Goal: Task Accomplishment & Management: Use online tool/utility

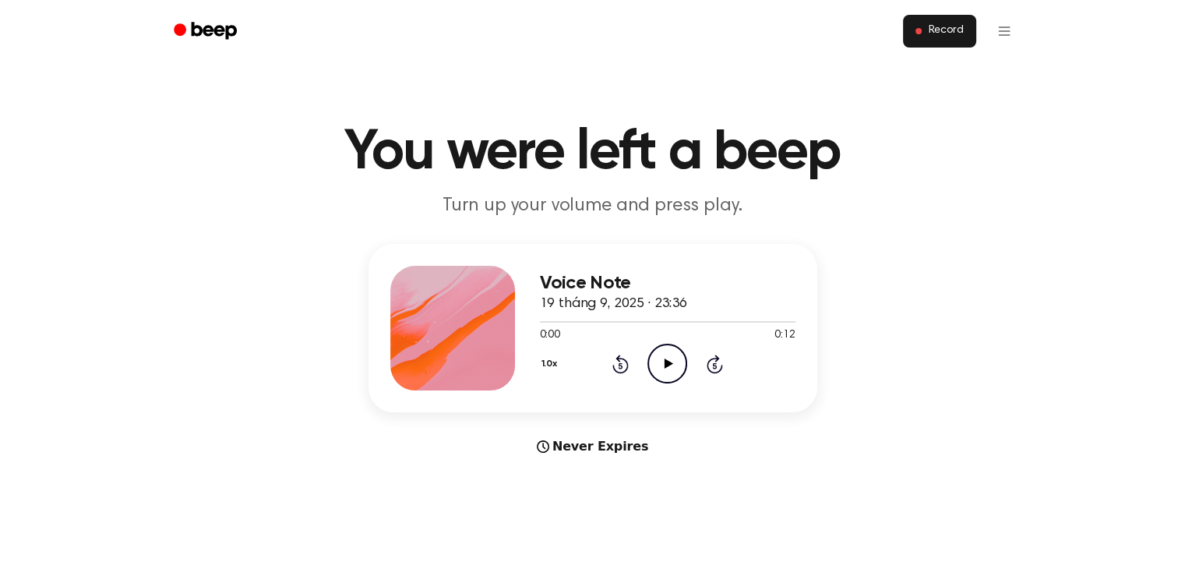
click at [936, 31] on span "Record" at bounding box center [945, 31] width 35 height 14
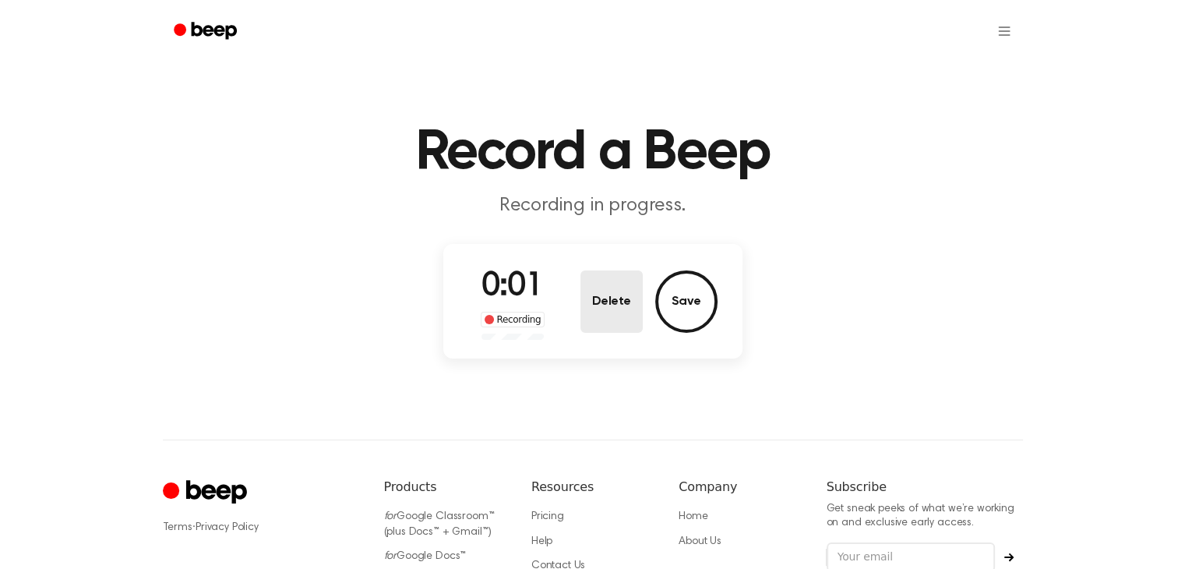
click at [601, 331] on button "Delete" at bounding box center [611, 301] width 62 height 62
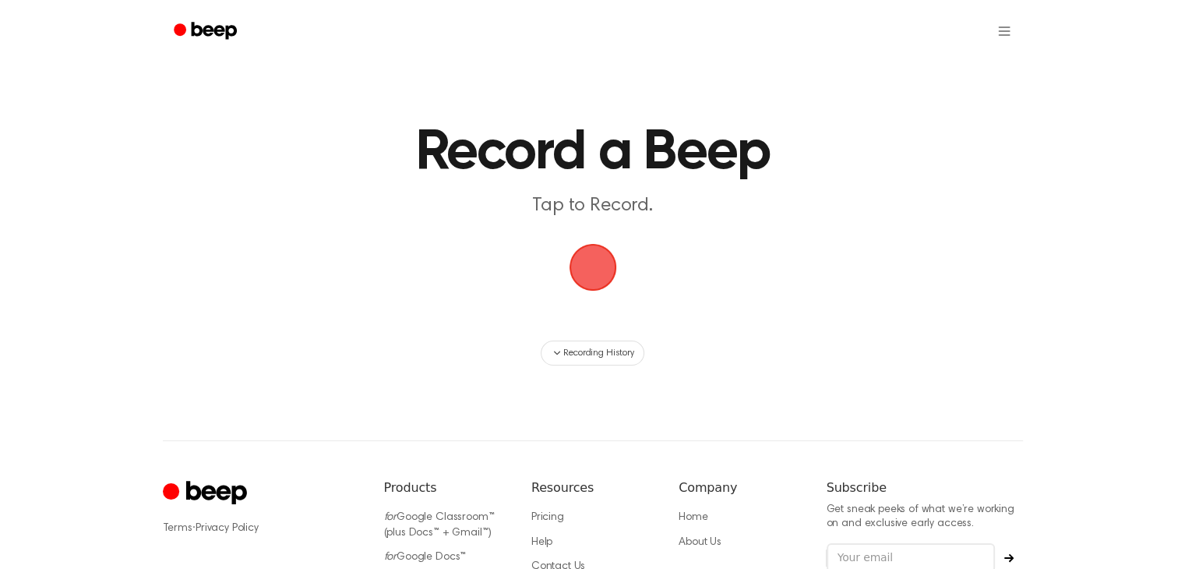
click at [569, 264] on span "button" at bounding box center [593, 268] width 48 height 48
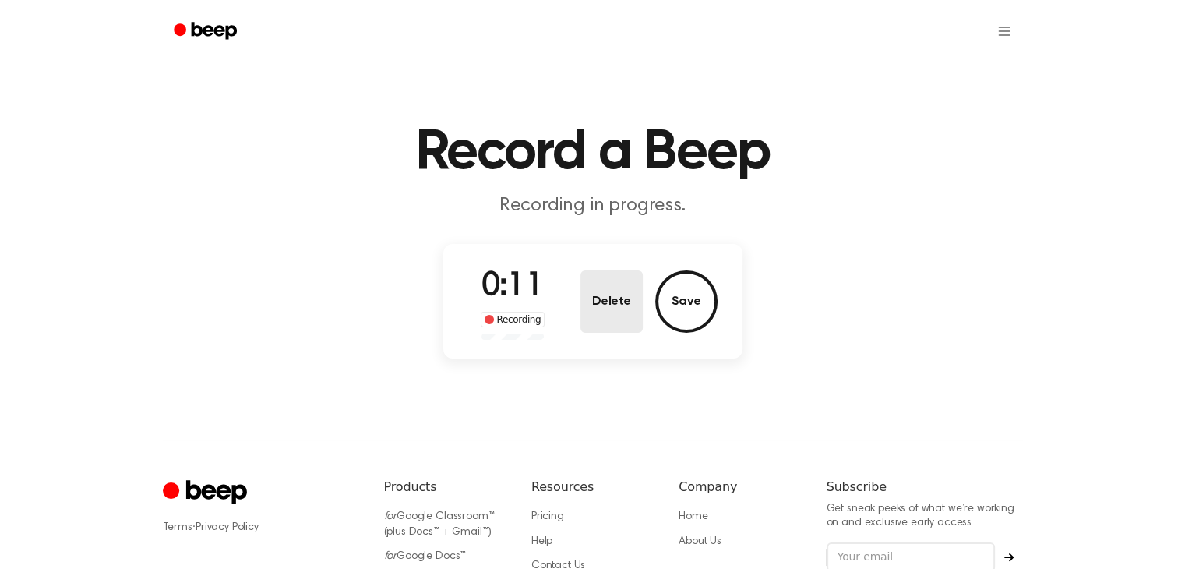
click at [601, 311] on button "Delete" at bounding box center [611, 301] width 62 height 62
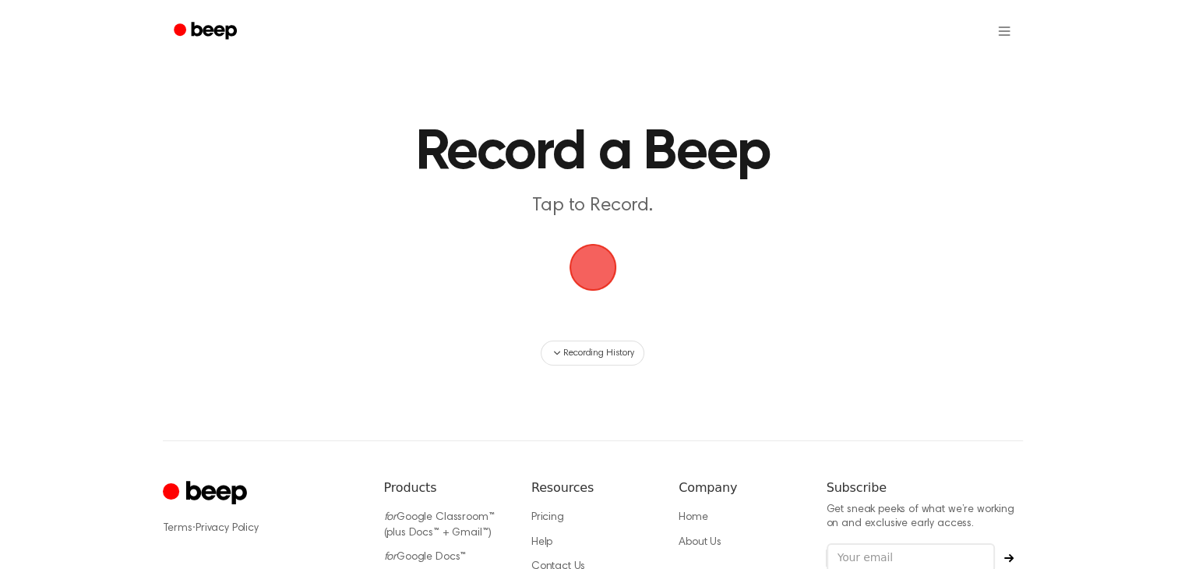
click at [606, 256] on span "button" at bounding box center [593, 267] width 44 height 44
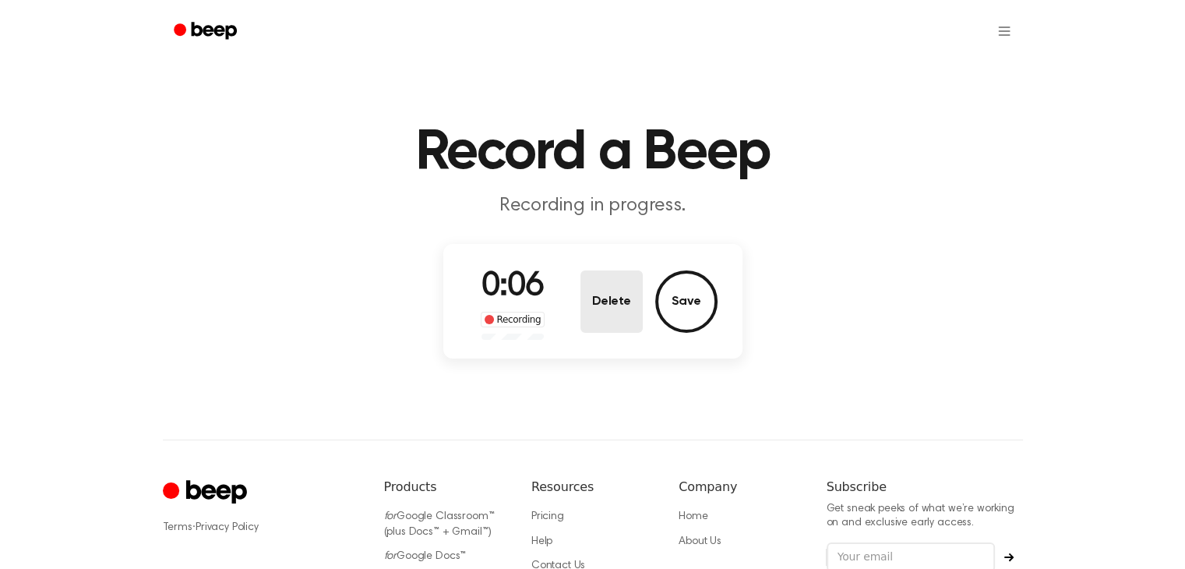
click at [626, 300] on button "Delete" at bounding box center [611, 301] width 62 height 62
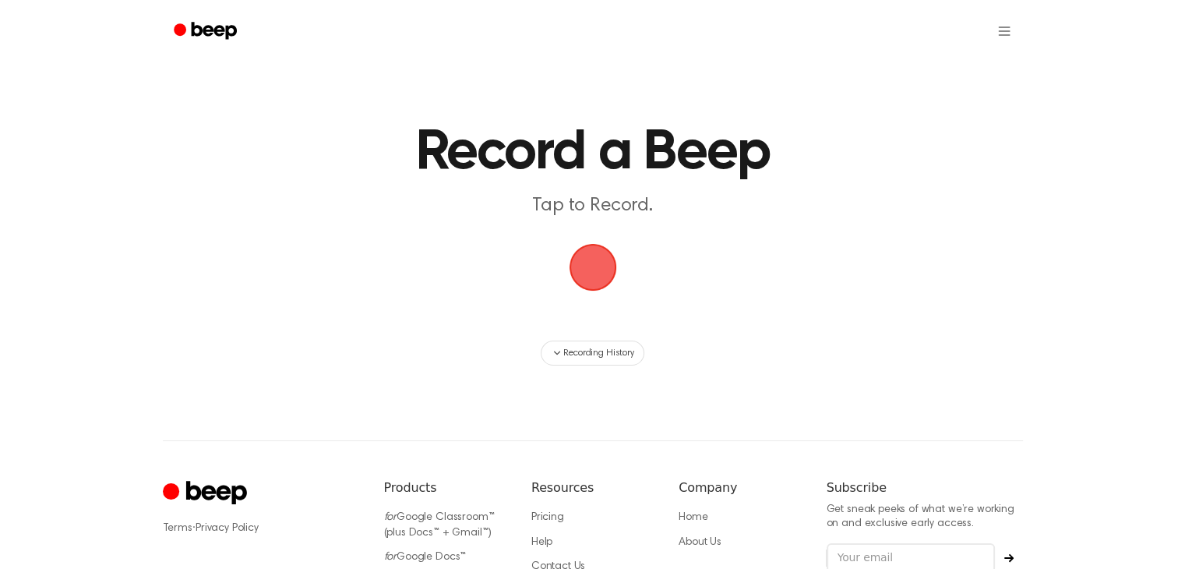
click at [576, 245] on span "button" at bounding box center [593, 267] width 44 height 44
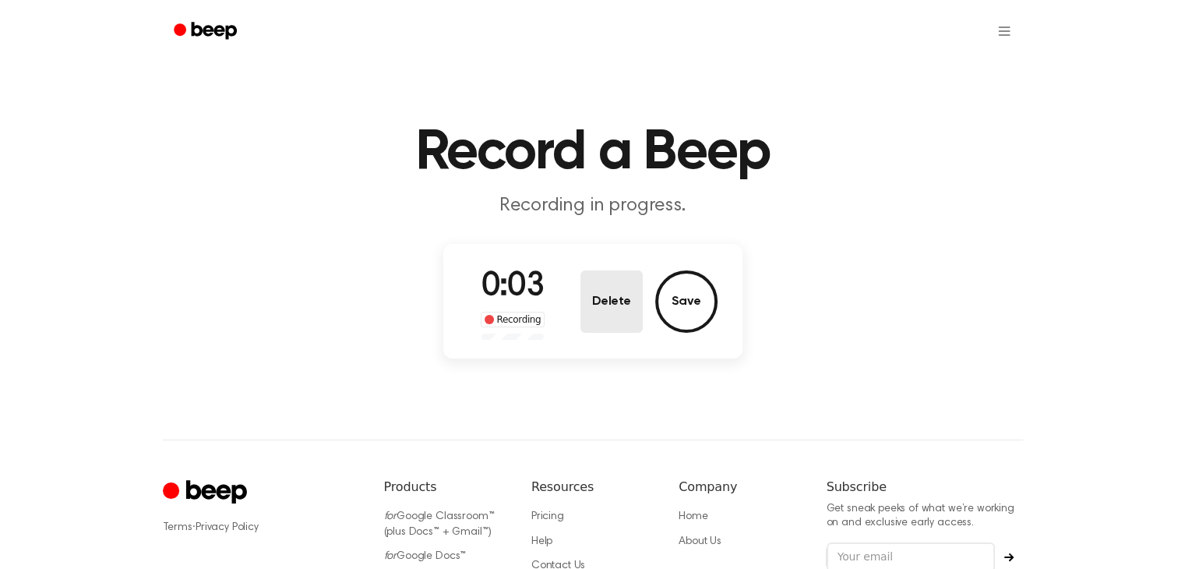
click at [609, 326] on button "Delete" at bounding box center [611, 301] width 62 height 62
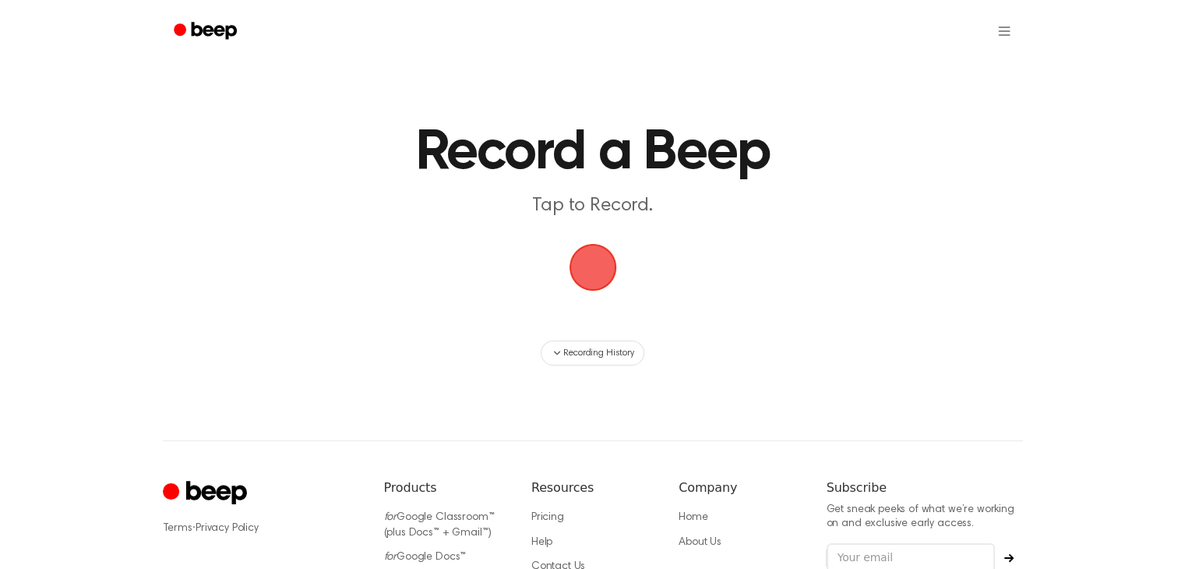
click at [594, 245] on span "button" at bounding box center [593, 267] width 44 height 44
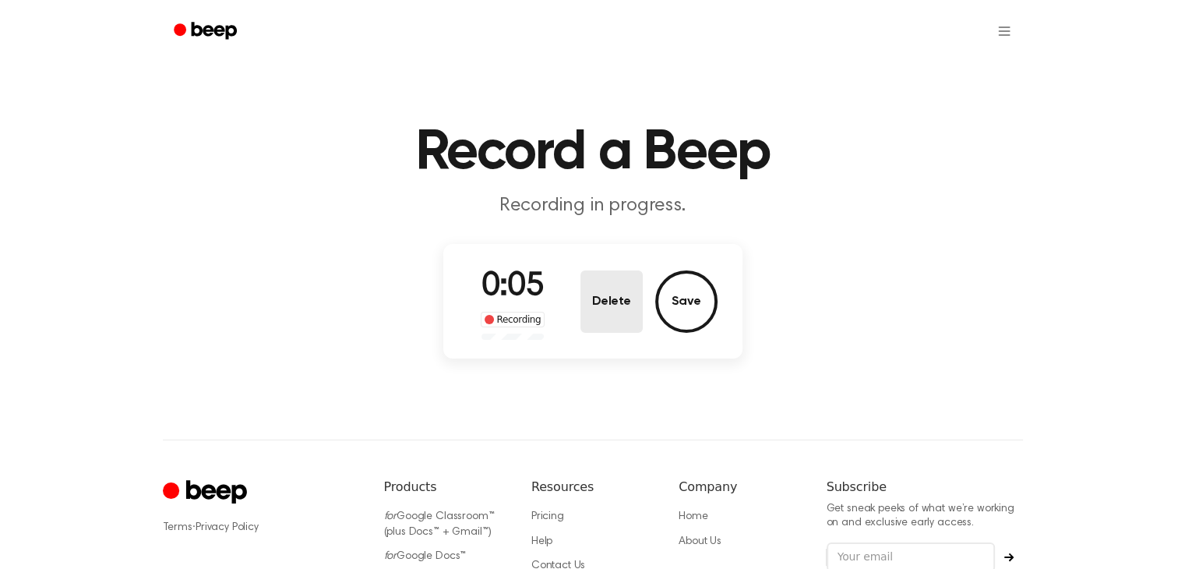
click at [604, 280] on button "Delete" at bounding box center [611, 301] width 62 height 62
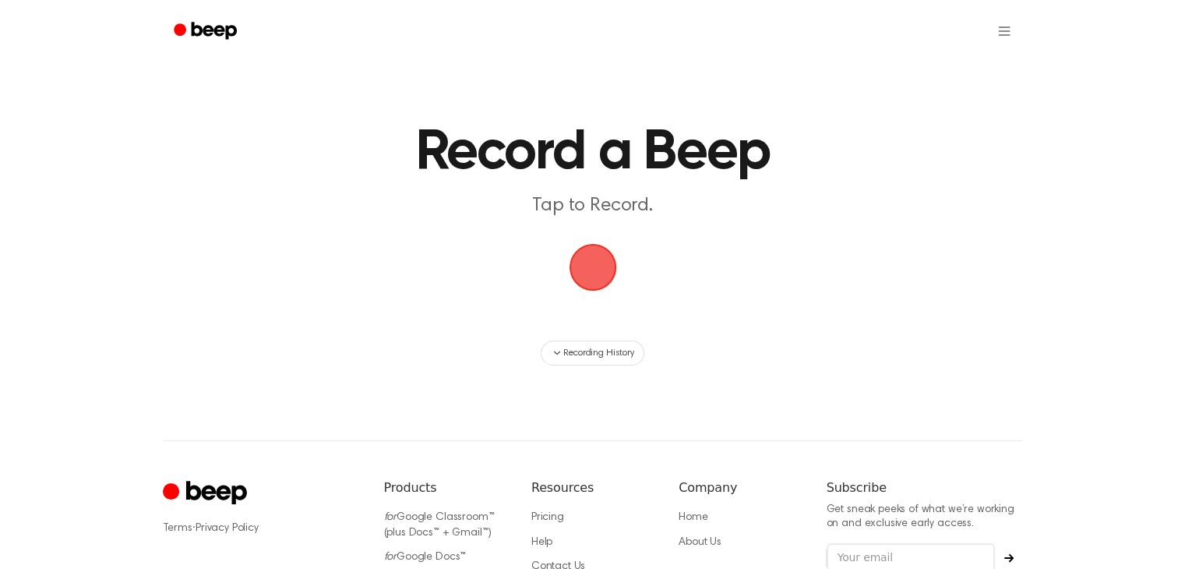
click at [594, 245] on span "button" at bounding box center [593, 267] width 44 height 44
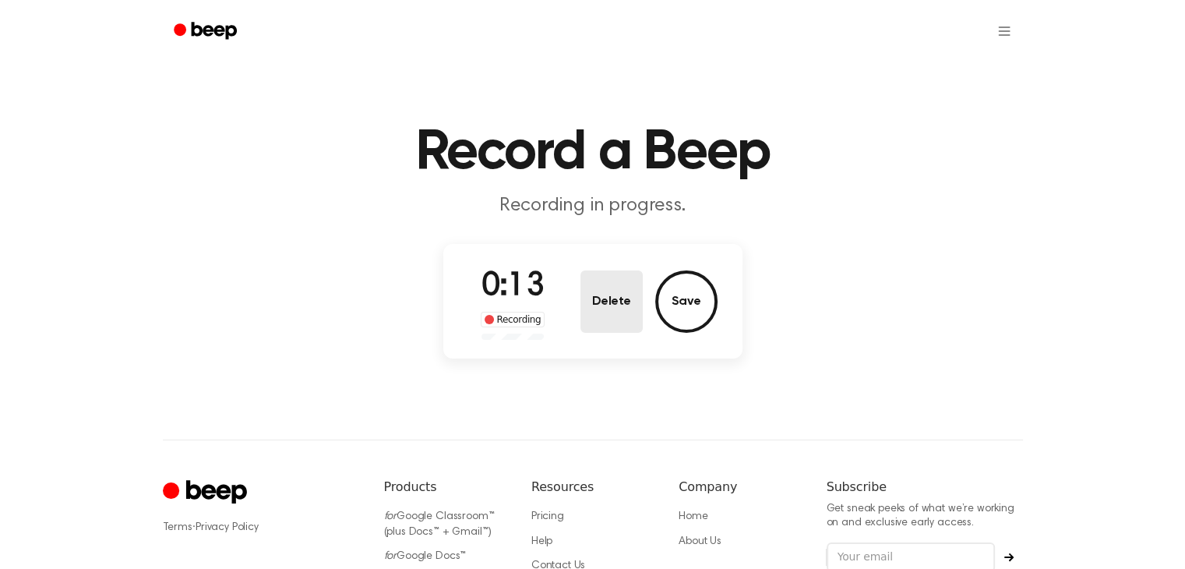
click at [601, 287] on button "Delete" at bounding box center [611, 301] width 62 height 62
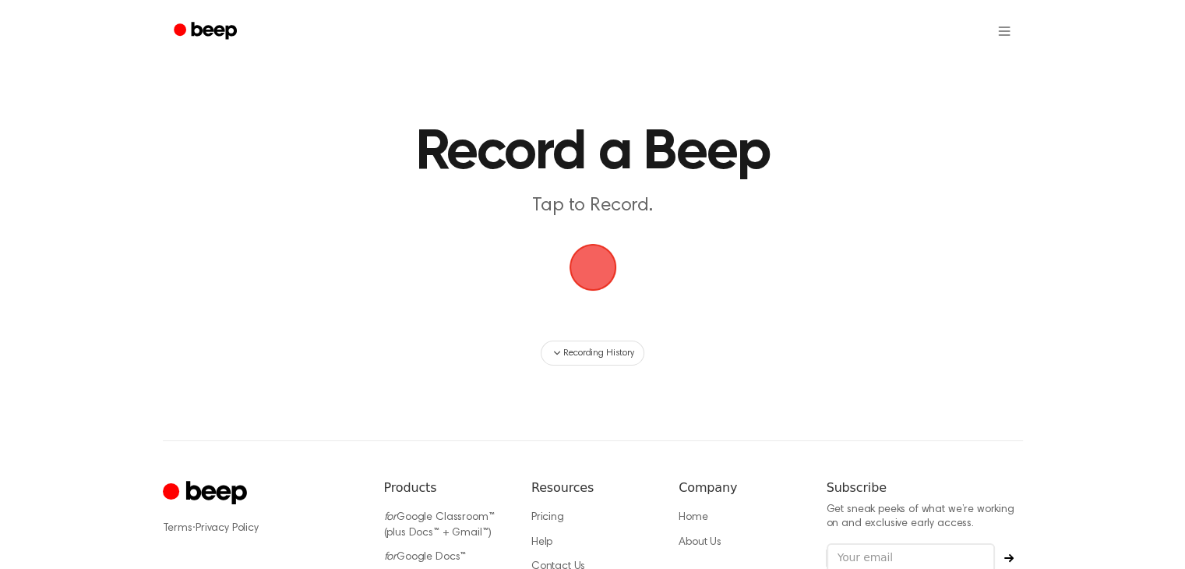
click at [589, 272] on span "button" at bounding box center [592, 267] width 58 height 58
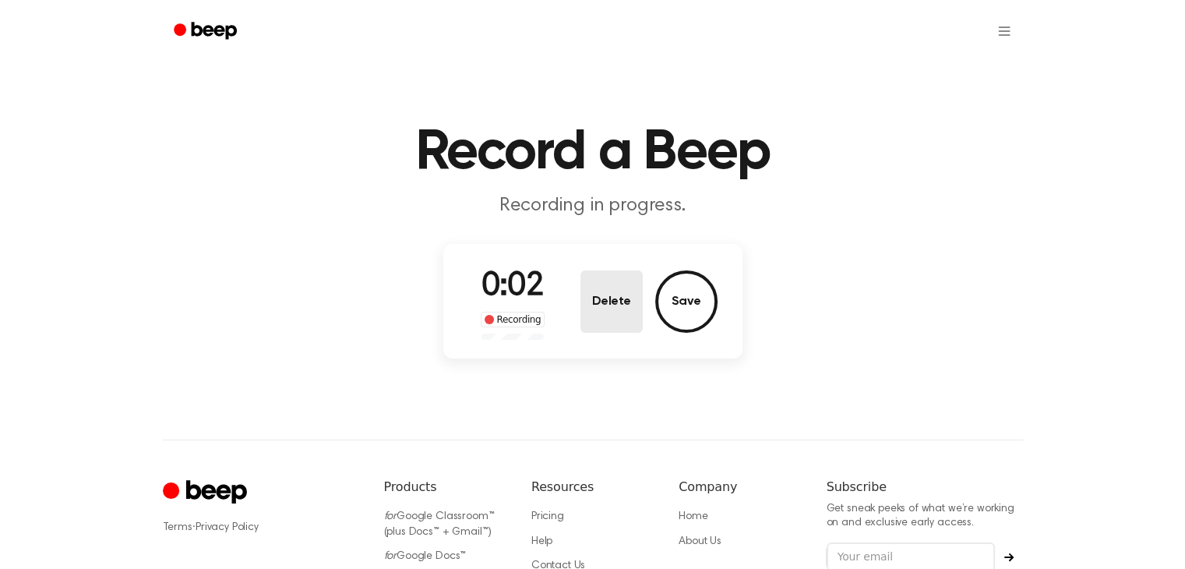
click at [589, 272] on button "Delete" at bounding box center [611, 301] width 62 height 62
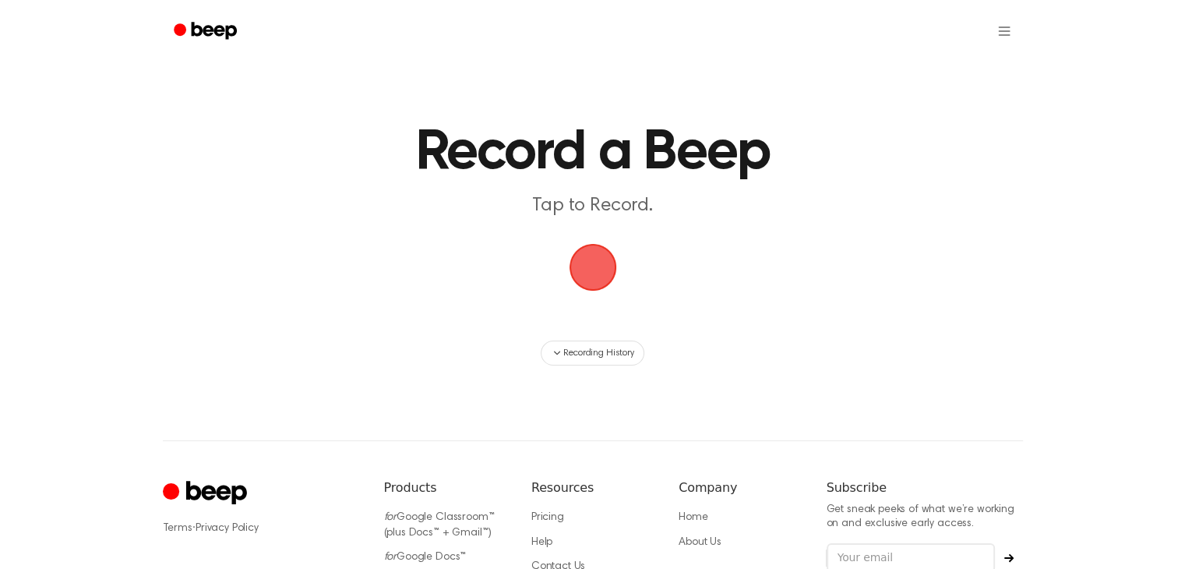
click at [594, 277] on span "button" at bounding box center [593, 267] width 44 height 44
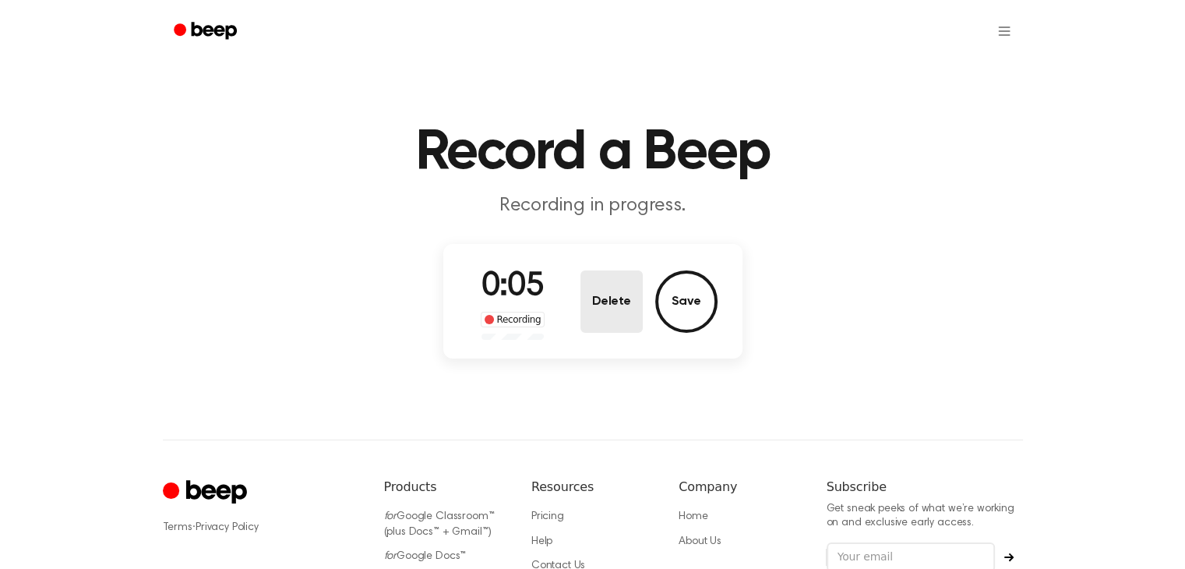
click at [598, 287] on button "Delete" at bounding box center [611, 301] width 62 height 62
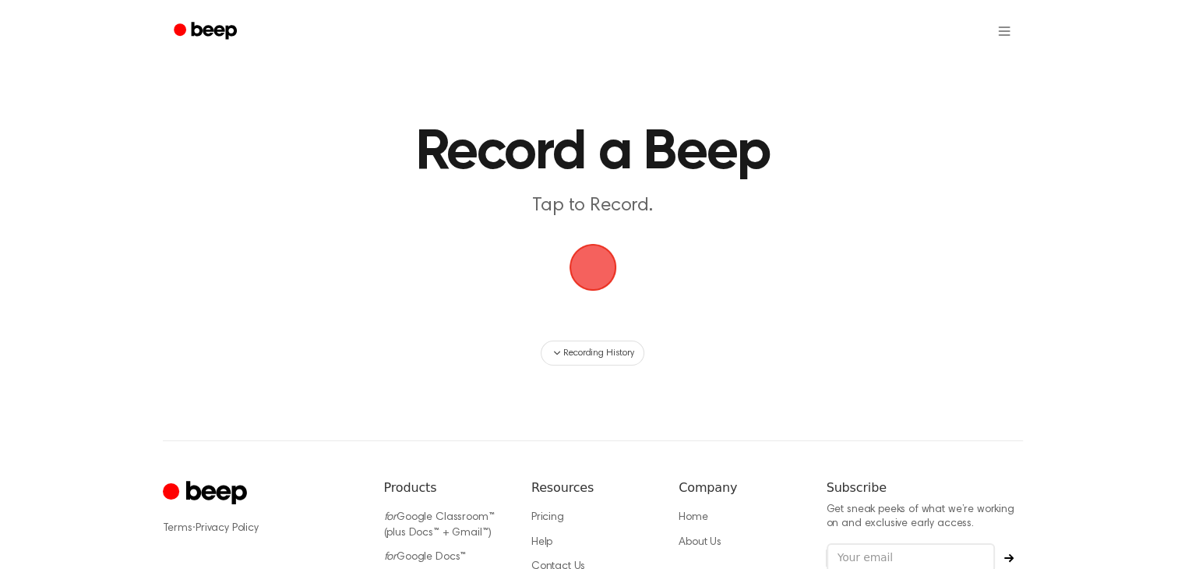
click at [590, 255] on span "button" at bounding box center [593, 267] width 44 height 44
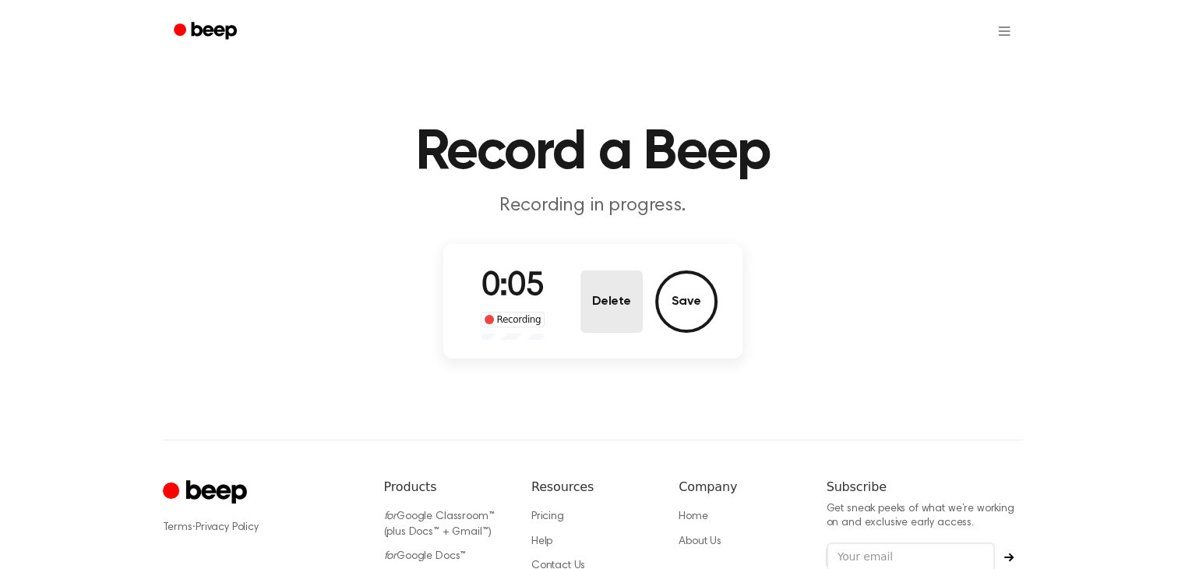
click at [606, 272] on button "Delete" at bounding box center [611, 301] width 62 height 62
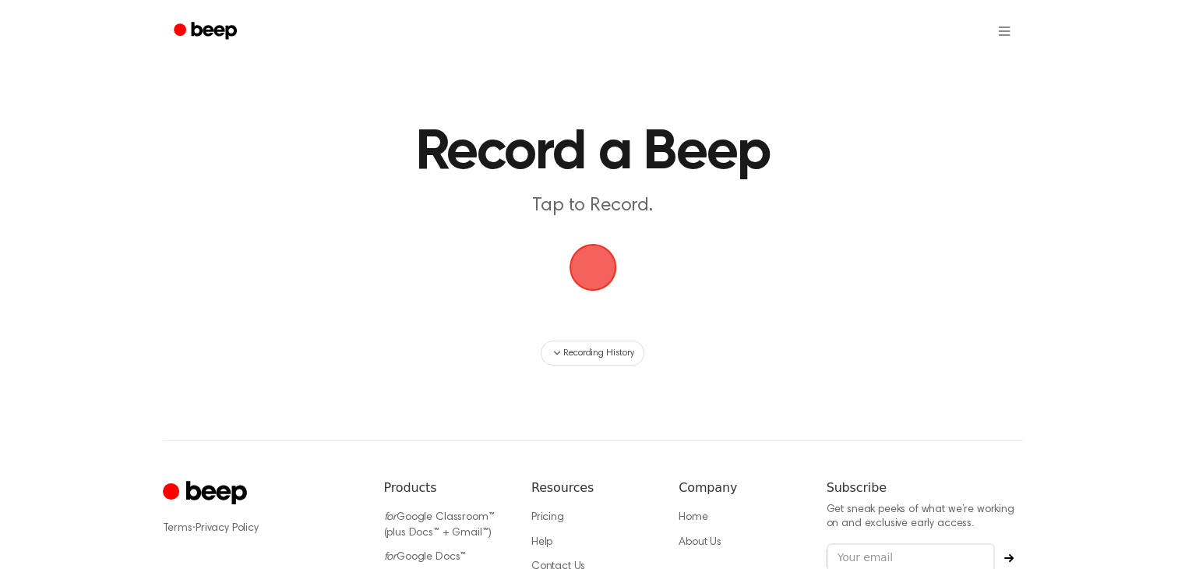
click at [594, 245] on span "button" at bounding box center [593, 267] width 44 height 44
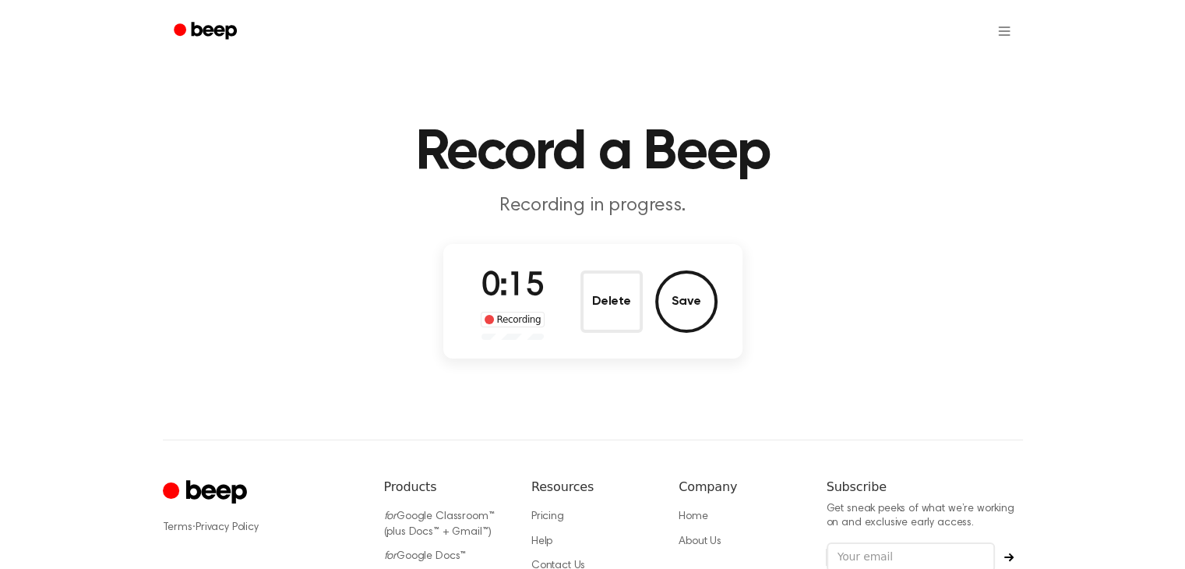
click at [615, 269] on div "0:15 Recording Delete Save" at bounding box center [592, 301] width 249 height 77
click at [613, 275] on button "Delete" at bounding box center [611, 301] width 62 height 62
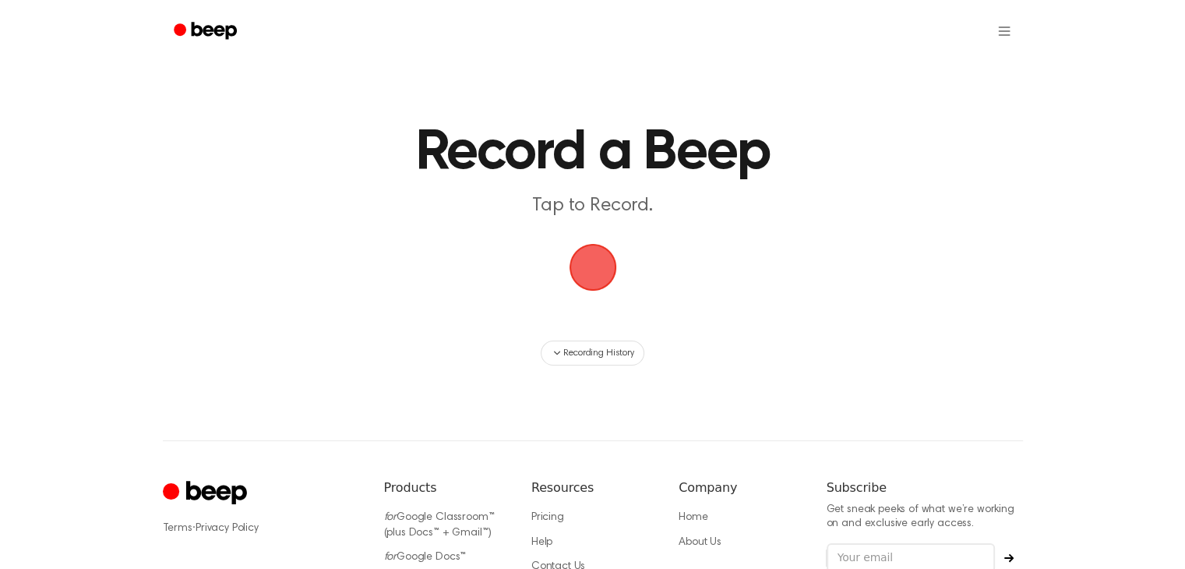
click at [598, 249] on span "button" at bounding box center [593, 267] width 44 height 44
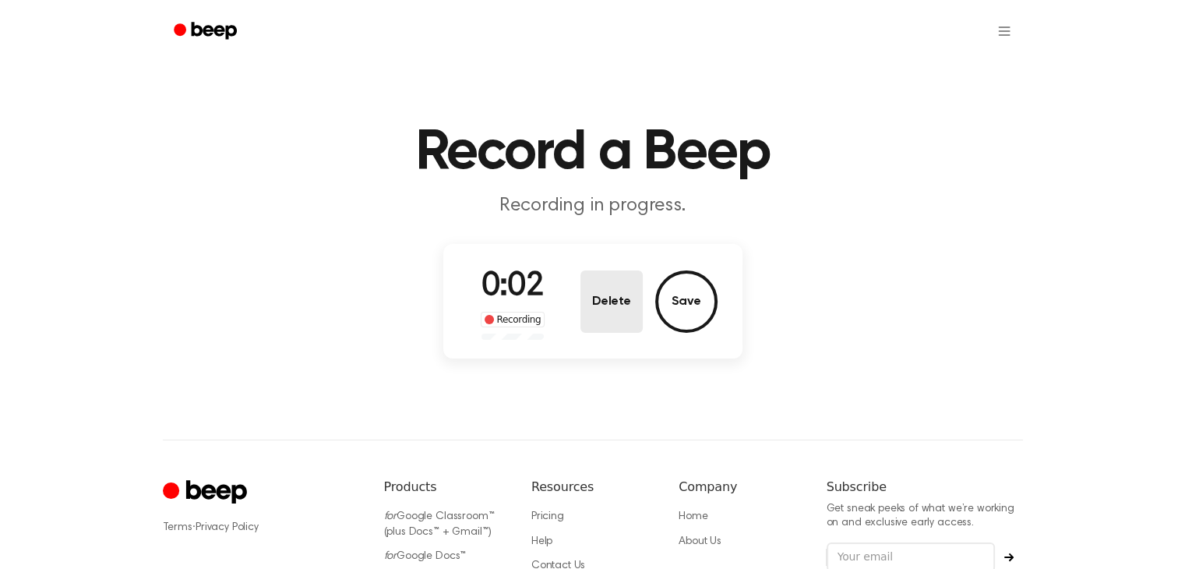
click at [610, 302] on button "Delete" at bounding box center [611, 301] width 62 height 62
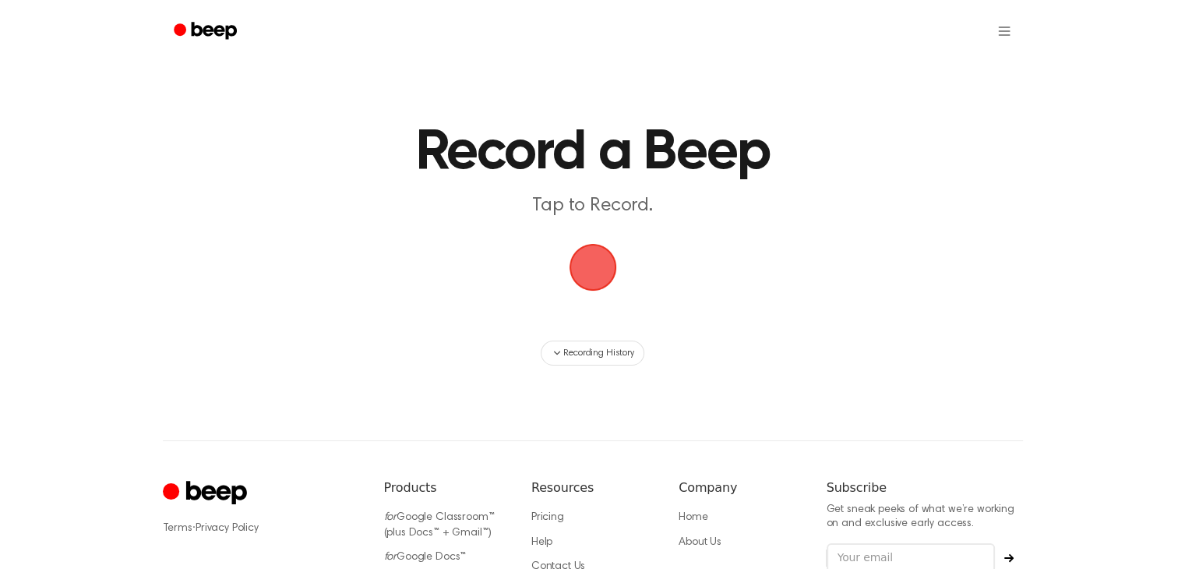
click at [590, 258] on span "button" at bounding box center [593, 267] width 44 height 44
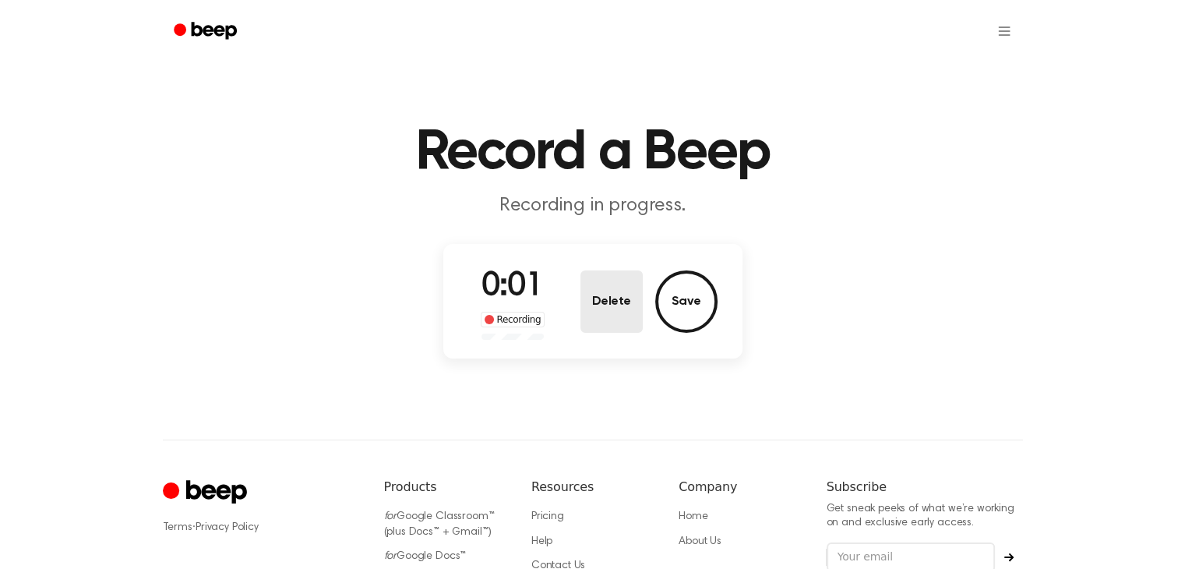
click at [608, 299] on button "Delete" at bounding box center [611, 301] width 62 height 62
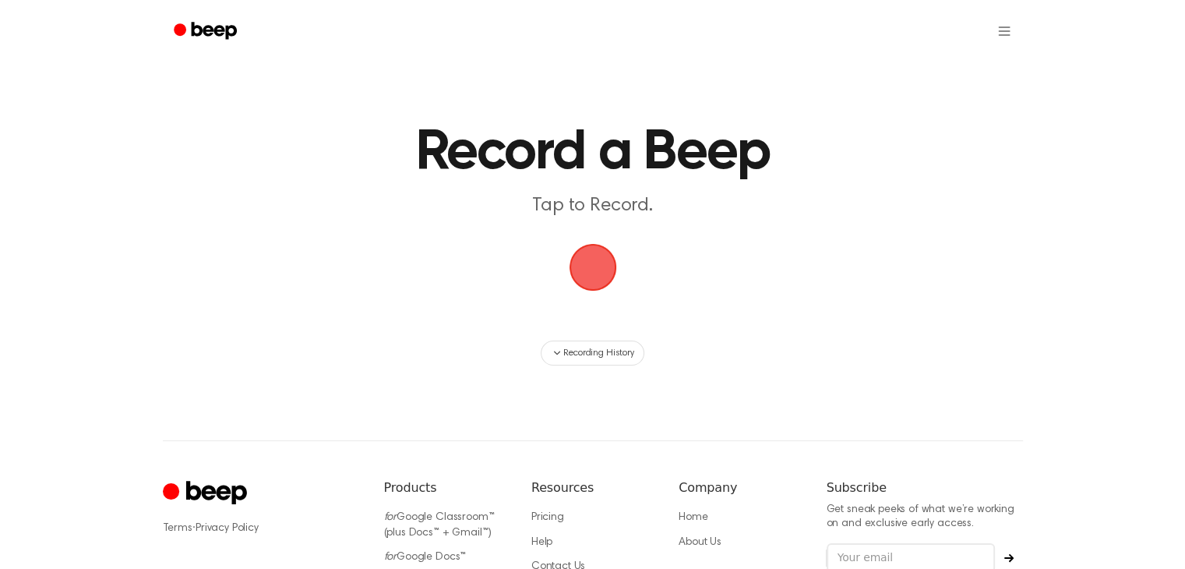
click at [595, 275] on span "button" at bounding box center [593, 267] width 44 height 44
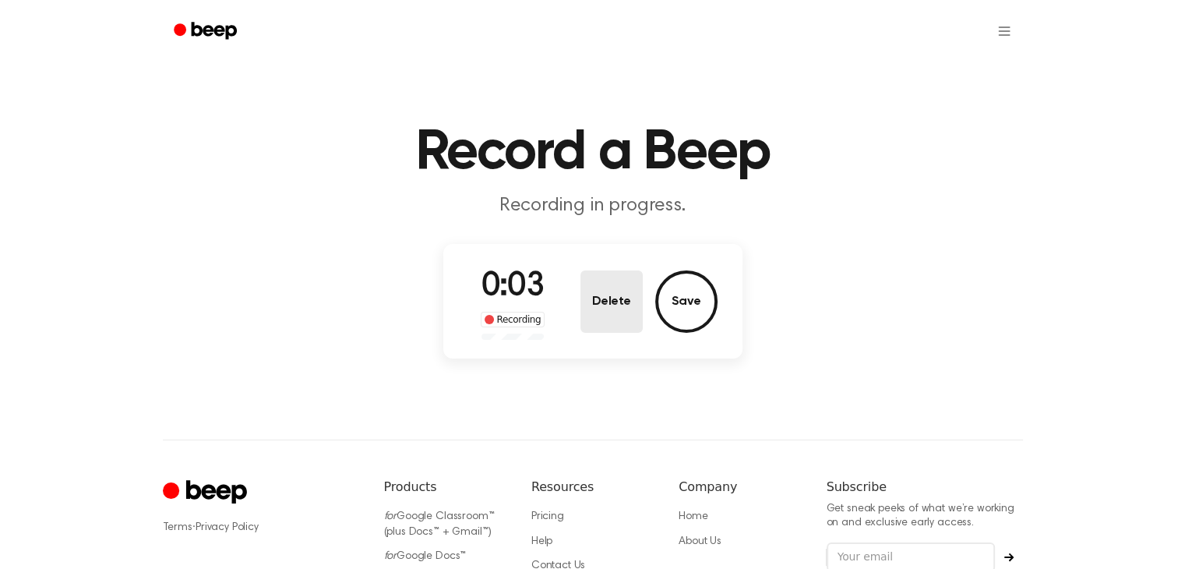
click at [597, 290] on button "Delete" at bounding box center [611, 301] width 62 height 62
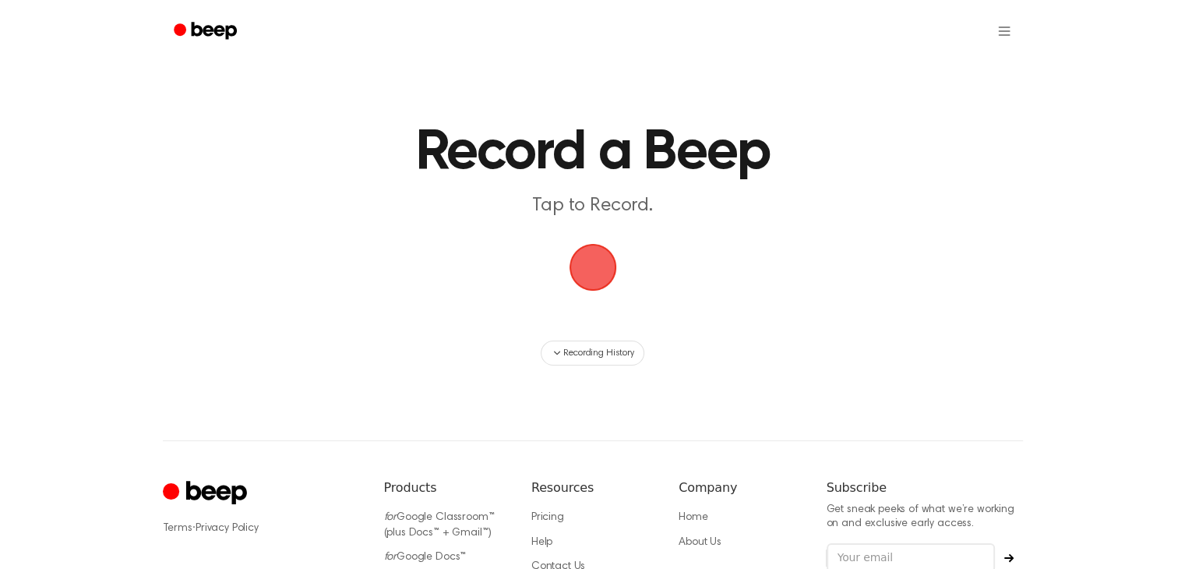
click at [597, 284] on span "button" at bounding box center [593, 267] width 44 height 44
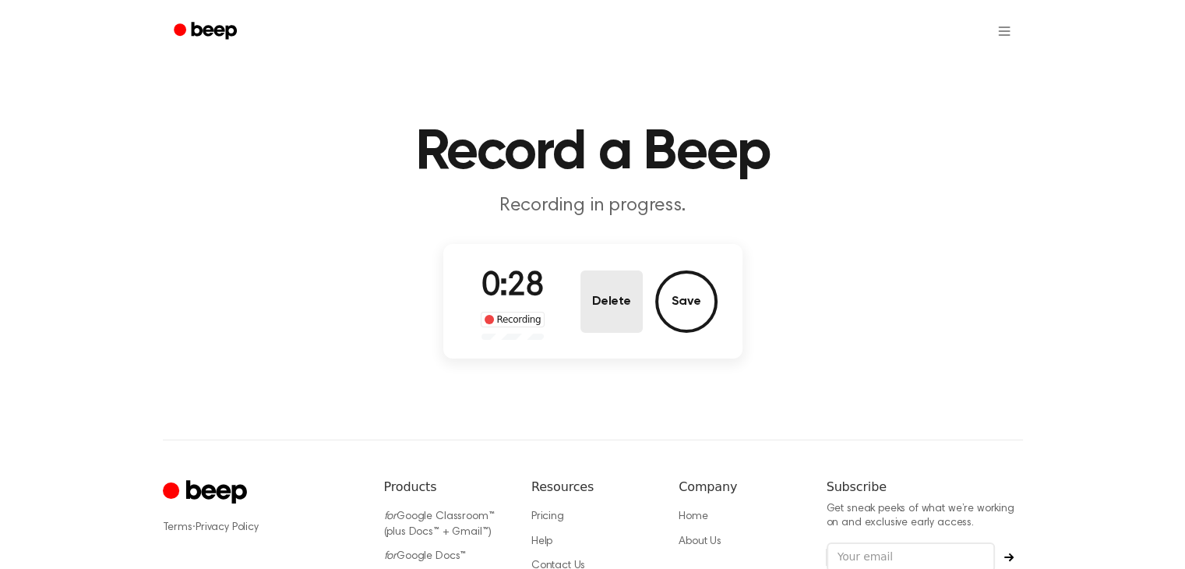
click at [611, 297] on button "Delete" at bounding box center [611, 301] width 62 height 62
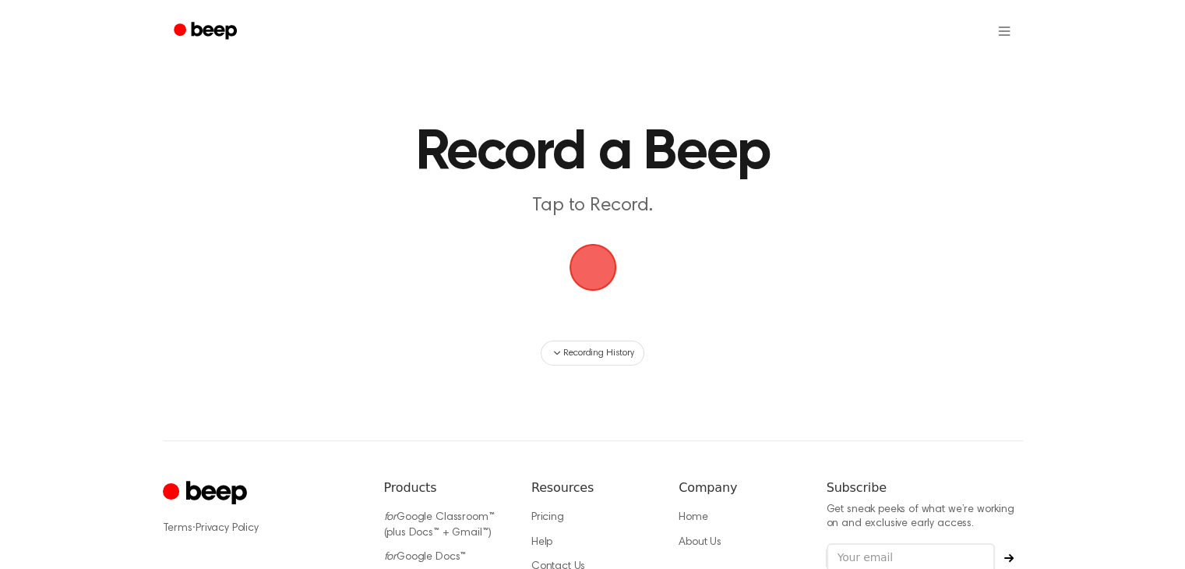
click at [579, 265] on span "button" at bounding box center [593, 267] width 44 height 44
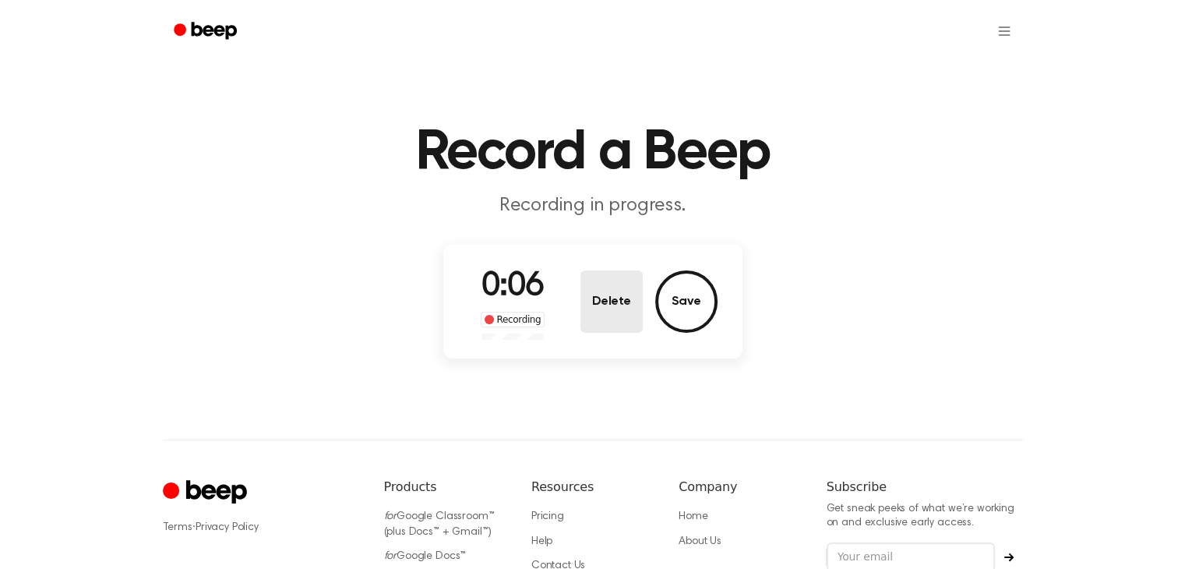
click at [589, 275] on button "Delete" at bounding box center [611, 301] width 62 height 62
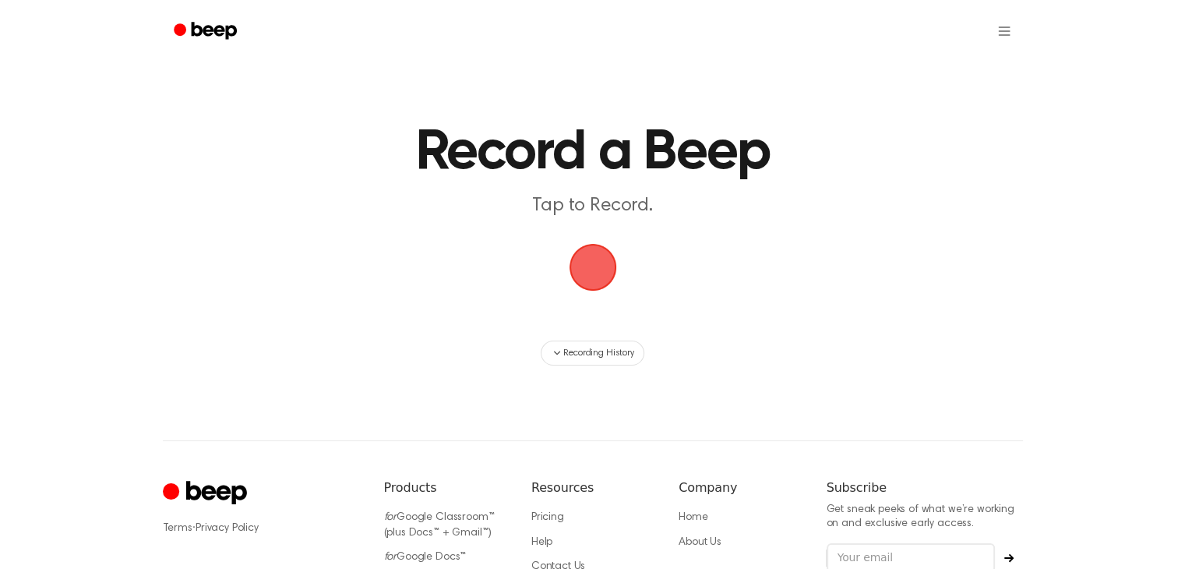
click at [581, 263] on span "button" at bounding box center [593, 267] width 44 height 44
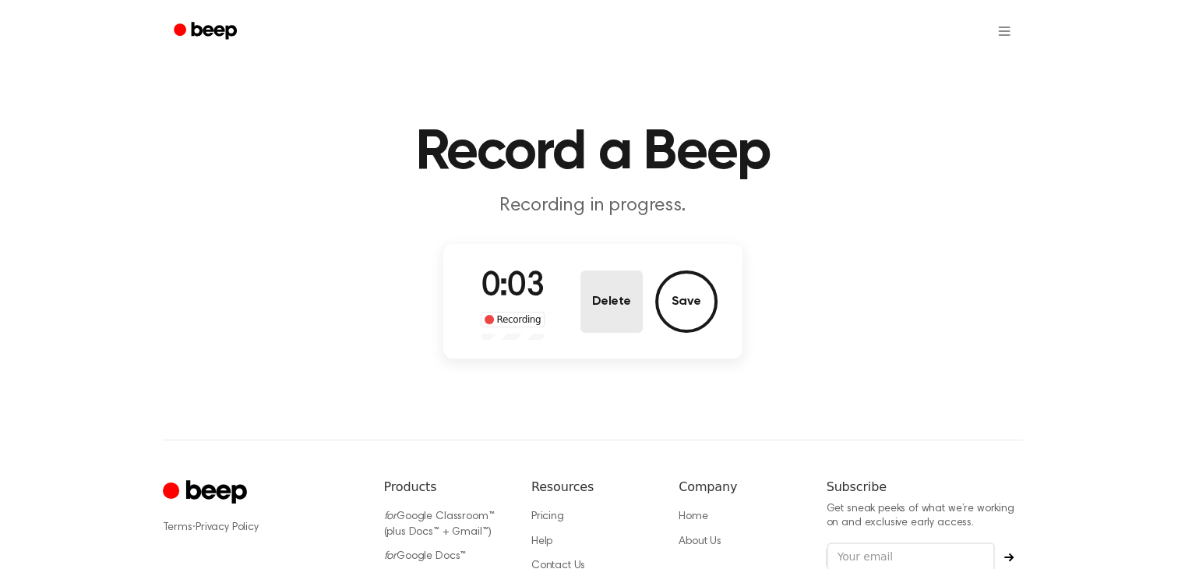
click at [594, 288] on button "Delete" at bounding box center [611, 301] width 62 height 62
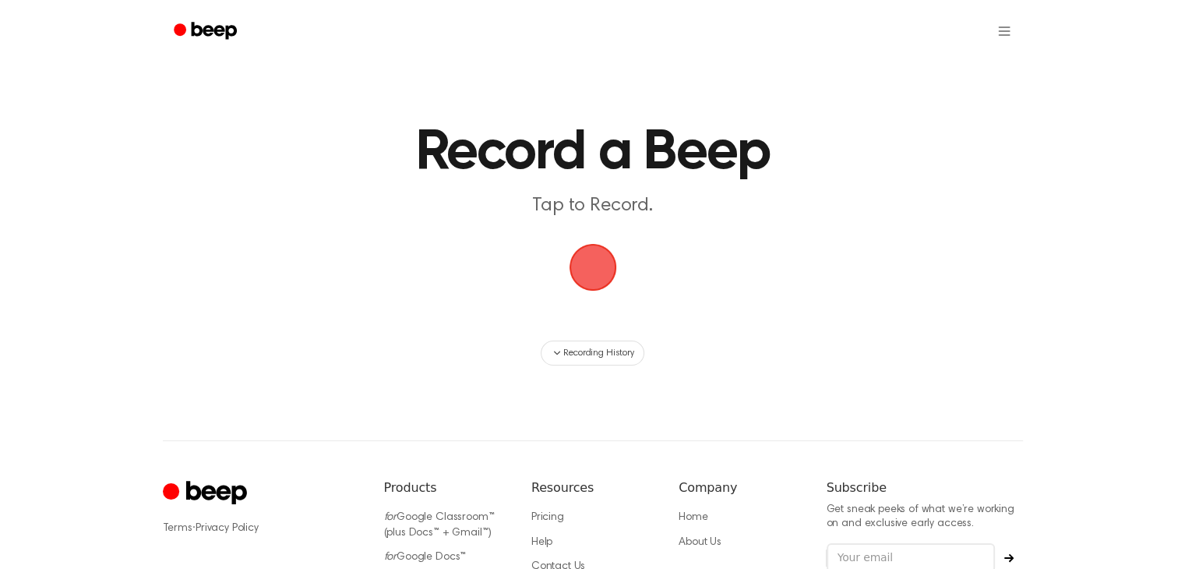
click at [580, 260] on span "button" at bounding box center [593, 267] width 44 height 44
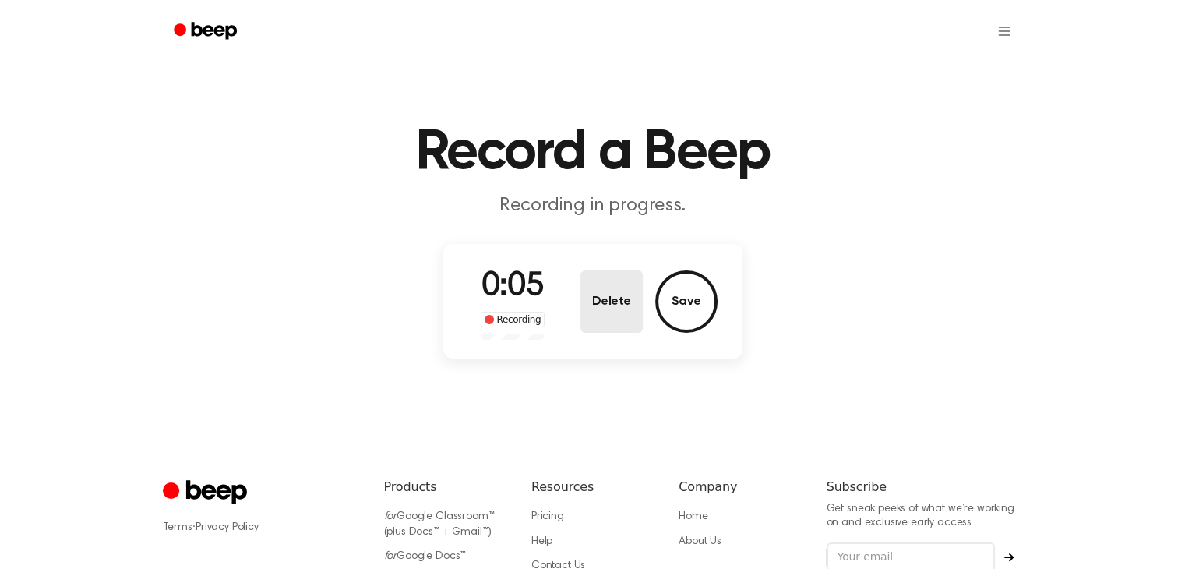
click at [587, 281] on button "Delete" at bounding box center [611, 301] width 62 height 62
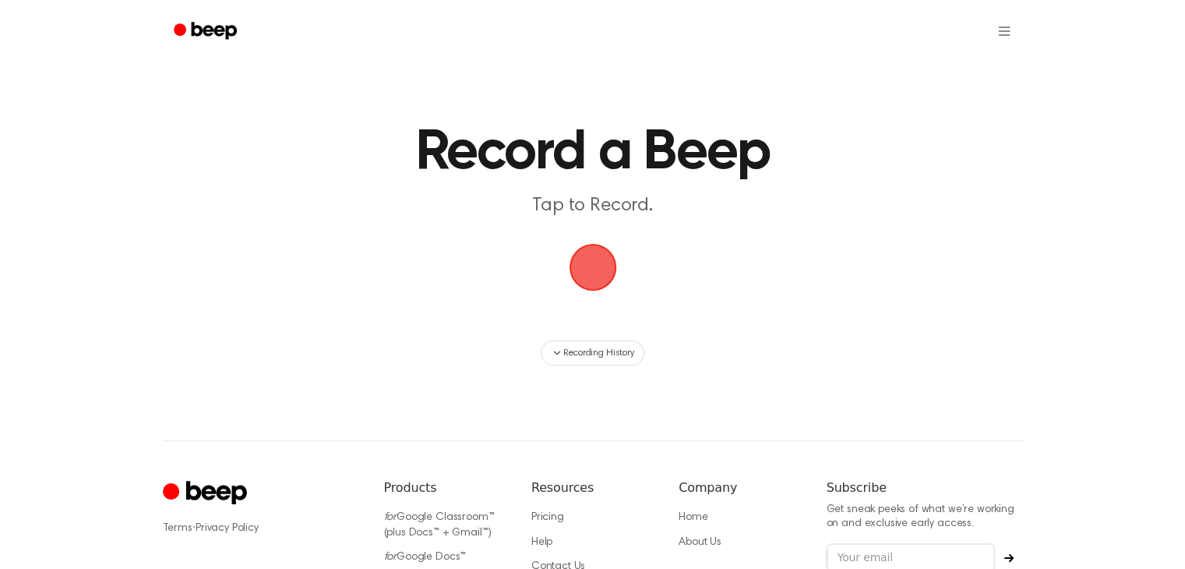
click at [583, 266] on span "button" at bounding box center [593, 267] width 44 height 44
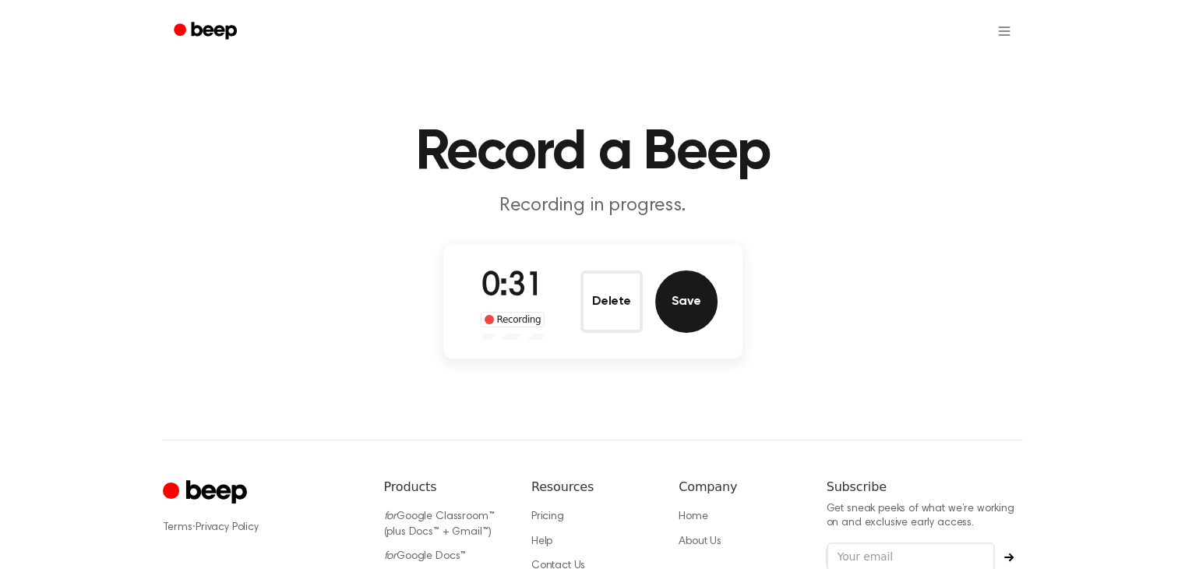
click at [679, 303] on button "Save" at bounding box center [686, 301] width 62 height 62
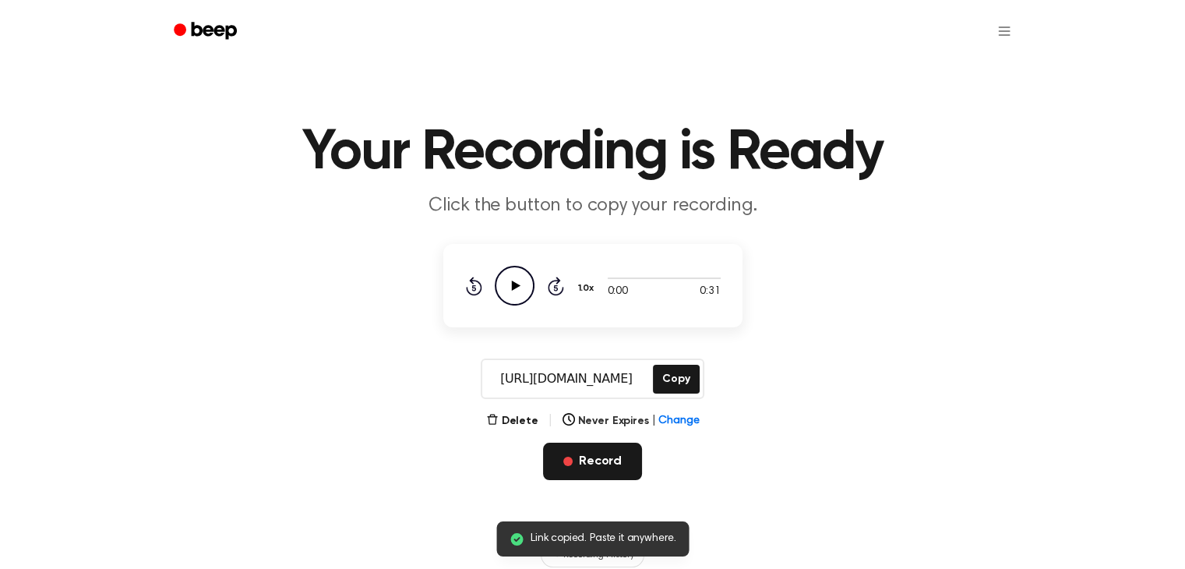
click at [598, 471] on button "Record" at bounding box center [592, 460] width 99 height 37
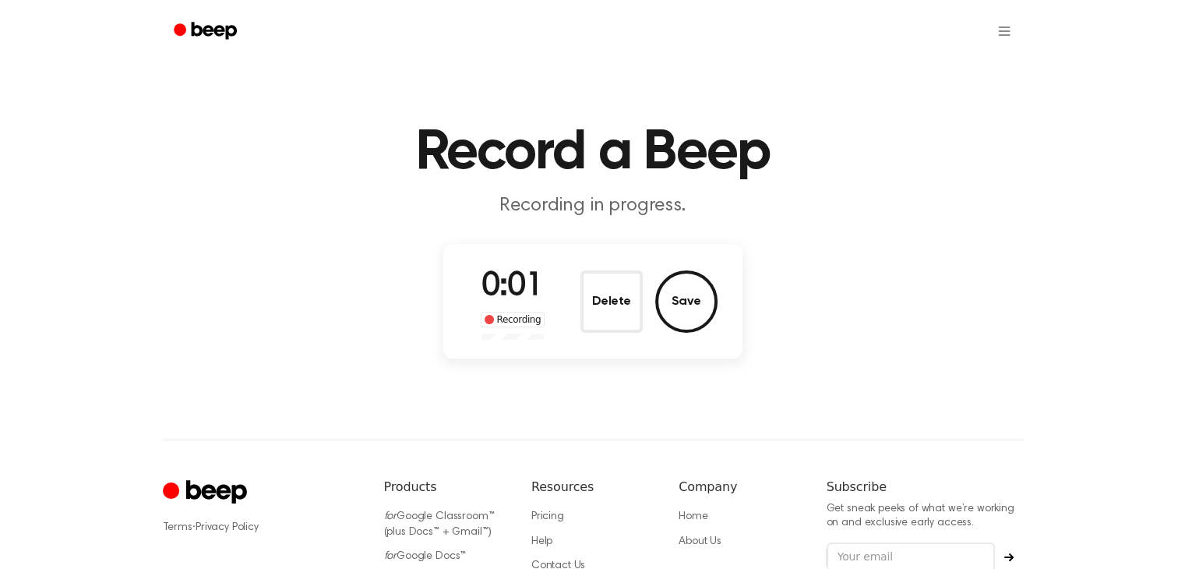
click at [661, 275] on div "Delete Save" at bounding box center [648, 301] width 137 height 62
click at [624, 296] on button "Delete" at bounding box center [611, 301] width 62 height 62
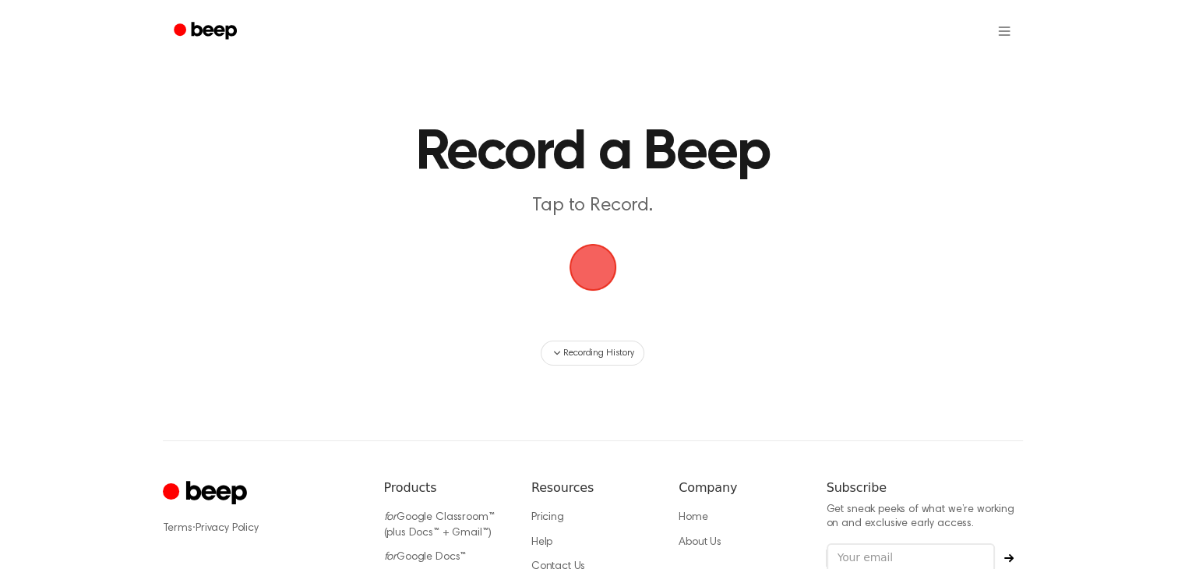
click at [595, 253] on span "button" at bounding box center [593, 268] width 48 height 48
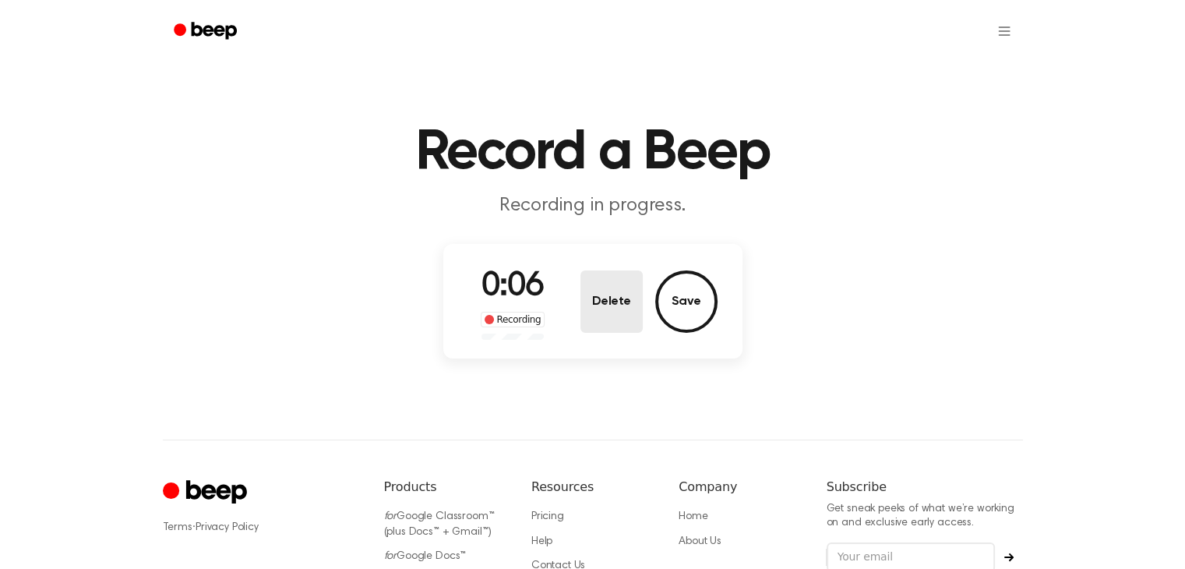
click at [601, 294] on button "Delete" at bounding box center [611, 301] width 62 height 62
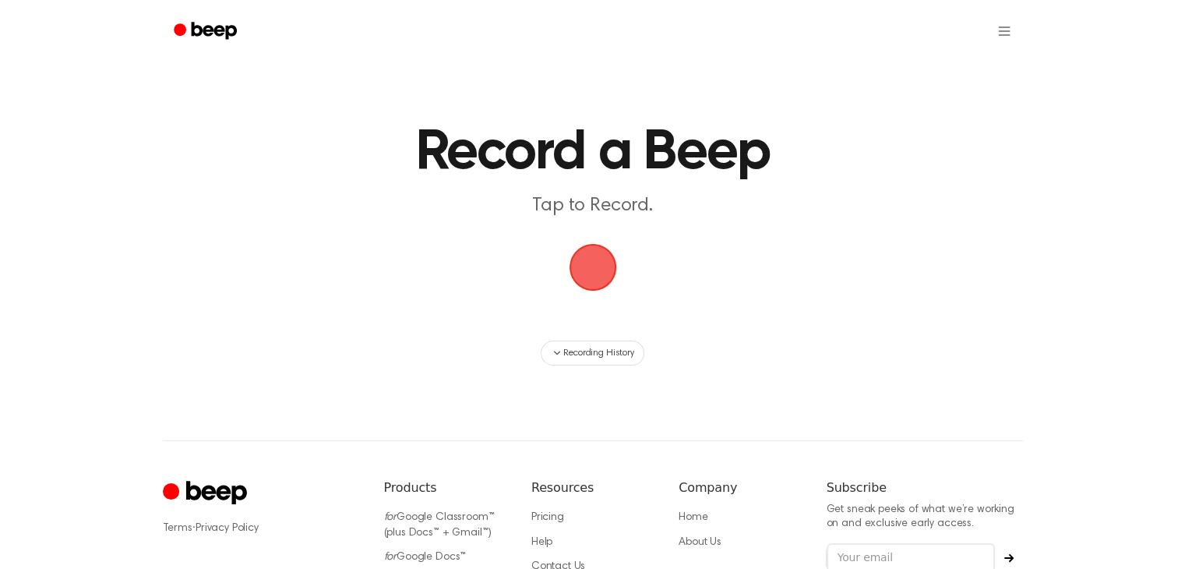
click at [585, 248] on span "button" at bounding box center [593, 267] width 44 height 44
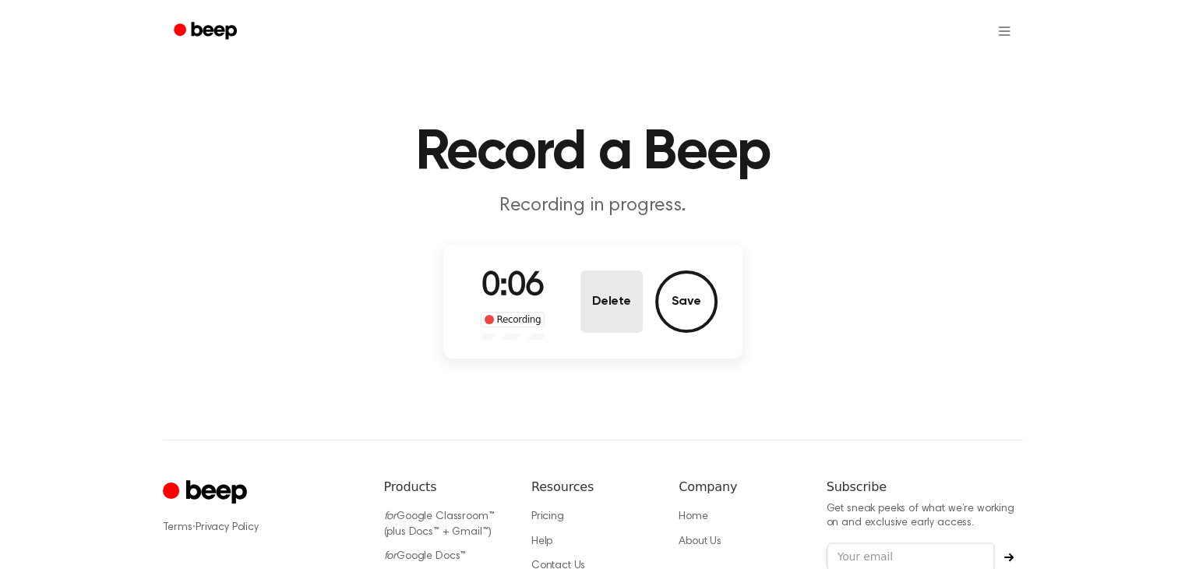
click at [608, 292] on button "Delete" at bounding box center [611, 301] width 62 height 62
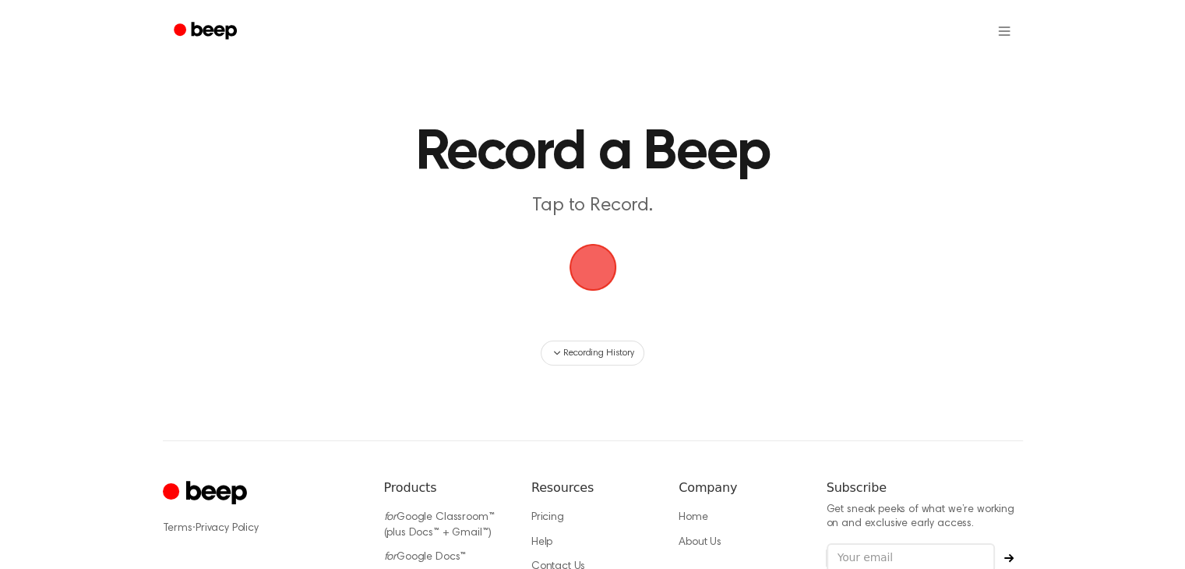
click at [571, 246] on span "button" at bounding box center [593, 267] width 44 height 44
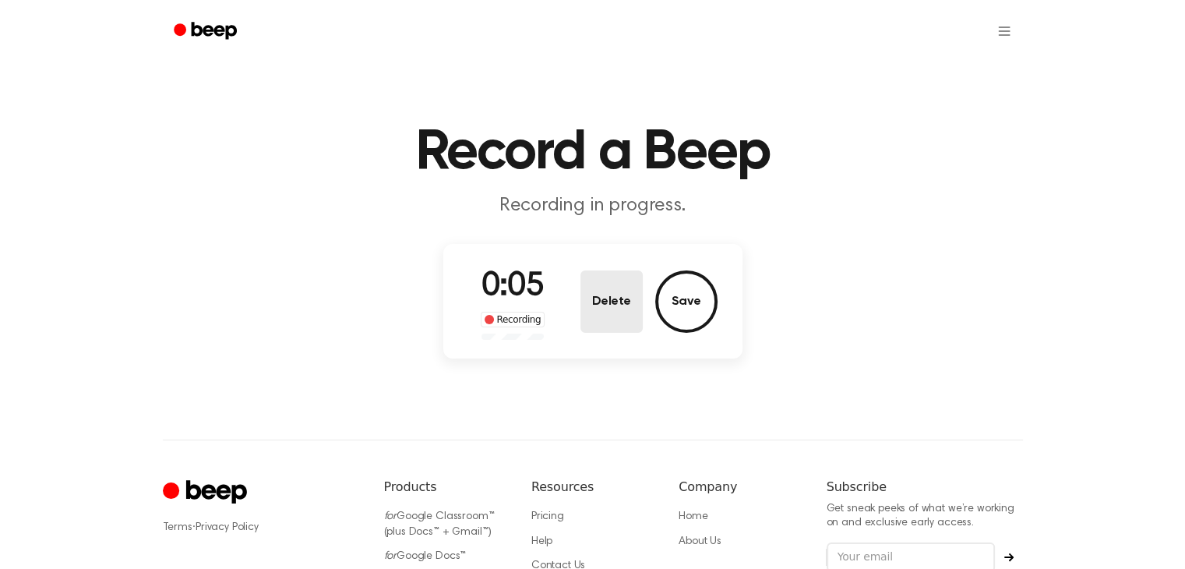
click at [597, 273] on button "Delete" at bounding box center [611, 301] width 62 height 62
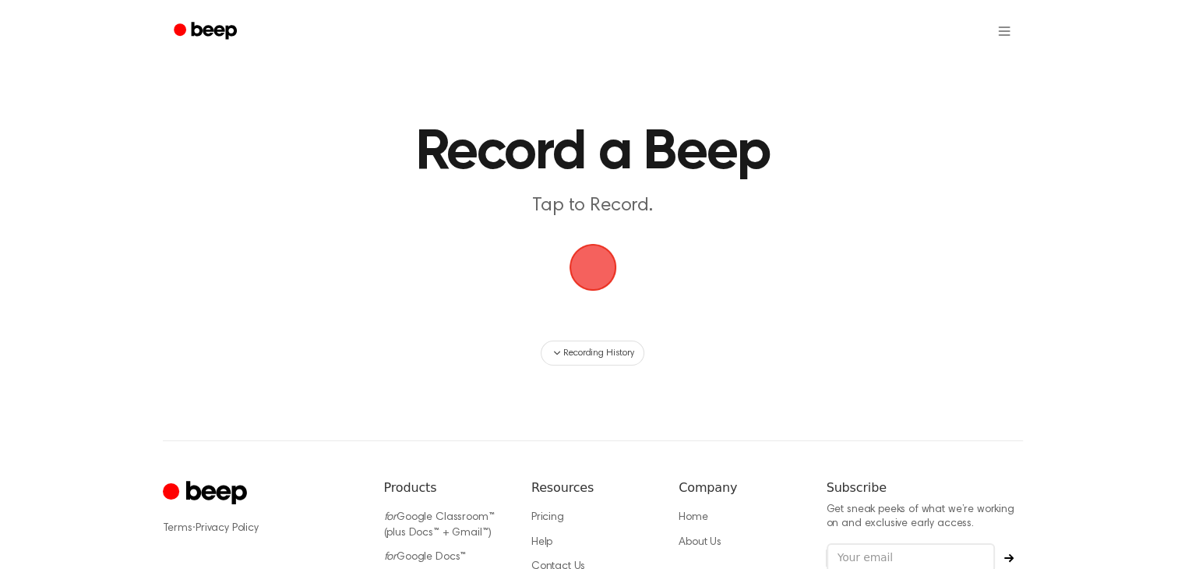
click at [594, 266] on span "button" at bounding box center [593, 267] width 44 height 44
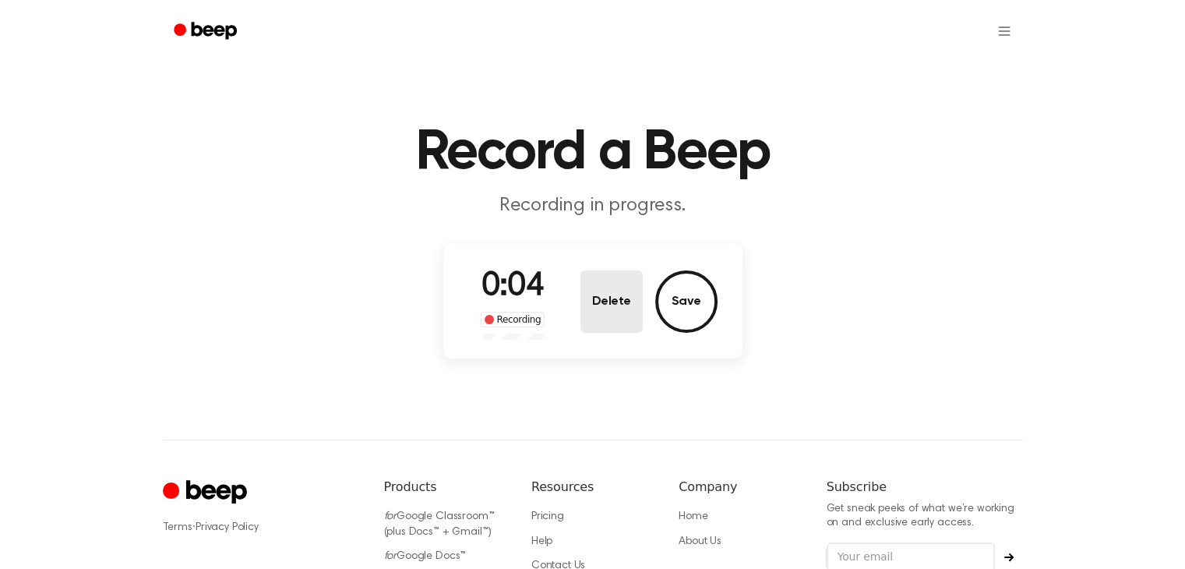
click at [594, 287] on button "Delete" at bounding box center [611, 301] width 62 height 62
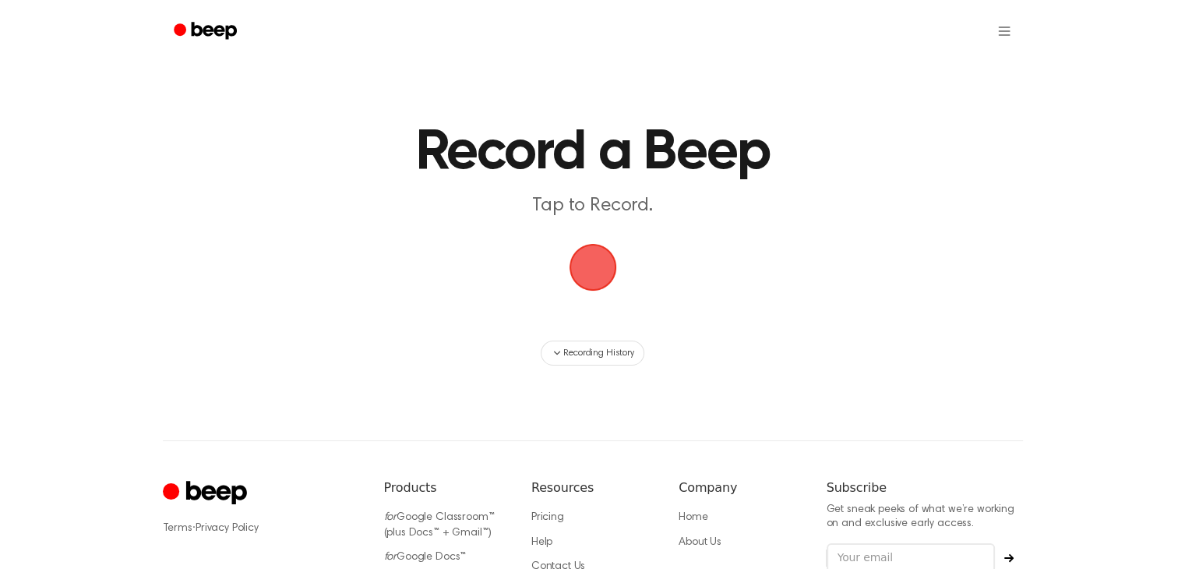
click at [589, 272] on span "button" at bounding box center [593, 267] width 44 height 44
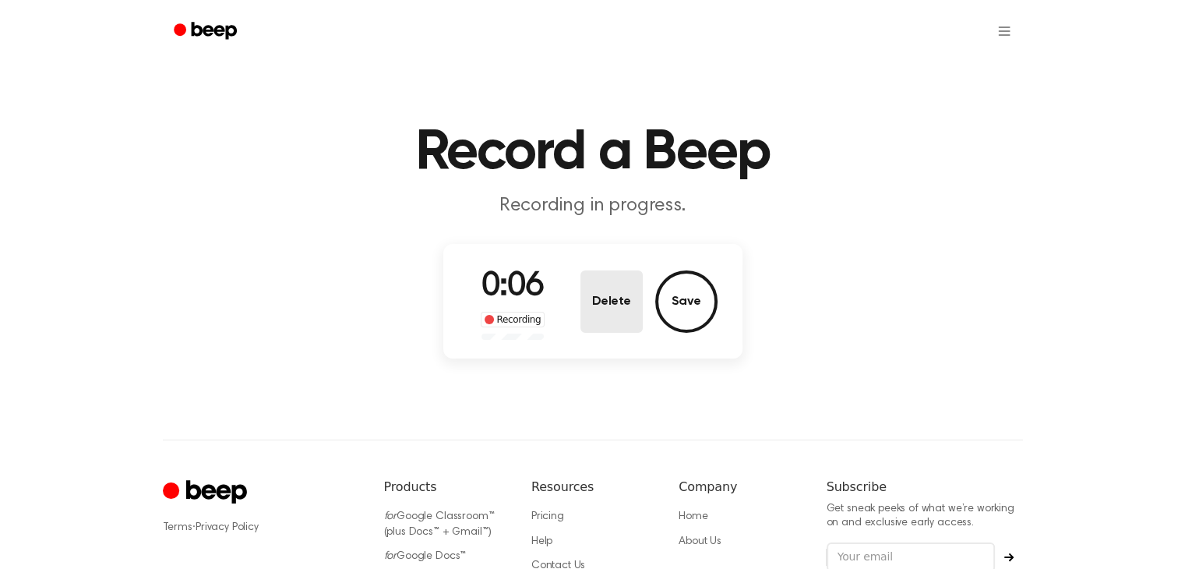
click at [595, 281] on button "Delete" at bounding box center [611, 301] width 62 height 62
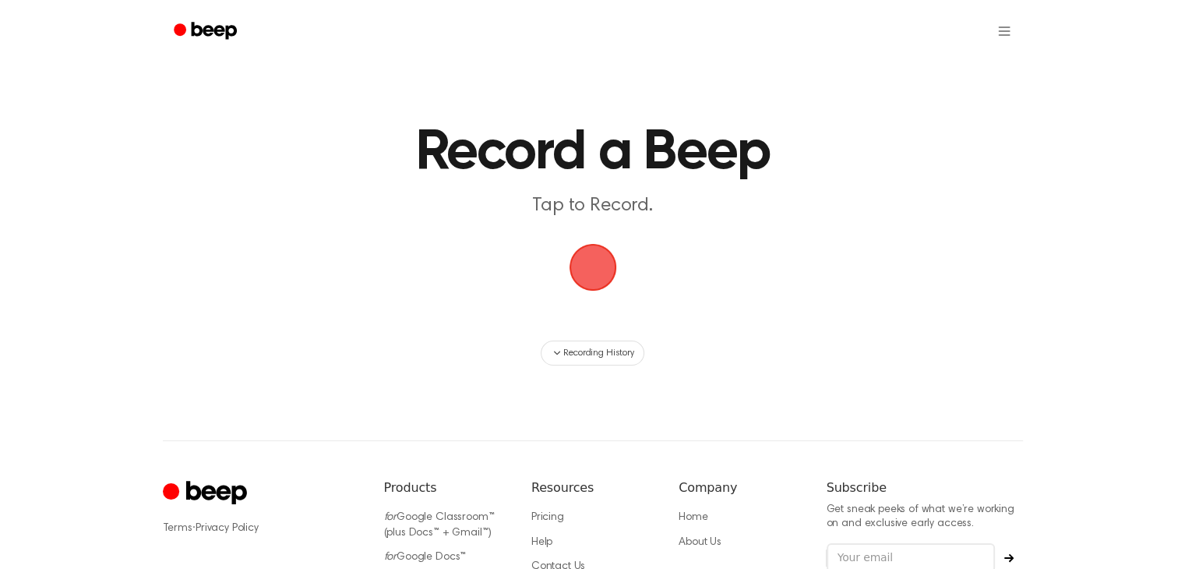
click at [595, 272] on span "button" at bounding box center [593, 267] width 44 height 44
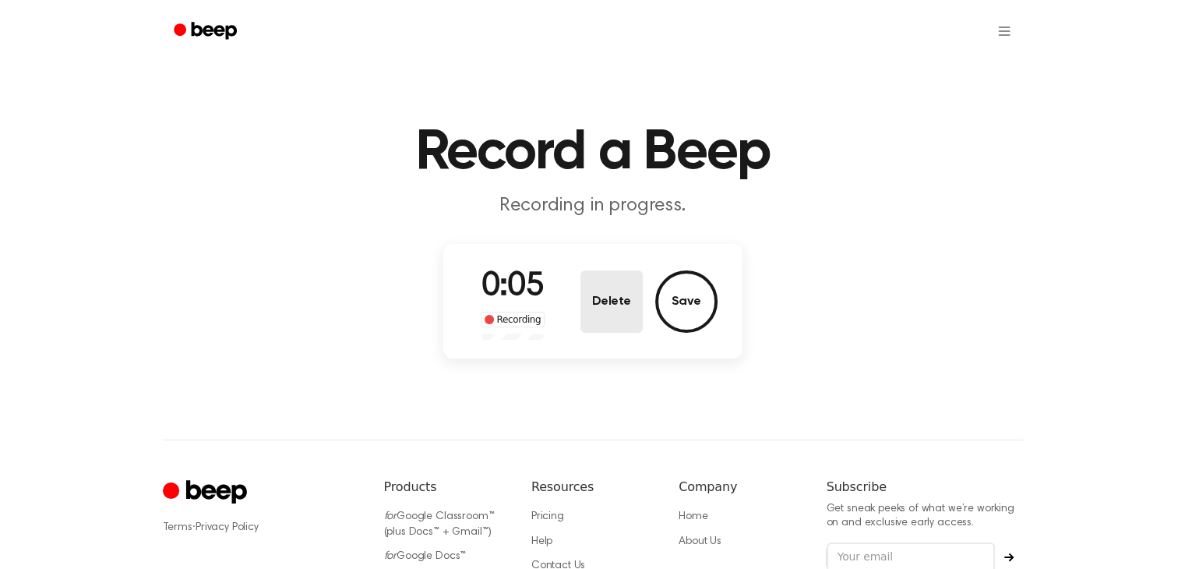
click at [614, 284] on button "Delete" at bounding box center [611, 301] width 62 height 62
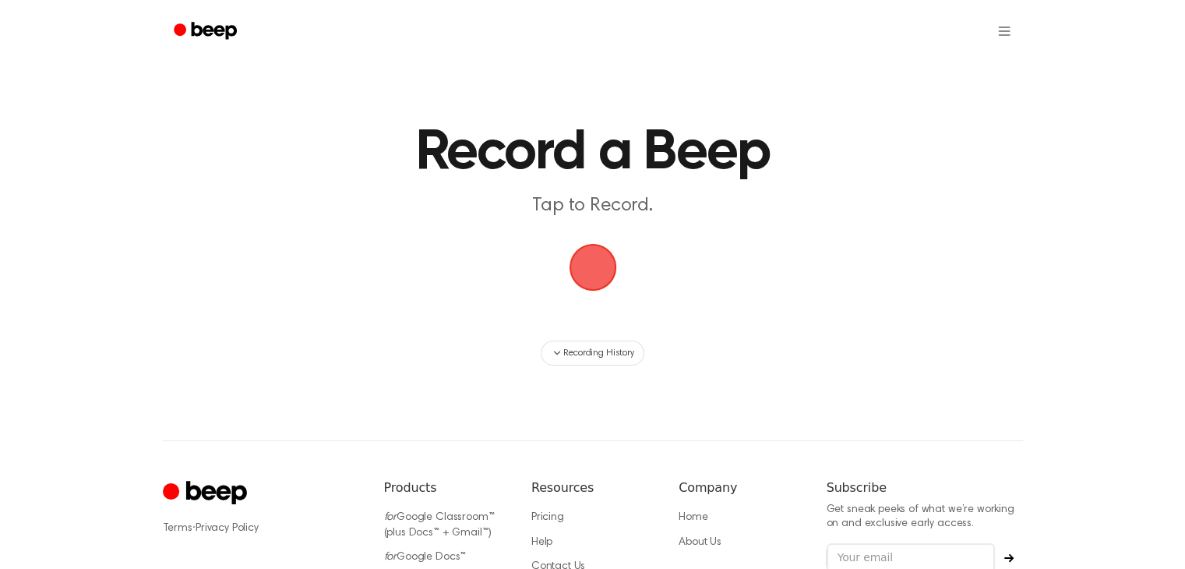
click at [591, 277] on span "button" at bounding box center [593, 267] width 44 height 44
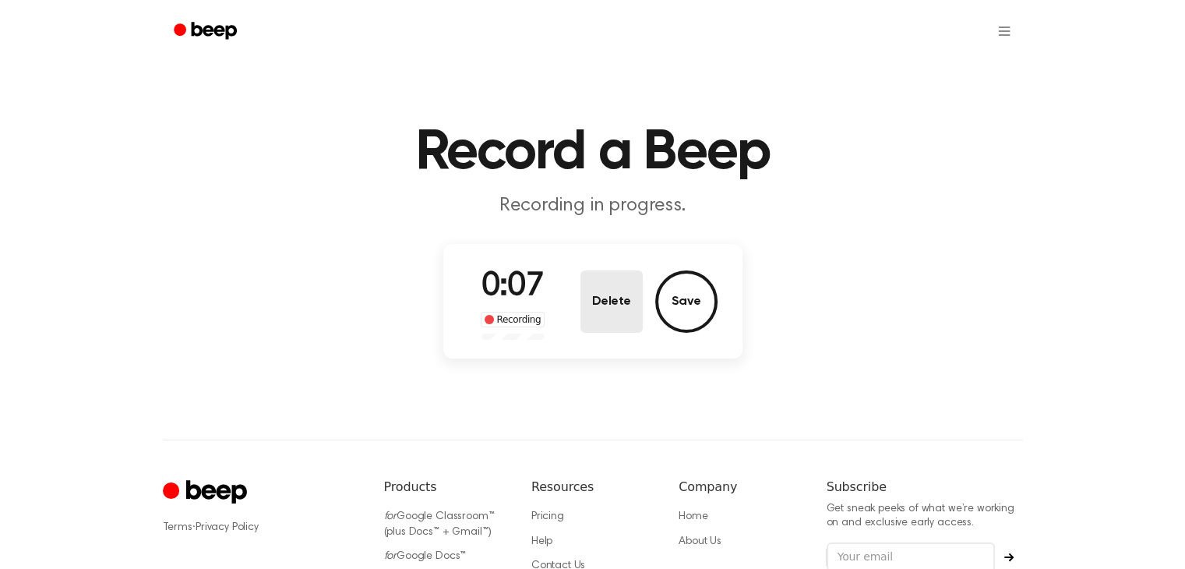
click at [591, 277] on button "Delete" at bounding box center [611, 301] width 62 height 62
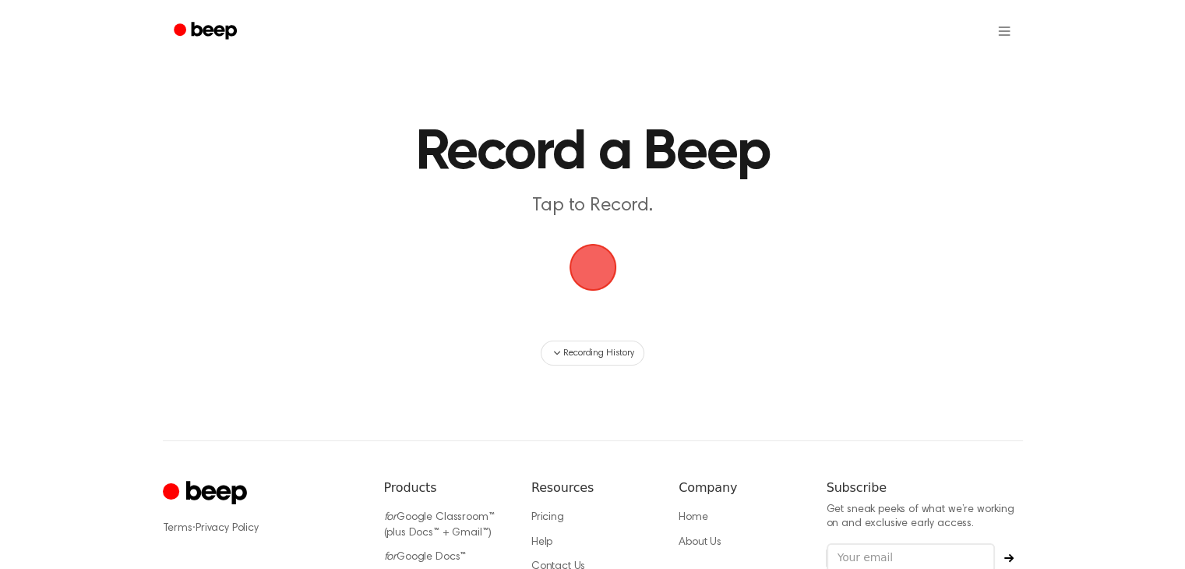
click at [590, 276] on span "button" at bounding box center [593, 267] width 44 height 44
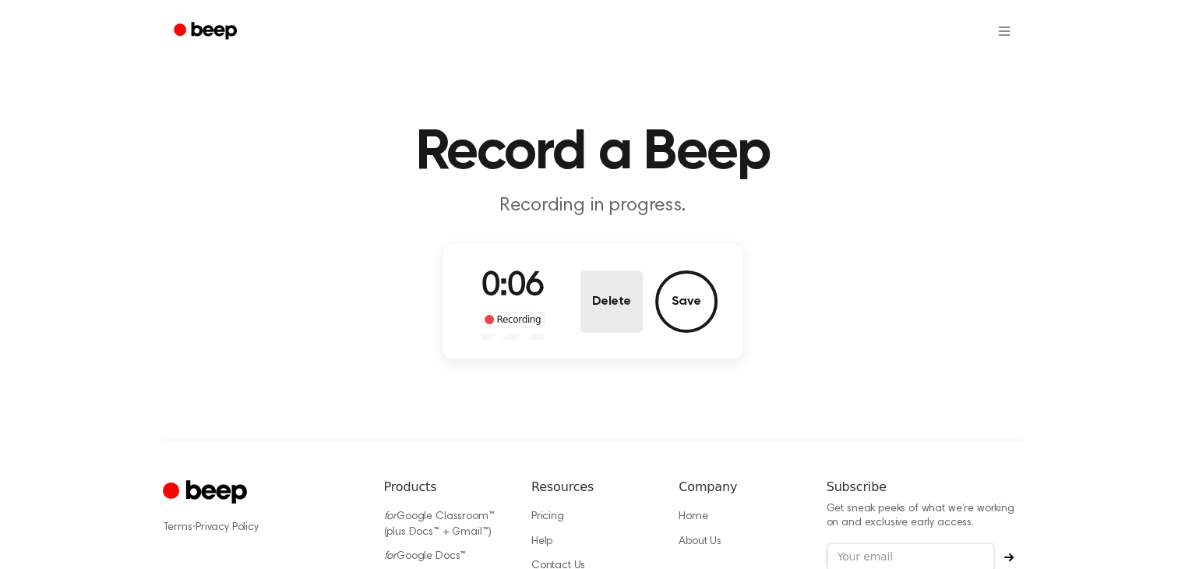
click at [597, 287] on button "Delete" at bounding box center [611, 301] width 62 height 62
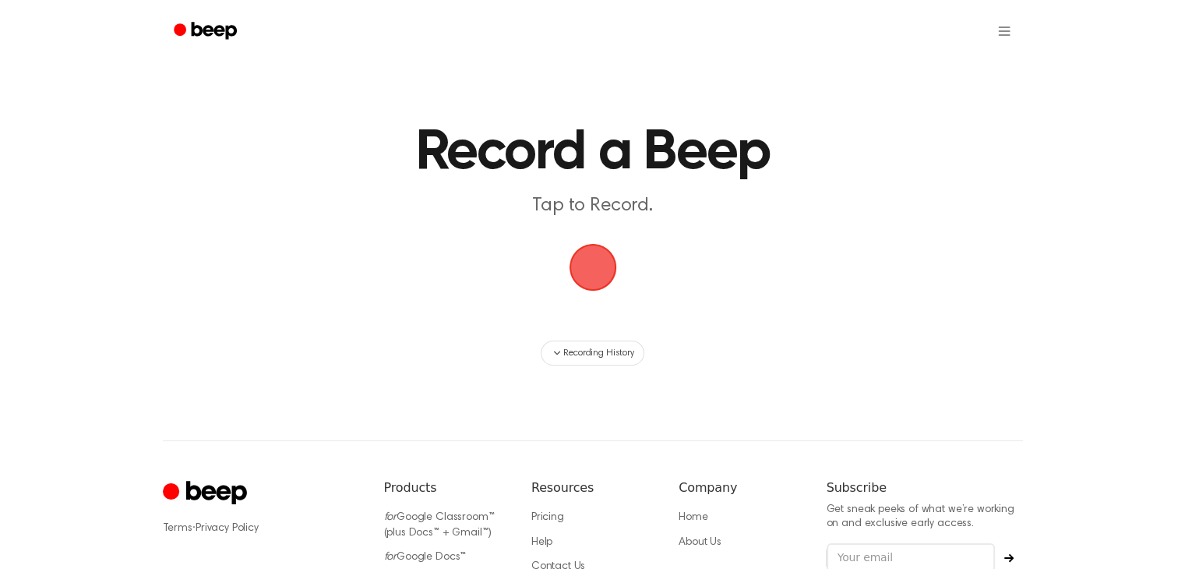
click at [577, 264] on span "button" at bounding box center [593, 267] width 44 height 44
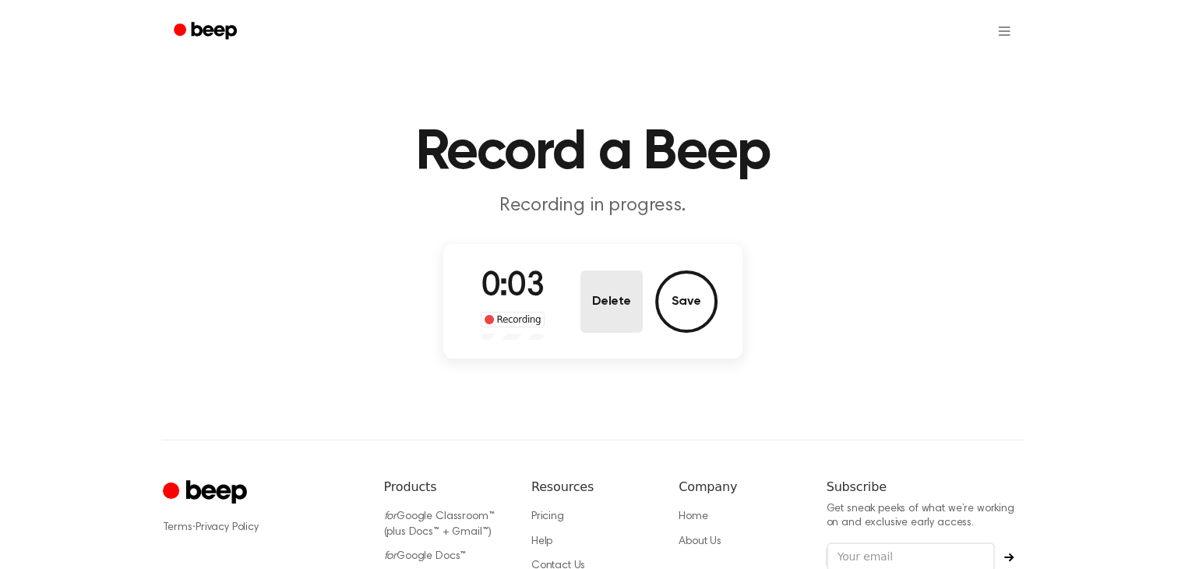
click at [598, 302] on button "Delete" at bounding box center [611, 301] width 62 height 62
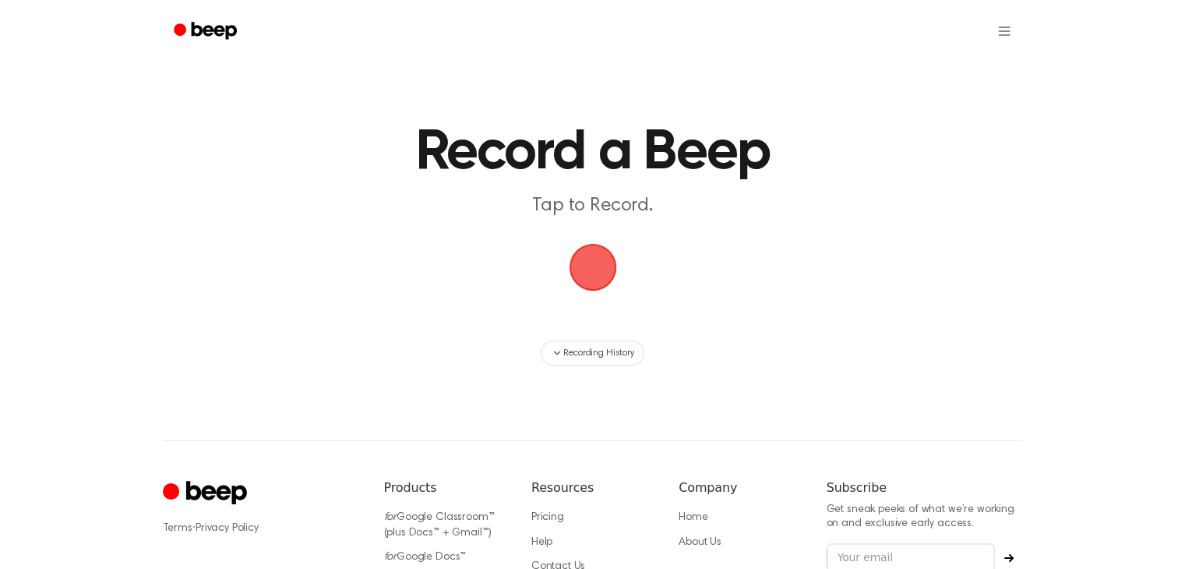
click at [587, 276] on span "button" at bounding box center [593, 267] width 44 height 44
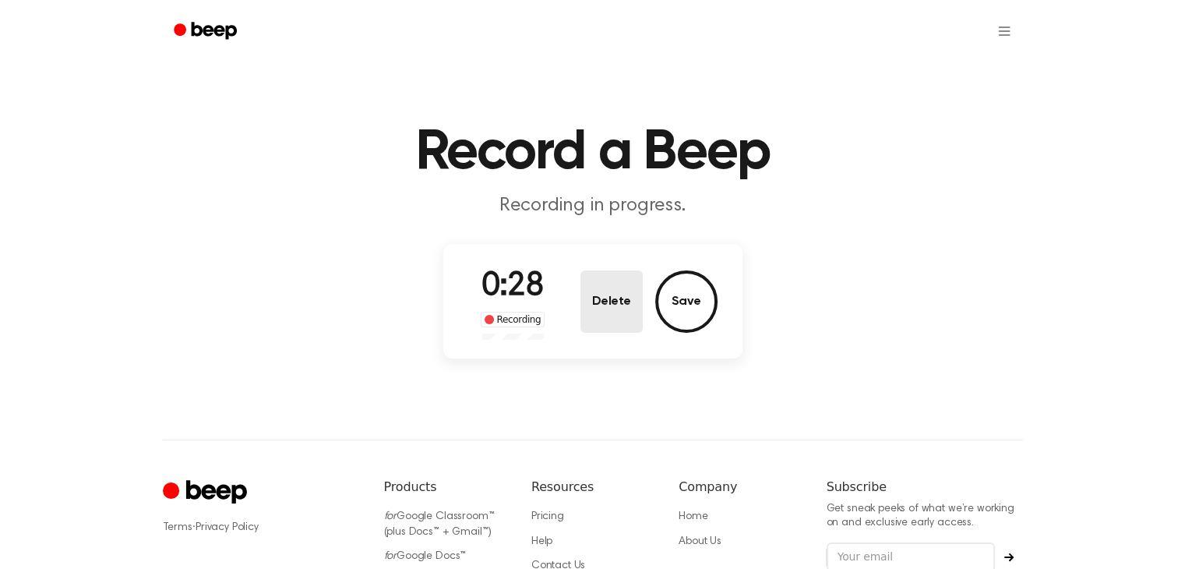
click at [623, 297] on button "Delete" at bounding box center [611, 301] width 62 height 62
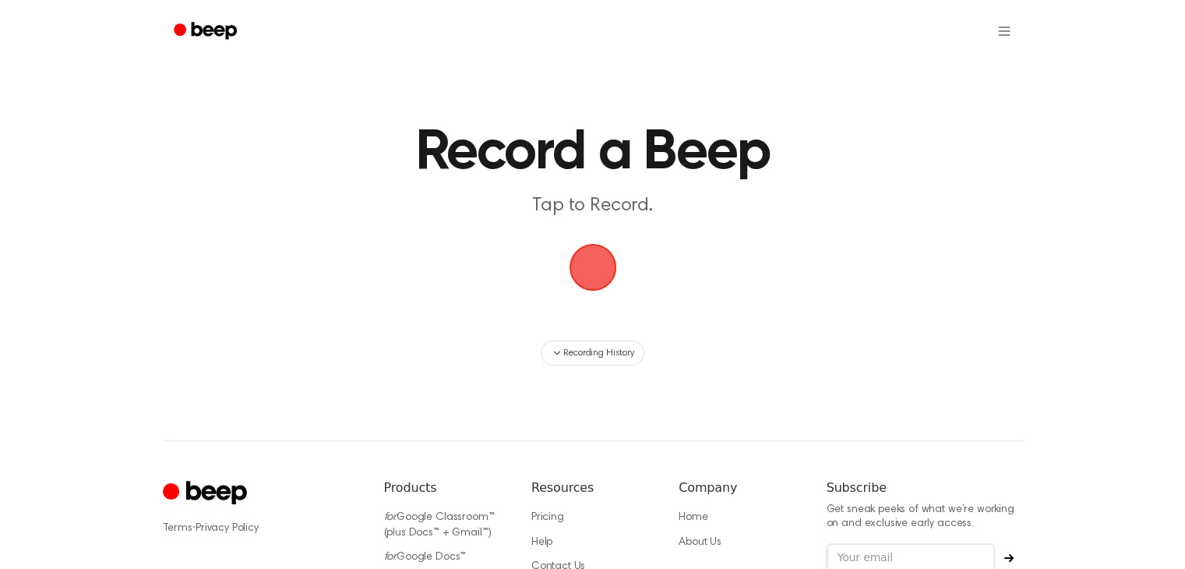
click at [598, 262] on span "button" at bounding box center [593, 267] width 44 height 44
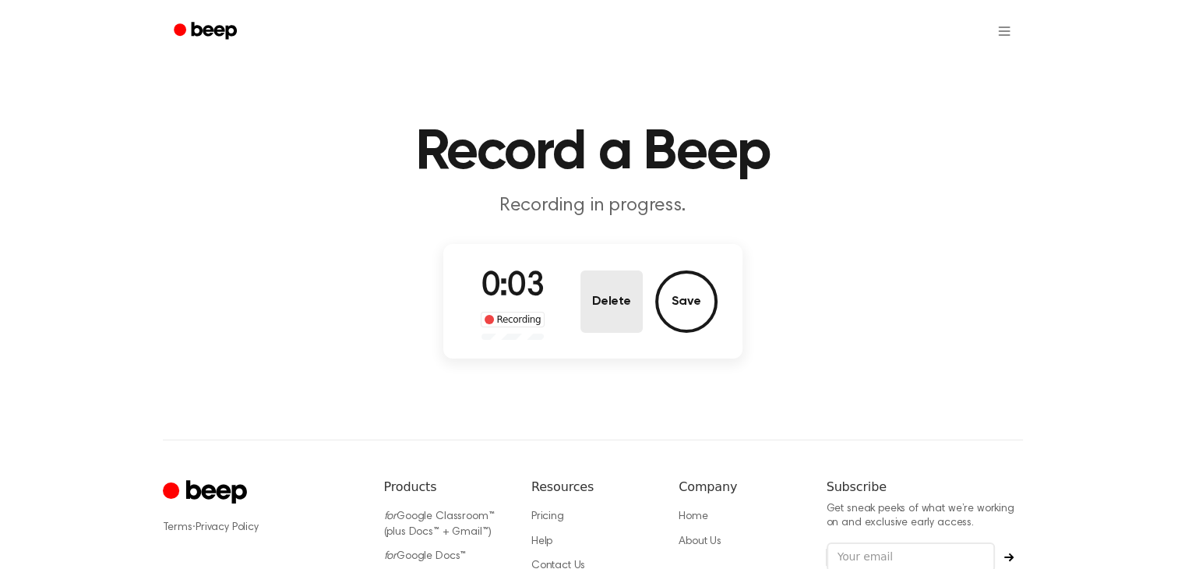
click at [613, 285] on button "Delete" at bounding box center [611, 301] width 62 height 62
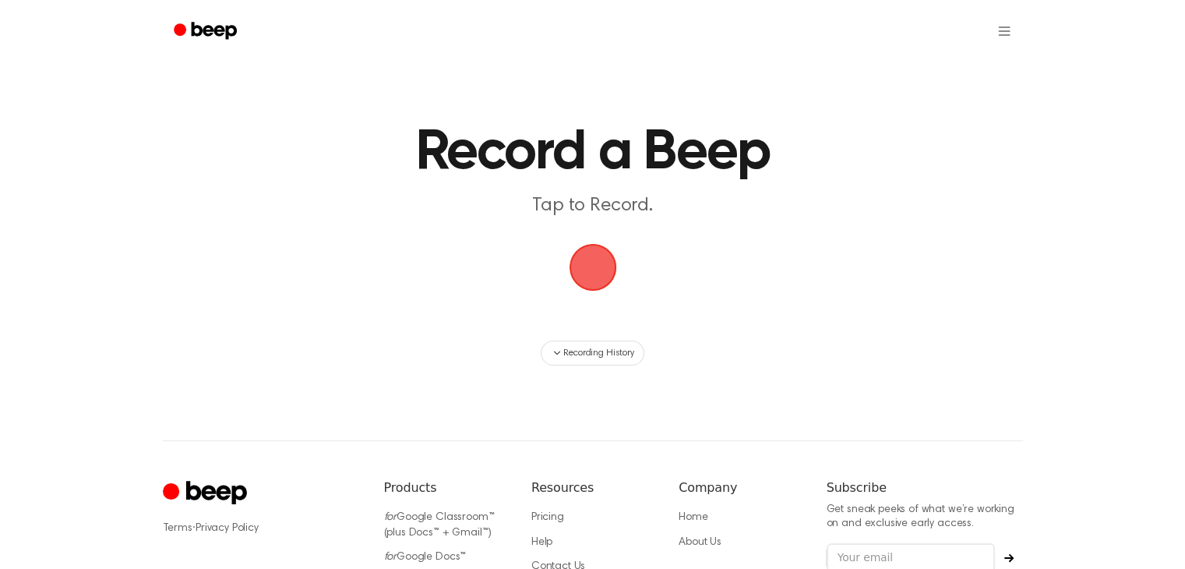
click at [578, 257] on span "button" at bounding box center [593, 267] width 44 height 44
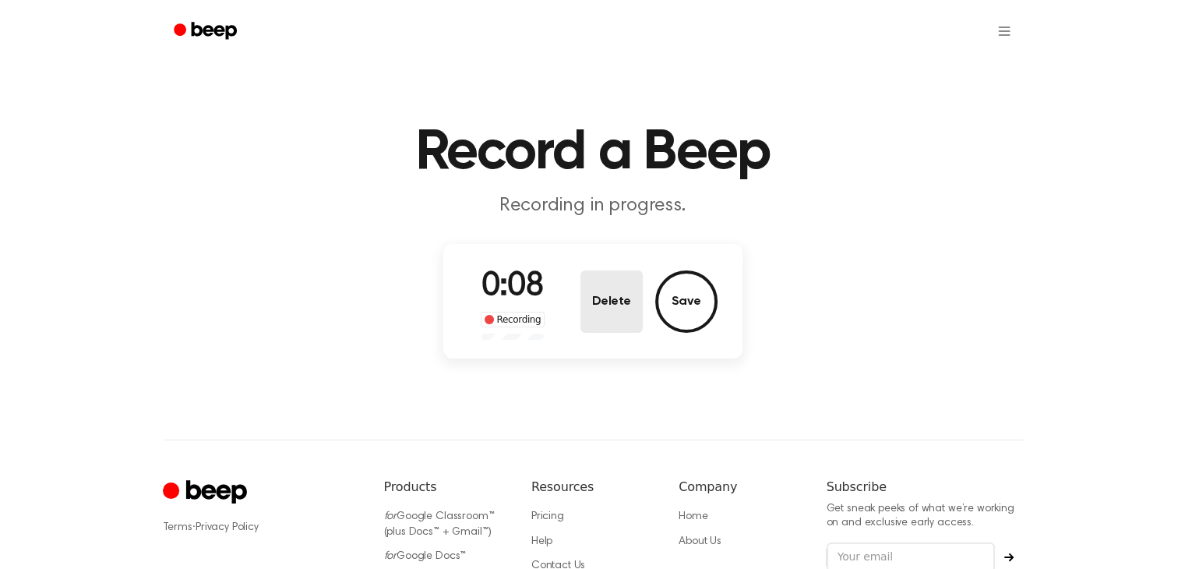
click at [603, 292] on button "Delete" at bounding box center [611, 301] width 62 height 62
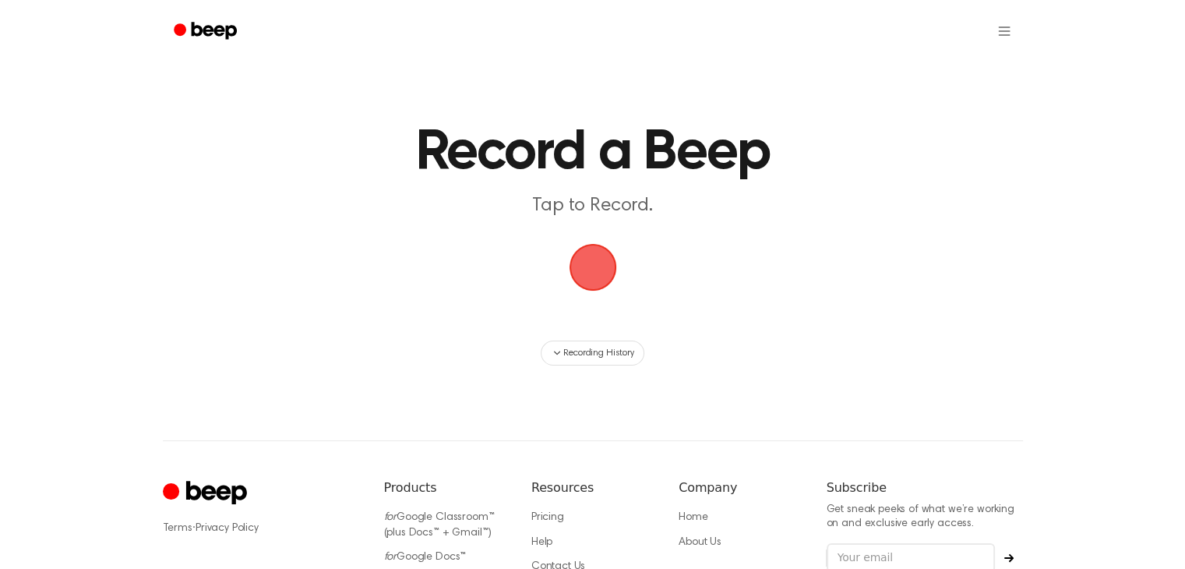
click at [590, 272] on span "button" at bounding box center [593, 267] width 44 height 44
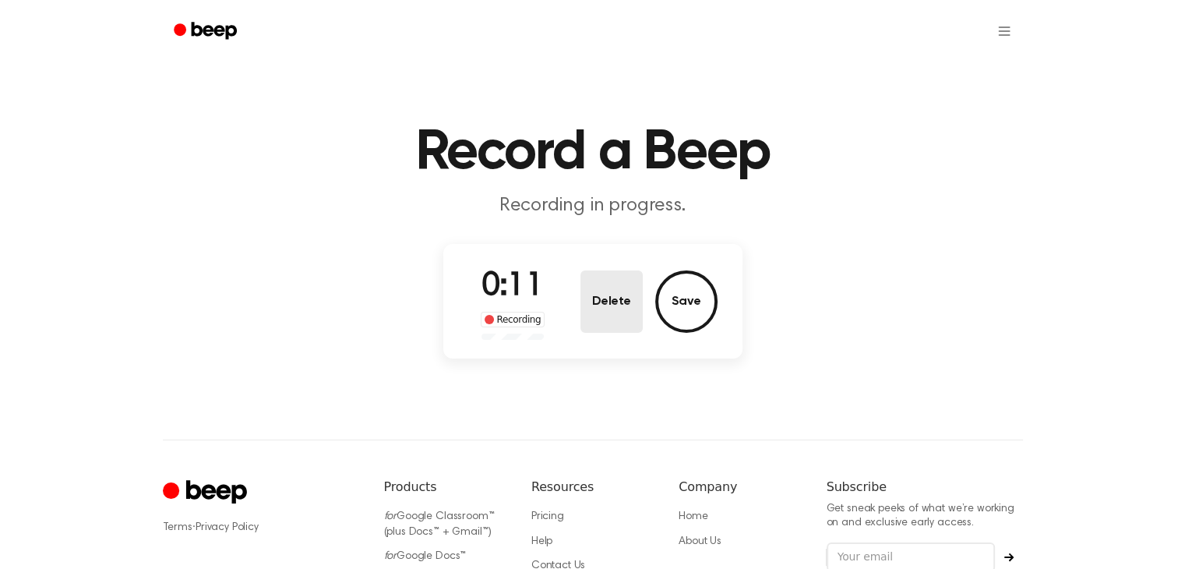
click at [596, 284] on button "Delete" at bounding box center [611, 301] width 62 height 62
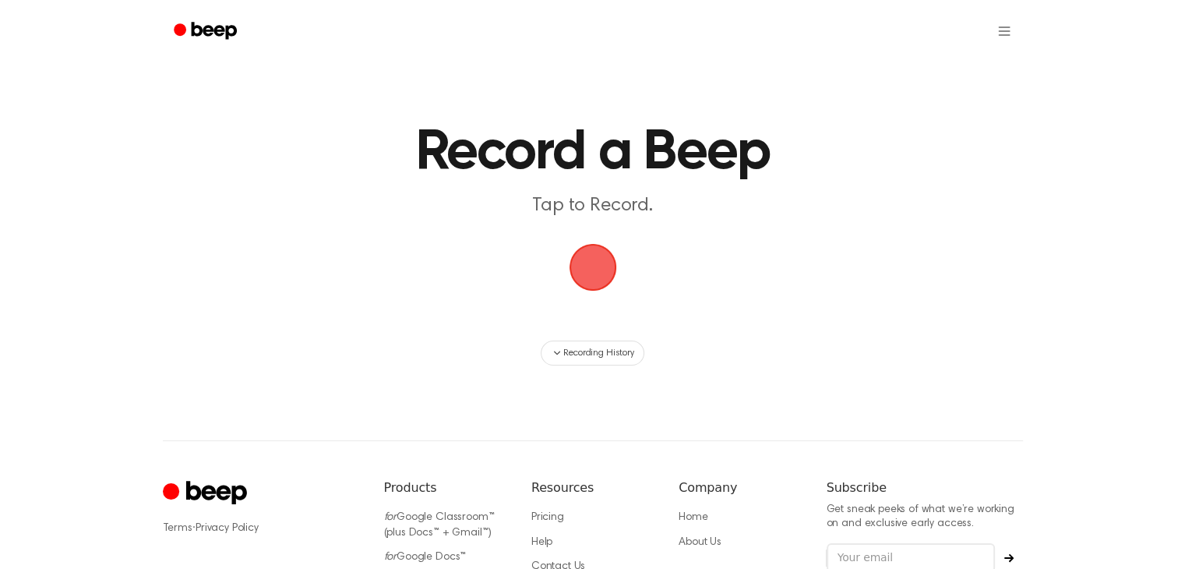
click at [592, 270] on span "button" at bounding box center [593, 267] width 44 height 44
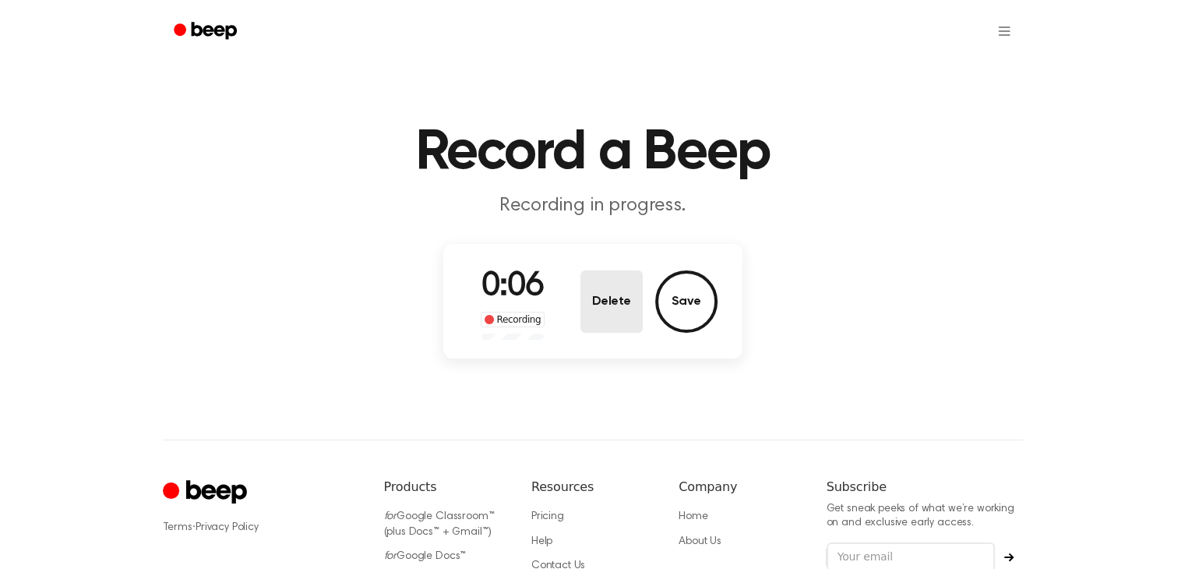
click at [604, 282] on button "Delete" at bounding box center [611, 301] width 62 height 62
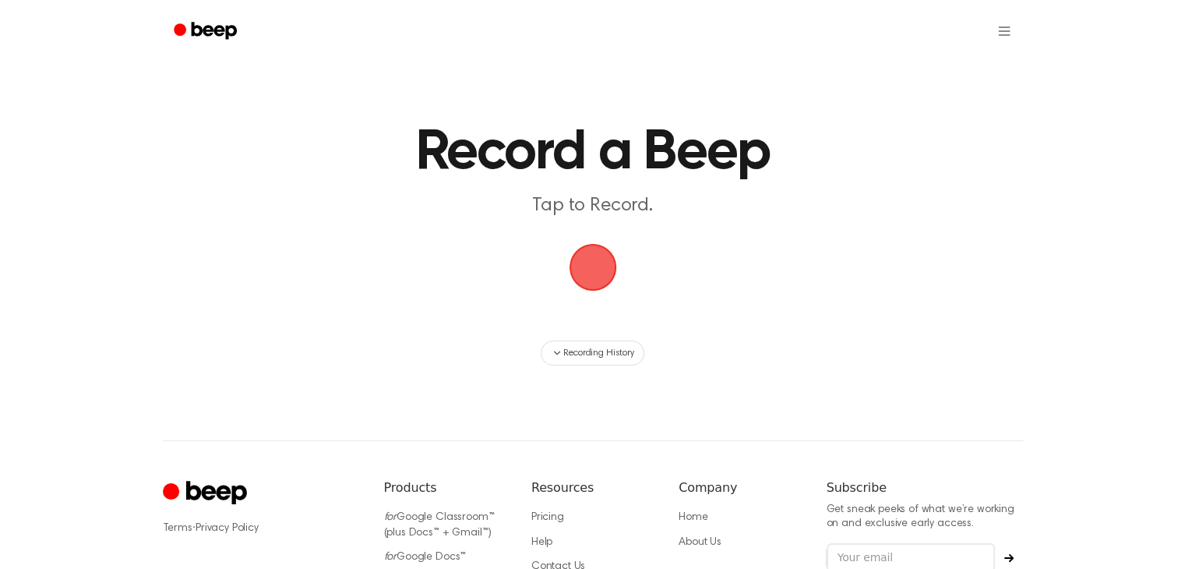
click at [590, 252] on span "button" at bounding box center [593, 267] width 44 height 44
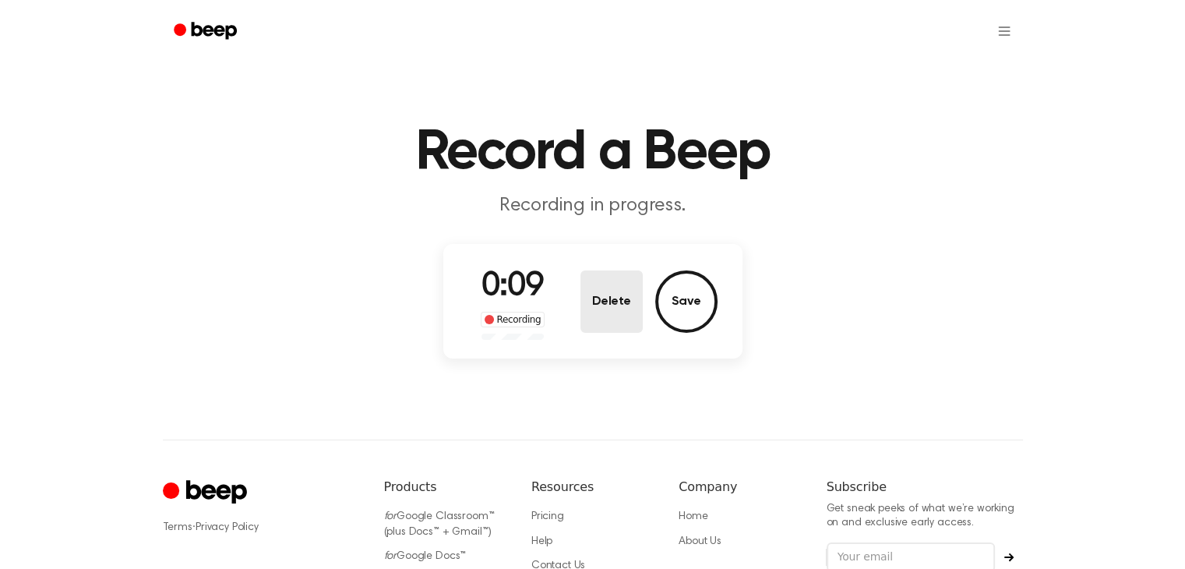
click at [611, 280] on button "Delete" at bounding box center [611, 301] width 62 height 62
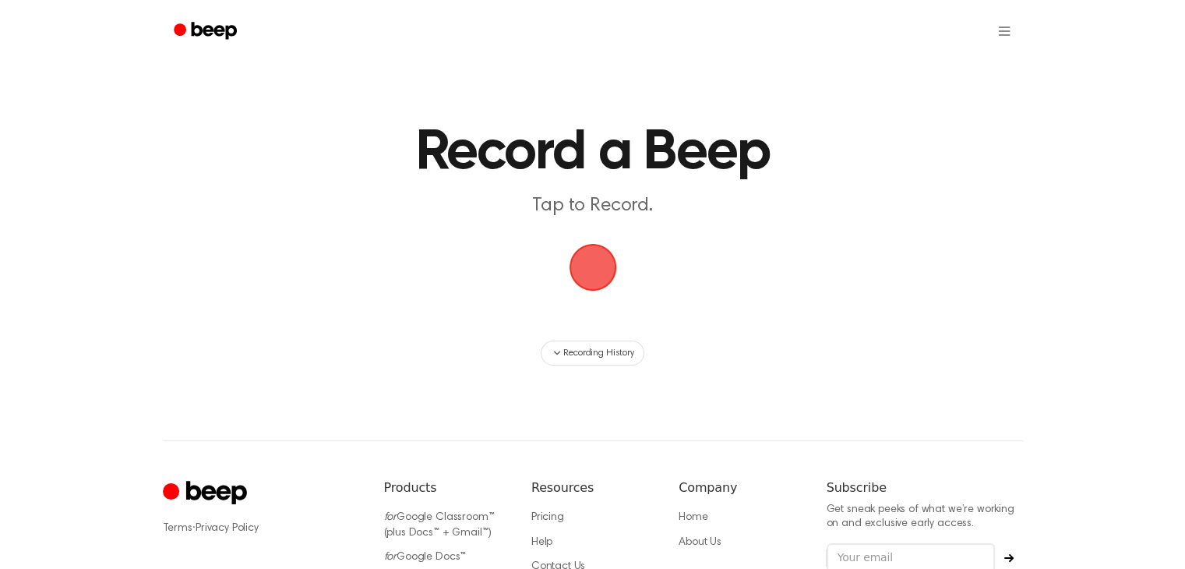
click at [601, 269] on span "button" at bounding box center [593, 267] width 44 height 44
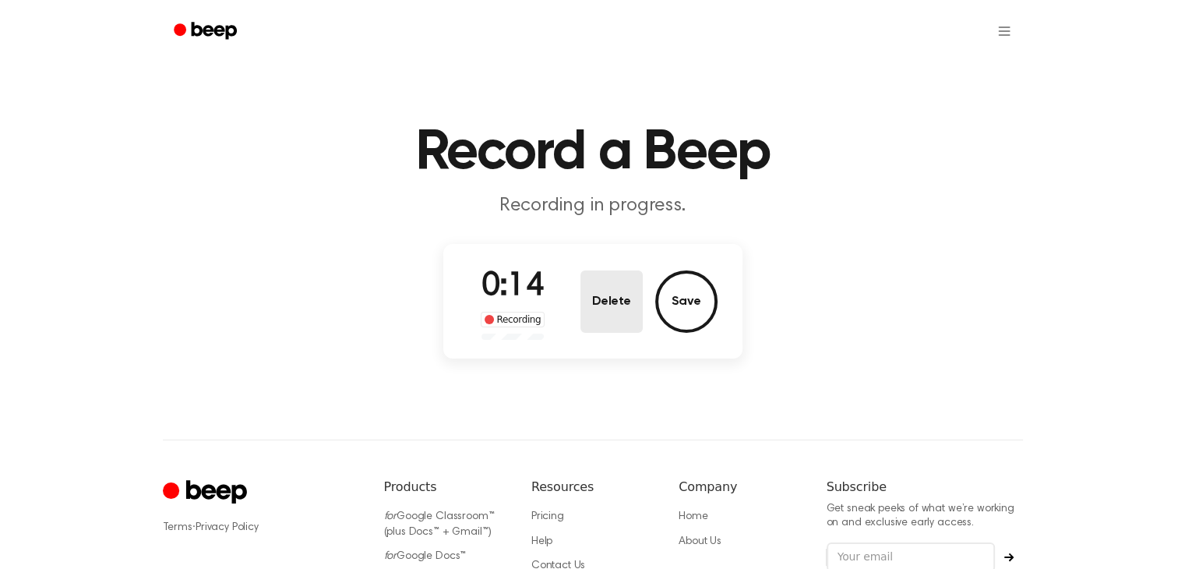
click at [604, 291] on button "Delete" at bounding box center [611, 301] width 62 height 62
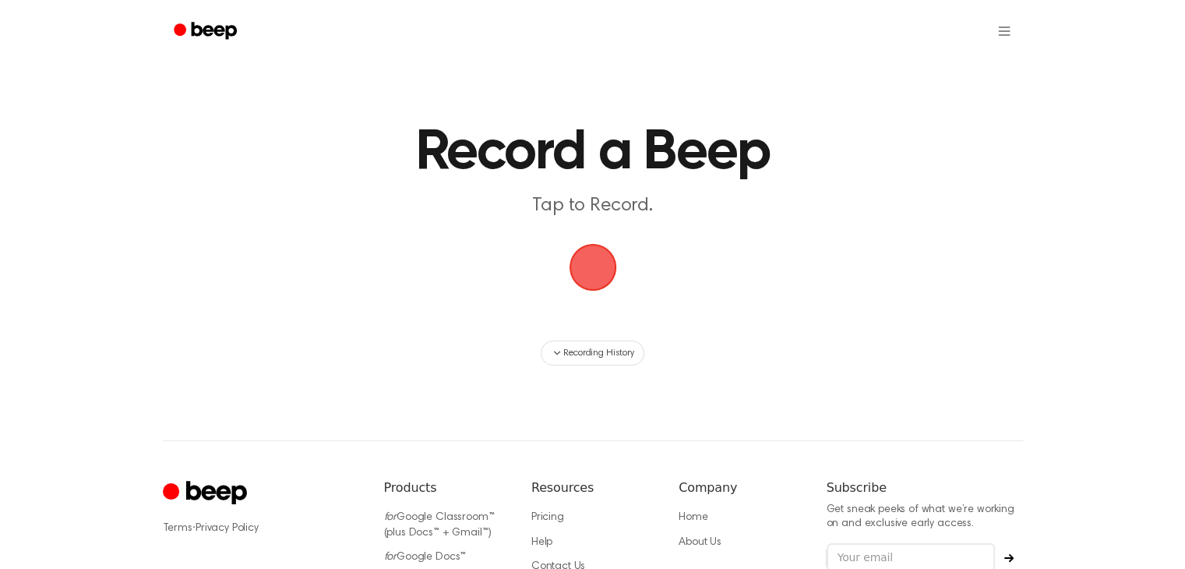
click at [592, 256] on span "button" at bounding box center [593, 267] width 44 height 44
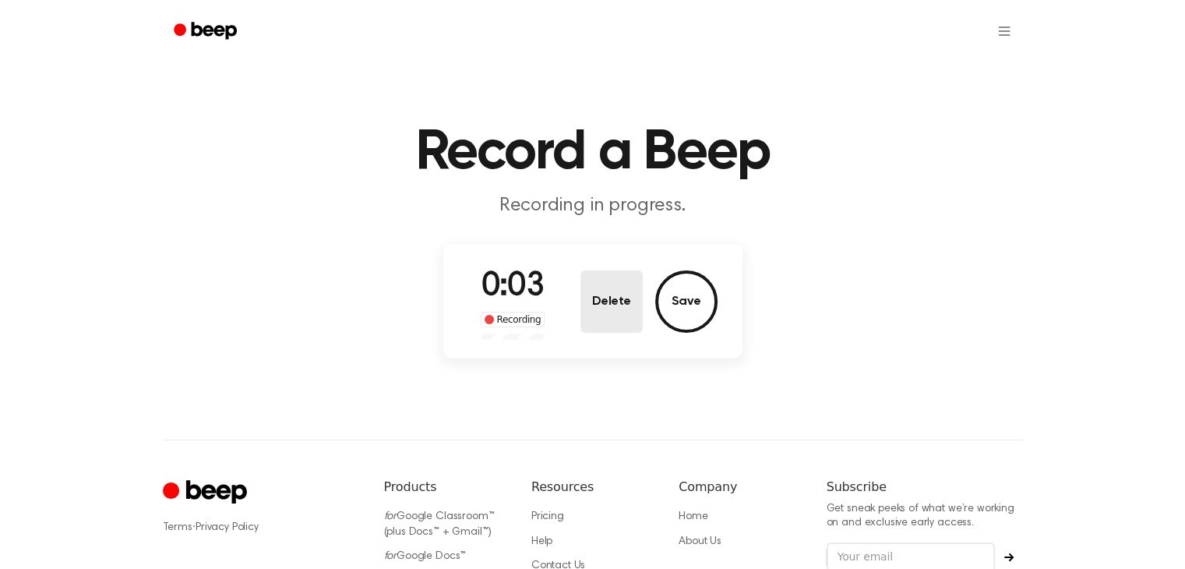
click at [619, 315] on button "Delete" at bounding box center [611, 301] width 62 height 62
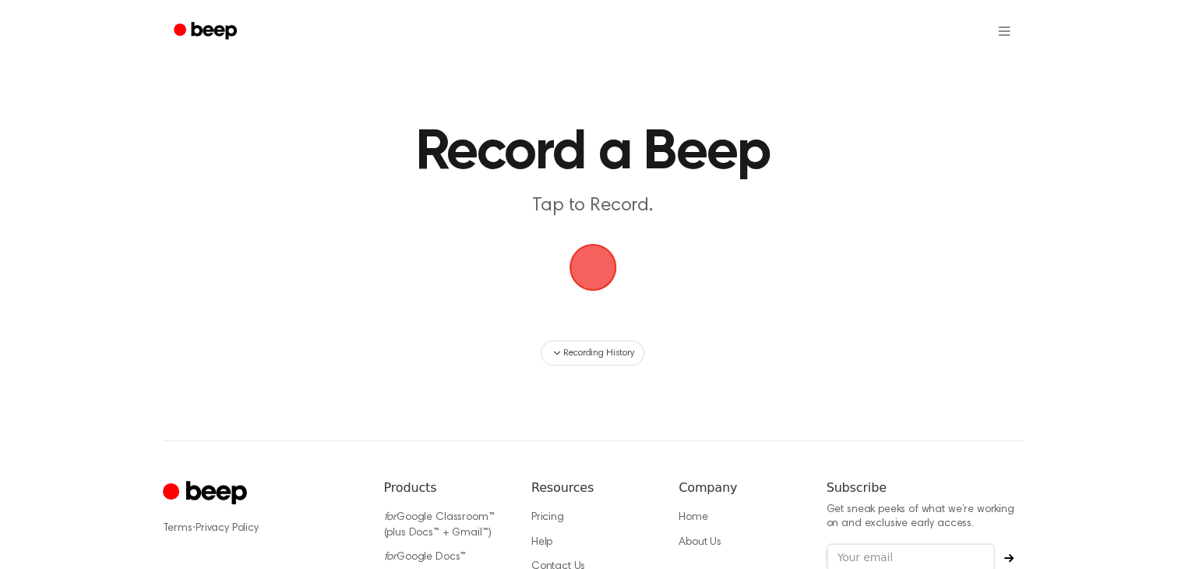
click at [591, 272] on span "button" at bounding box center [593, 267] width 44 height 44
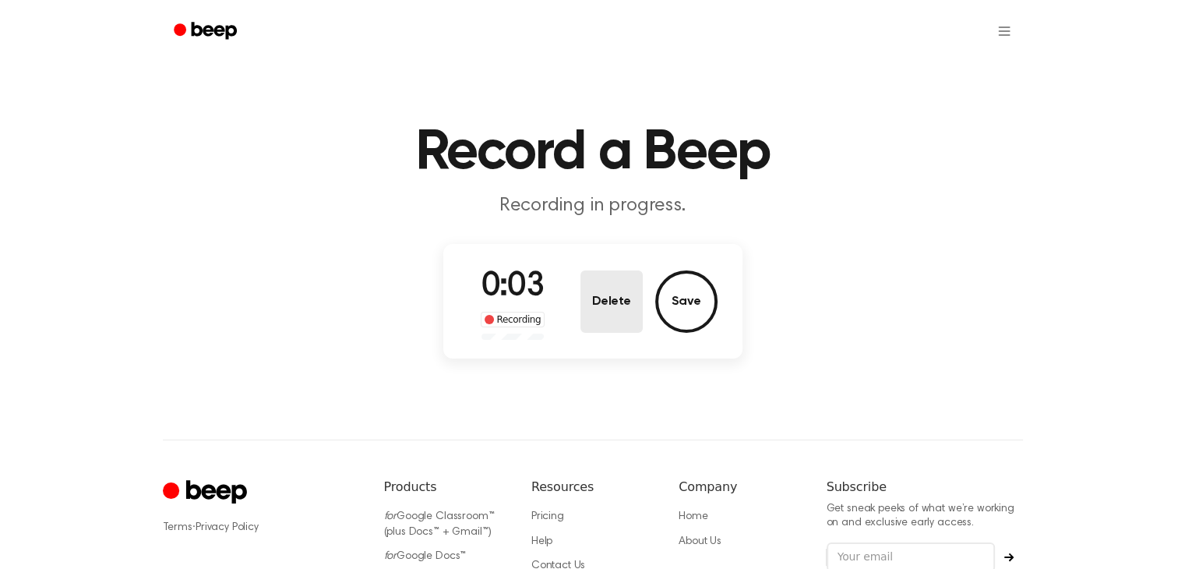
click at [594, 300] on button "Delete" at bounding box center [611, 301] width 62 height 62
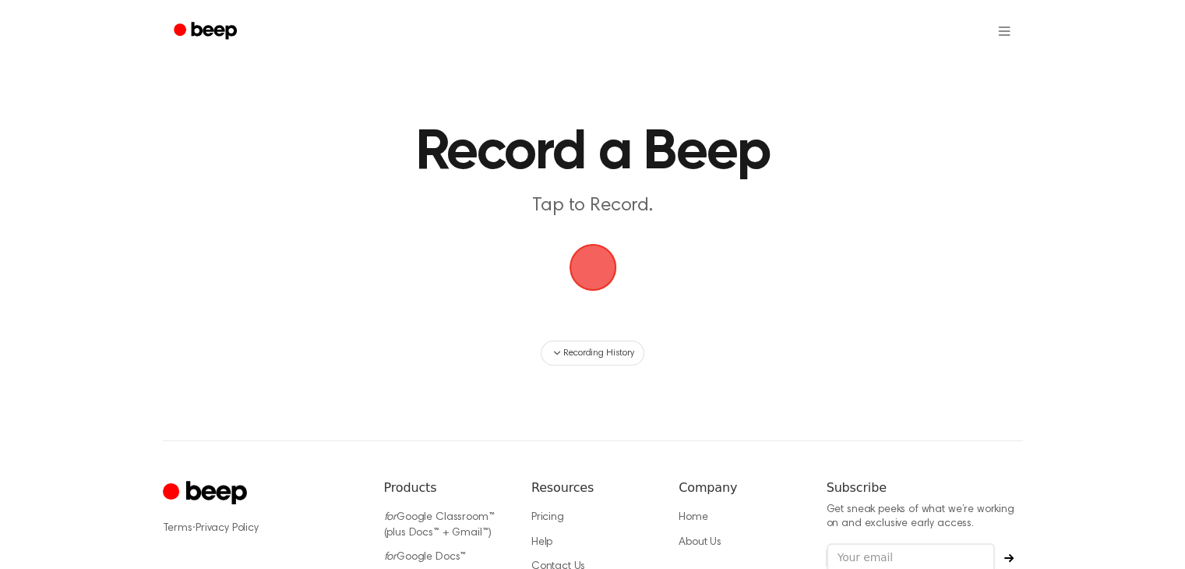
click at [576, 257] on span "button" at bounding box center [593, 267] width 44 height 44
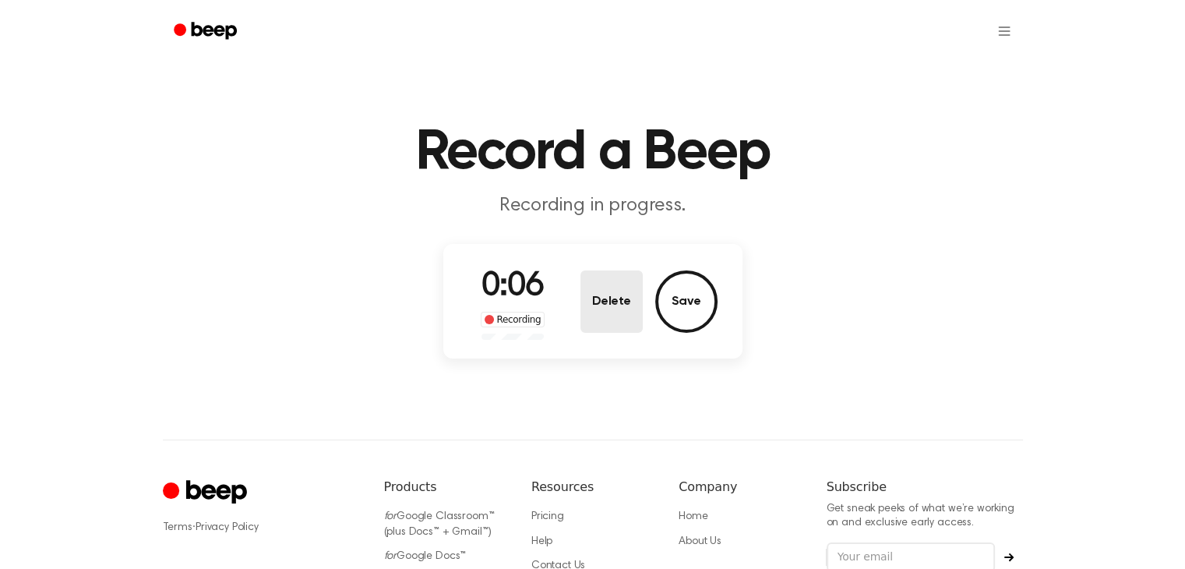
click at [611, 303] on button "Delete" at bounding box center [611, 301] width 62 height 62
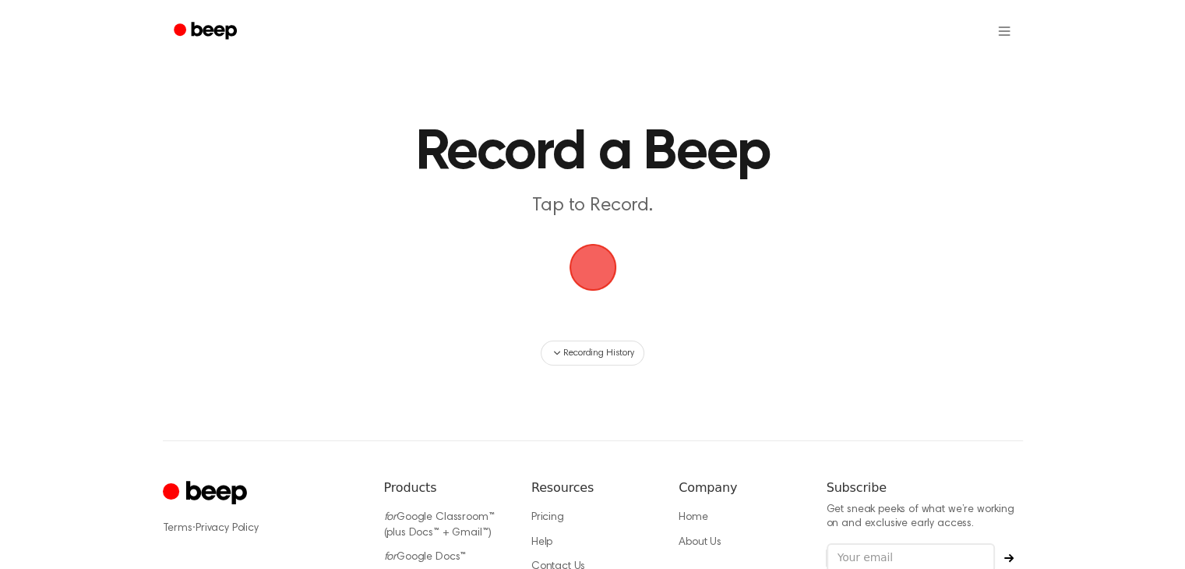
click at [592, 281] on span "button" at bounding box center [593, 267] width 44 height 44
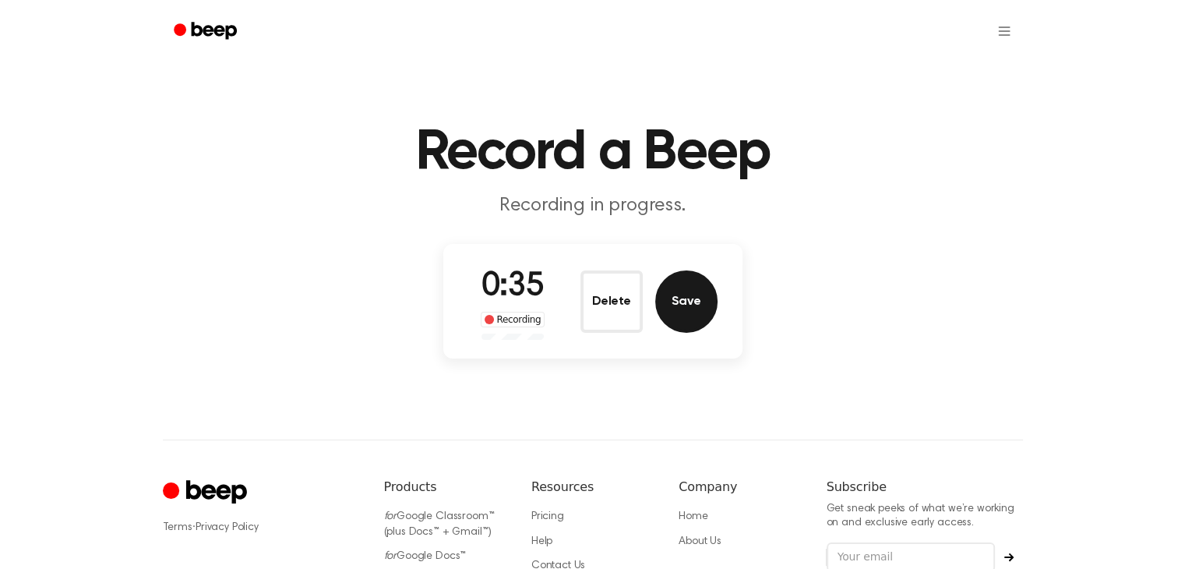
click at [692, 278] on button "Save" at bounding box center [686, 301] width 62 height 62
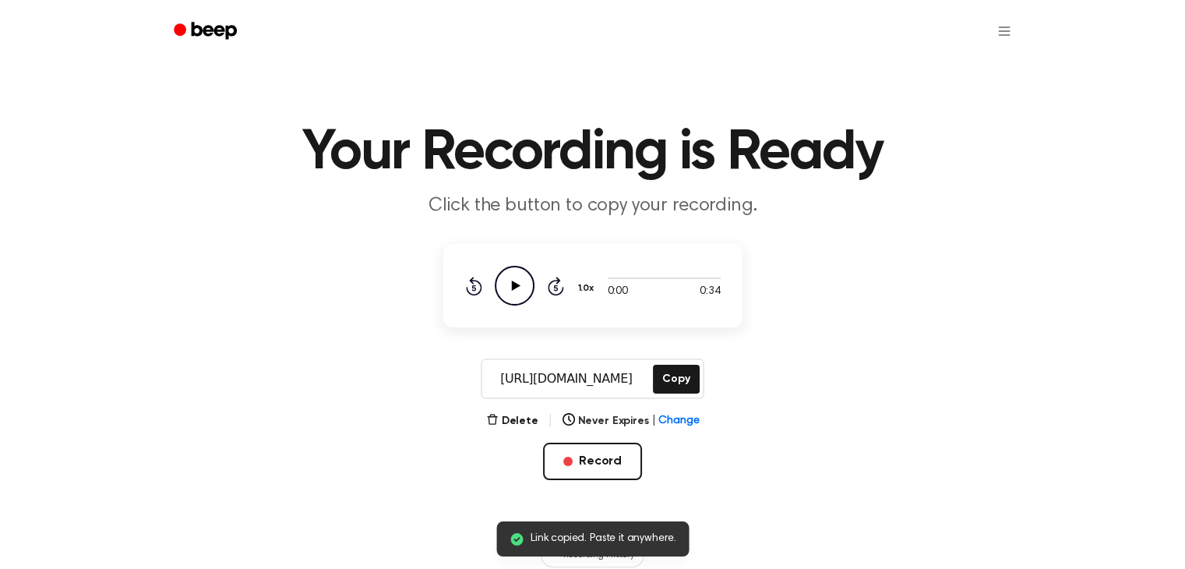
click at [516, 292] on icon "Play Audio" at bounding box center [515, 286] width 40 height 40
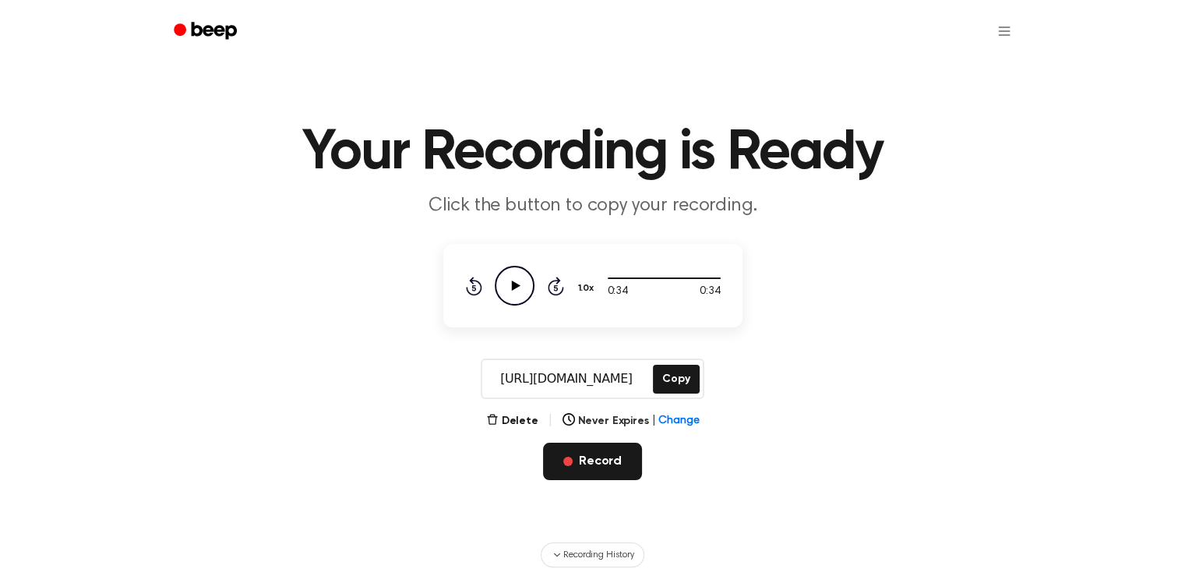
click at [583, 449] on button "Record" at bounding box center [592, 460] width 99 height 37
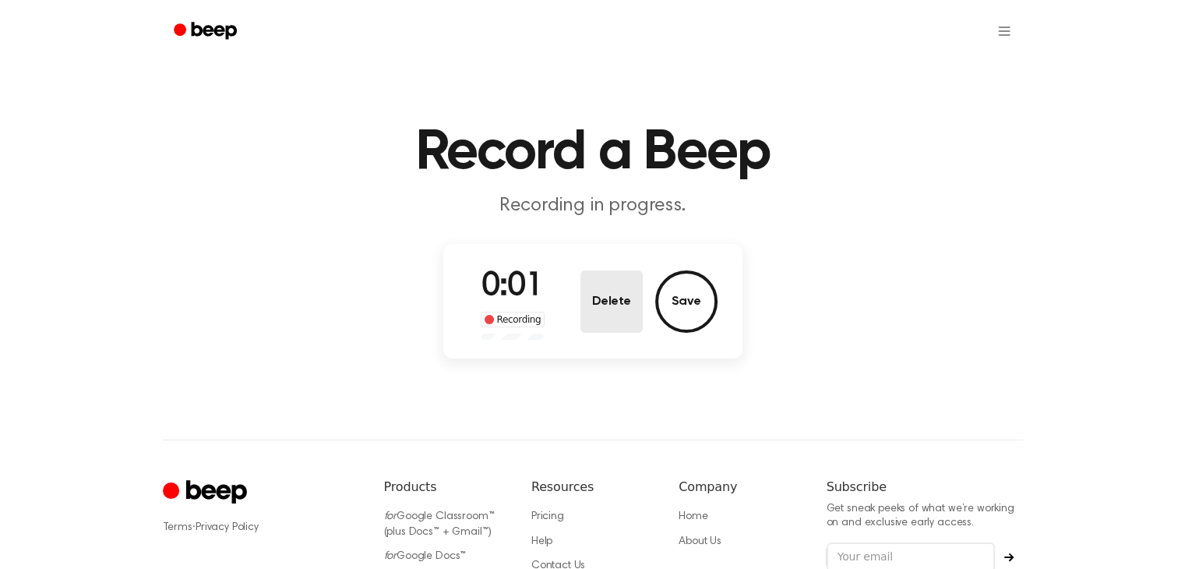
click at [596, 291] on button "Delete" at bounding box center [611, 301] width 62 height 62
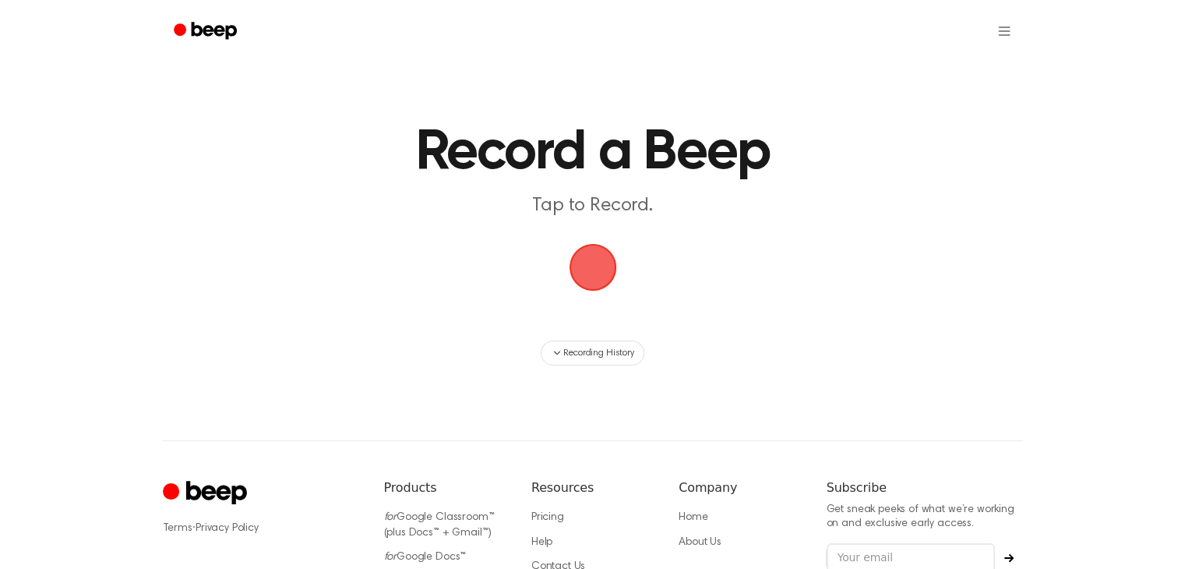
click at [596, 289] on span "button" at bounding box center [593, 267] width 44 height 44
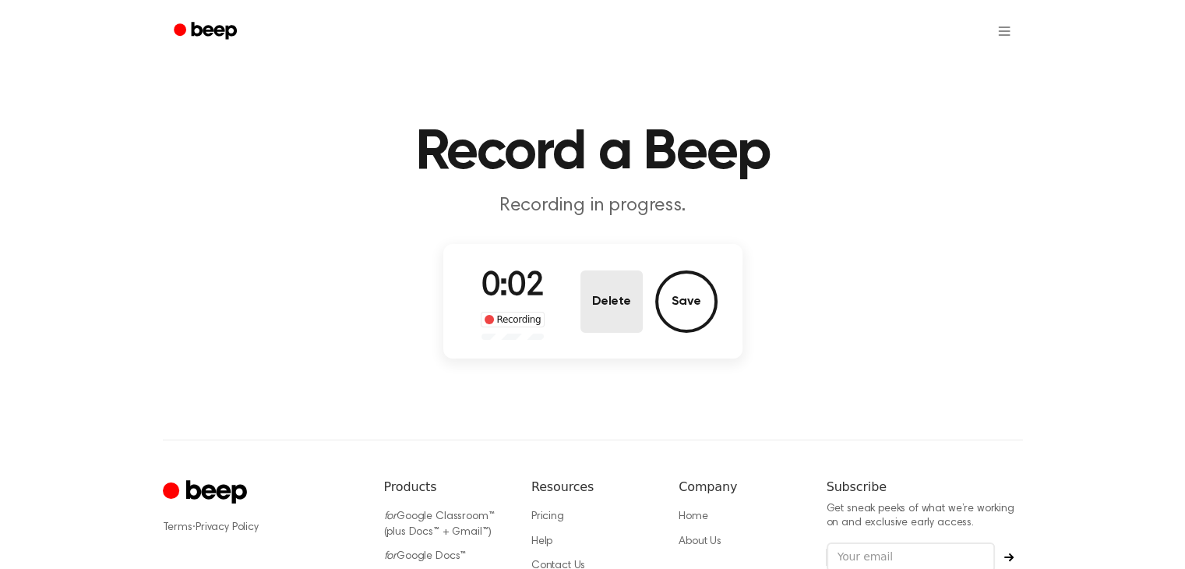
click at [599, 291] on button "Delete" at bounding box center [611, 301] width 62 height 62
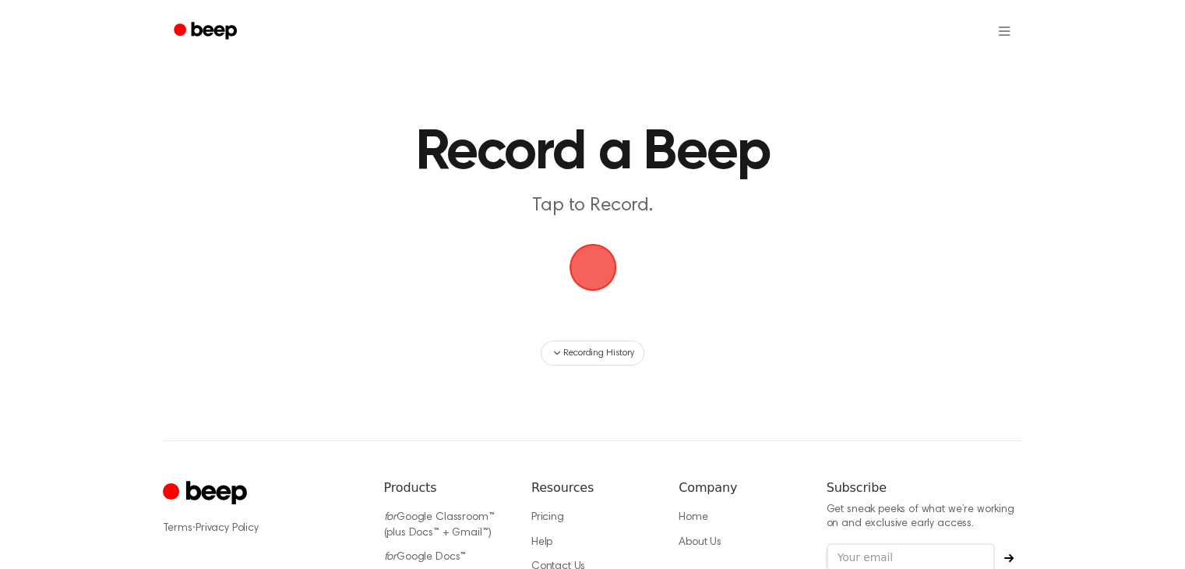
click at [595, 280] on span "button" at bounding box center [593, 267] width 44 height 44
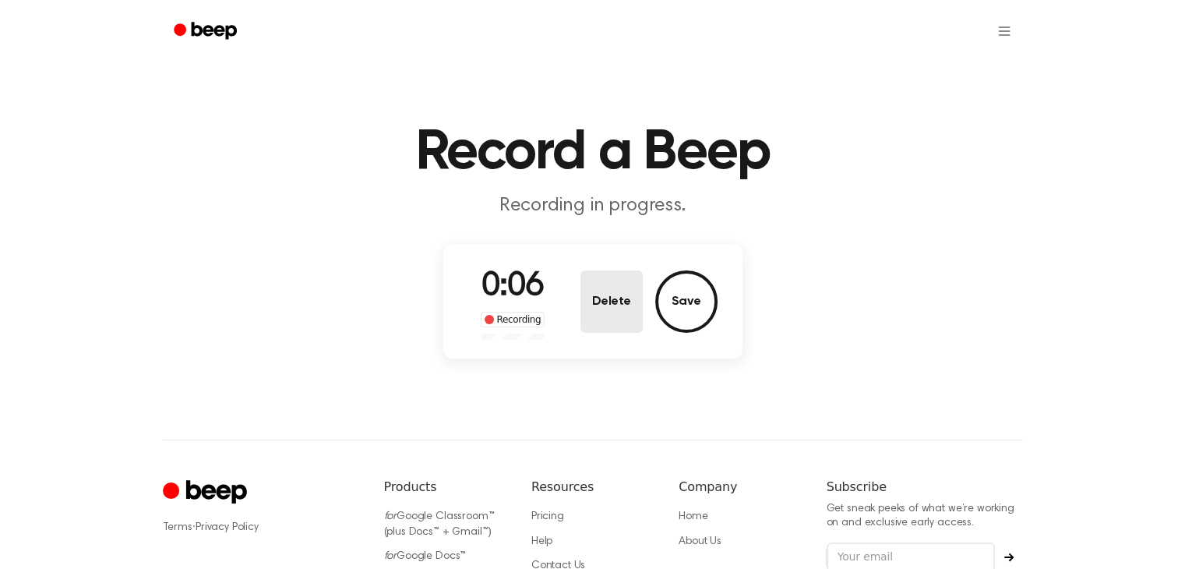
click at [590, 310] on button "Delete" at bounding box center [611, 301] width 62 height 62
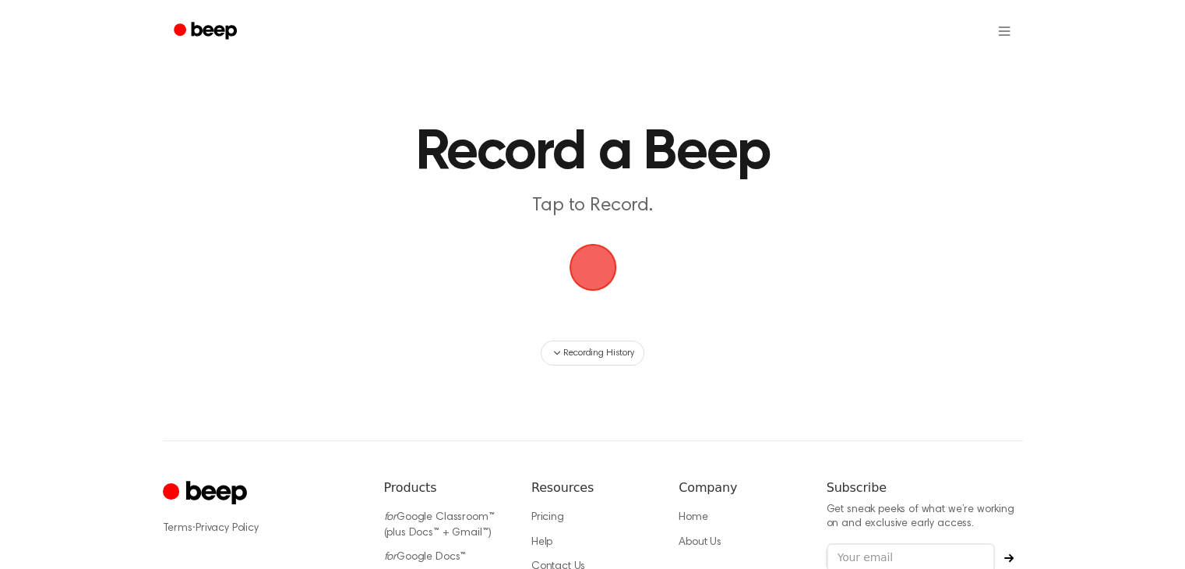
click at [575, 274] on span "button" at bounding box center [593, 267] width 44 height 44
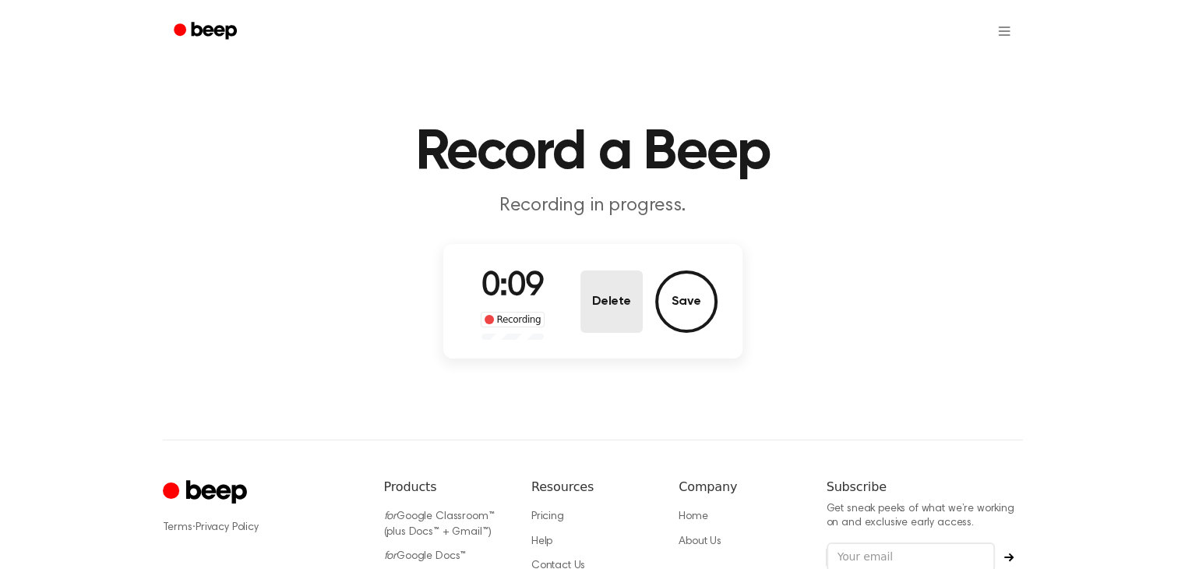
click at [617, 281] on button "Delete" at bounding box center [611, 301] width 62 height 62
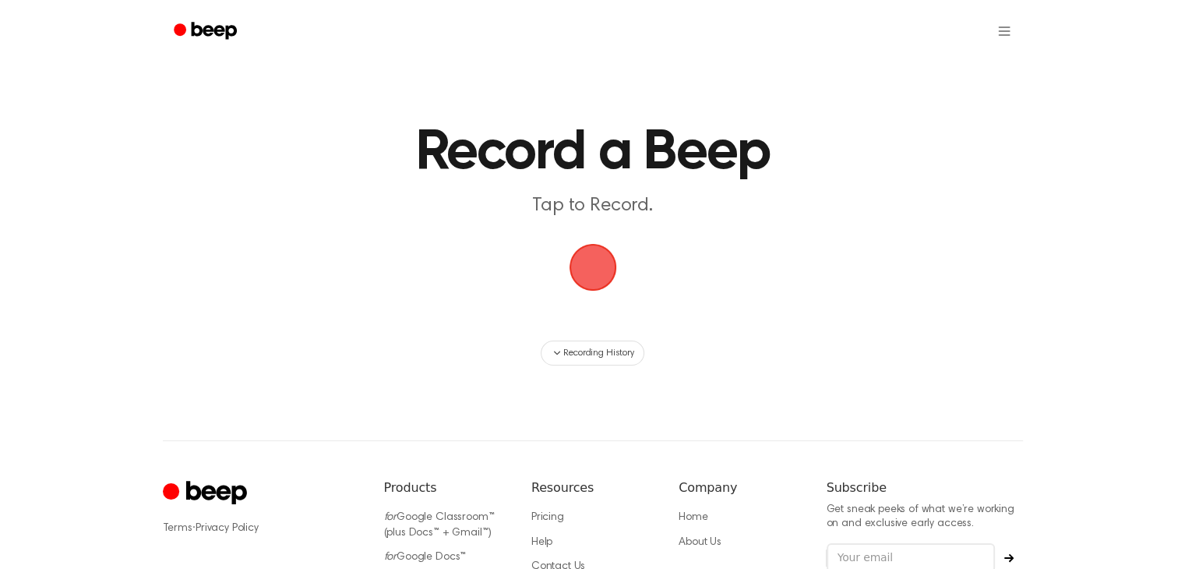
click at [606, 245] on span "button" at bounding box center [593, 267] width 44 height 44
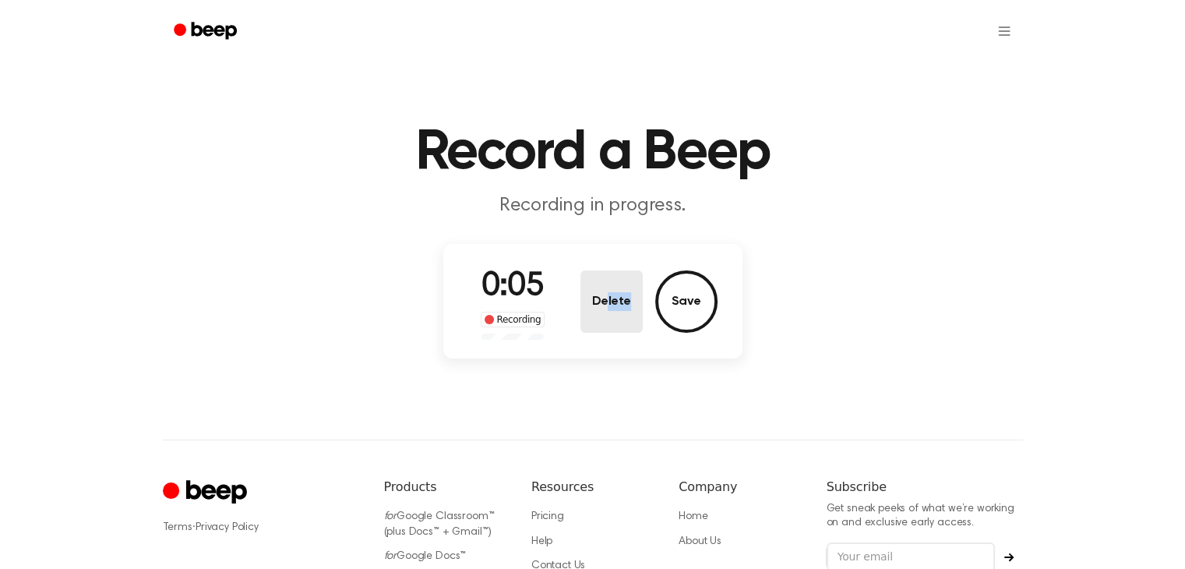
drag, startPoint x: 608, startPoint y: 344, endPoint x: 605, endPoint y: 280, distance: 63.1
click at [605, 280] on div "0:06 Recording Delete Save" at bounding box center [592, 301] width 299 height 115
click at [605, 280] on button "Delete" at bounding box center [611, 301] width 62 height 62
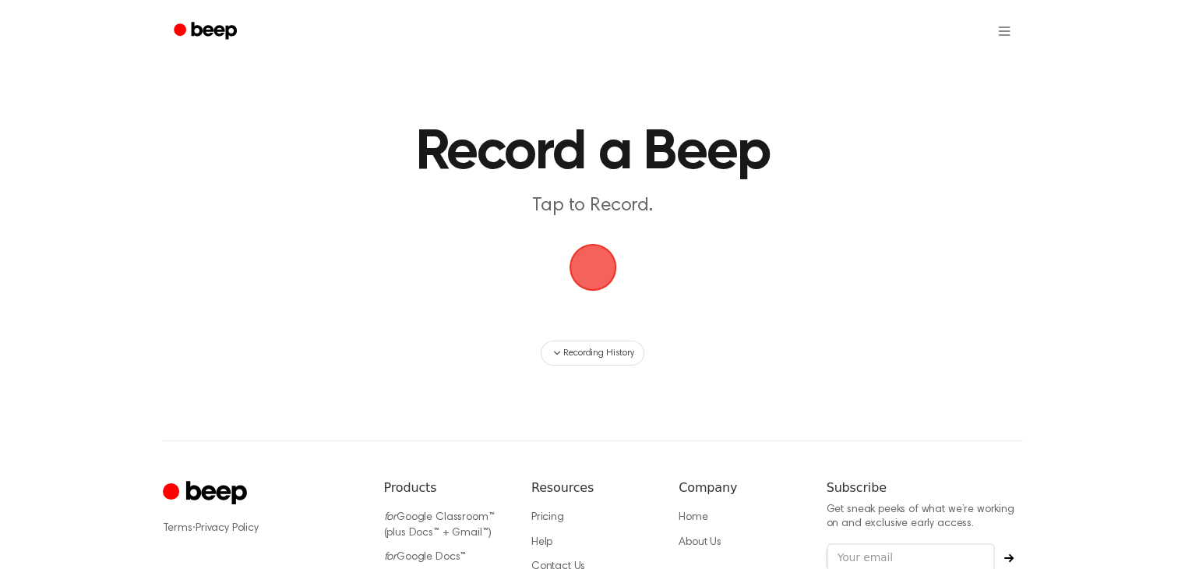
click at [592, 268] on span "button" at bounding box center [593, 267] width 44 height 44
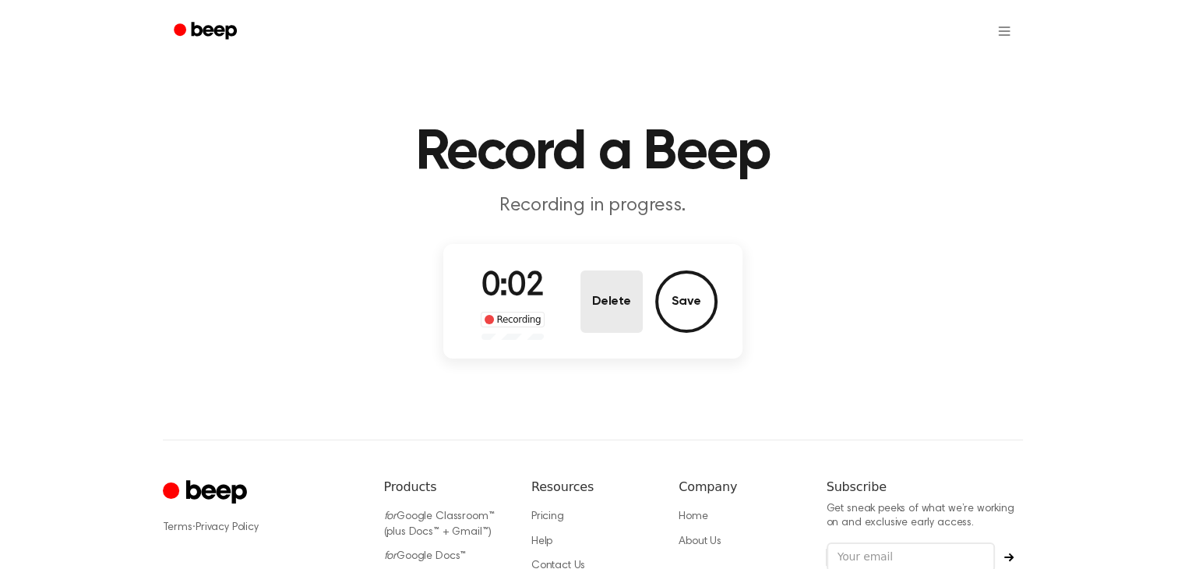
click at [594, 276] on button "Delete" at bounding box center [611, 301] width 62 height 62
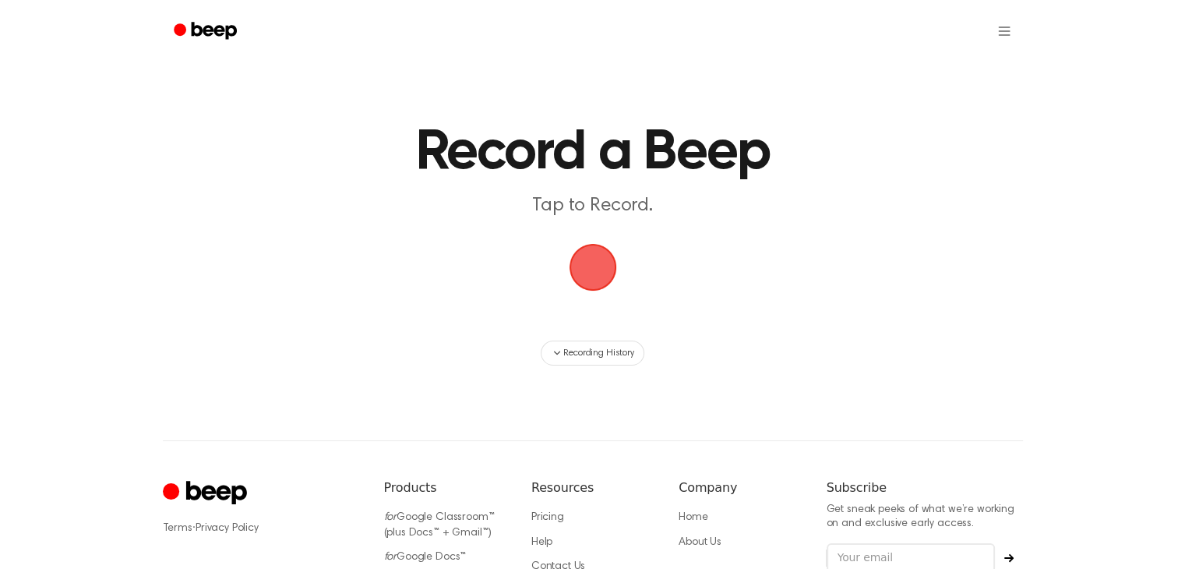
click at [594, 276] on span "button" at bounding box center [593, 267] width 44 height 44
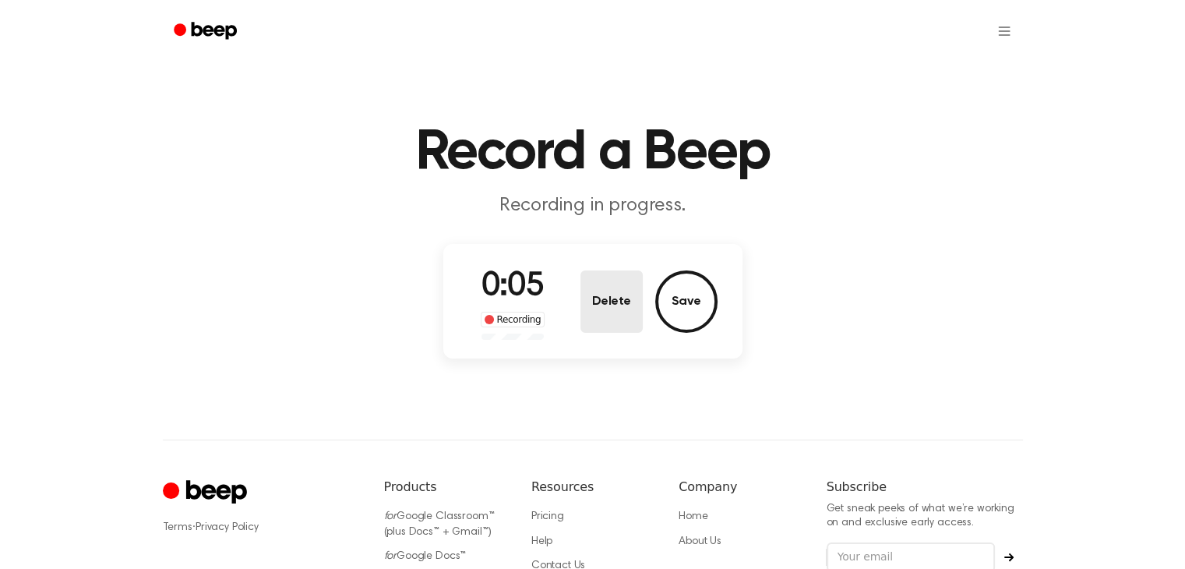
click at [594, 276] on button "Delete" at bounding box center [611, 301] width 62 height 62
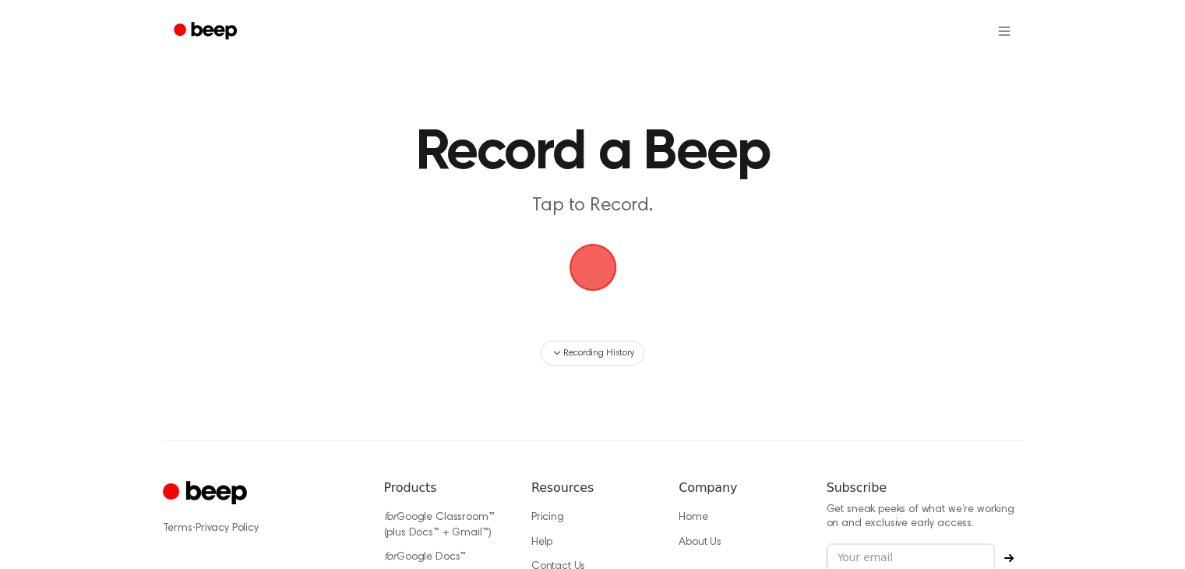
click at [594, 276] on span "button" at bounding box center [593, 267] width 44 height 44
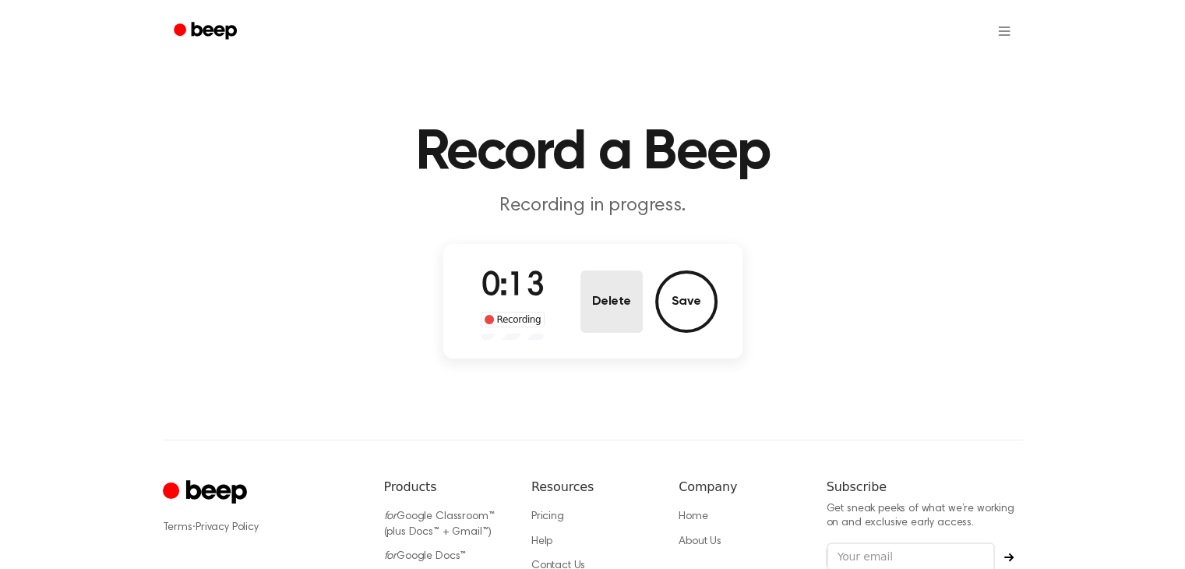
click at [611, 279] on button "Delete" at bounding box center [611, 301] width 62 height 62
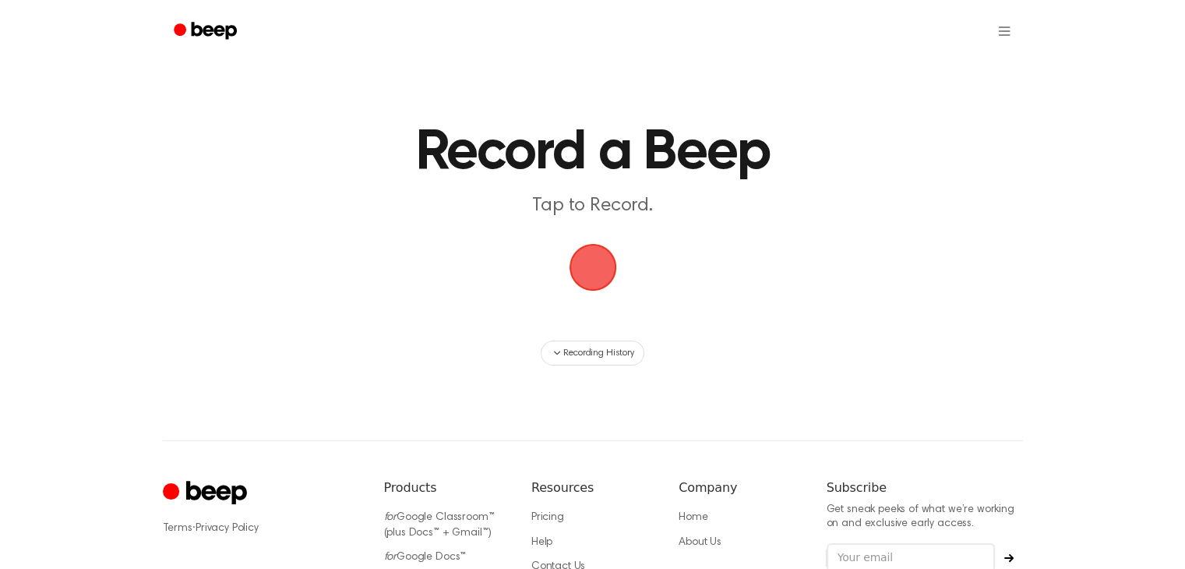
click at [606, 271] on span "button" at bounding box center [593, 267] width 44 height 44
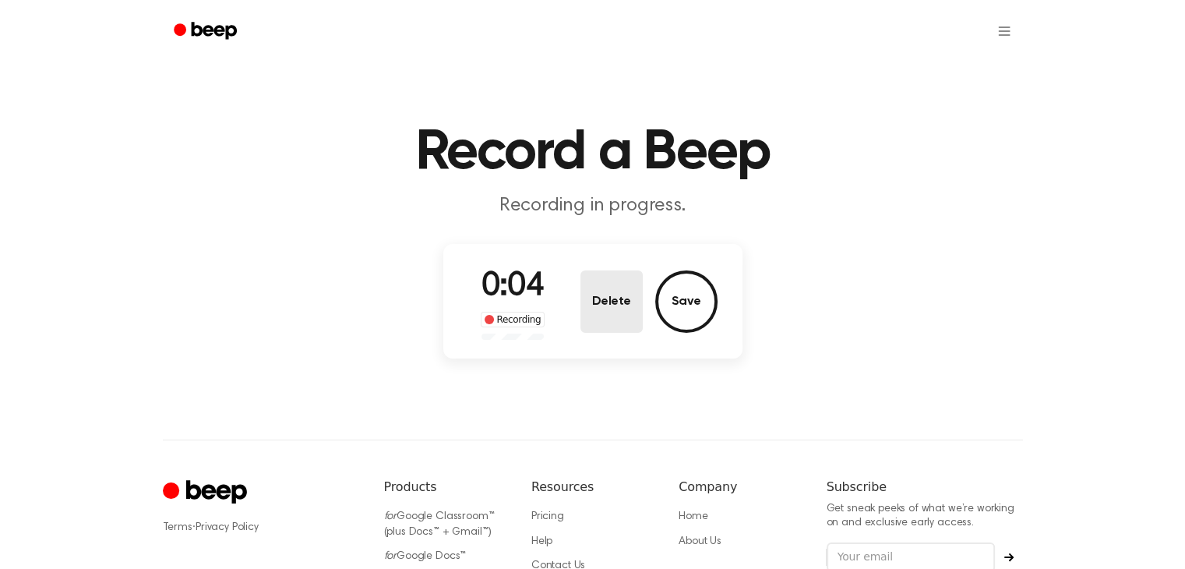
click at [603, 303] on button "Delete" at bounding box center [611, 301] width 62 height 62
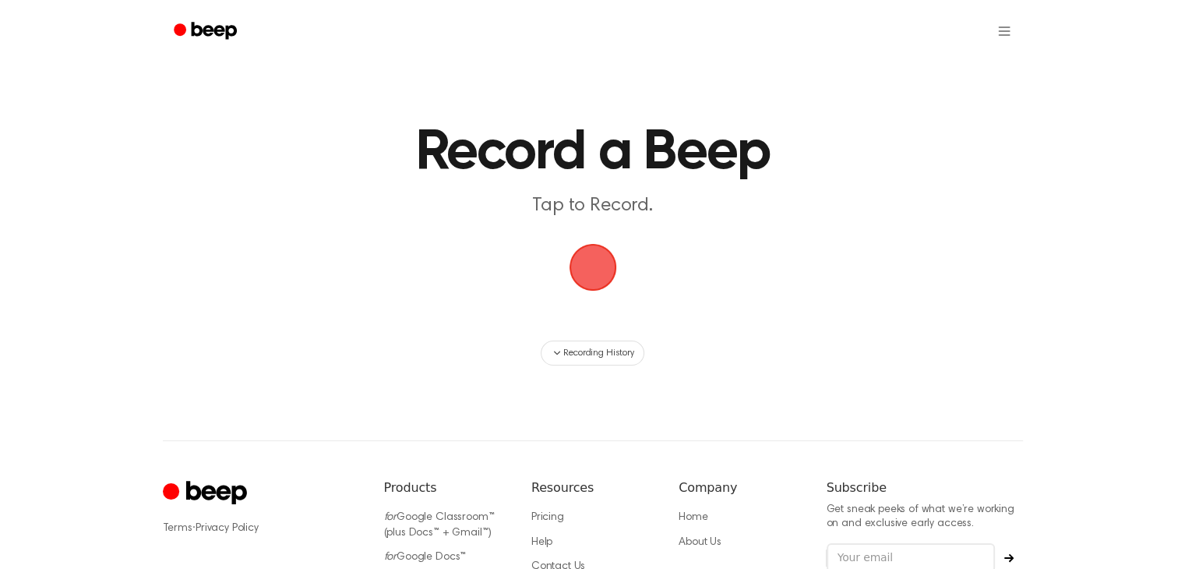
click at [592, 250] on span "button" at bounding box center [593, 267] width 44 height 44
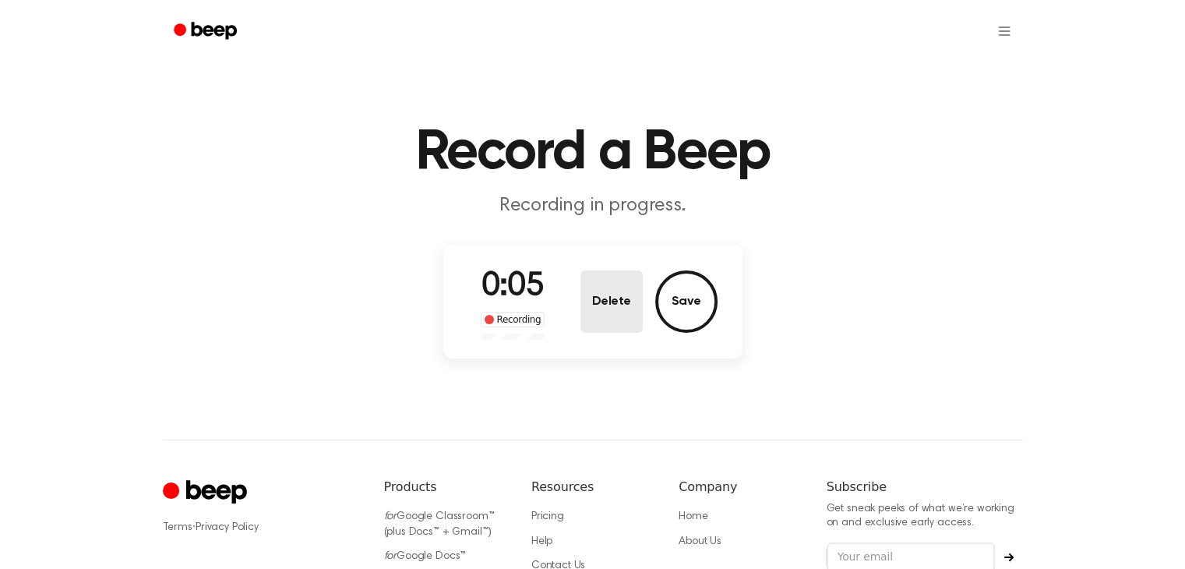
click at [602, 287] on button "Delete" at bounding box center [611, 301] width 62 height 62
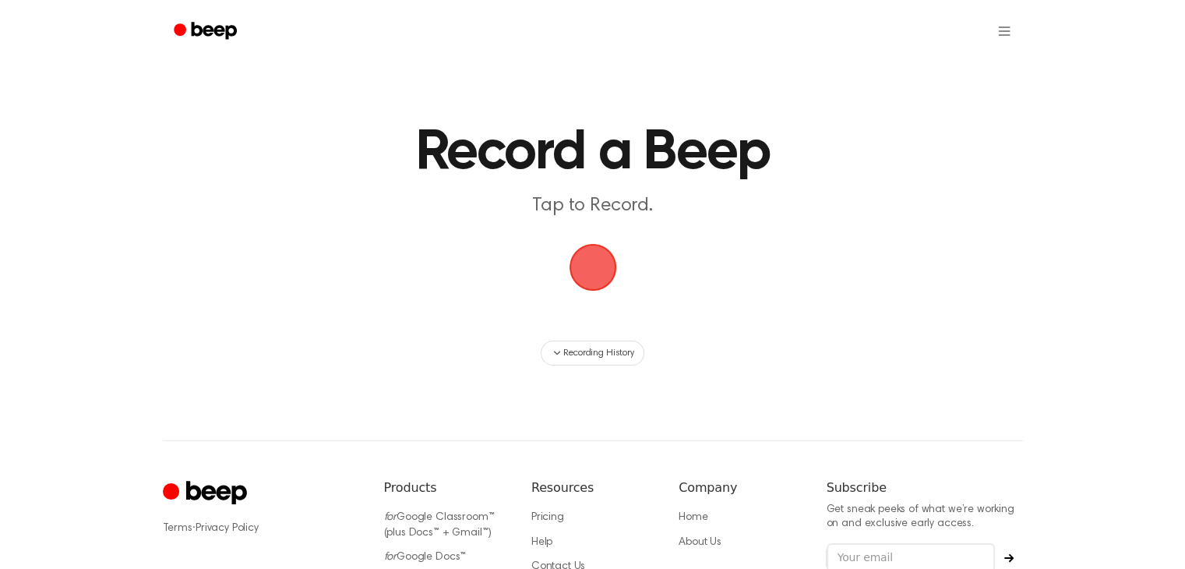
click at [602, 287] on span "button" at bounding box center [593, 267] width 44 height 44
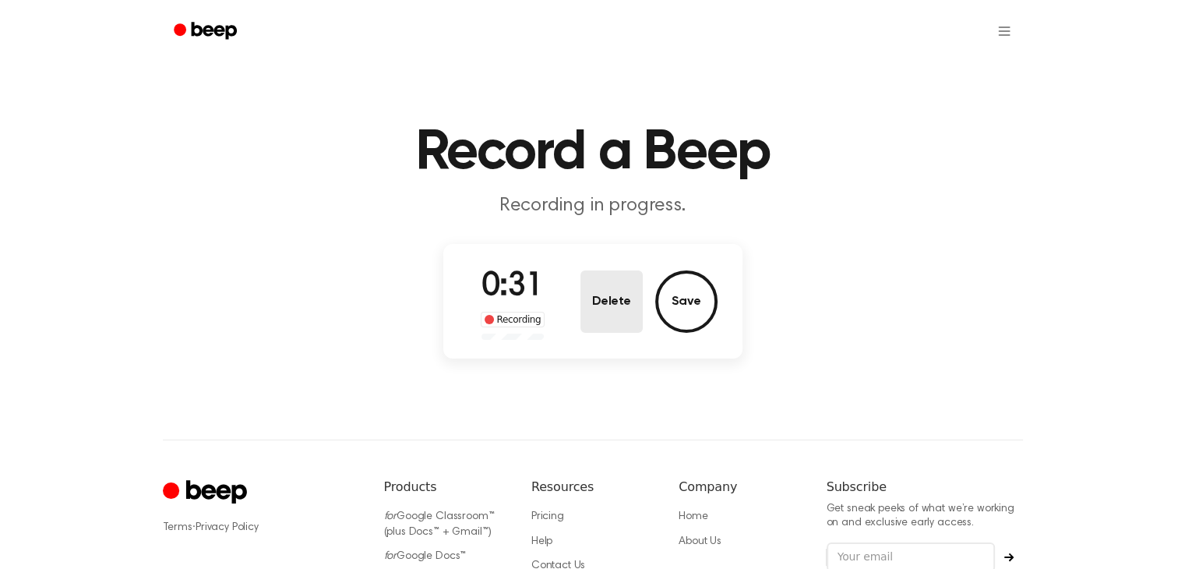
click at [602, 287] on button "Delete" at bounding box center [611, 301] width 62 height 62
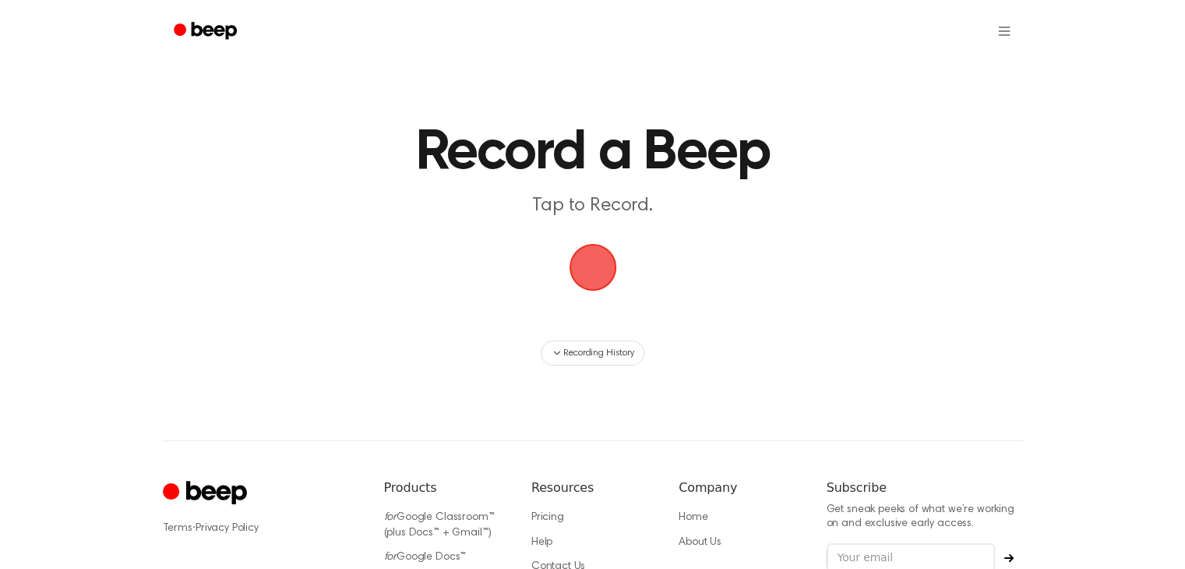
click at [594, 280] on span "button" at bounding box center [593, 267] width 44 height 44
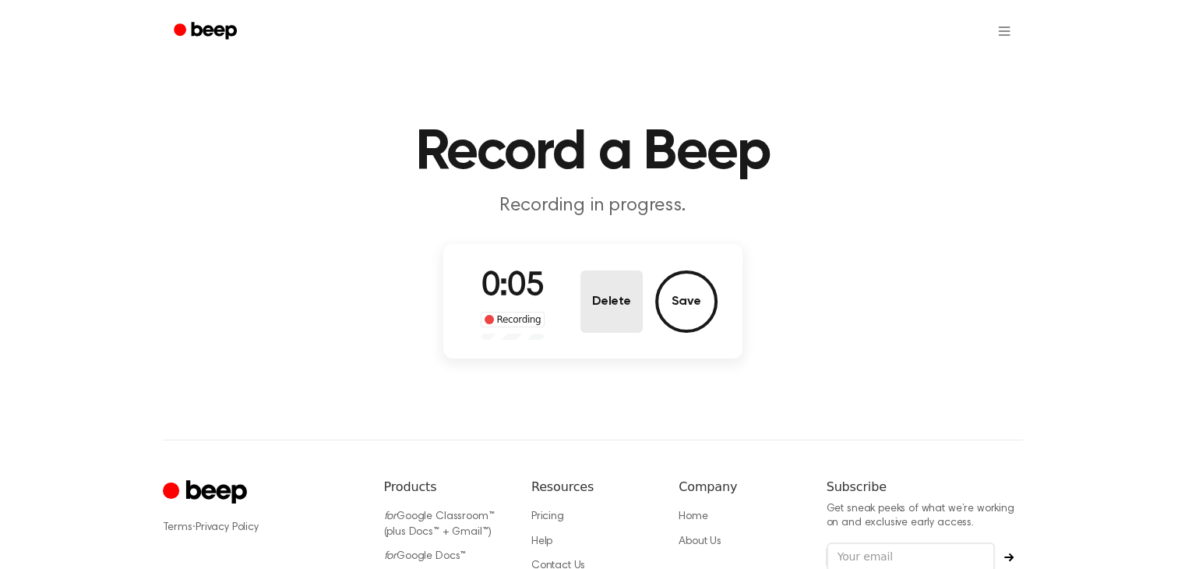
click at [594, 280] on button "Delete" at bounding box center [611, 301] width 62 height 62
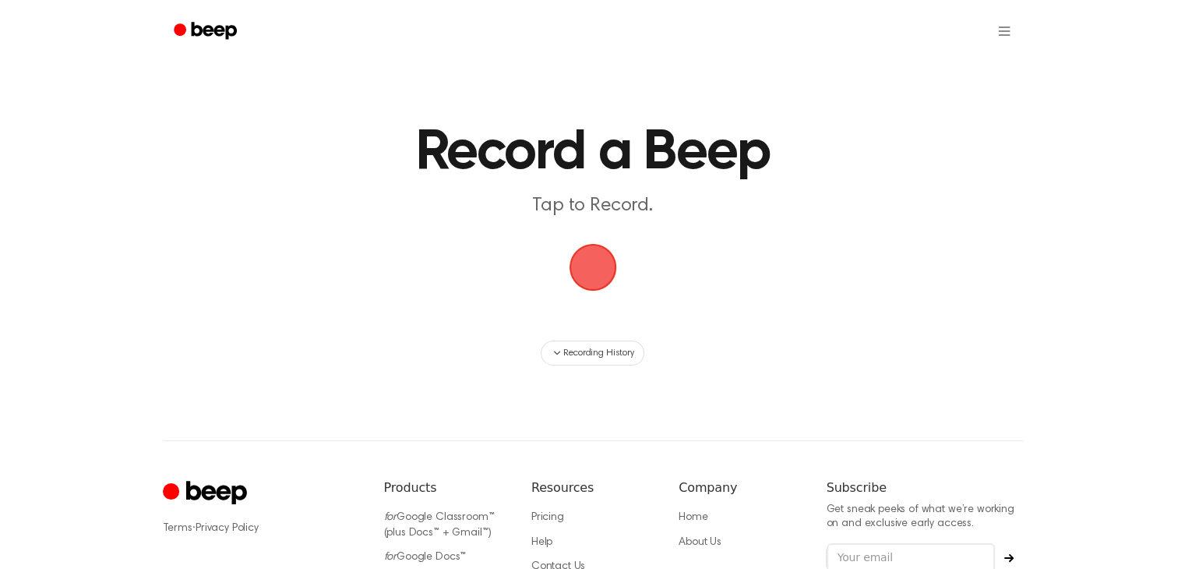
click at [586, 269] on span "button" at bounding box center [593, 267] width 44 height 44
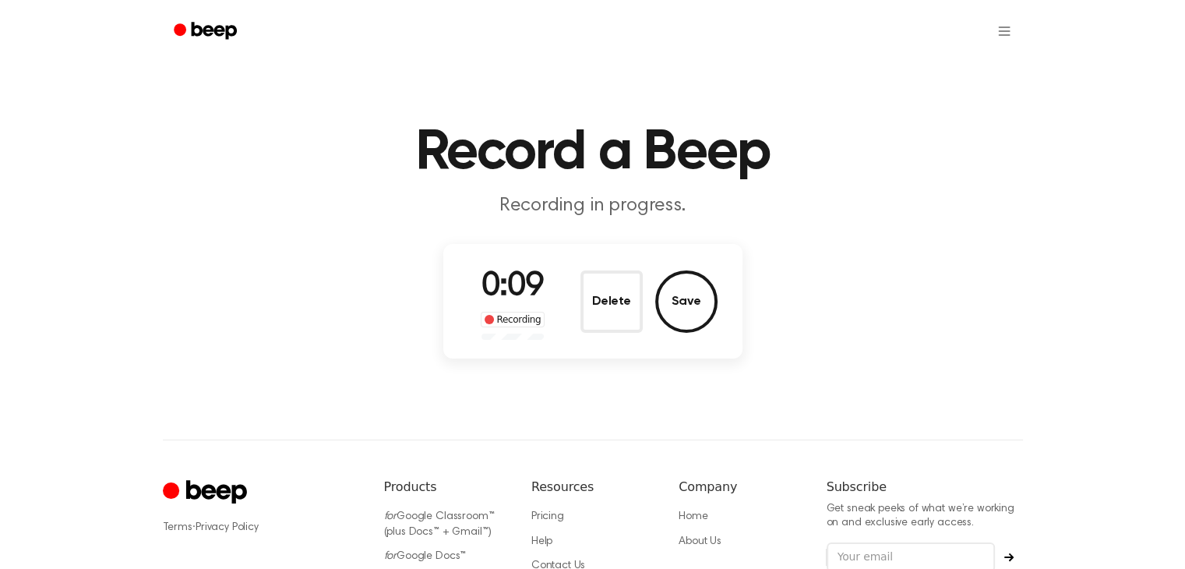
click at [586, 269] on div "0:09 Recording Delete Save" at bounding box center [592, 301] width 249 height 77
click at [602, 291] on button "Delete" at bounding box center [611, 301] width 62 height 62
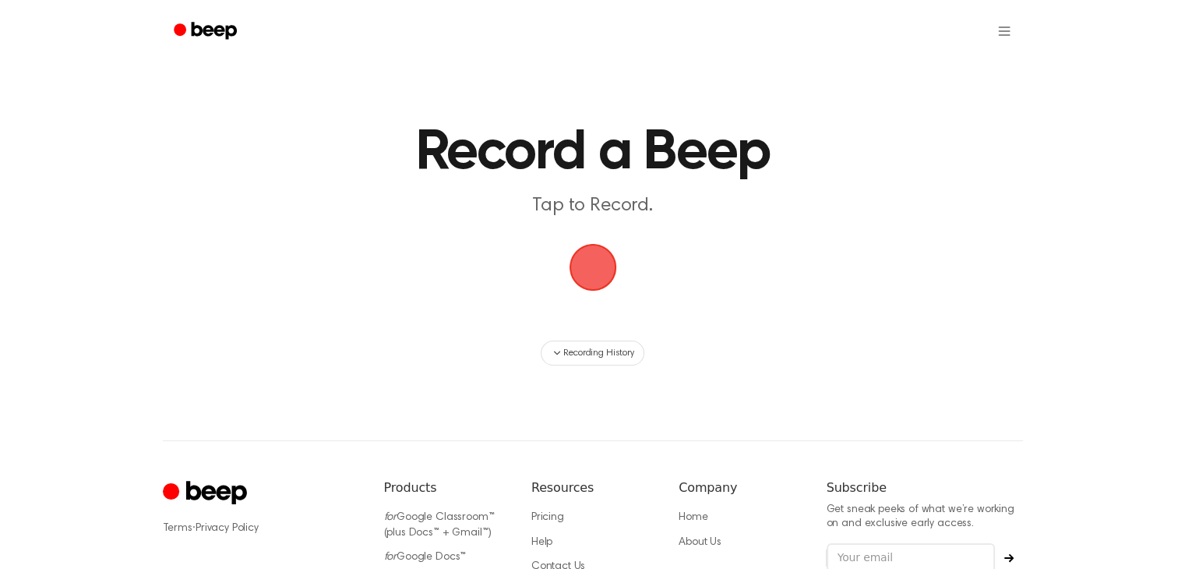
click at [602, 289] on span "button" at bounding box center [593, 267] width 44 height 44
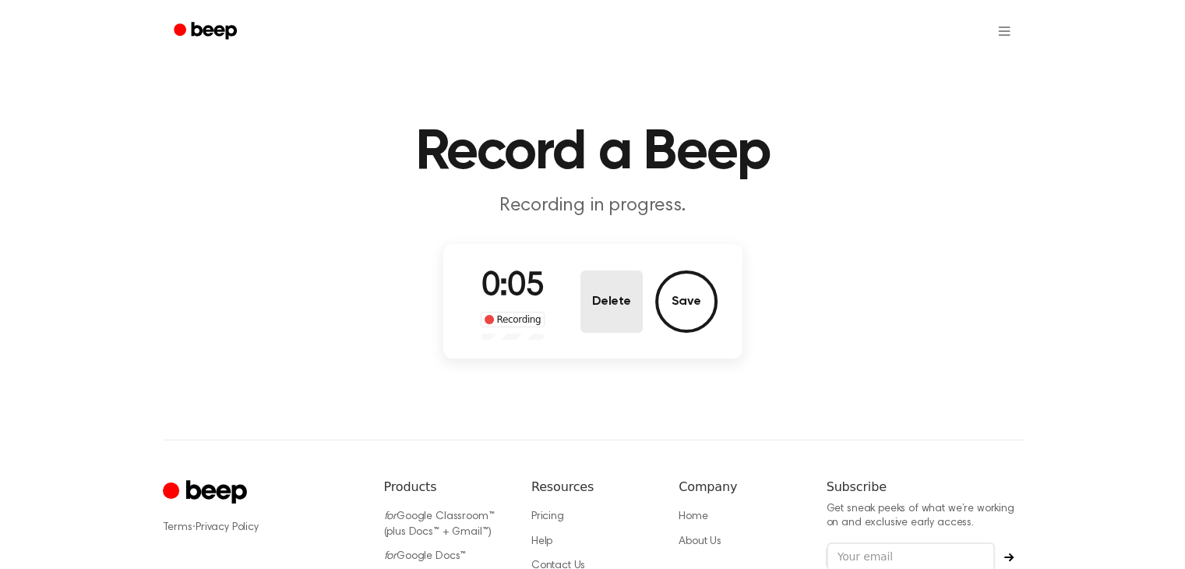
click at [602, 291] on button "Delete" at bounding box center [611, 301] width 62 height 62
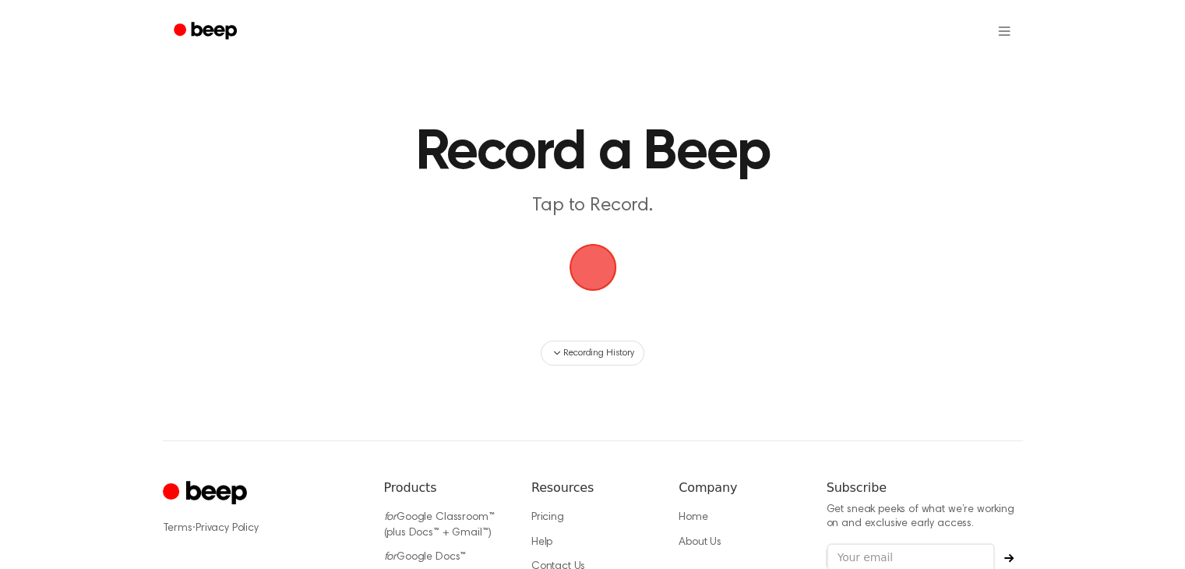
click at [602, 289] on span "button" at bounding box center [593, 267] width 44 height 44
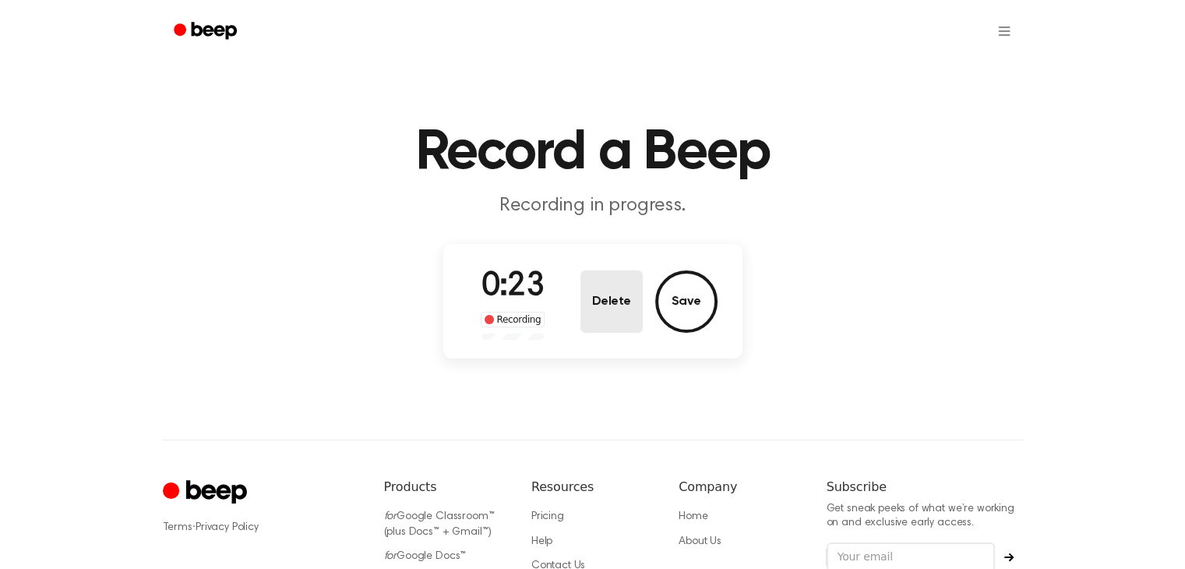
click at [602, 291] on button "Delete" at bounding box center [611, 301] width 62 height 62
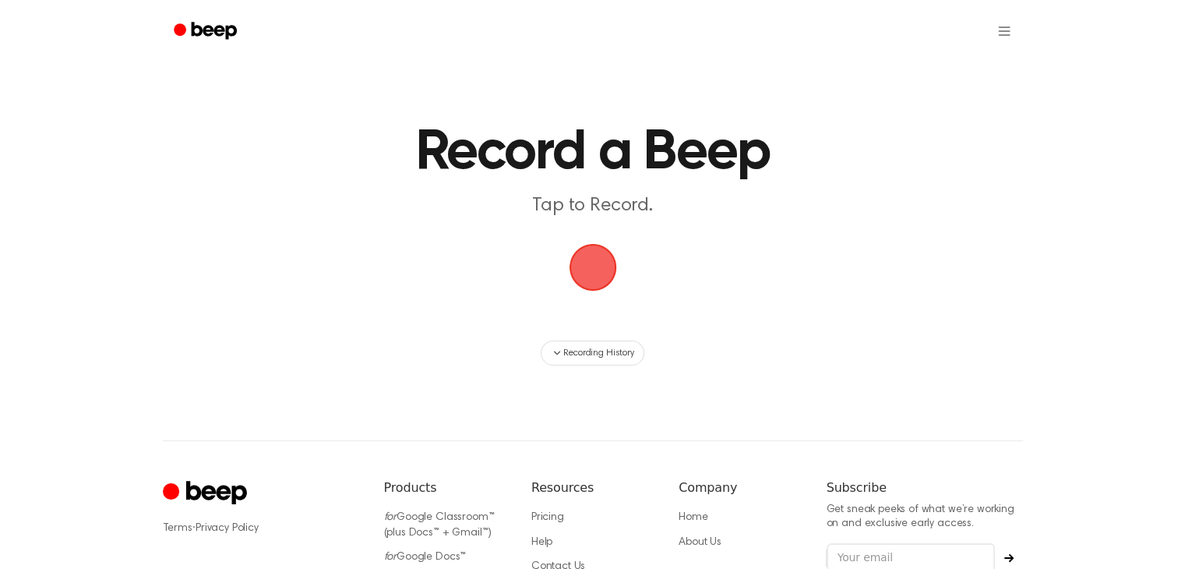
click at [583, 279] on span "button" at bounding box center [593, 267] width 44 height 44
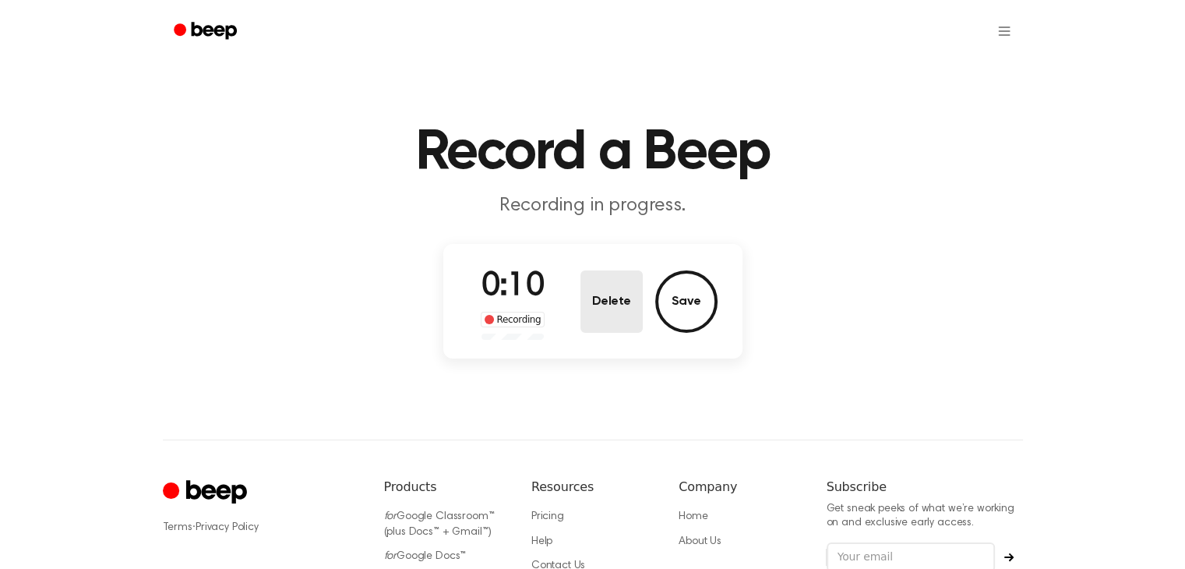
click at [583, 279] on button "Delete" at bounding box center [611, 301] width 62 height 62
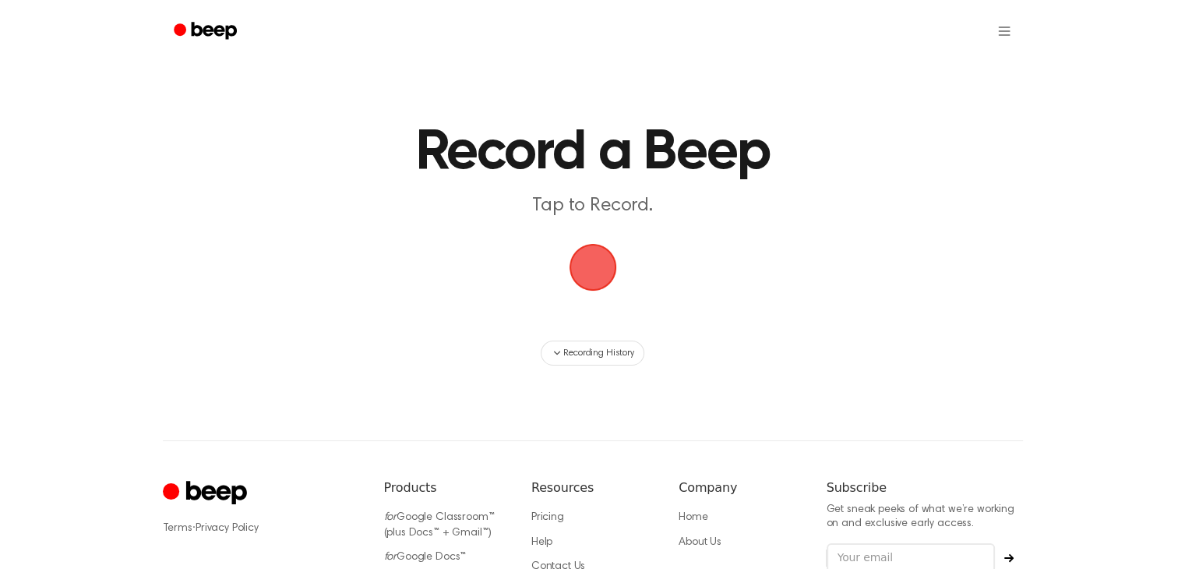
click at [583, 279] on span "button" at bounding box center [593, 267] width 44 height 44
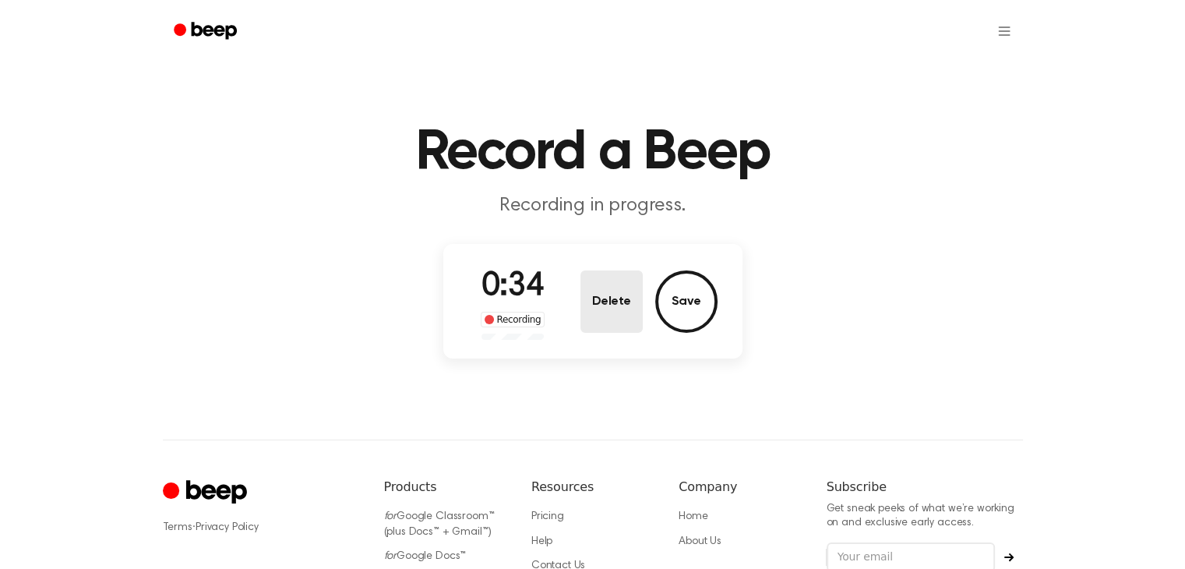
click at [605, 287] on button "Delete" at bounding box center [611, 301] width 62 height 62
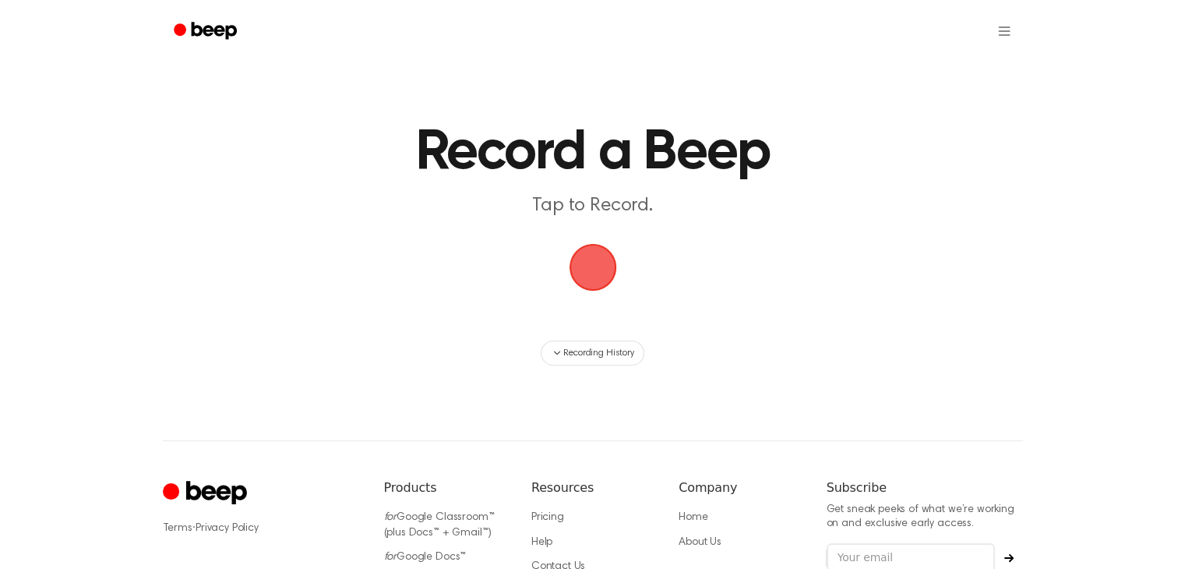
click at [596, 276] on span "button" at bounding box center [592, 267] width 60 height 60
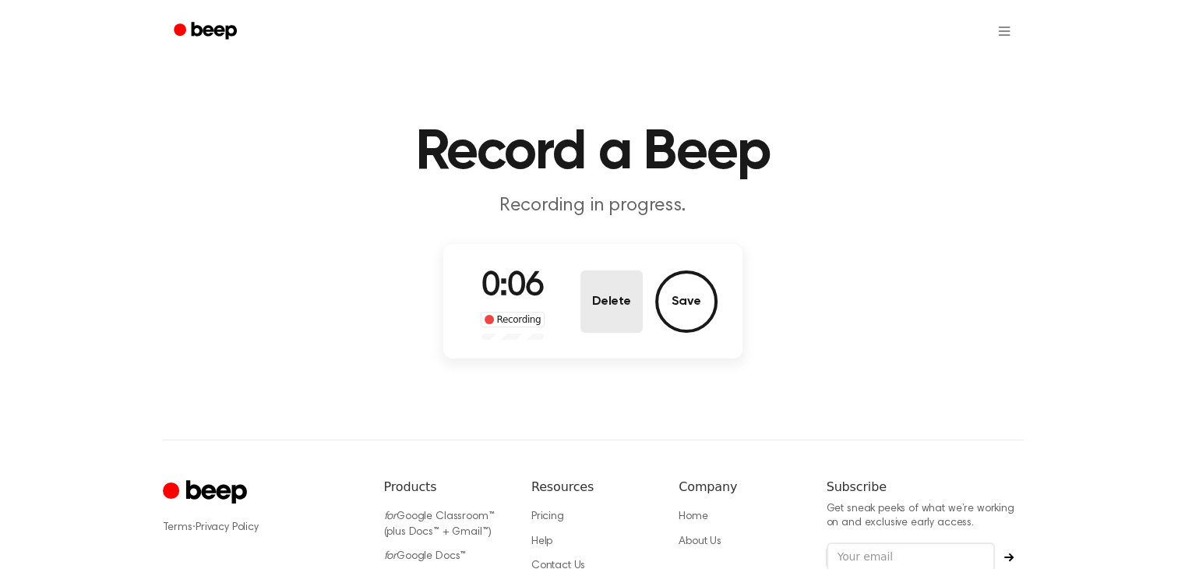
click at [596, 276] on button "Delete" at bounding box center [611, 301] width 62 height 62
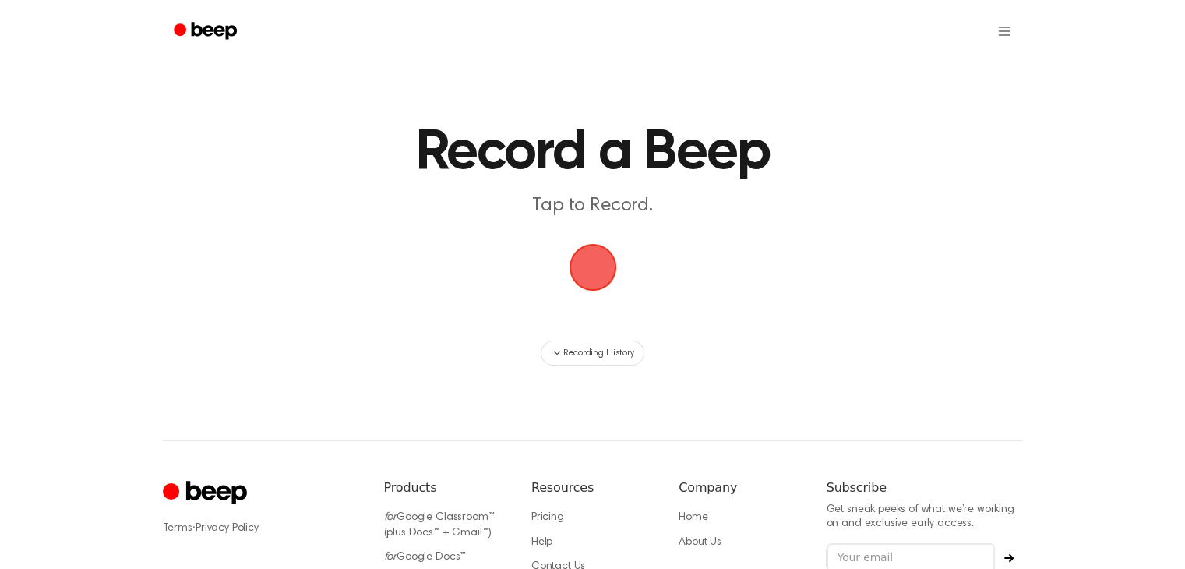
click at [596, 276] on span "button" at bounding box center [593, 267] width 44 height 44
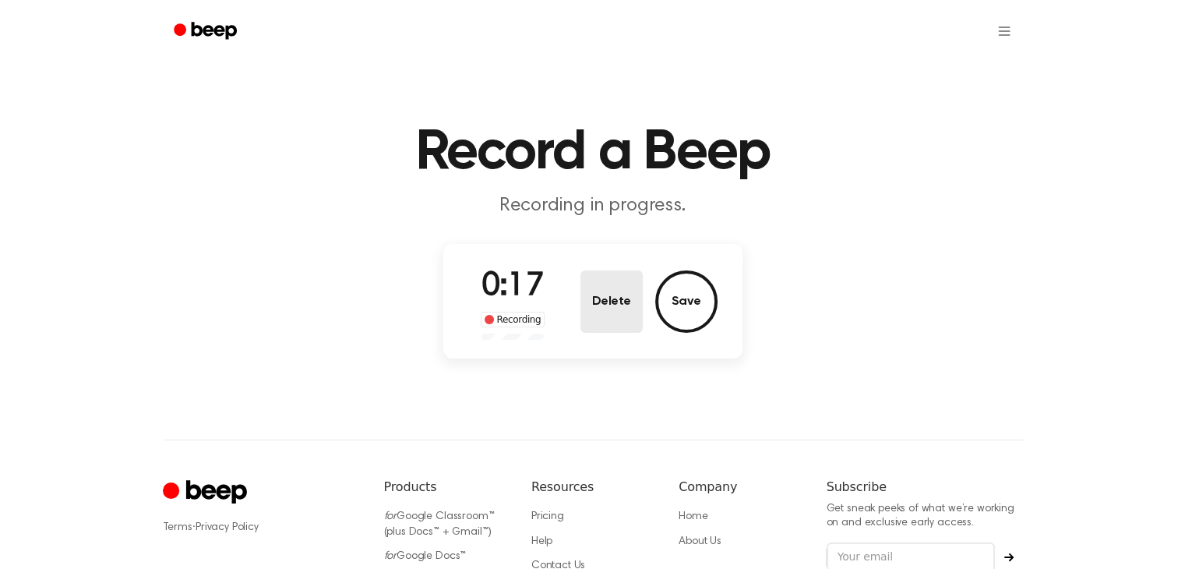
click at [596, 276] on button "Delete" at bounding box center [611, 301] width 62 height 62
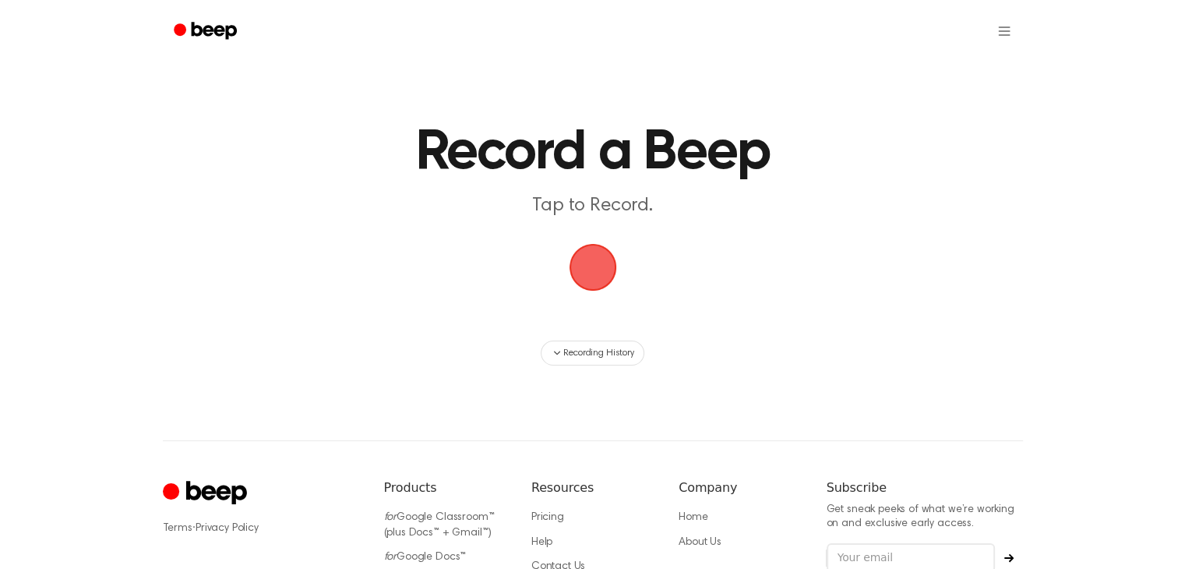
click at [596, 276] on span "button" at bounding box center [593, 267] width 44 height 44
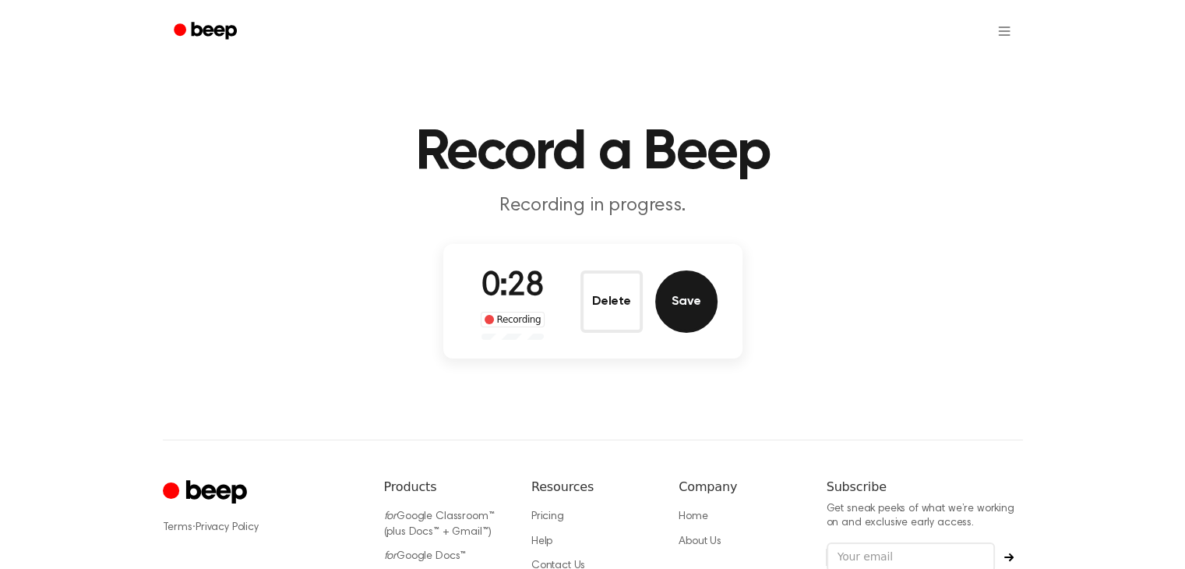
click at [665, 297] on button "Save" at bounding box center [686, 301] width 62 height 62
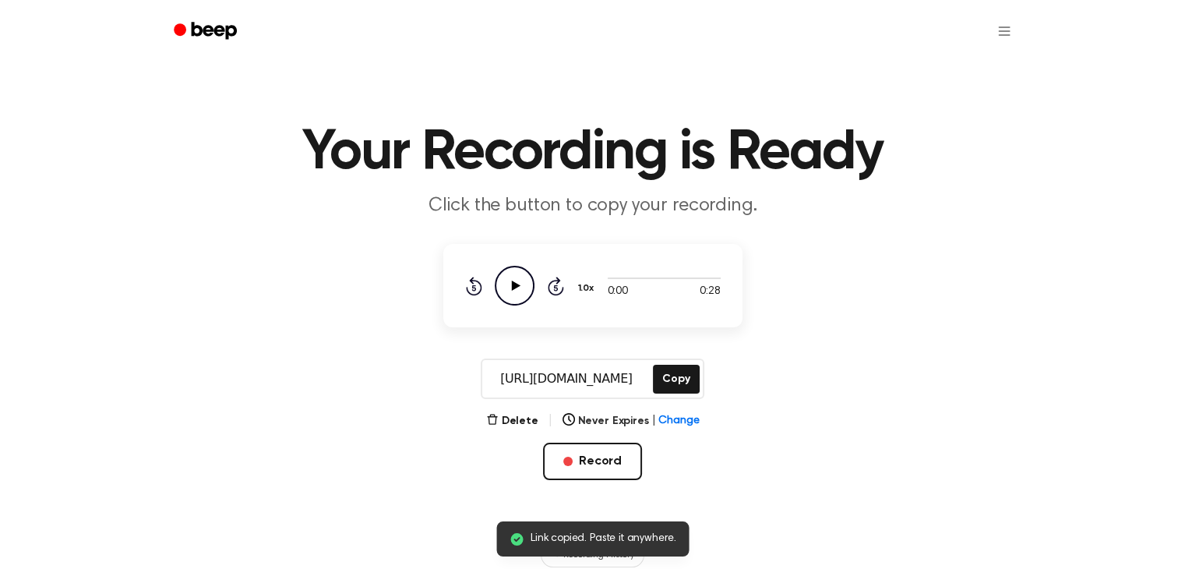
click at [506, 282] on icon "Play Audio" at bounding box center [515, 286] width 40 height 40
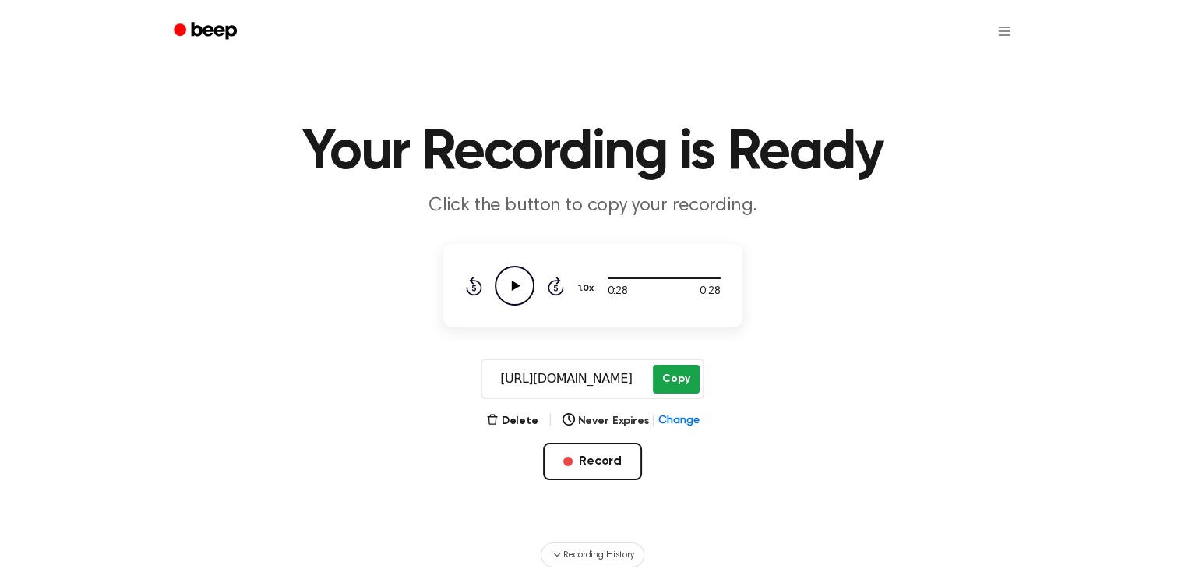
click at [664, 382] on button "Copy" at bounding box center [676, 379] width 46 height 29
click at [598, 459] on button "Record" at bounding box center [592, 460] width 99 height 37
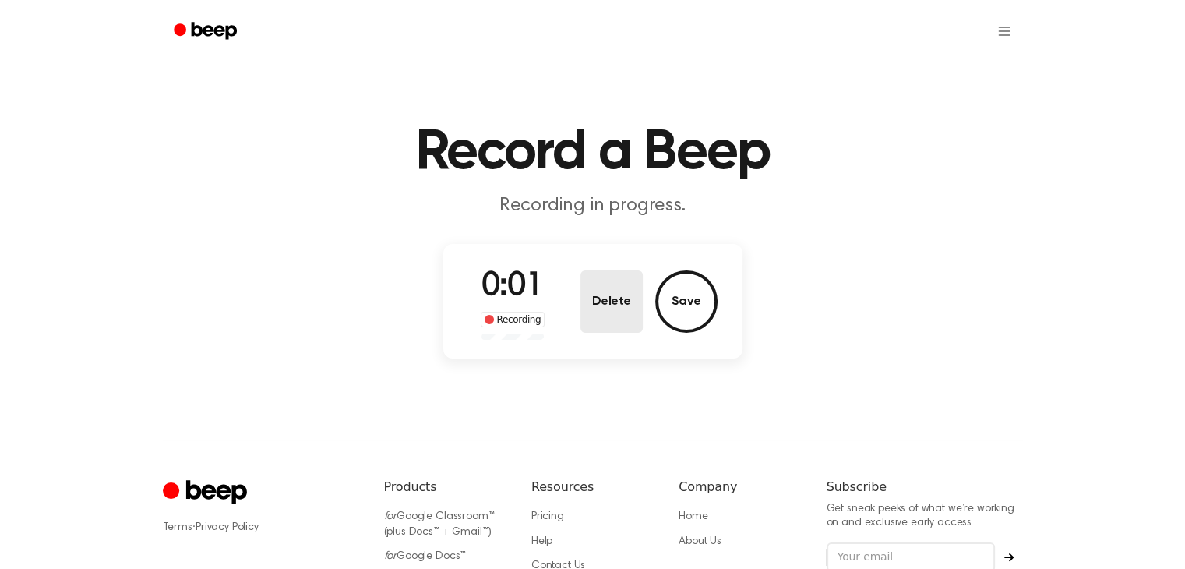
click at [595, 291] on button "Delete" at bounding box center [611, 301] width 62 height 62
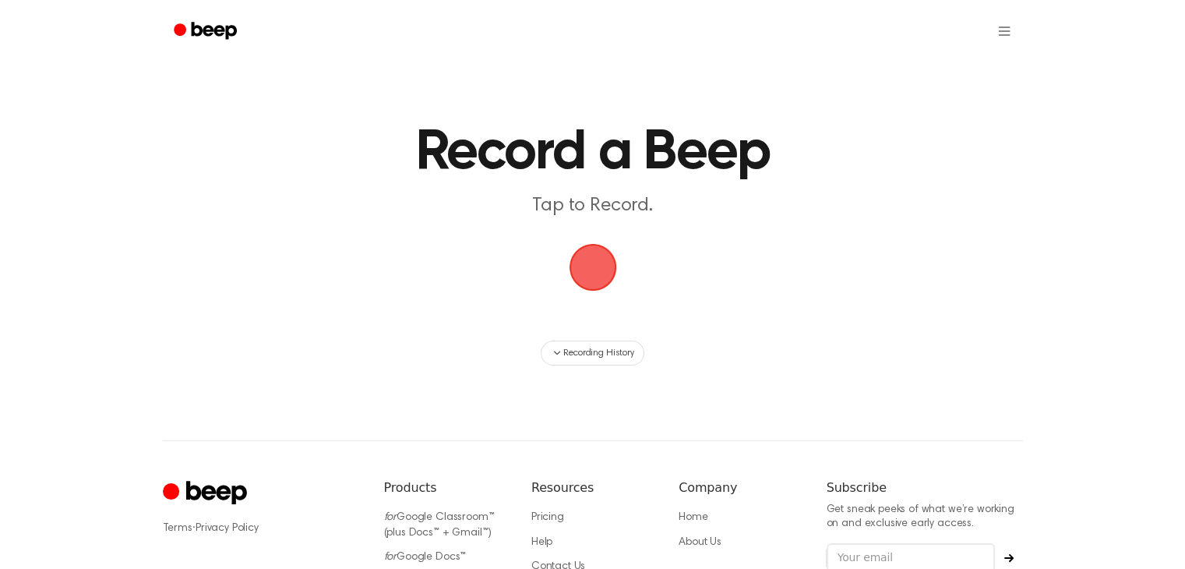
click at [596, 285] on span "button" at bounding box center [593, 267] width 44 height 44
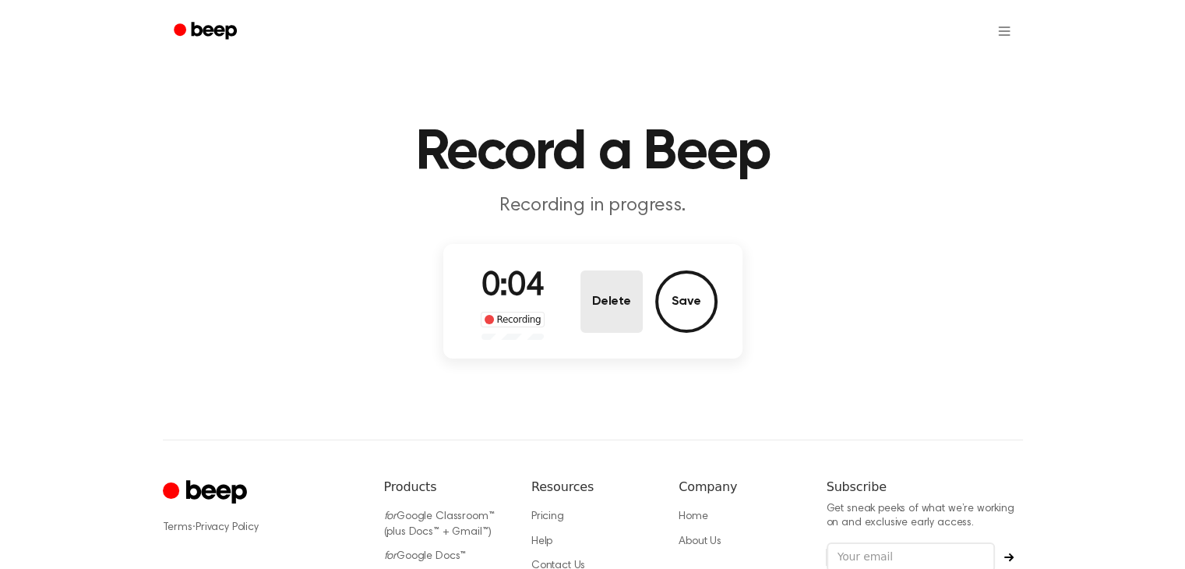
click at [614, 302] on button "Delete" at bounding box center [611, 301] width 62 height 62
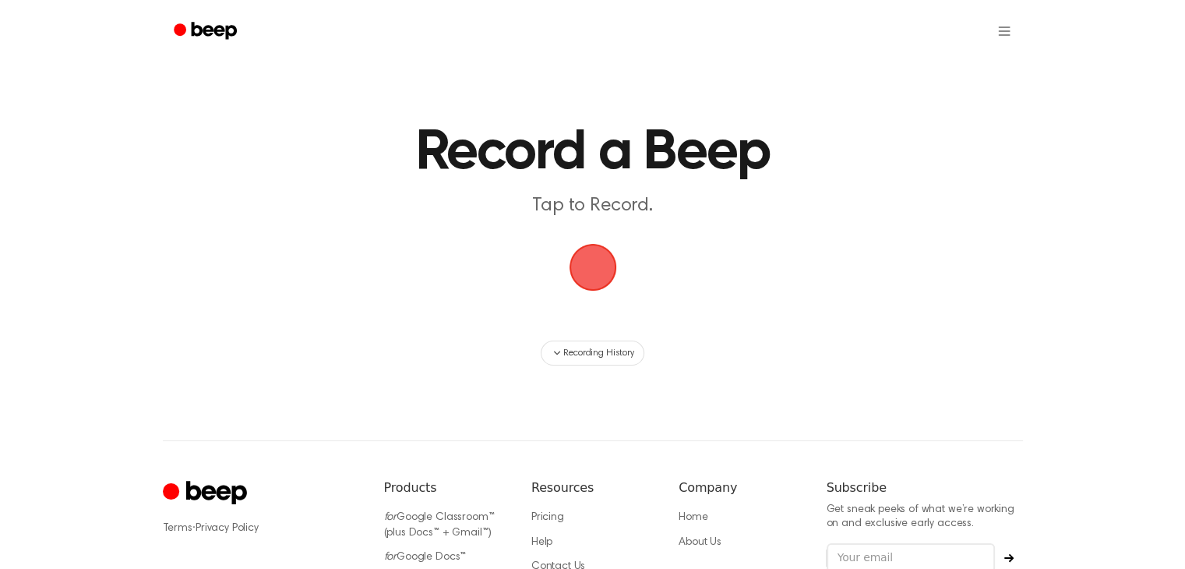
click at [598, 273] on span "button" at bounding box center [593, 267] width 44 height 44
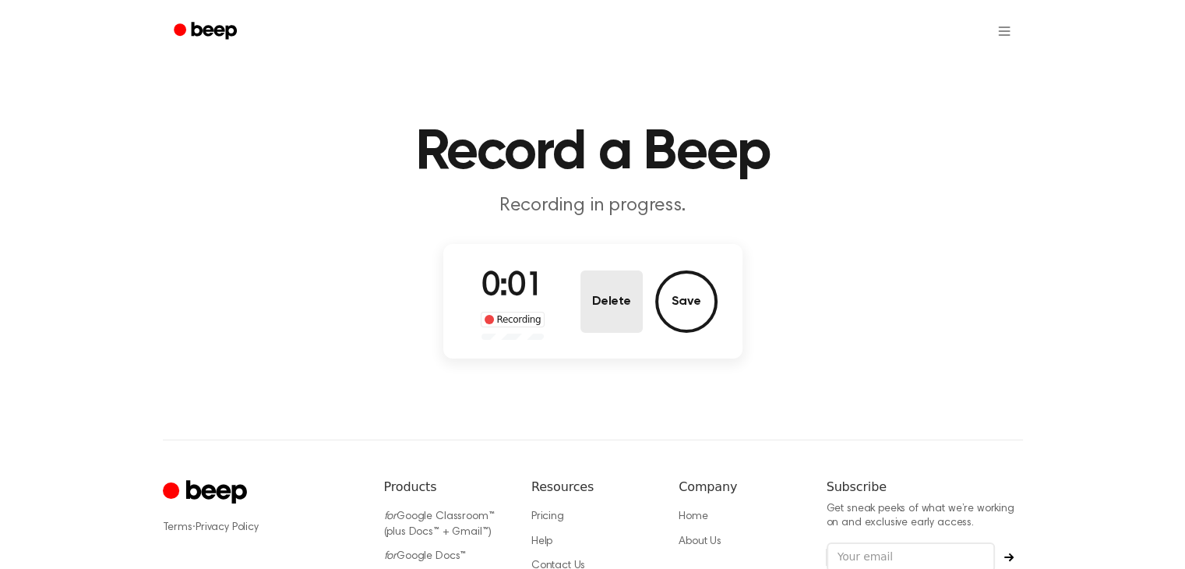
click at [598, 273] on button "Delete" at bounding box center [611, 301] width 62 height 62
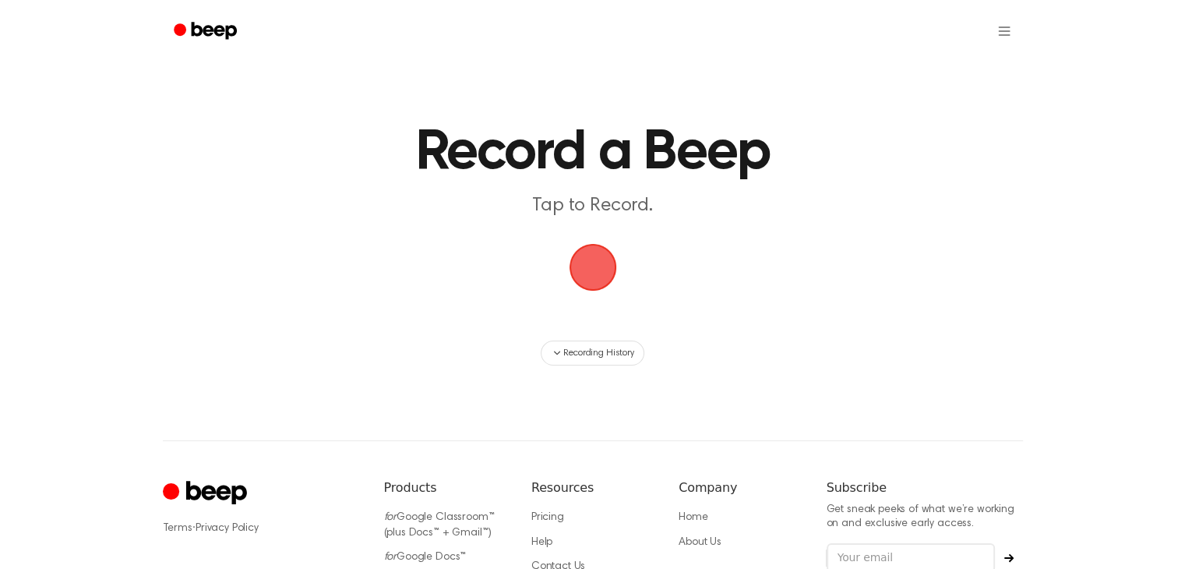
click at [589, 256] on span "button" at bounding box center [593, 267] width 44 height 44
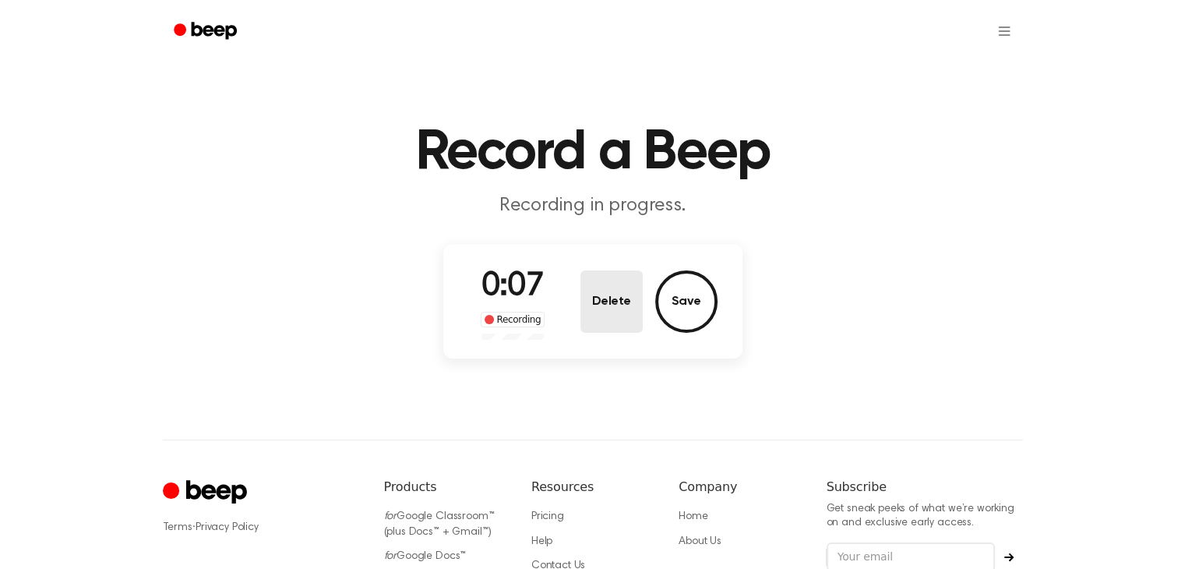
click at [595, 272] on button "Delete" at bounding box center [611, 301] width 62 height 62
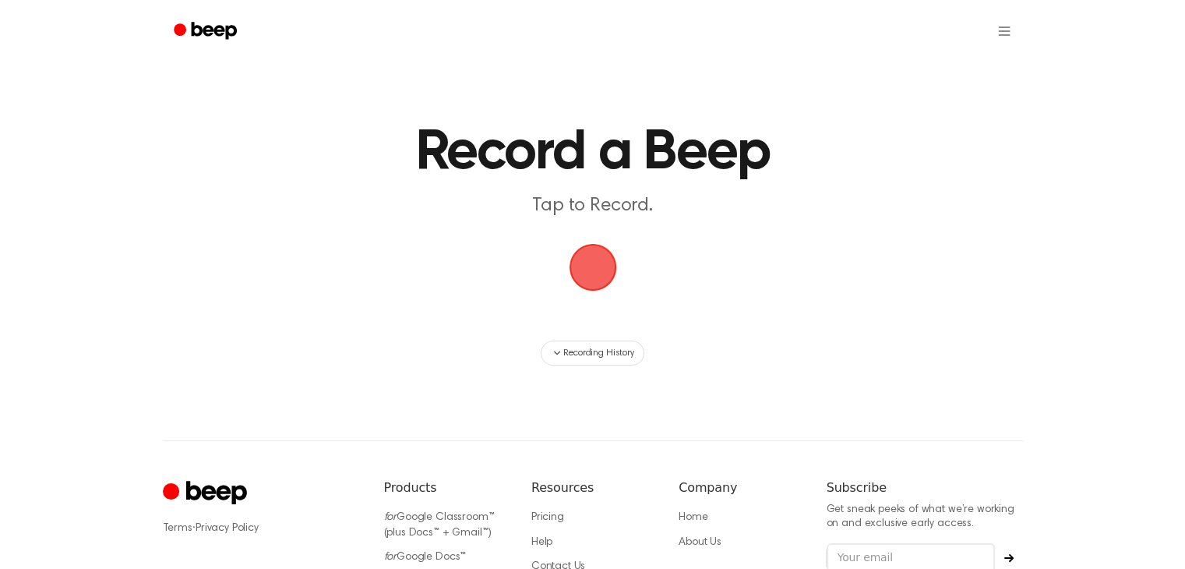
click at [588, 253] on span "button" at bounding box center [593, 267] width 44 height 44
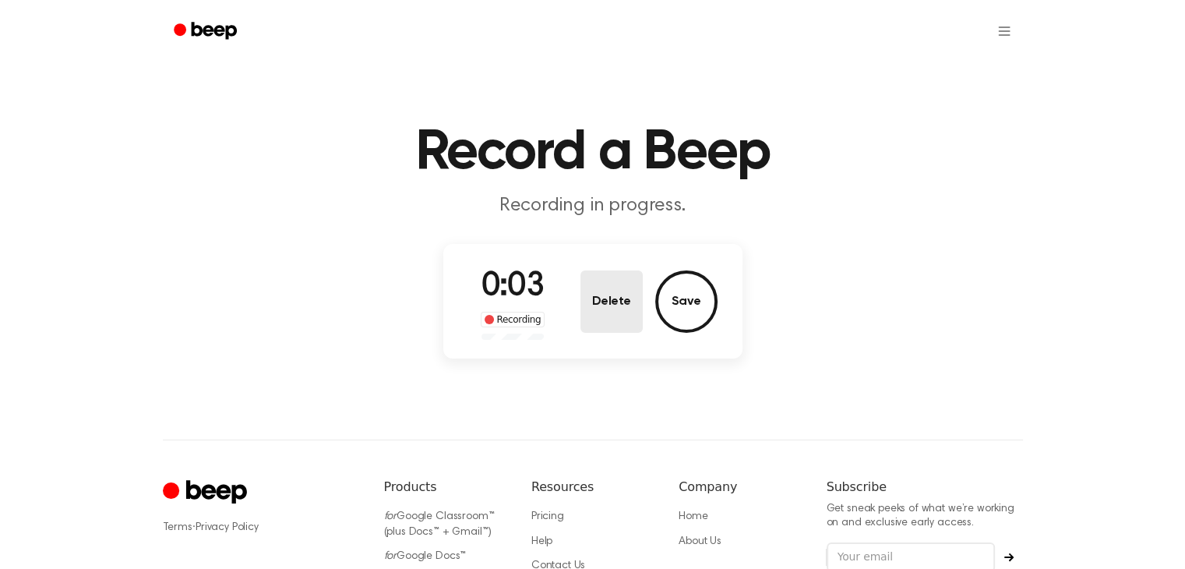
click at [601, 324] on button "Delete" at bounding box center [611, 301] width 62 height 62
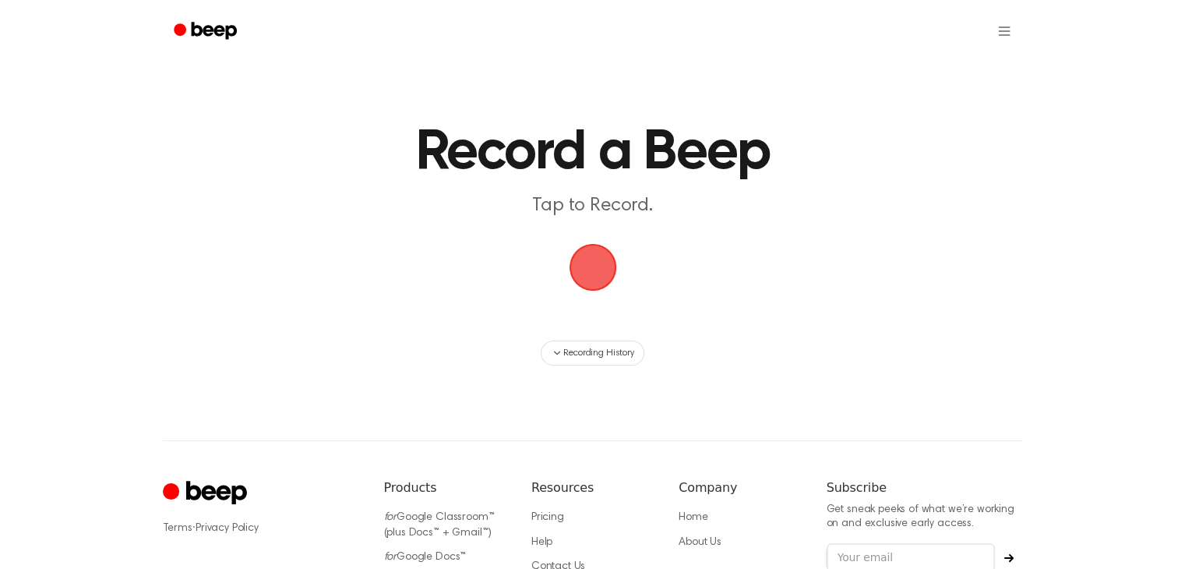
click at [598, 283] on span "button" at bounding box center [593, 267] width 44 height 44
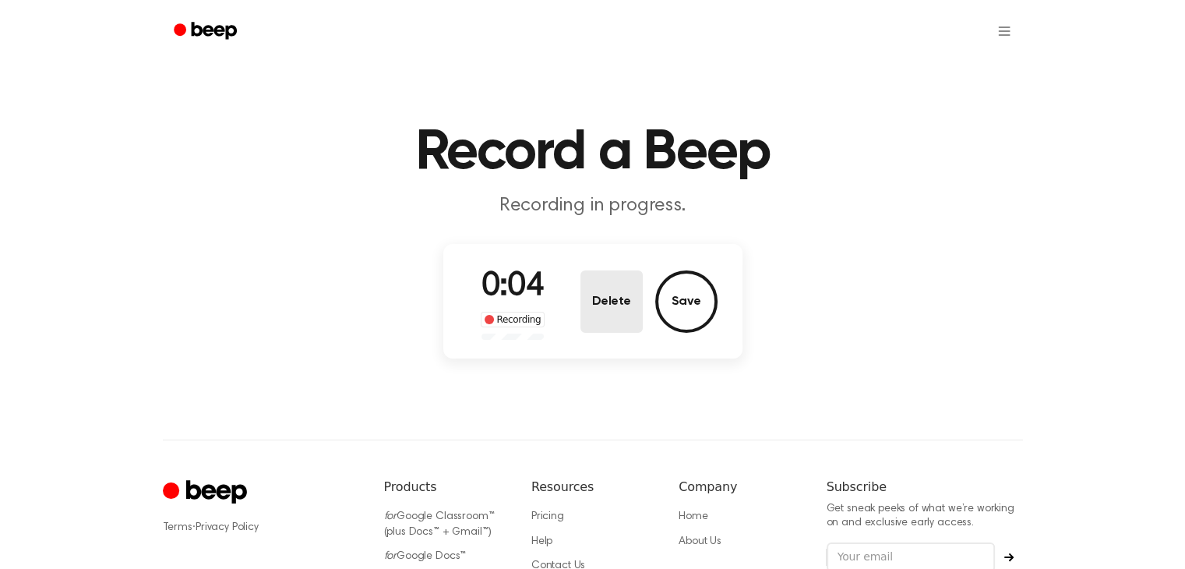
click at [599, 284] on button "Delete" at bounding box center [611, 301] width 62 height 62
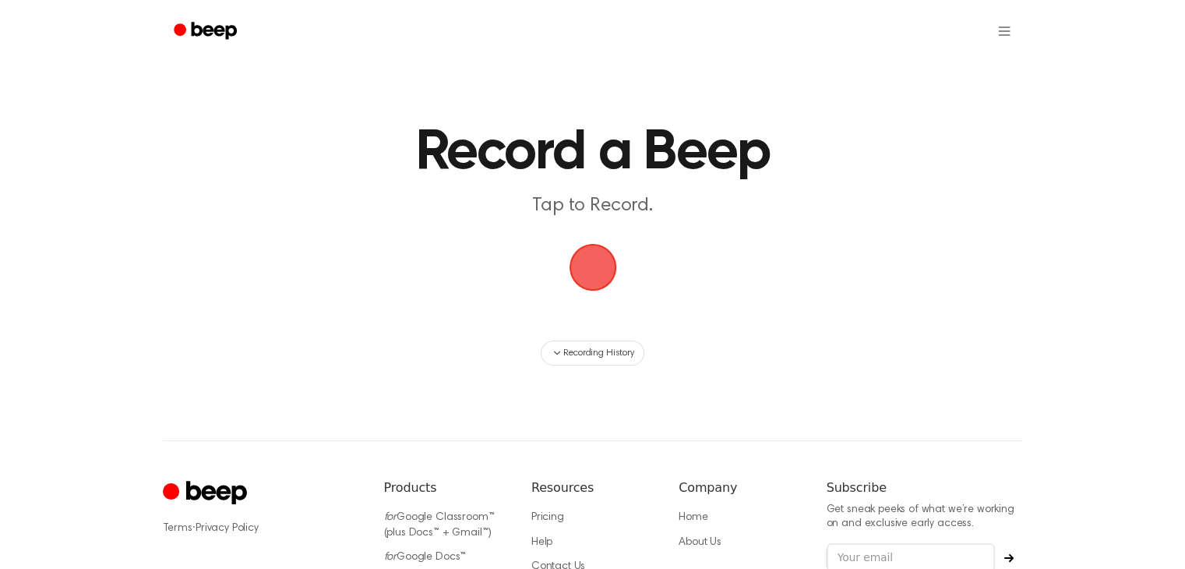
click at [600, 274] on span "button" at bounding box center [593, 267] width 44 height 44
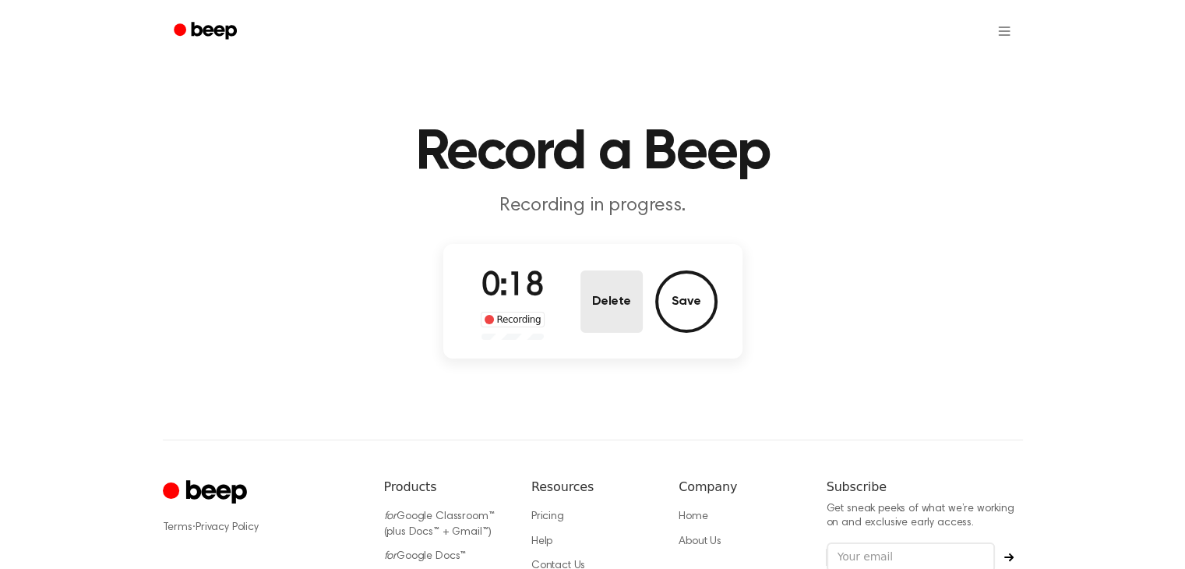
click at [608, 324] on button "Delete" at bounding box center [611, 301] width 62 height 62
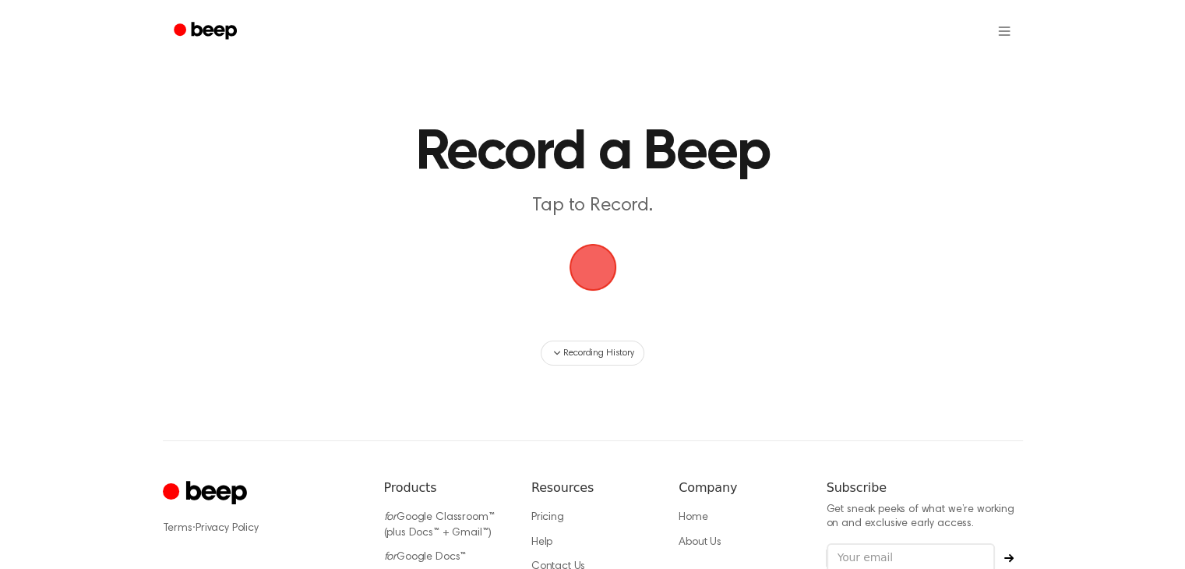
click at [587, 273] on span "button" at bounding box center [593, 267] width 44 height 44
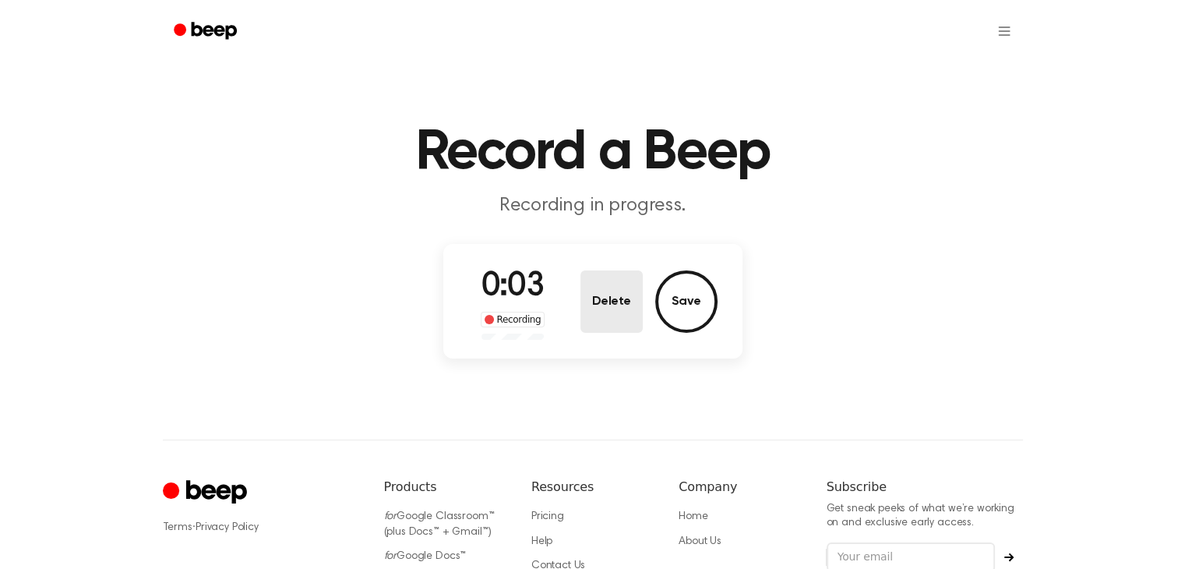
click at [587, 273] on button "Delete" at bounding box center [611, 301] width 62 height 62
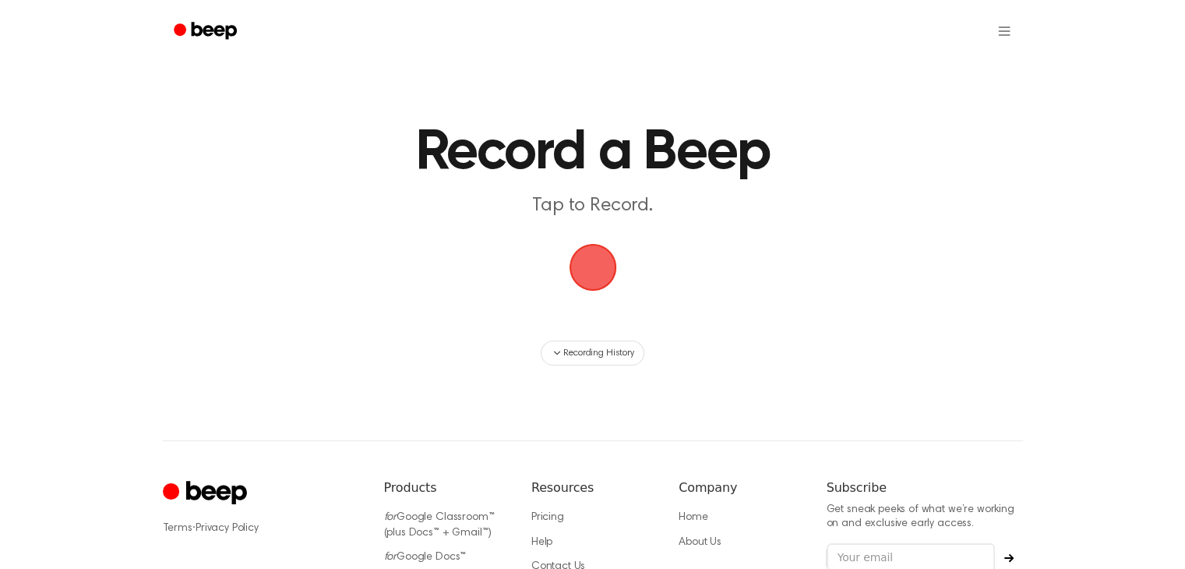
click at [587, 273] on span "button" at bounding box center [593, 267] width 44 height 44
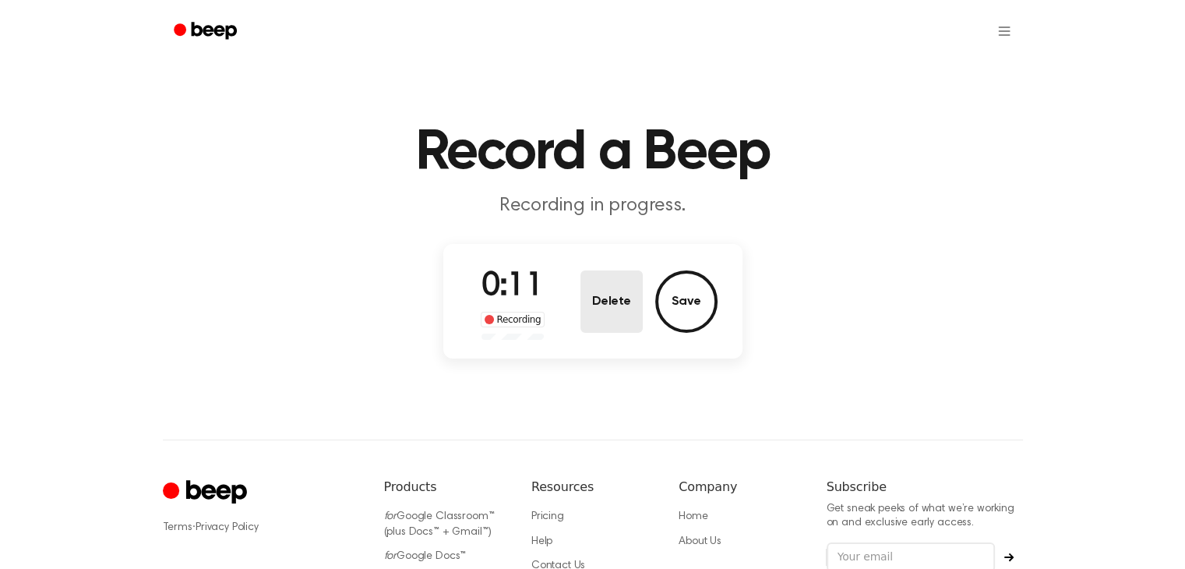
click at [594, 308] on button "Delete" at bounding box center [611, 301] width 62 height 62
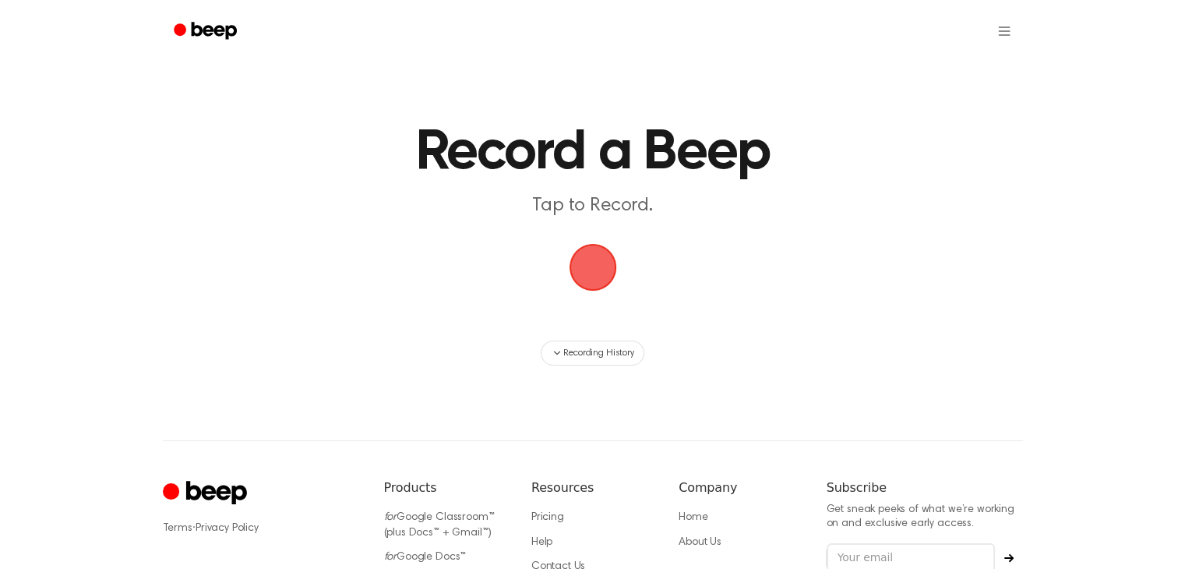
click at [575, 267] on span "button" at bounding box center [593, 267] width 44 height 44
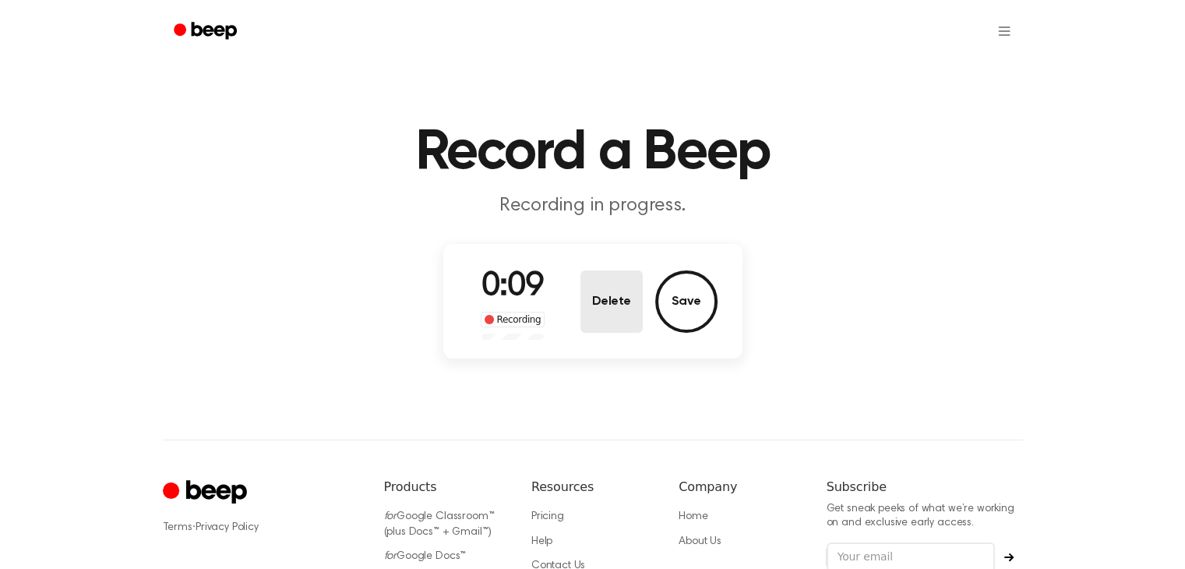
click at [592, 291] on button "Delete" at bounding box center [611, 301] width 62 height 62
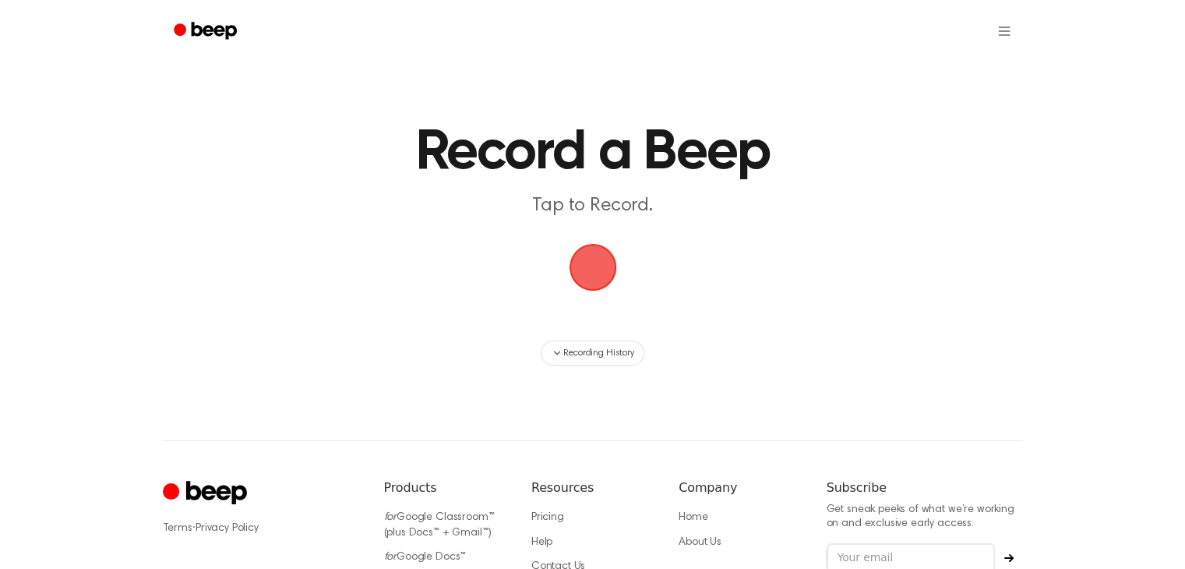
click at [586, 266] on span "button" at bounding box center [593, 267] width 44 height 44
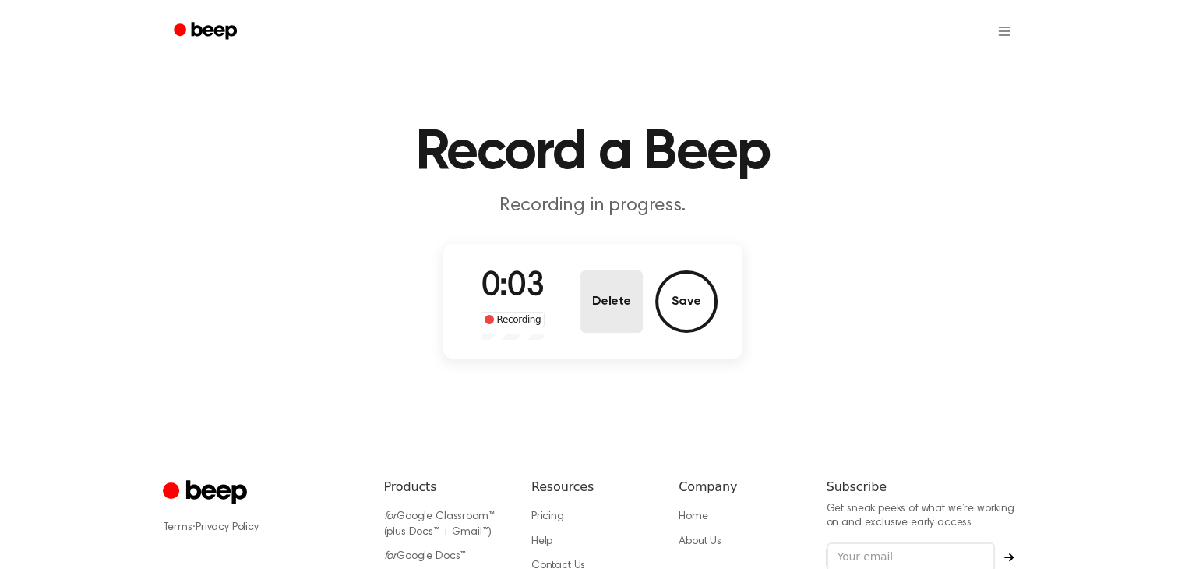
drag, startPoint x: 586, startPoint y: 266, endPoint x: 592, endPoint y: 274, distance: 10.0
click at [592, 274] on div "0:03 Recording Delete Save" at bounding box center [592, 301] width 249 height 77
click at [592, 274] on button "Delete" at bounding box center [611, 301] width 62 height 62
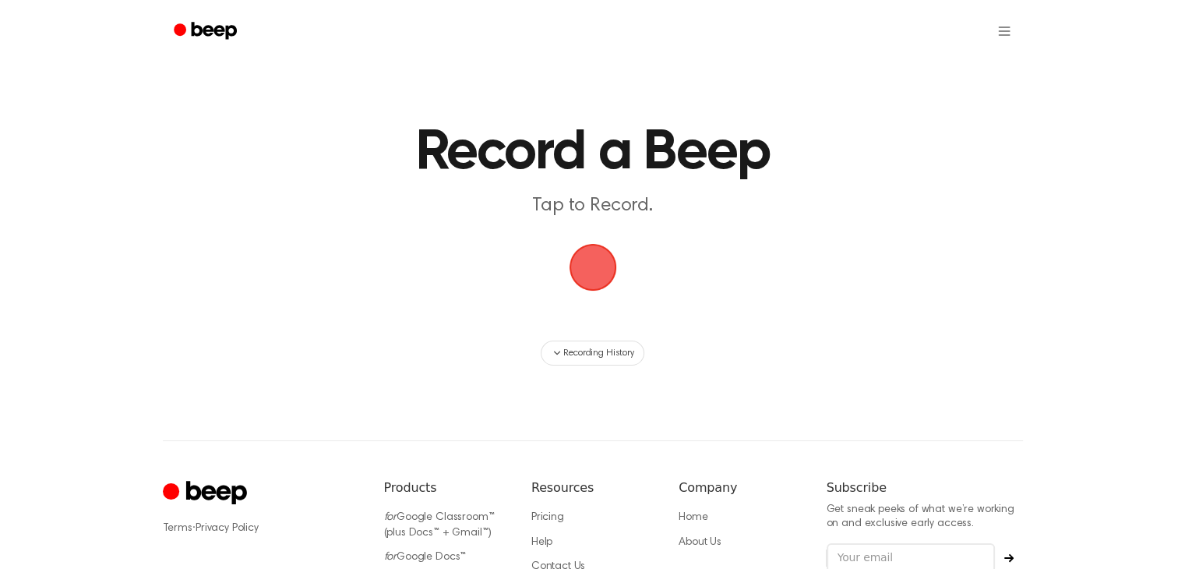
click at [592, 274] on span "button" at bounding box center [593, 267] width 44 height 44
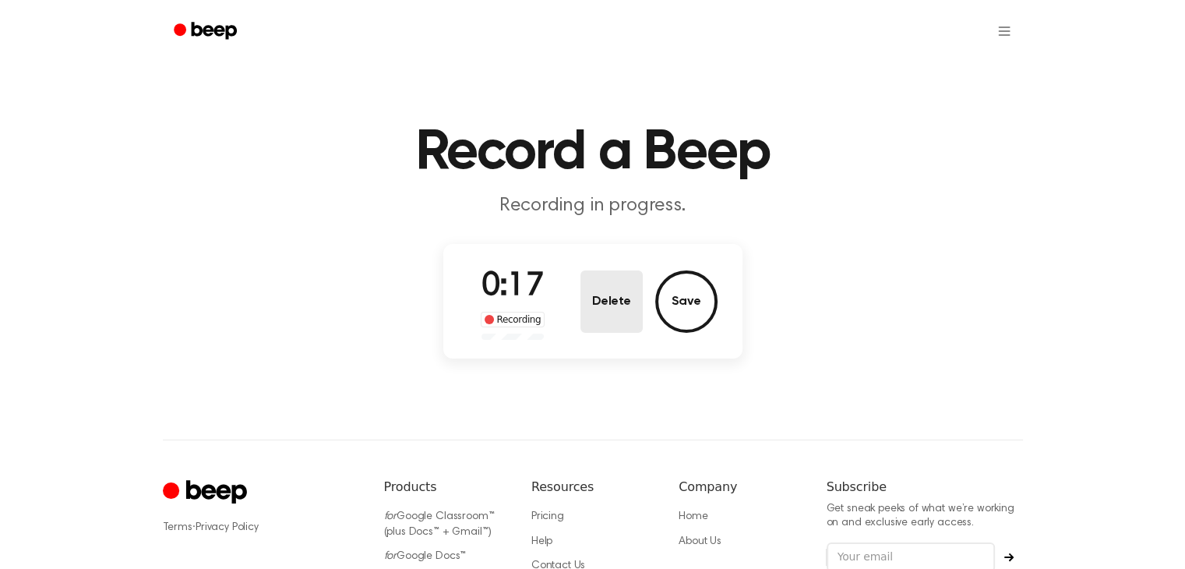
click at [597, 288] on button "Delete" at bounding box center [611, 301] width 62 height 62
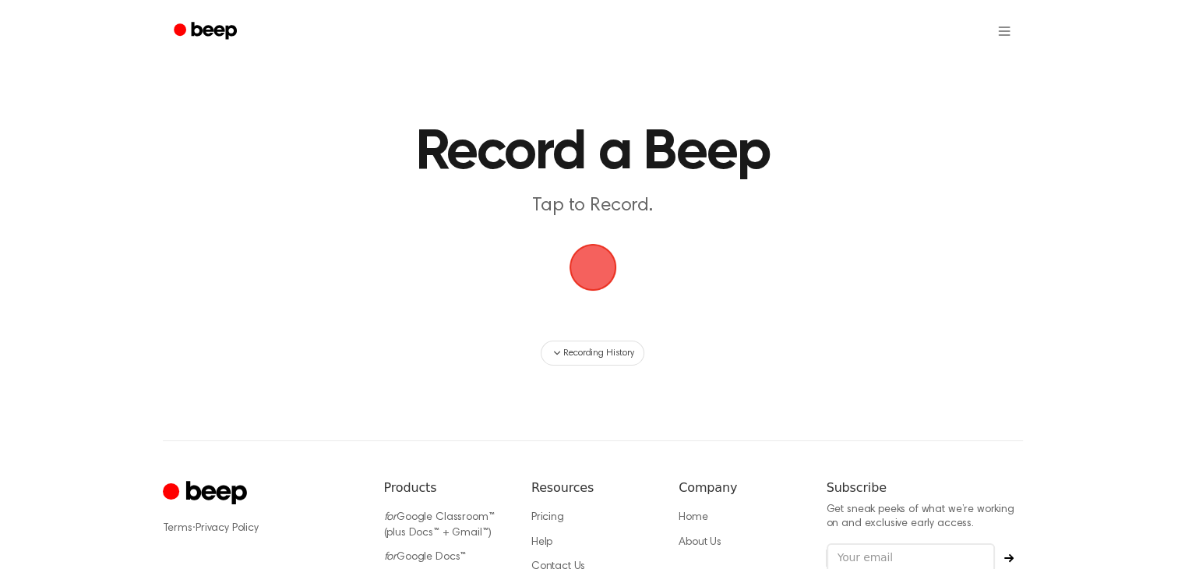
click at [597, 288] on span "button" at bounding box center [593, 267] width 44 height 44
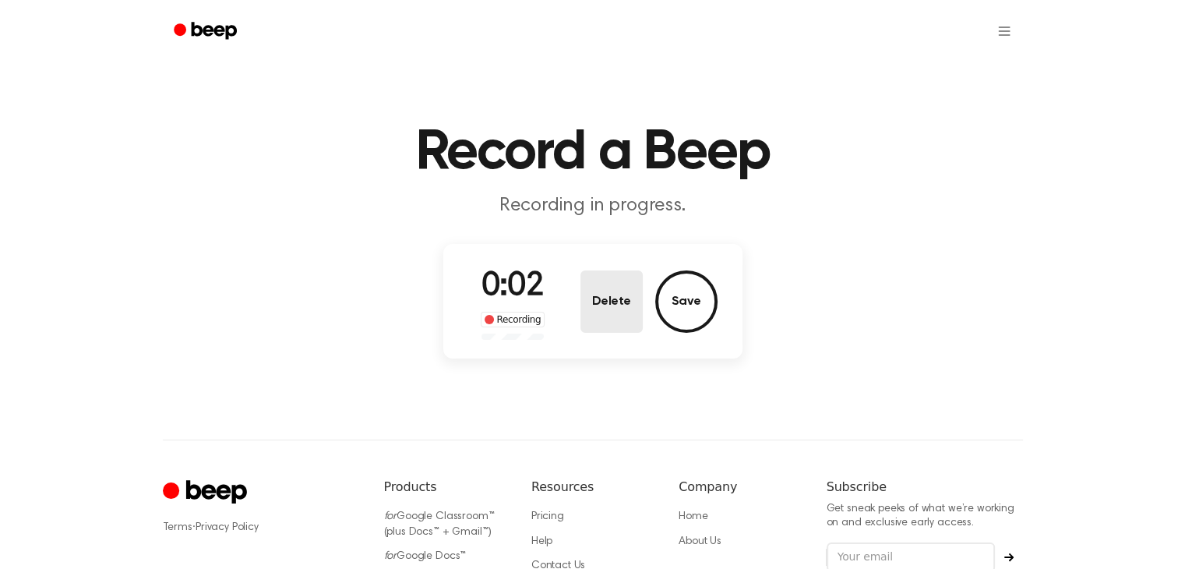
click at [597, 288] on button "Delete" at bounding box center [611, 301] width 62 height 62
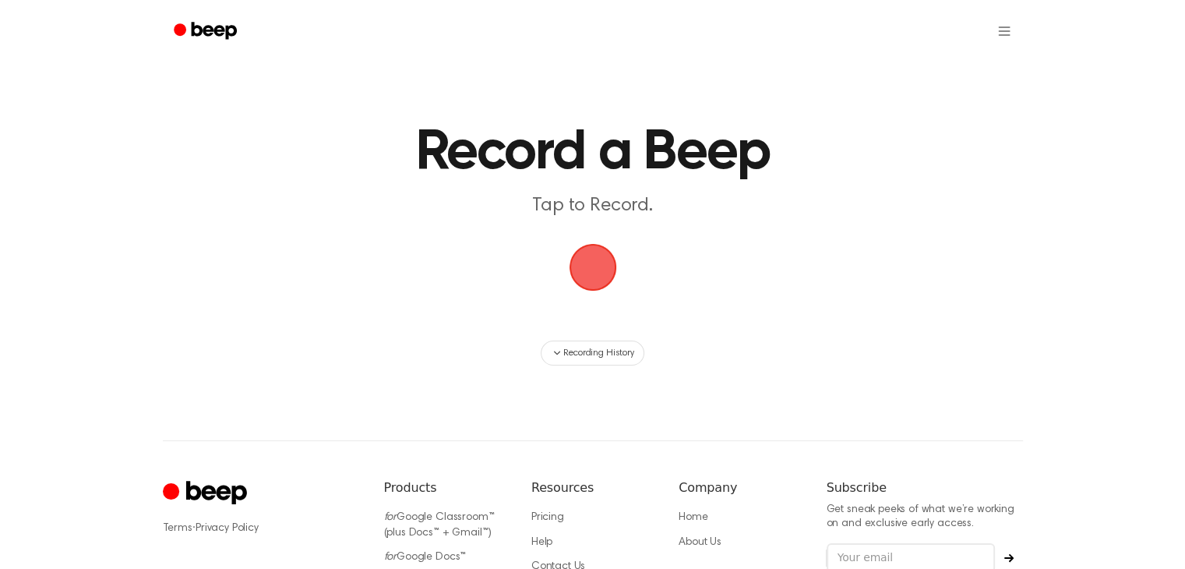
click at [597, 288] on span "button" at bounding box center [593, 267] width 44 height 44
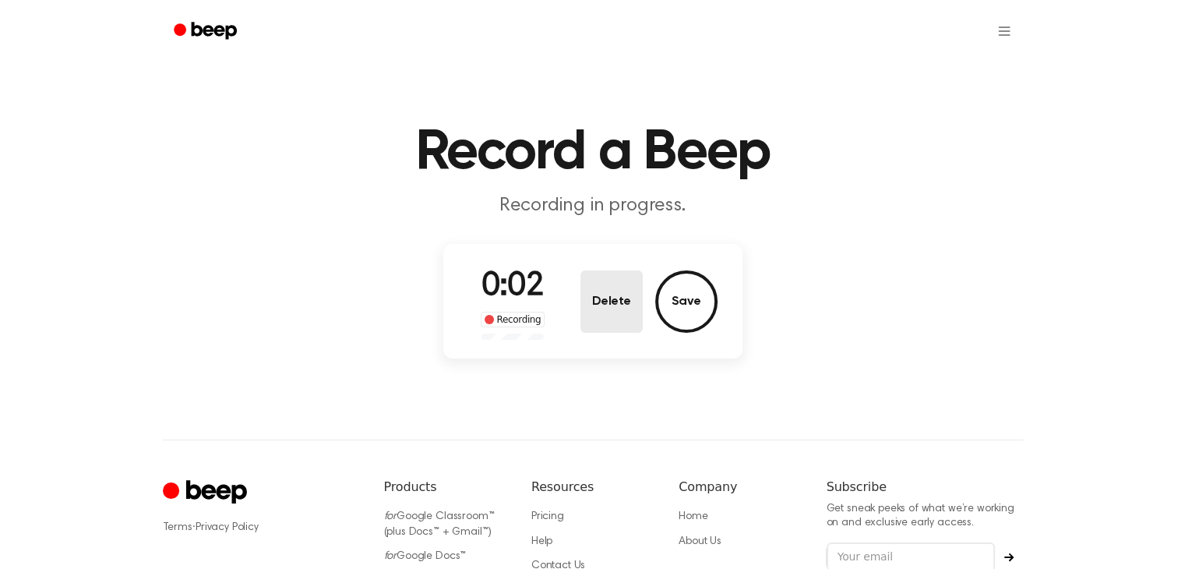
click at [597, 288] on button "Delete" at bounding box center [611, 301] width 62 height 62
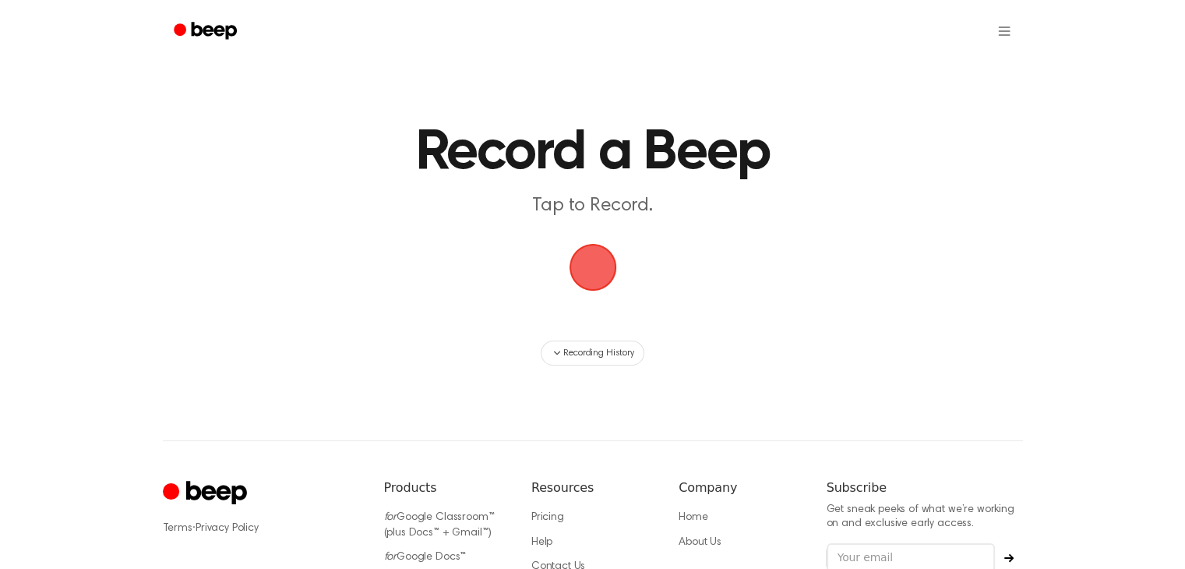
click at [597, 288] on span "button" at bounding box center [593, 267] width 44 height 44
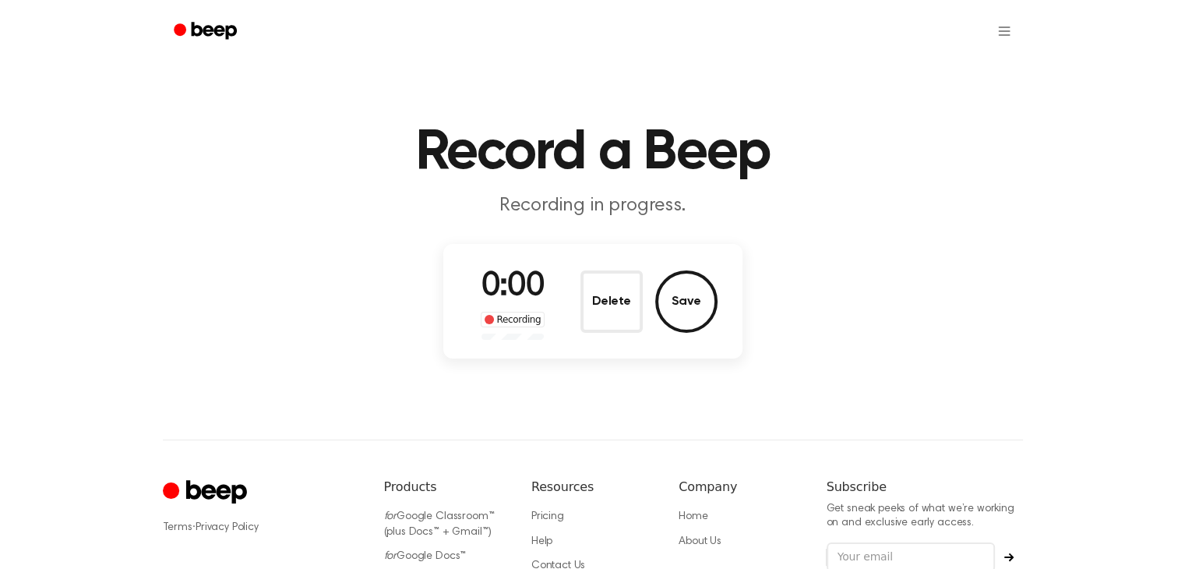
click at [592, 281] on button "Delete" at bounding box center [611, 301] width 62 height 62
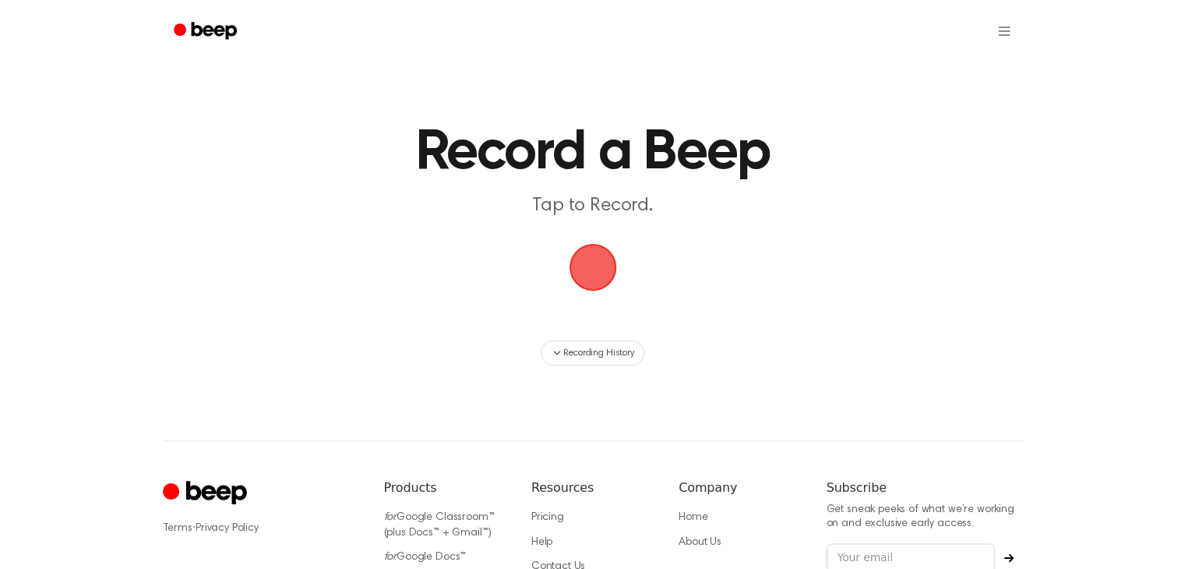
click at [592, 281] on span "button" at bounding box center [593, 267] width 44 height 44
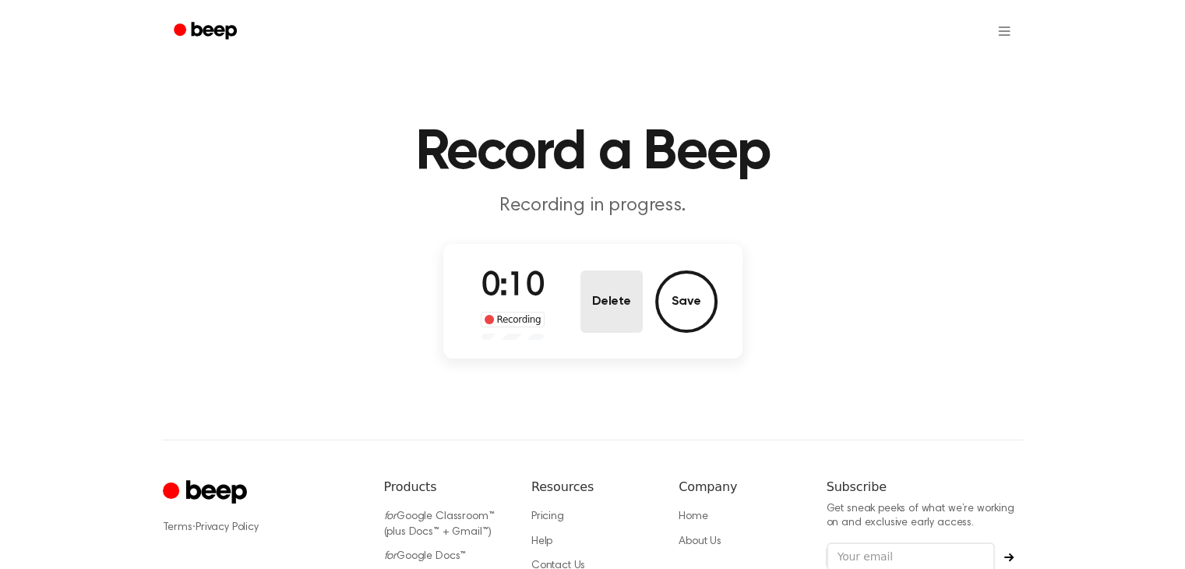
click at [601, 297] on button "Delete" at bounding box center [611, 301] width 62 height 62
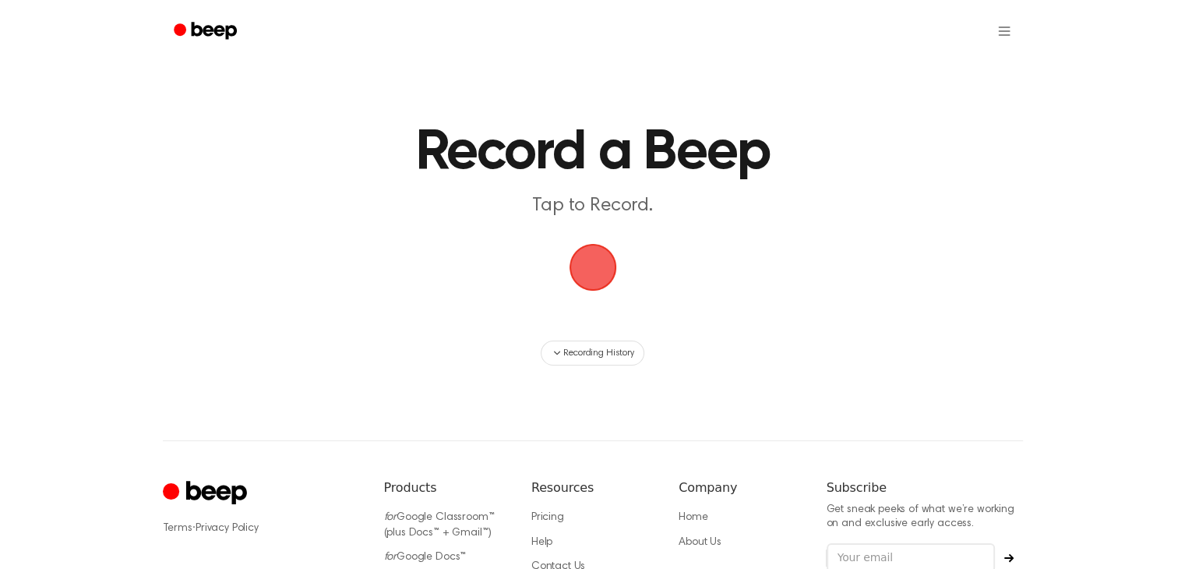
click at [594, 268] on span "button" at bounding box center [593, 267] width 44 height 44
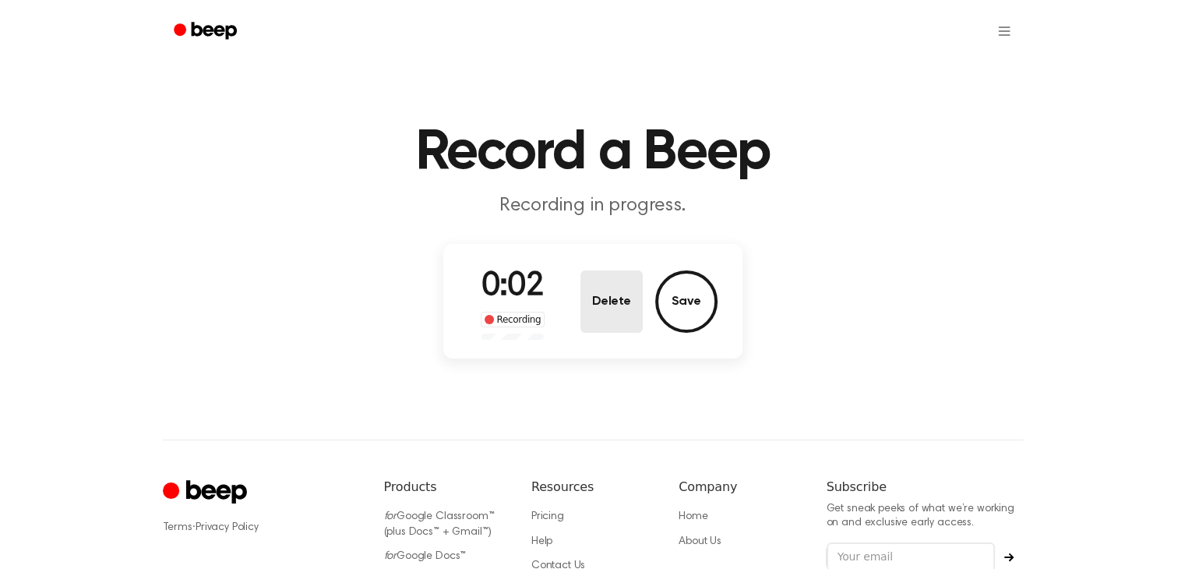
click at [594, 273] on button "Delete" at bounding box center [611, 301] width 62 height 62
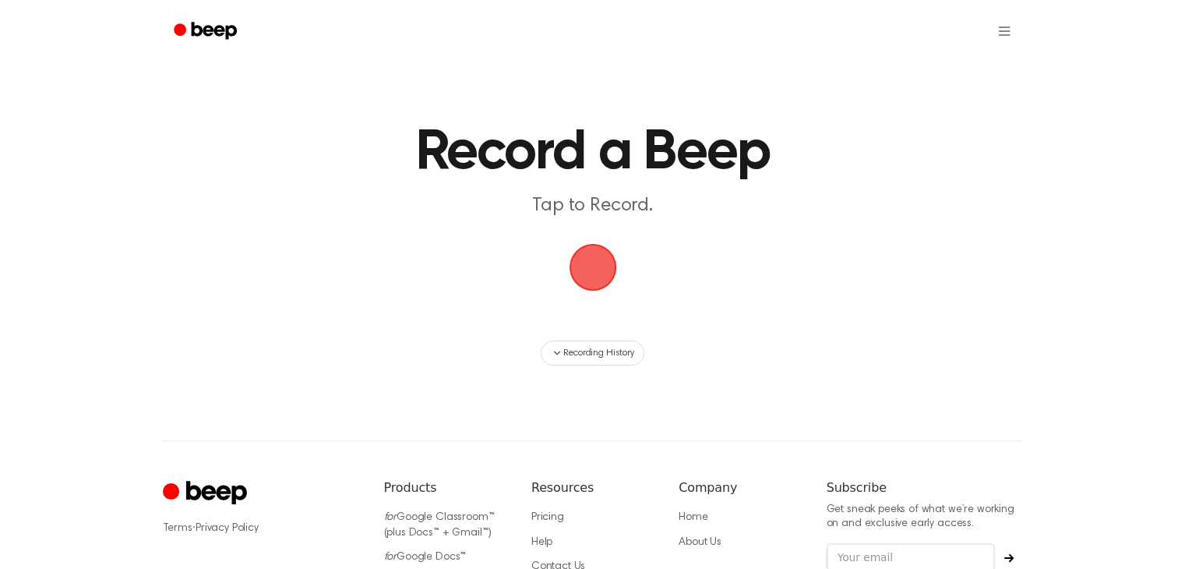
click at [594, 273] on span "button" at bounding box center [593, 267] width 44 height 44
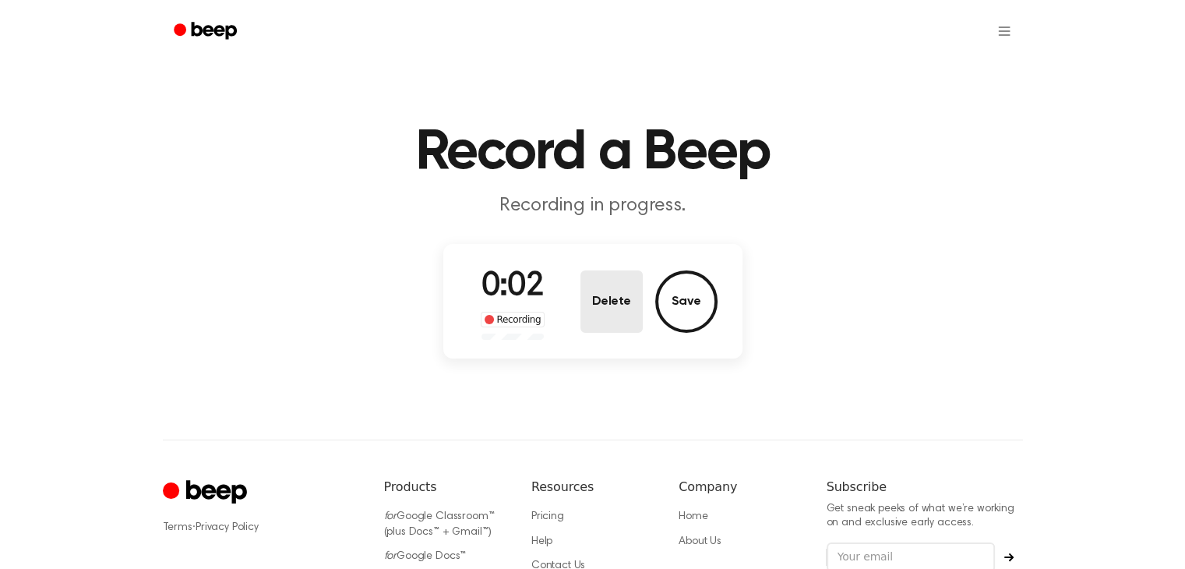
click at [594, 273] on button "Delete" at bounding box center [611, 301] width 62 height 62
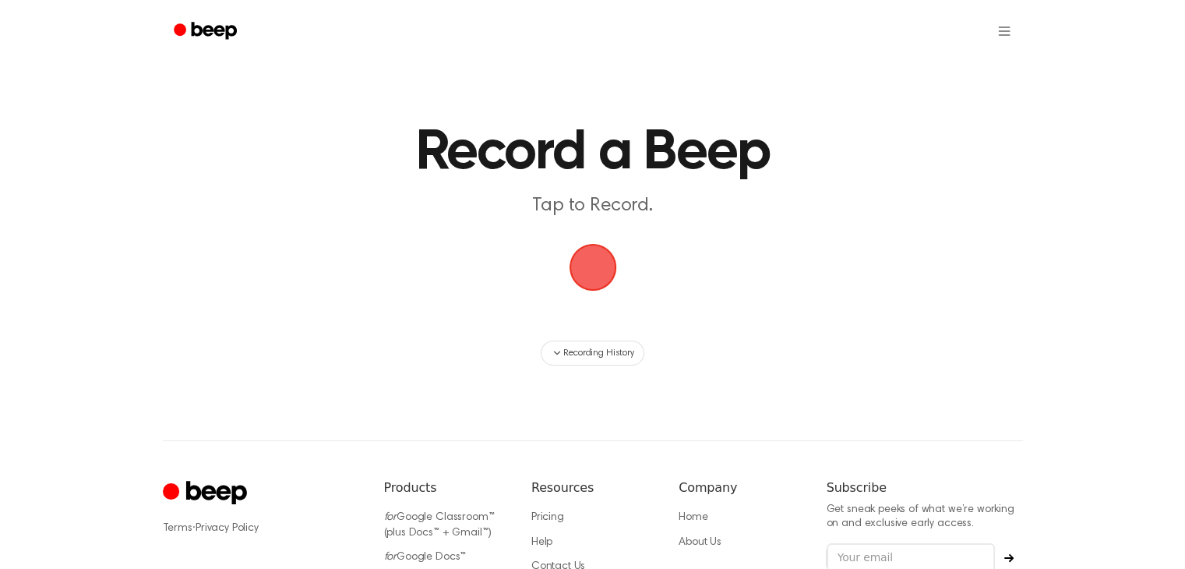
click at [594, 273] on span "button" at bounding box center [593, 267] width 44 height 44
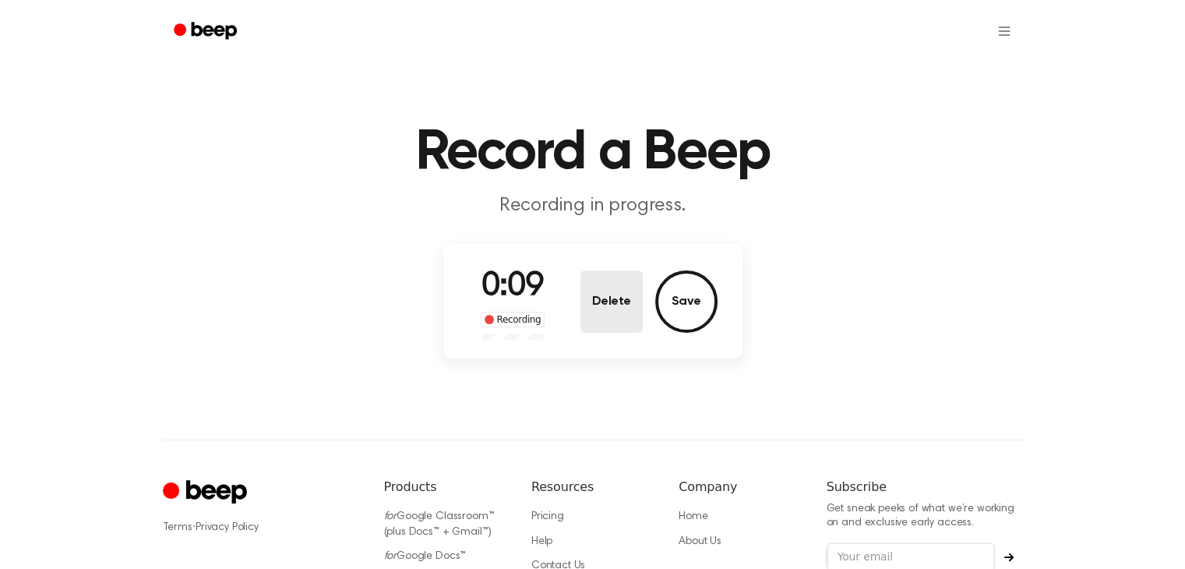
click at [595, 278] on button "Delete" at bounding box center [611, 301] width 62 height 62
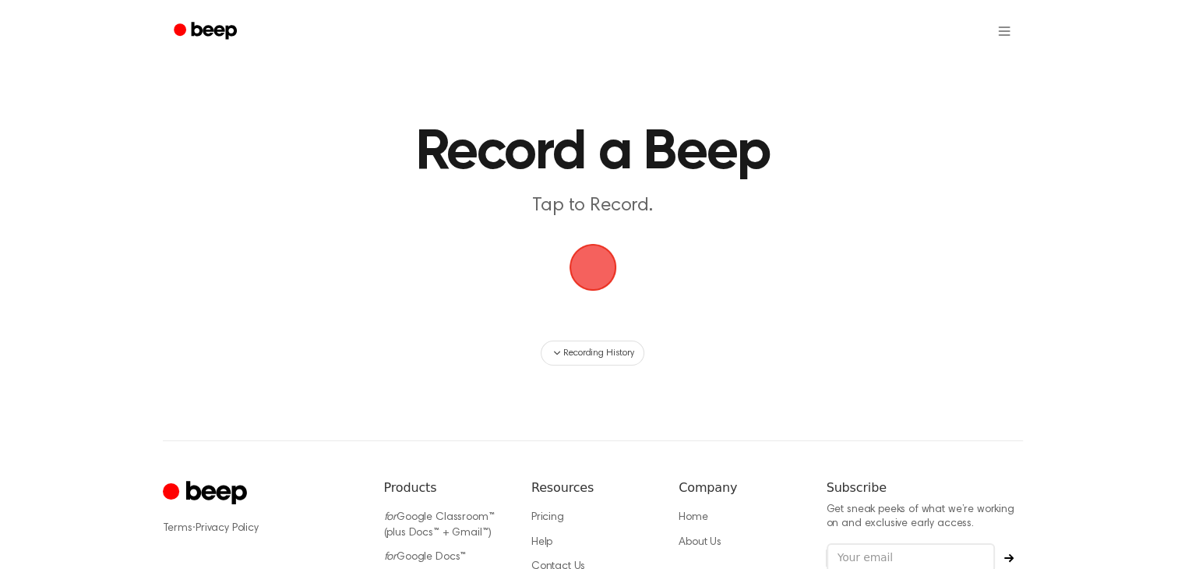
click at [595, 278] on span "button" at bounding box center [593, 267] width 44 height 44
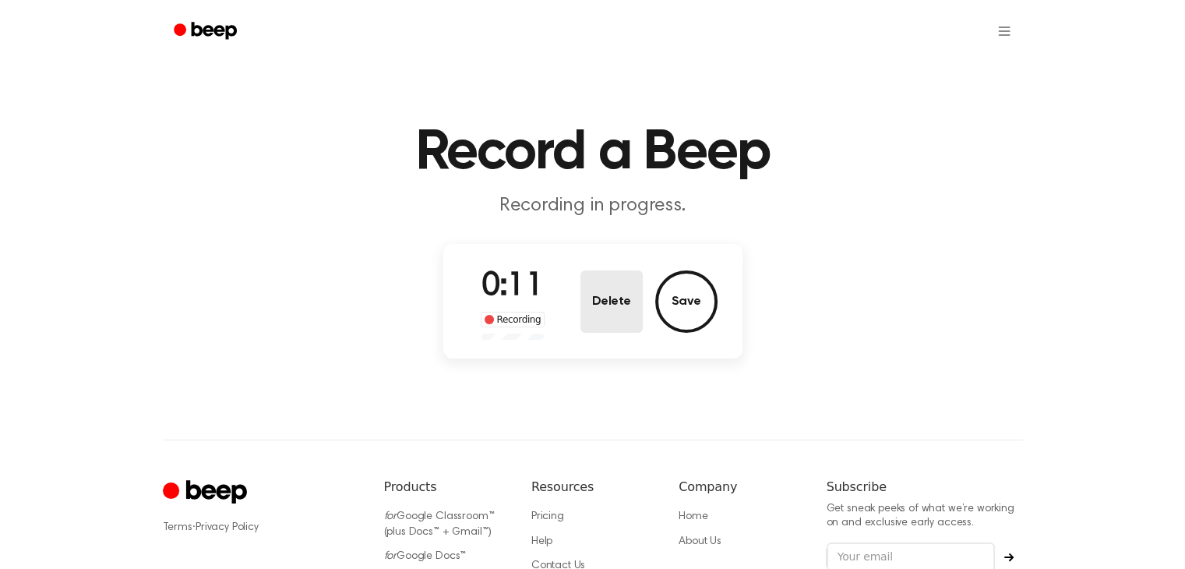
click at [597, 281] on button "Delete" at bounding box center [611, 301] width 62 height 62
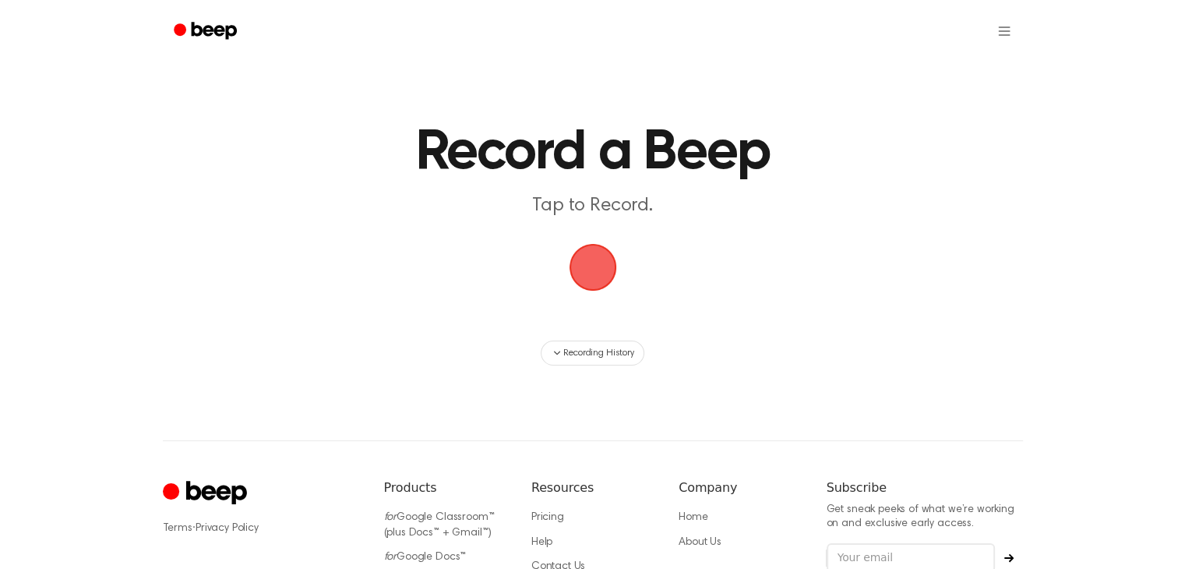
click at [597, 281] on span "button" at bounding box center [593, 267] width 44 height 44
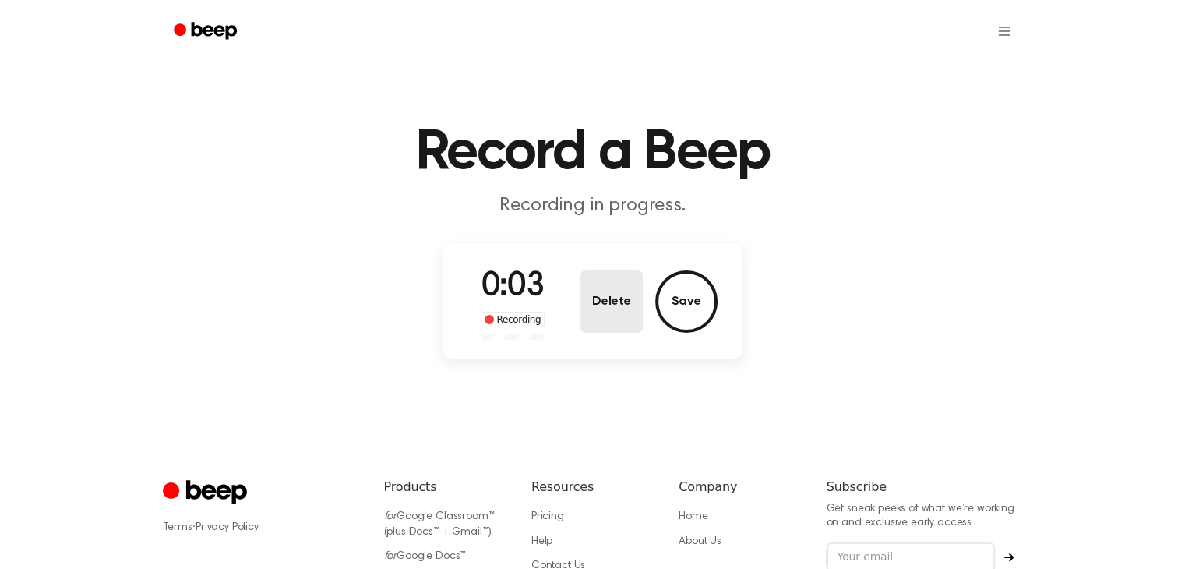
click at [597, 281] on button "Delete" at bounding box center [611, 301] width 62 height 62
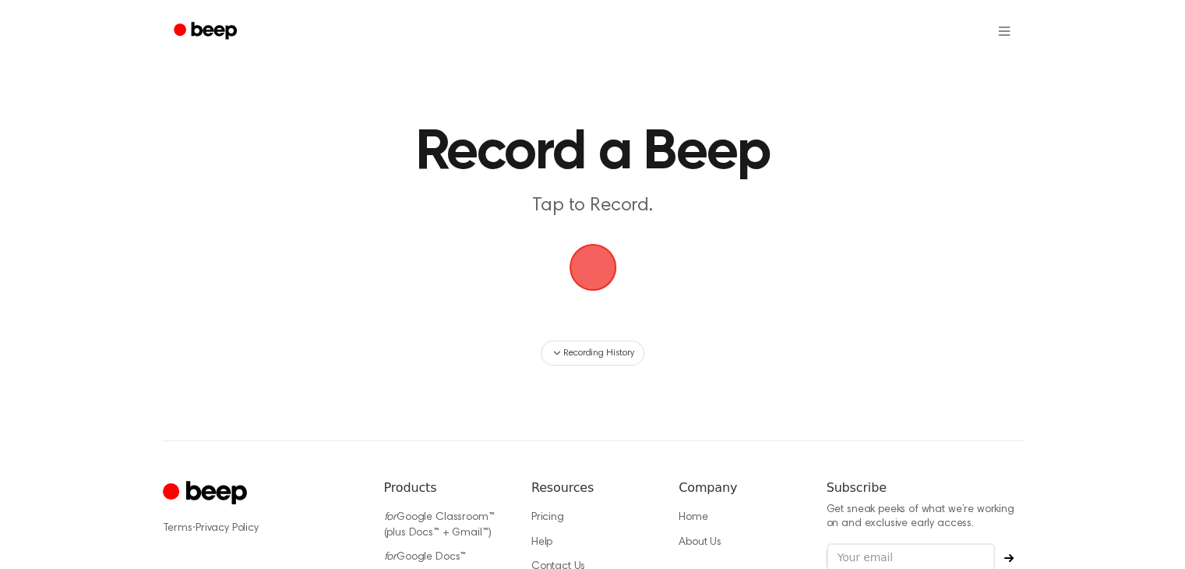
click at [597, 281] on span "button" at bounding box center [593, 267] width 44 height 44
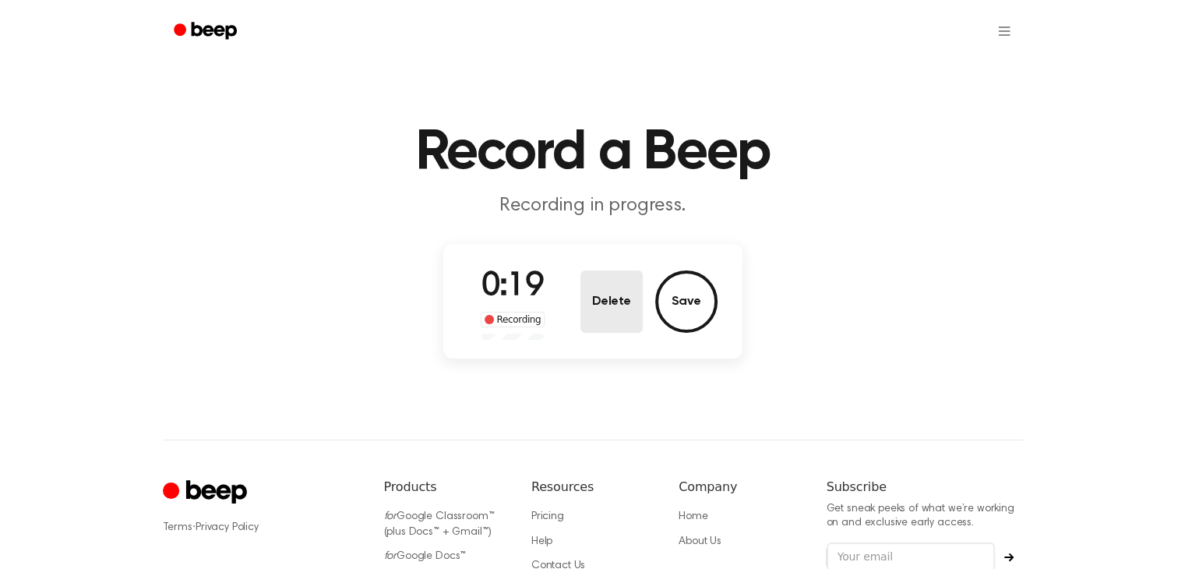
click at [597, 281] on button "Delete" at bounding box center [611, 301] width 62 height 62
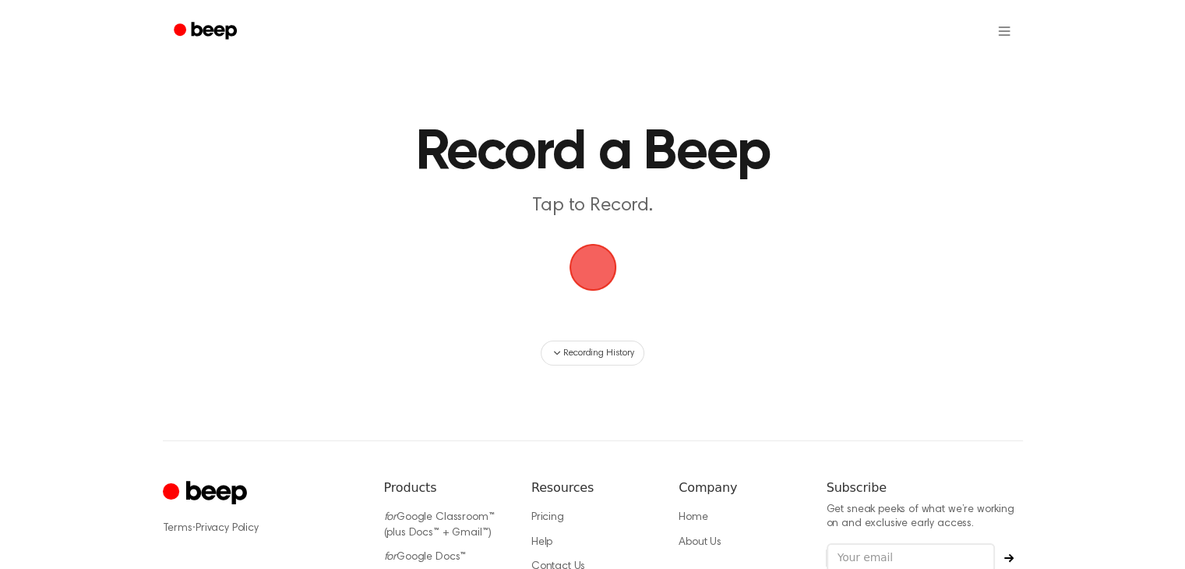
click at [590, 273] on span "button" at bounding box center [593, 267] width 44 height 44
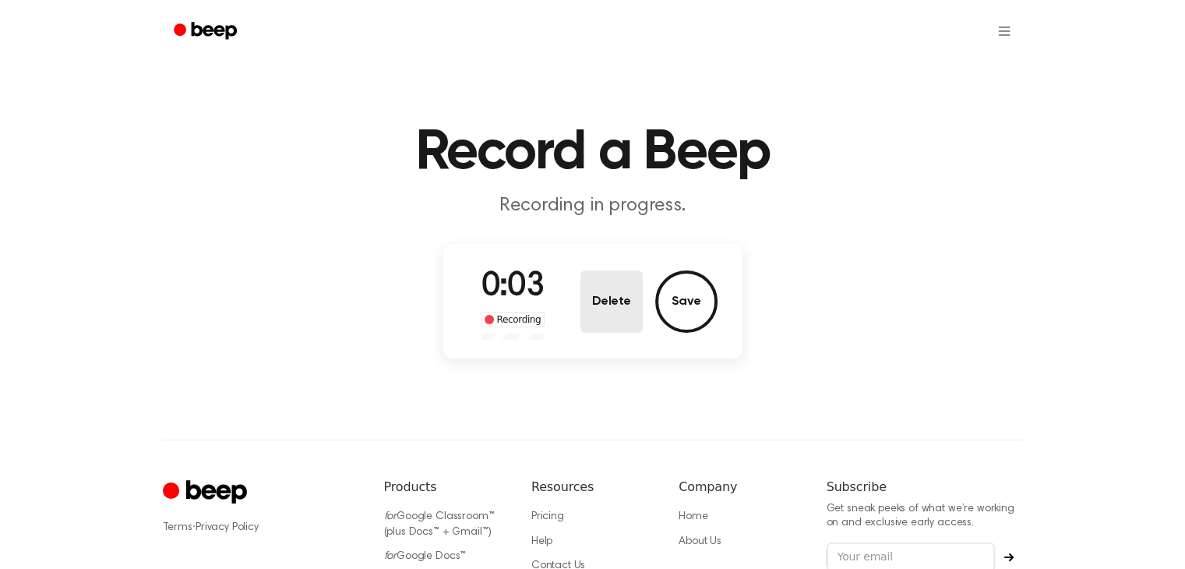
click at [595, 280] on button "Delete" at bounding box center [611, 301] width 62 height 62
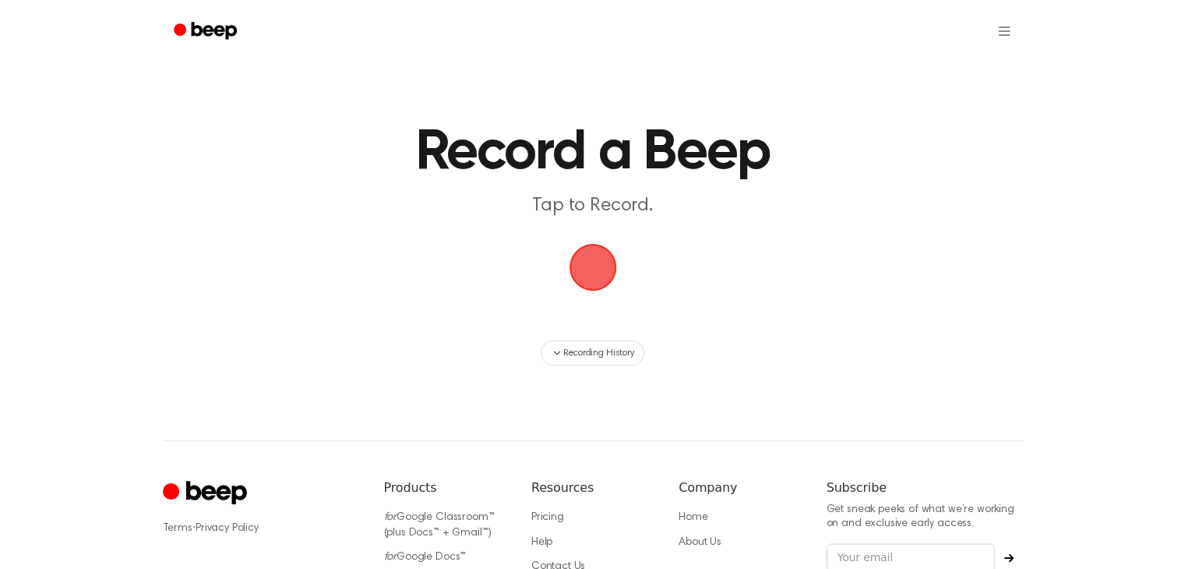
click at [595, 280] on span "button" at bounding box center [593, 267] width 44 height 44
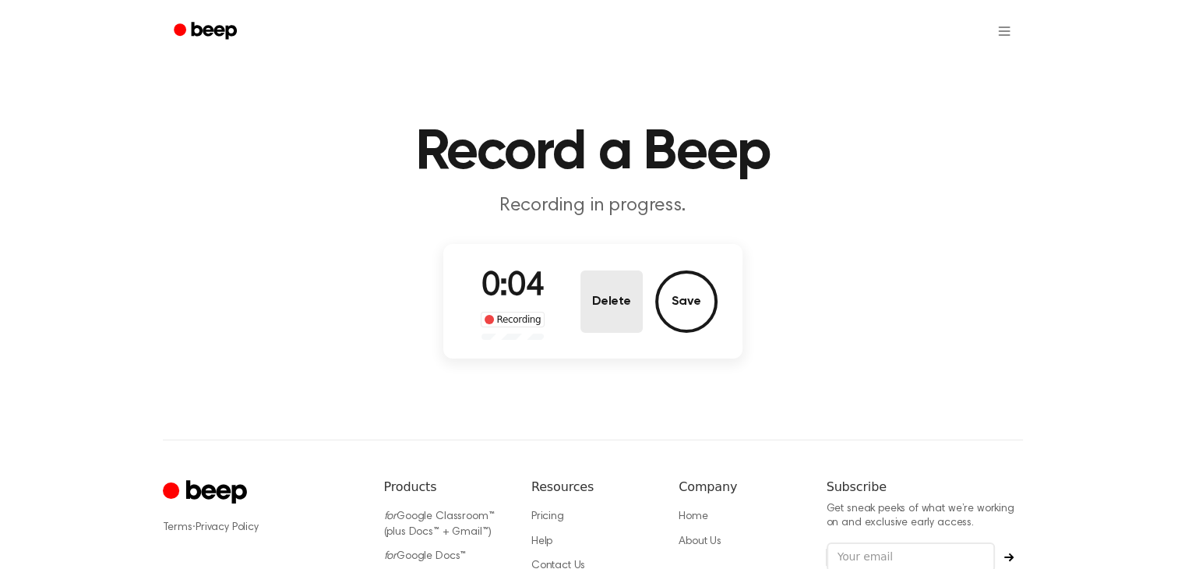
click at [595, 280] on button "Delete" at bounding box center [611, 301] width 62 height 62
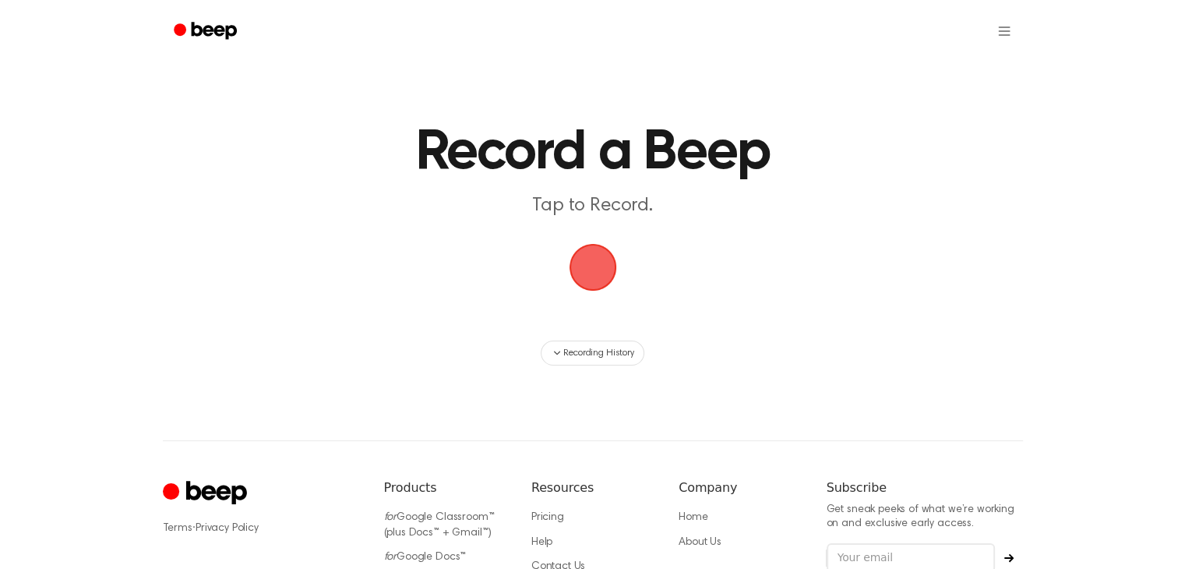
click at [595, 280] on span "button" at bounding box center [593, 267] width 44 height 44
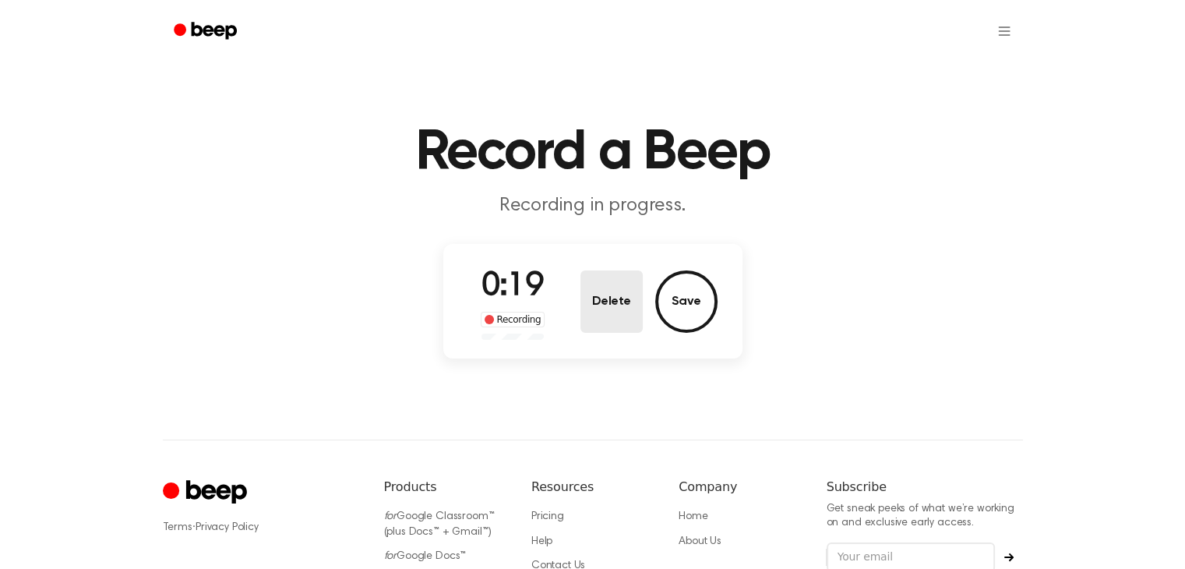
click at [598, 287] on button "Delete" at bounding box center [611, 301] width 62 height 62
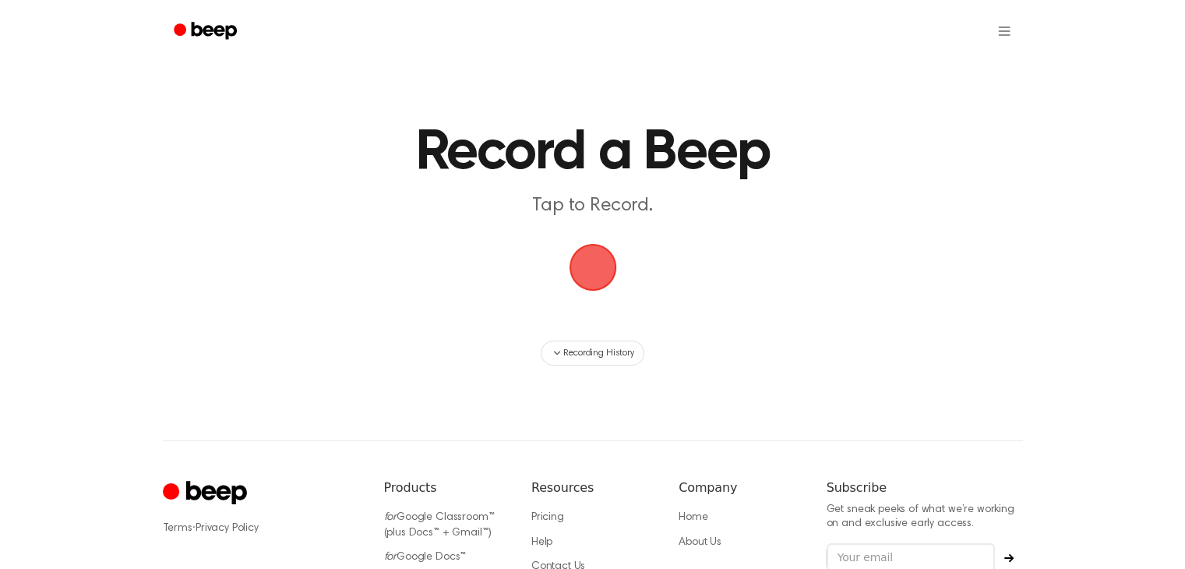
click at [597, 267] on span "button" at bounding box center [593, 267] width 44 height 44
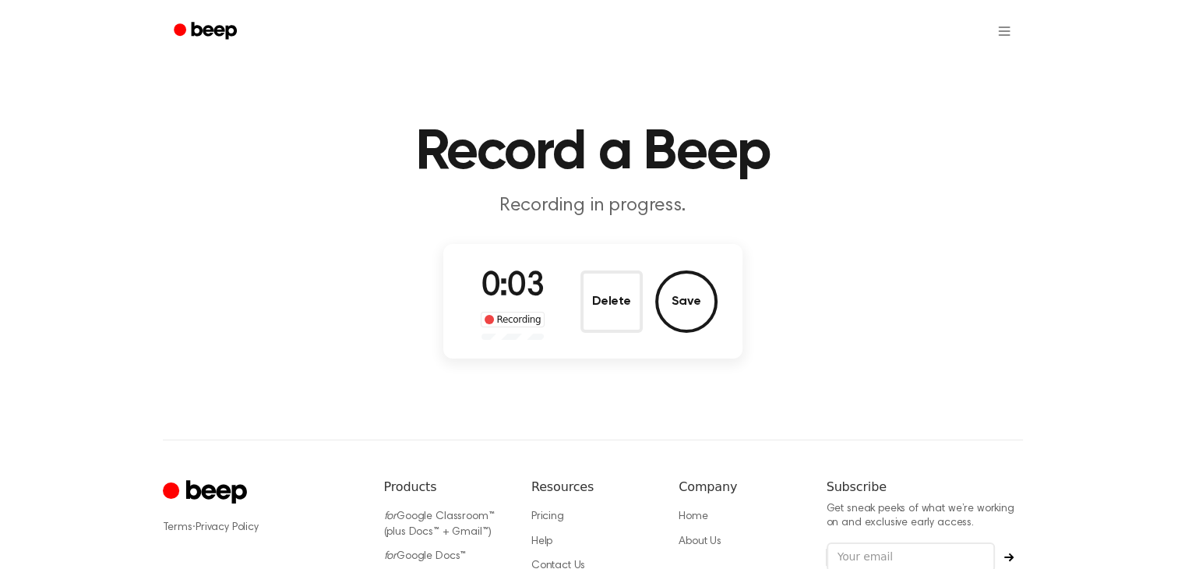
click at [597, 267] on div "0:03 Recording Delete Save" at bounding box center [592, 301] width 249 height 77
click at [597, 281] on button "Delete" at bounding box center [611, 301] width 62 height 62
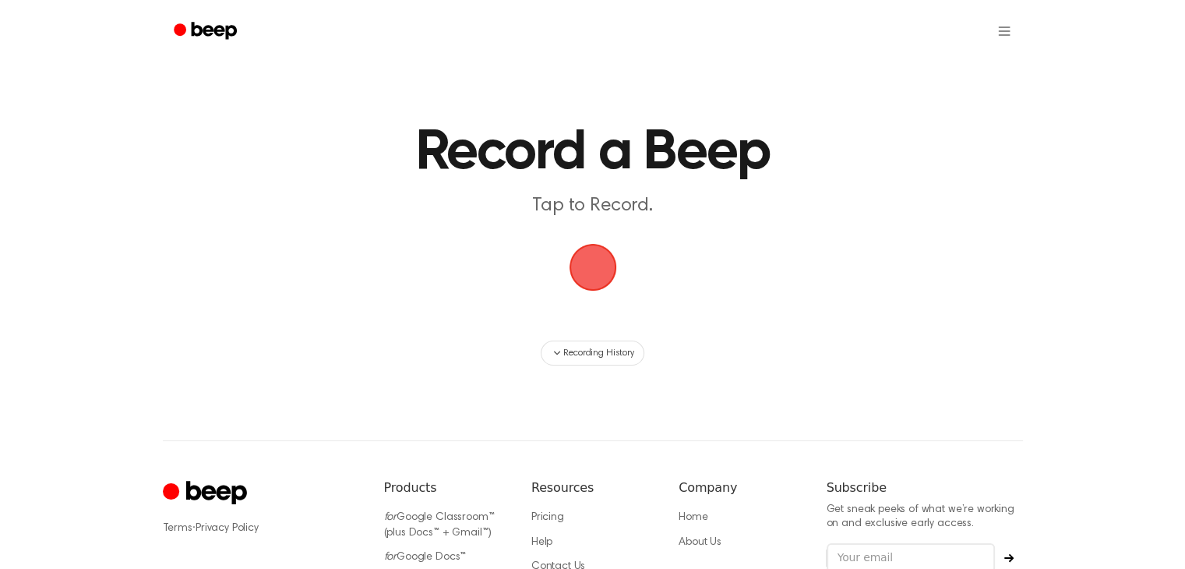
click at [589, 256] on span "button" at bounding box center [593, 267] width 44 height 44
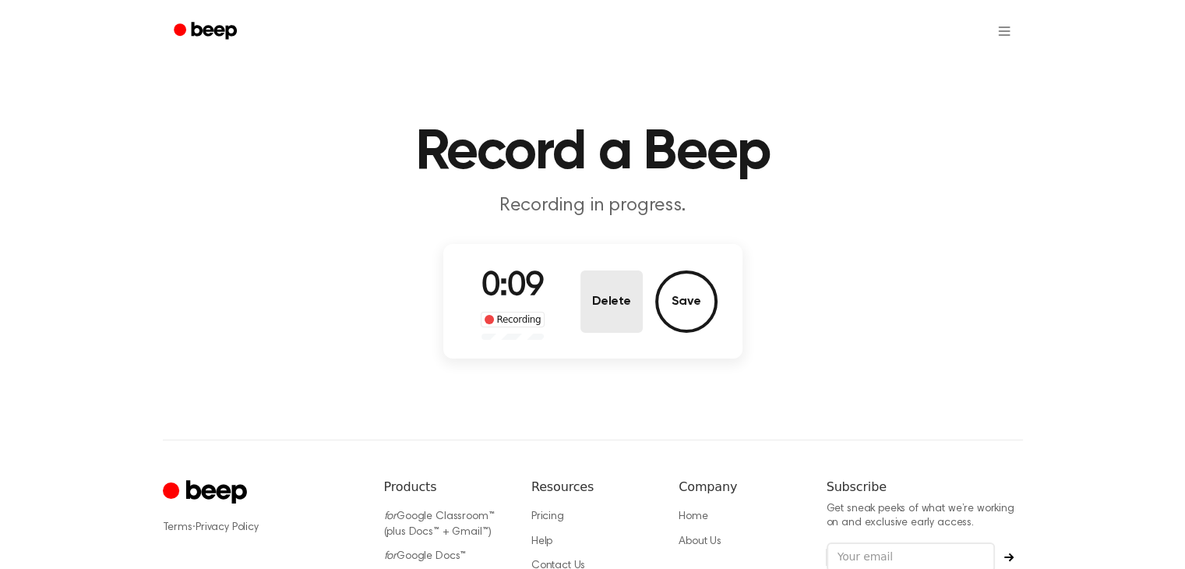
click at [600, 287] on button "Delete" at bounding box center [611, 301] width 62 height 62
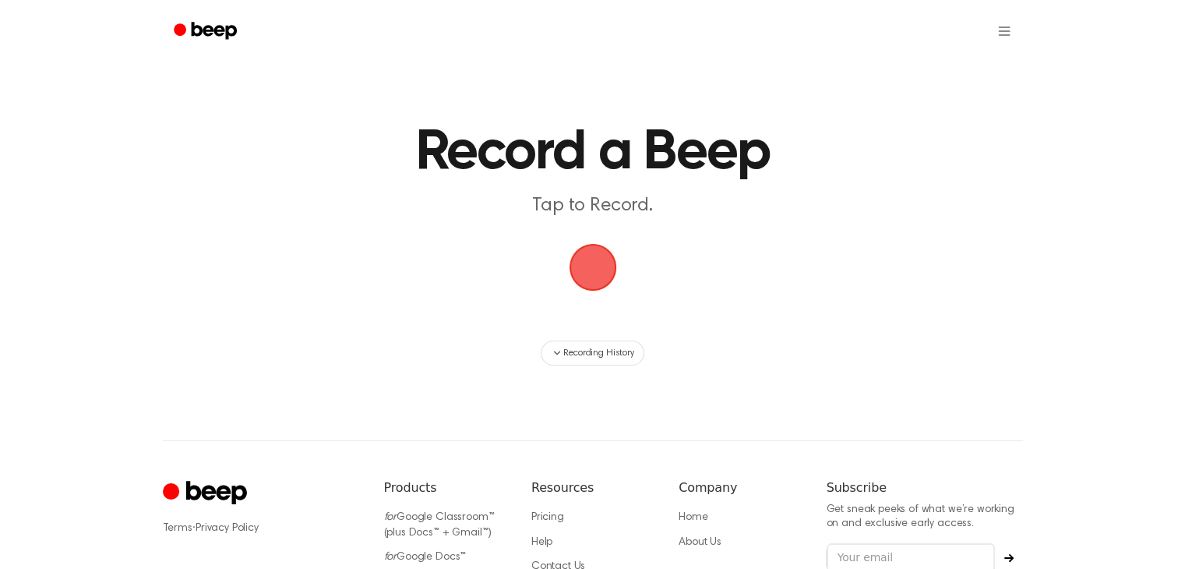
click at [592, 262] on span "button" at bounding box center [593, 267] width 44 height 44
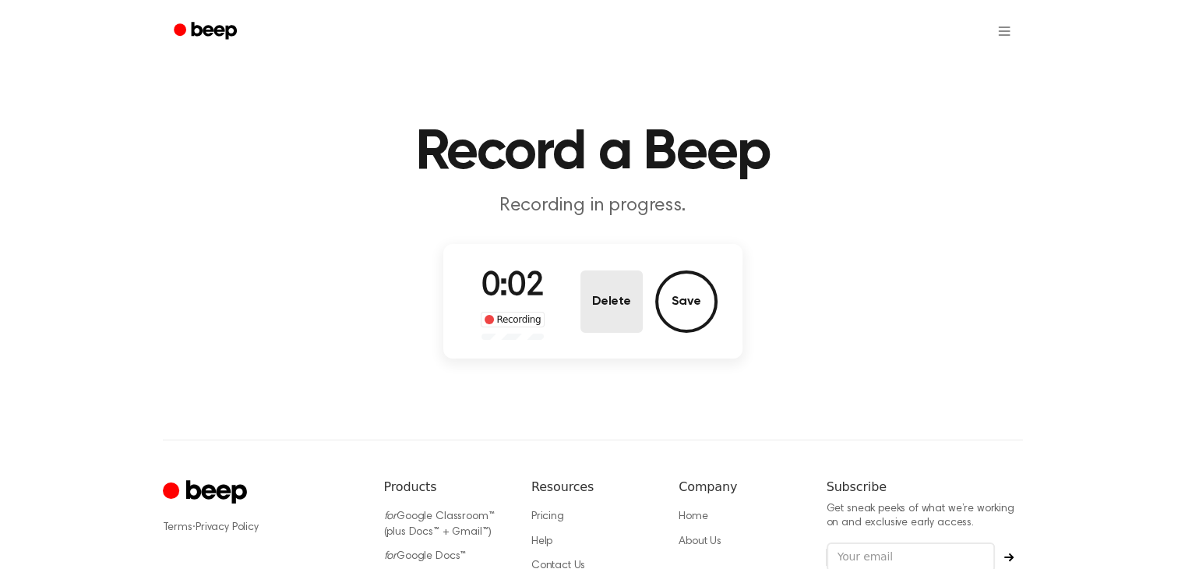
click at [596, 277] on button "Delete" at bounding box center [611, 301] width 62 height 62
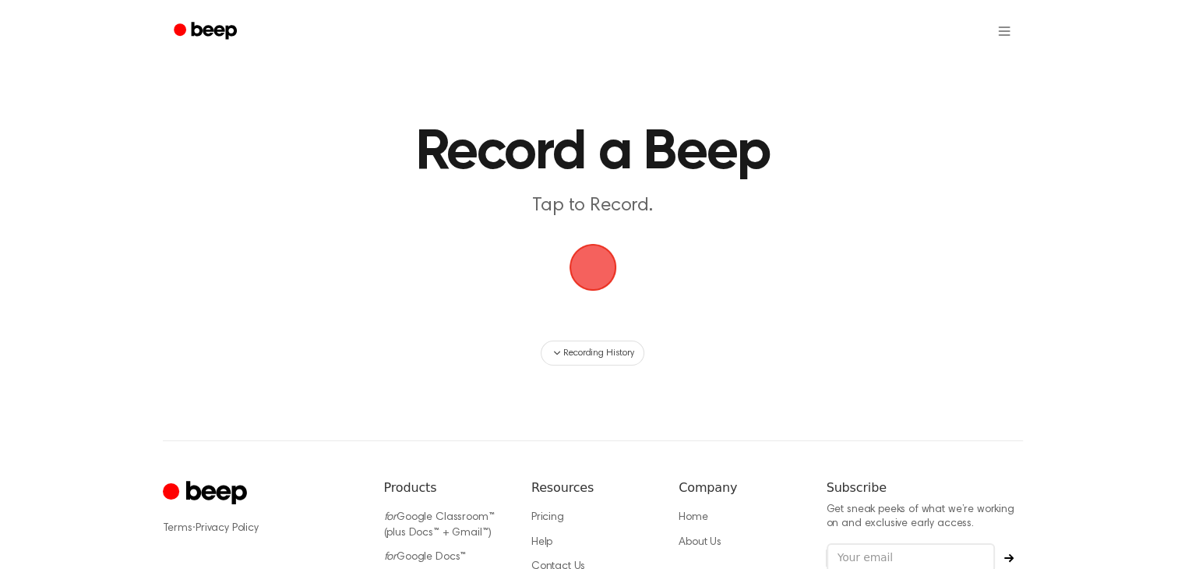
click at [593, 272] on span "button" at bounding box center [593, 267] width 44 height 44
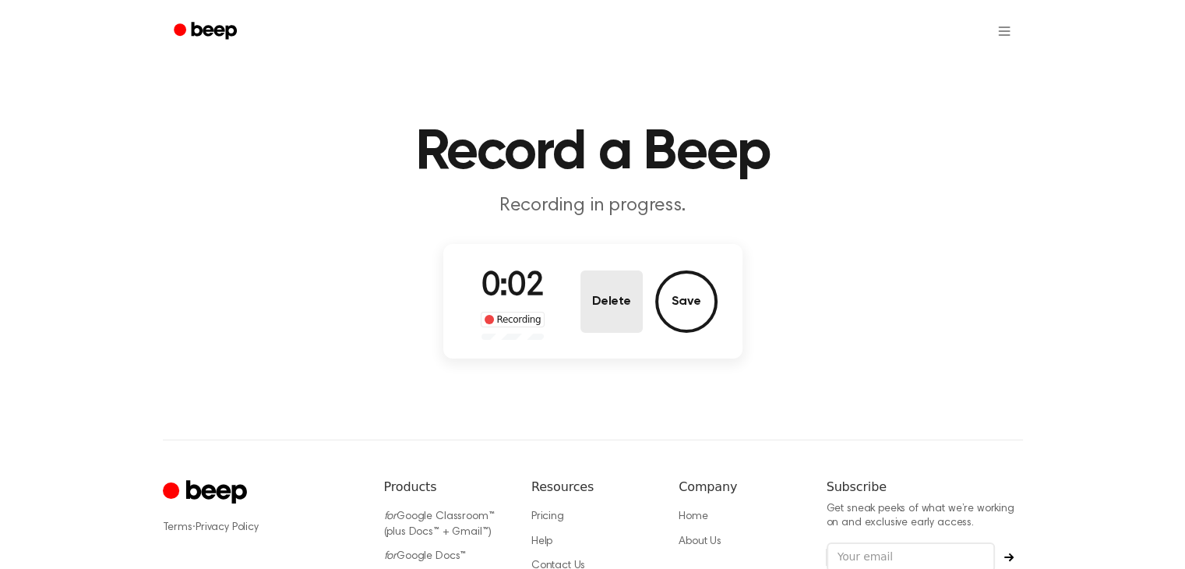
click at [593, 272] on button "Delete" at bounding box center [611, 301] width 62 height 62
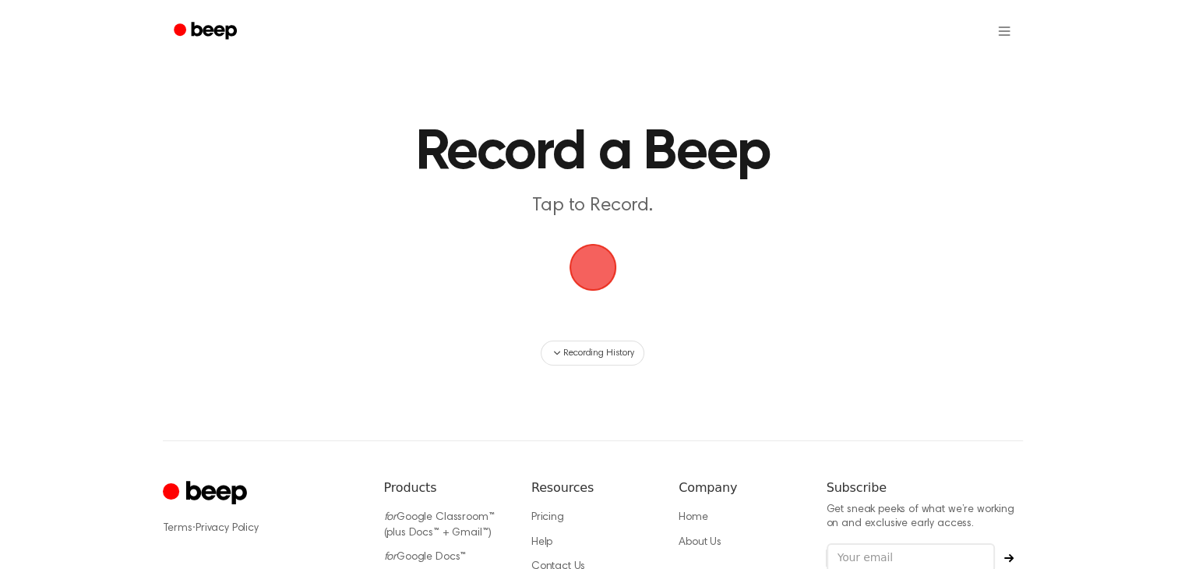
click at [593, 272] on span "button" at bounding box center [593, 267] width 44 height 44
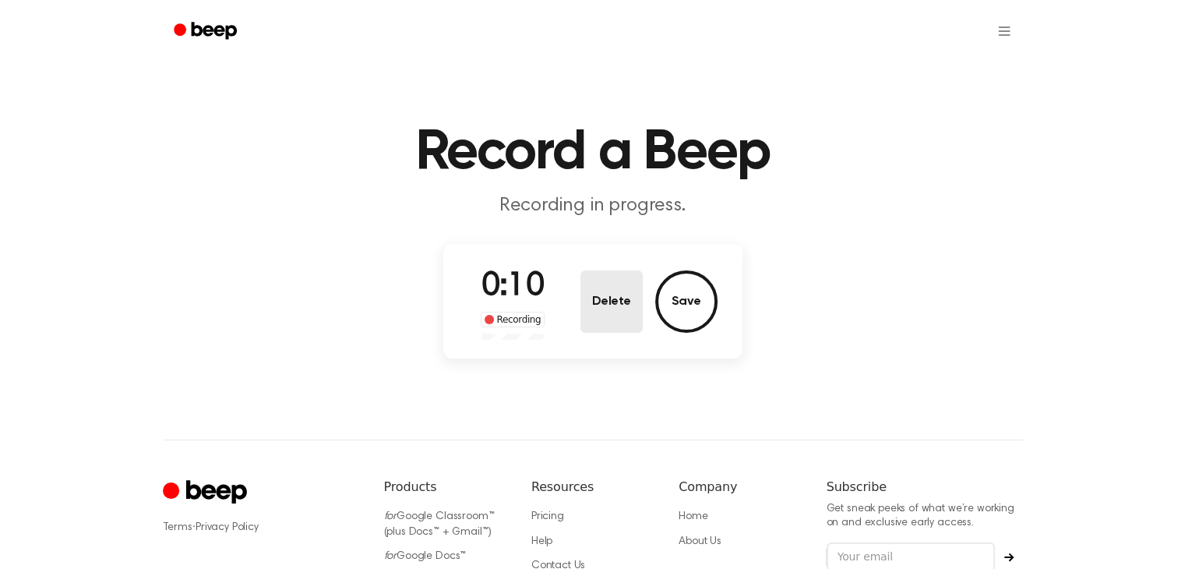
click at [598, 278] on button "Delete" at bounding box center [611, 301] width 62 height 62
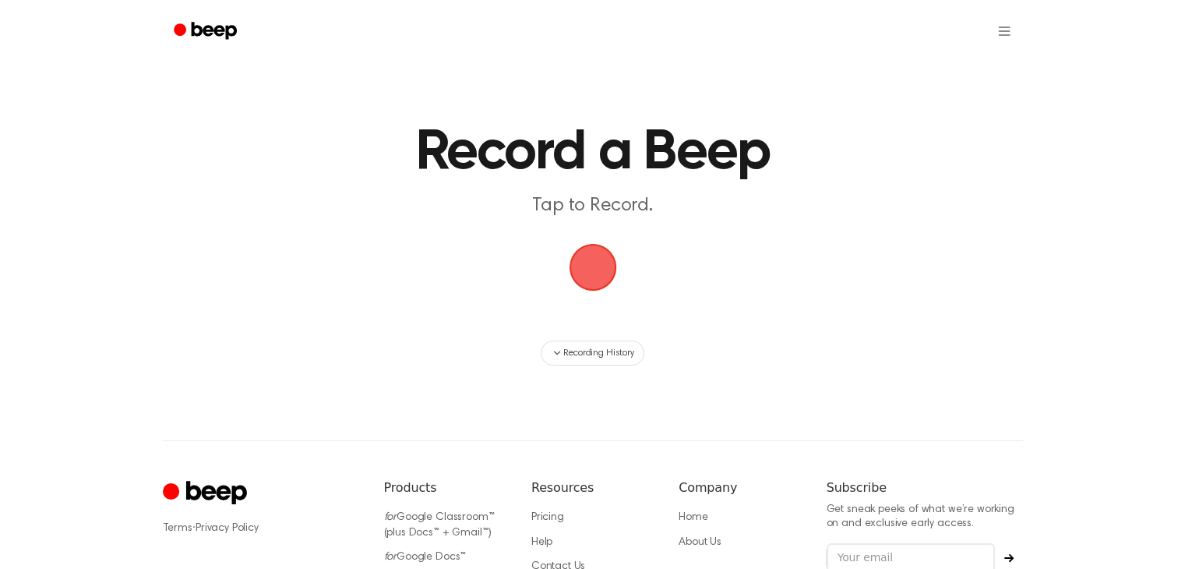
click at [598, 278] on span "button" at bounding box center [593, 267] width 44 height 44
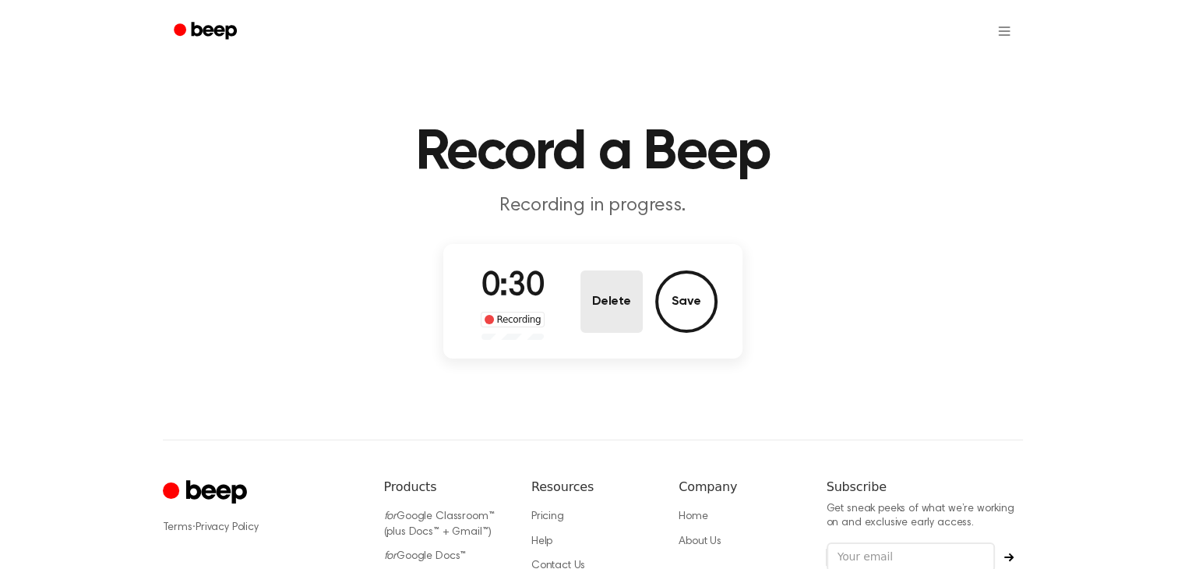
click at [610, 295] on button "Delete" at bounding box center [611, 301] width 62 height 62
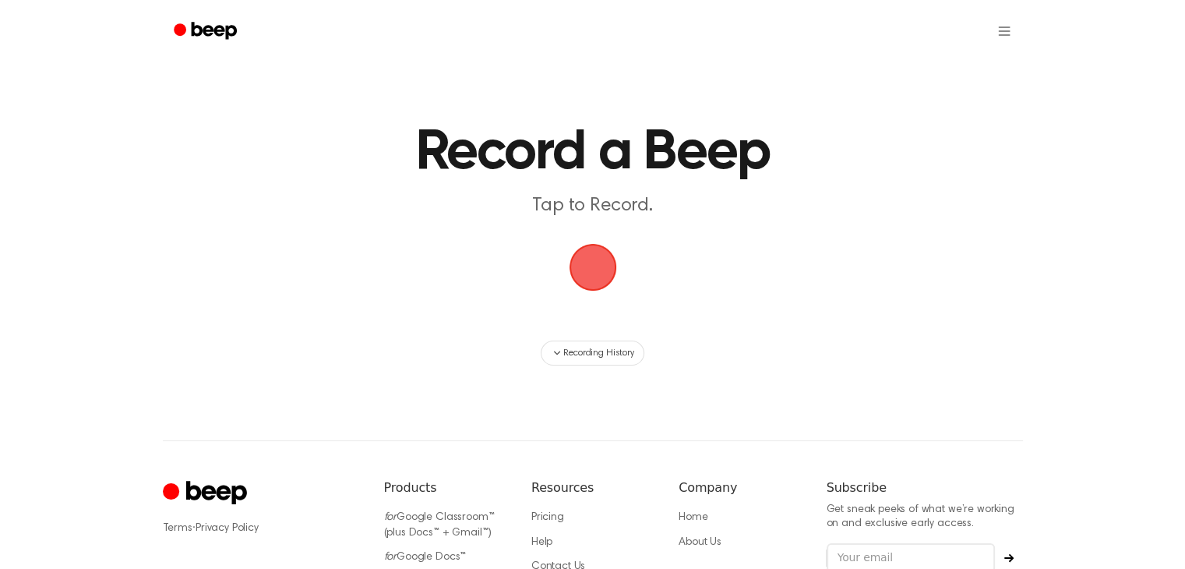
click at [595, 277] on span "button" at bounding box center [593, 267] width 44 height 44
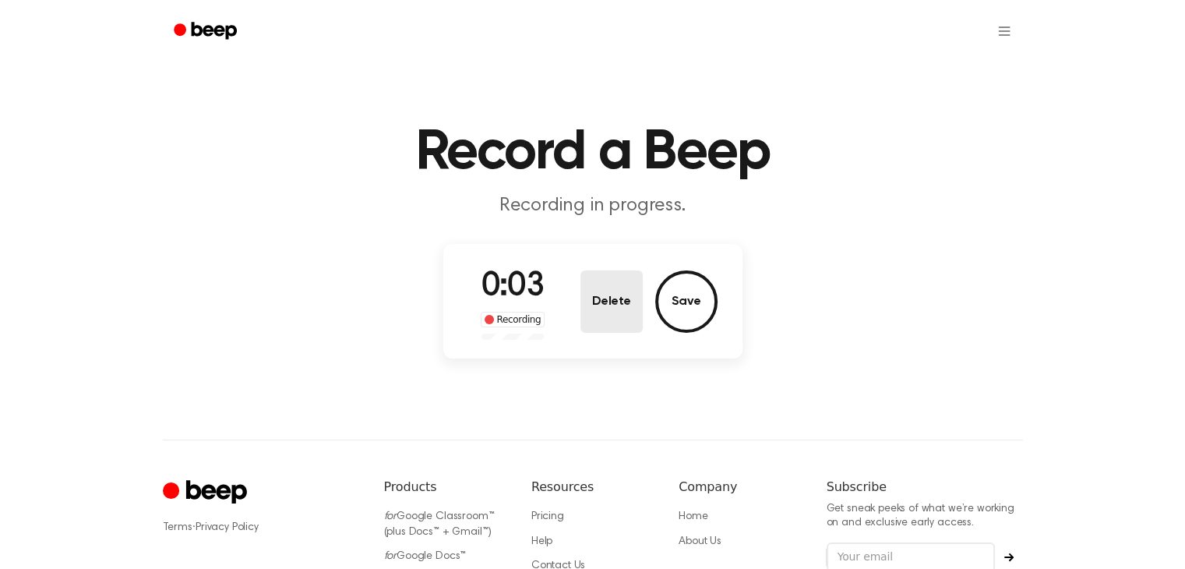
click at [595, 277] on button "Delete" at bounding box center [611, 301] width 62 height 62
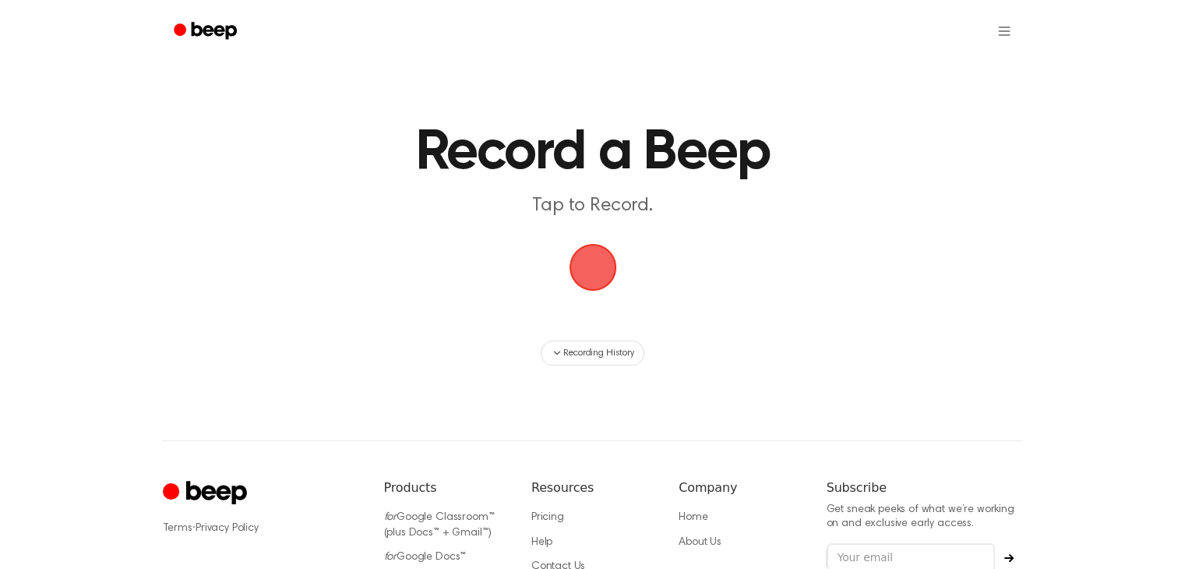
click at [595, 277] on span "button" at bounding box center [593, 267] width 44 height 44
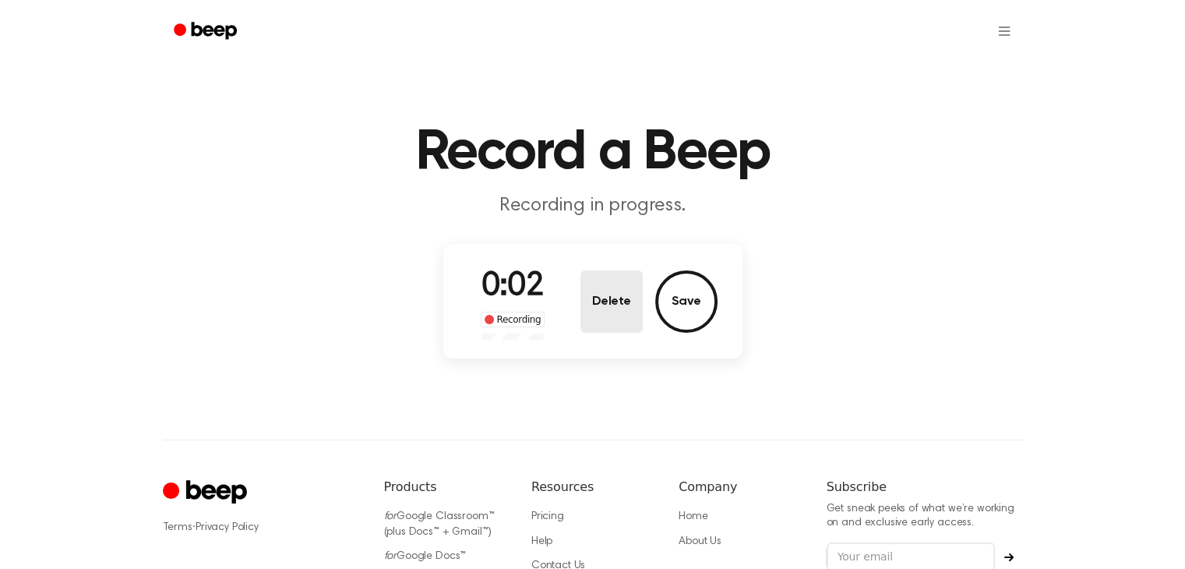
click at [595, 277] on button "Delete" at bounding box center [611, 301] width 62 height 62
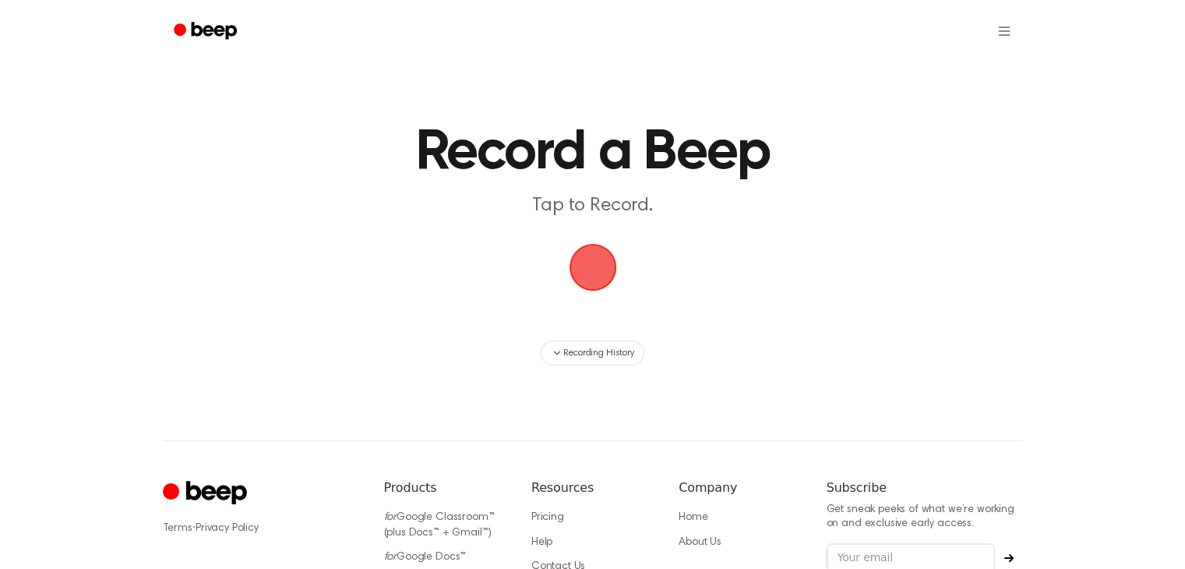
click at [595, 277] on span "button" at bounding box center [593, 267] width 44 height 44
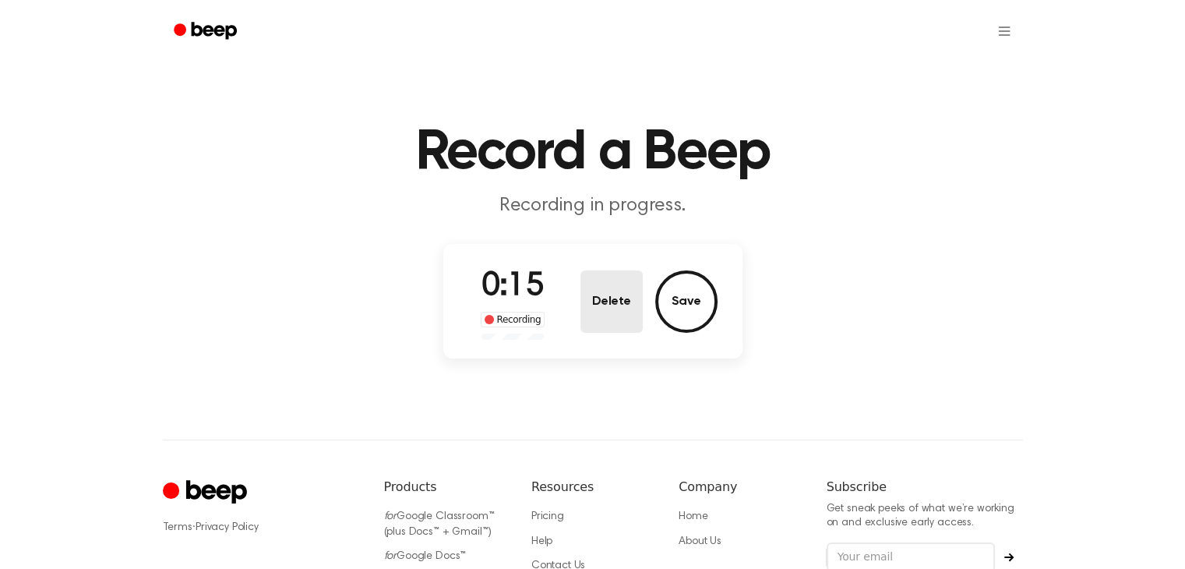
click at [595, 277] on button "Delete" at bounding box center [611, 301] width 62 height 62
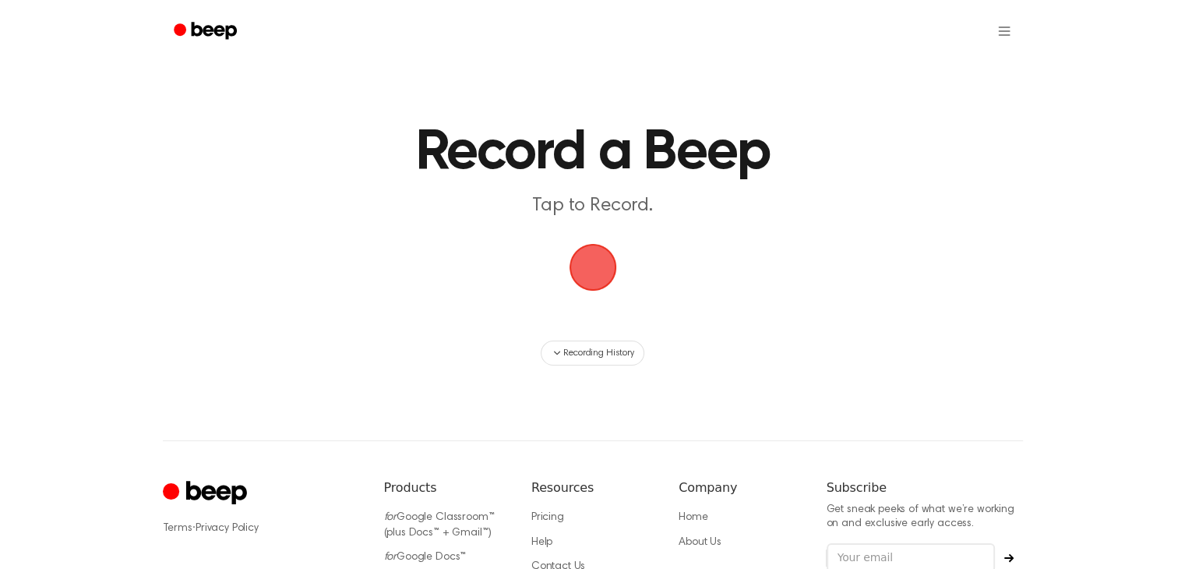
click at [591, 272] on span "button" at bounding box center [593, 267] width 44 height 44
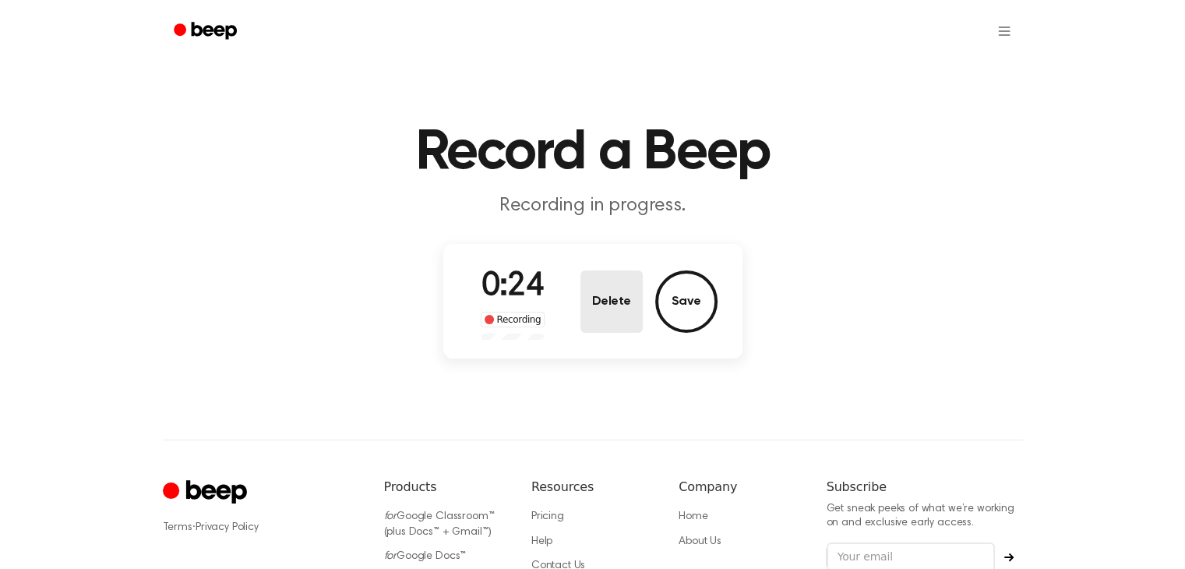
click at [608, 293] on button "Delete" at bounding box center [611, 301] width 62 height 62
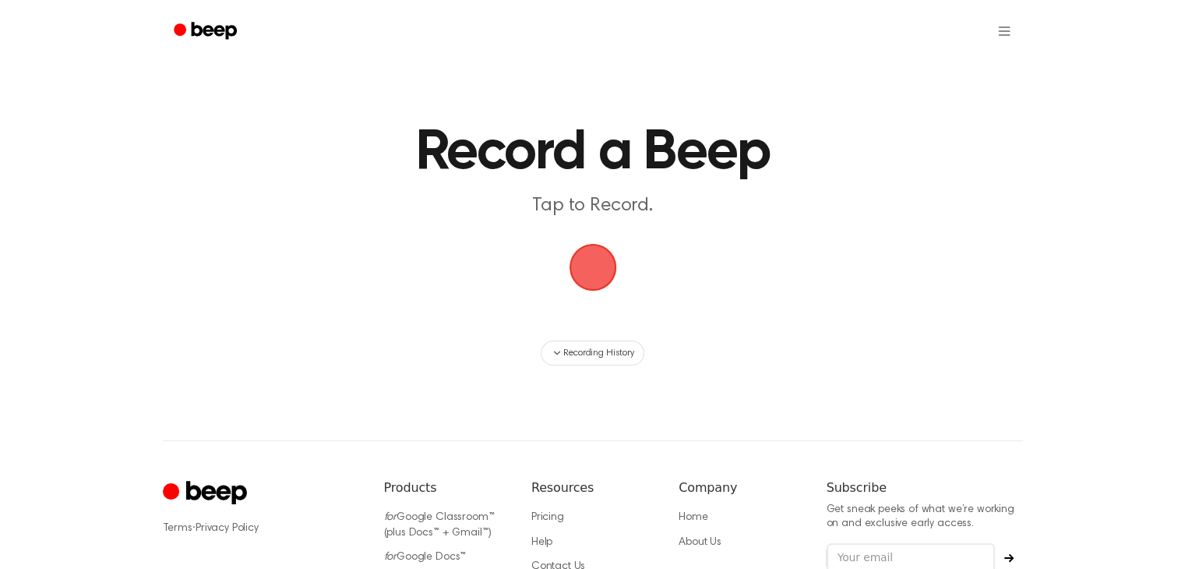
click at [597, 275] on span "button" at bounding box center [593, 267] width 44 height 44
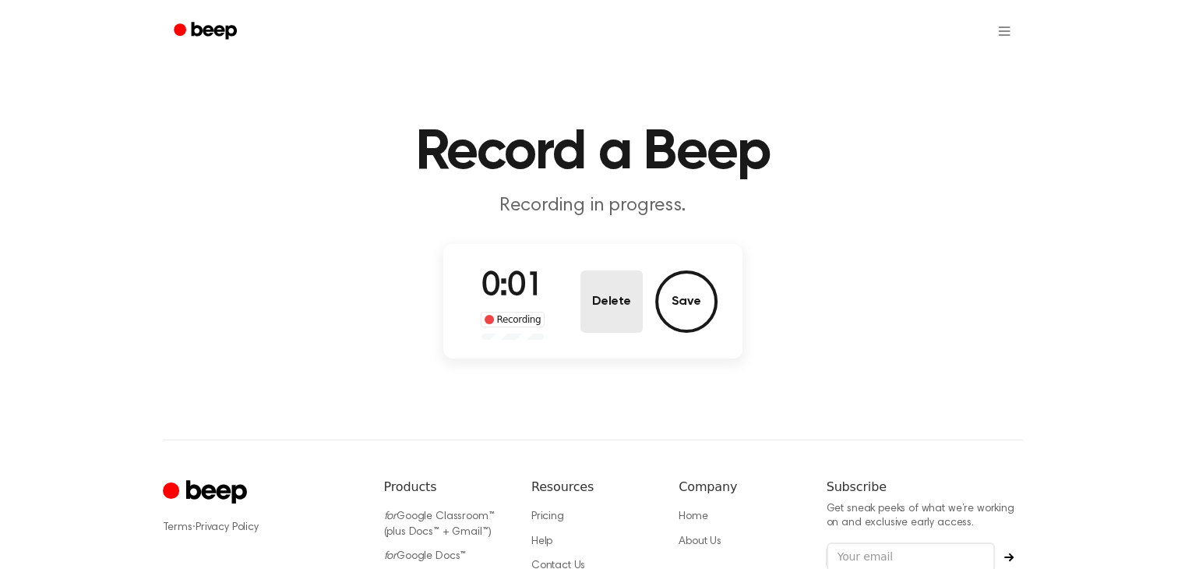
click at [597, 275] on button "Delete" at bounding box center [611, 301] width 62 height 62
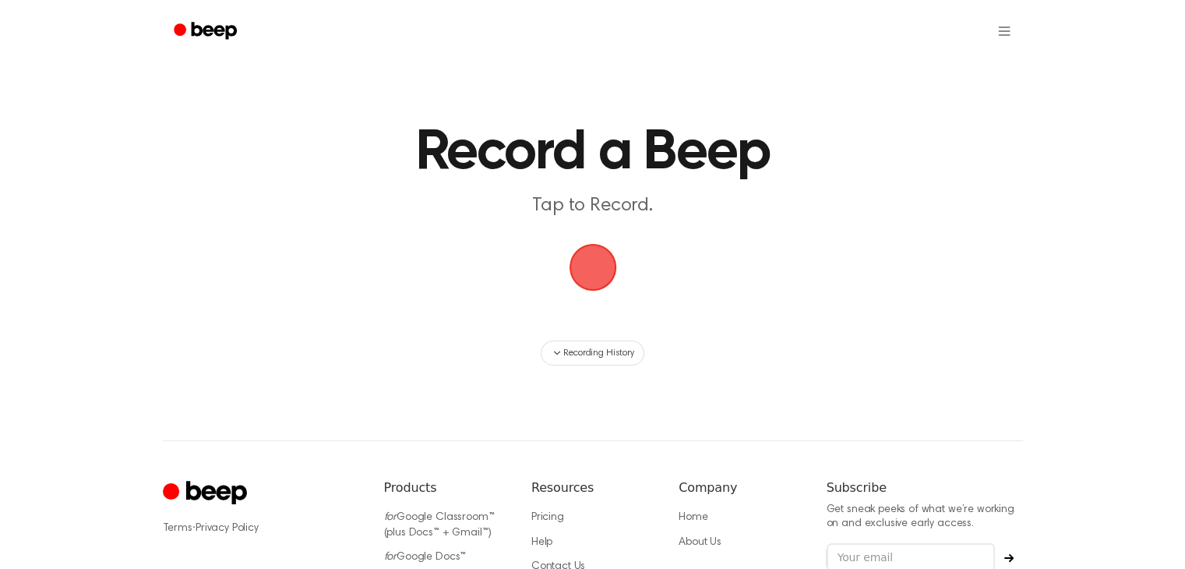
click at [588, 264] on span "button" at bounding box center [593, 267] width 44 height 44
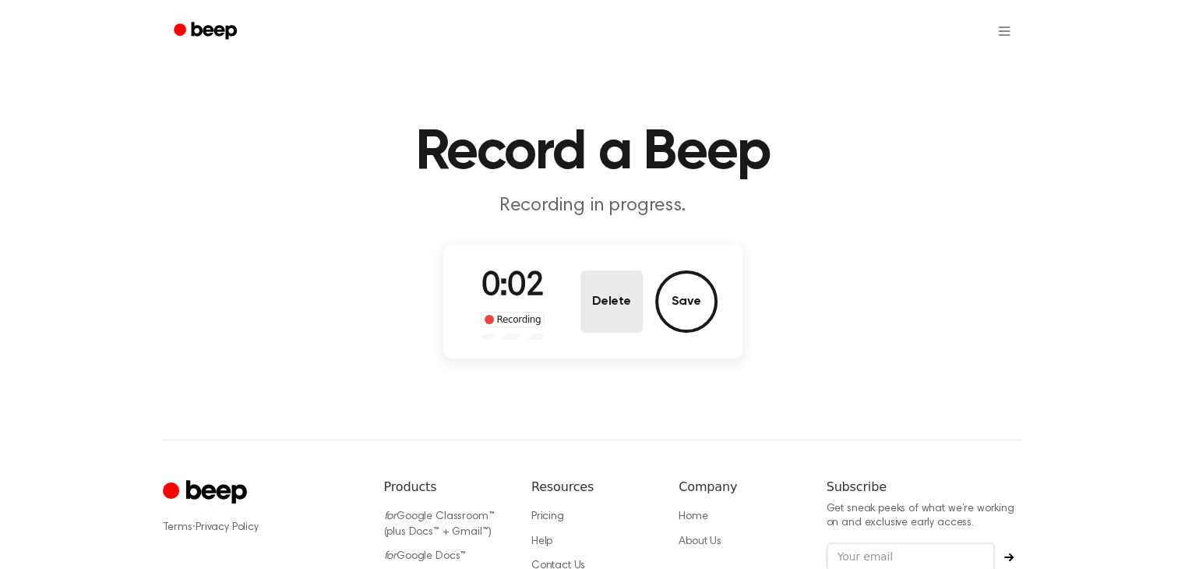
click at [592, 291] on button "Delete" at bounding box center [611, 301] width 62 height 62
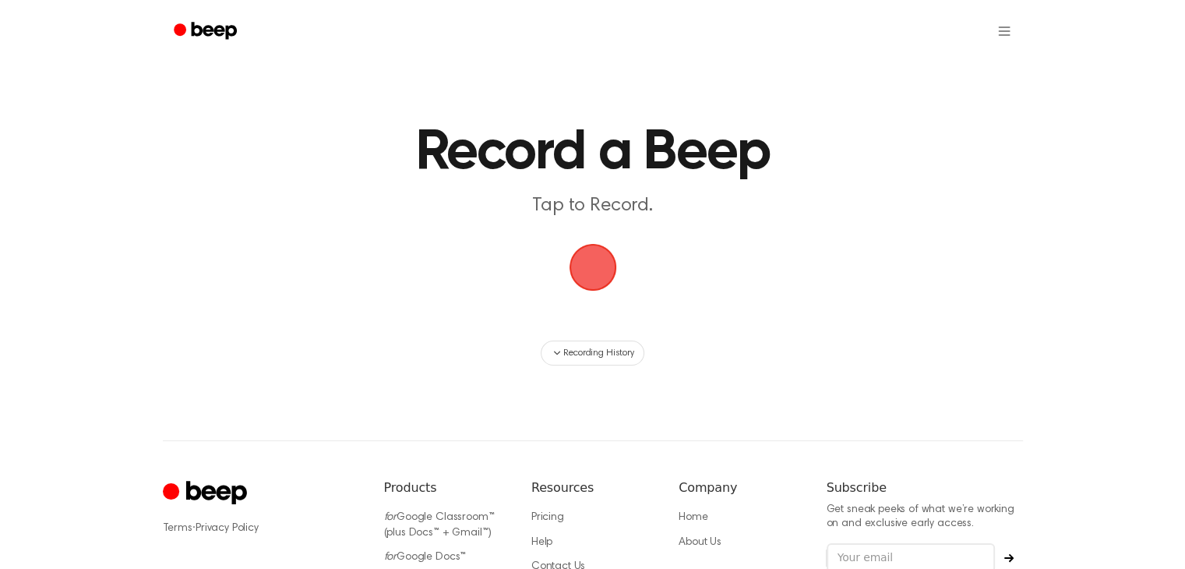
click at [574, 256] on span "button" at bounding box center [593, 267] width 44 height 44
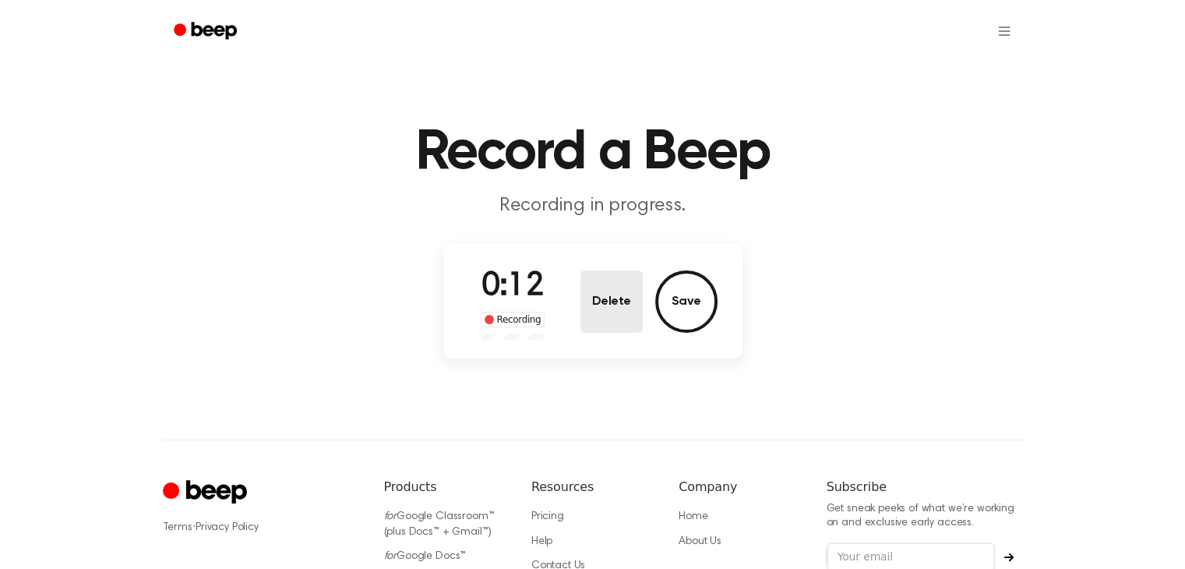
click at [598, 290] on button "Delete" at bounding box center [611, 301] width 62 height 62
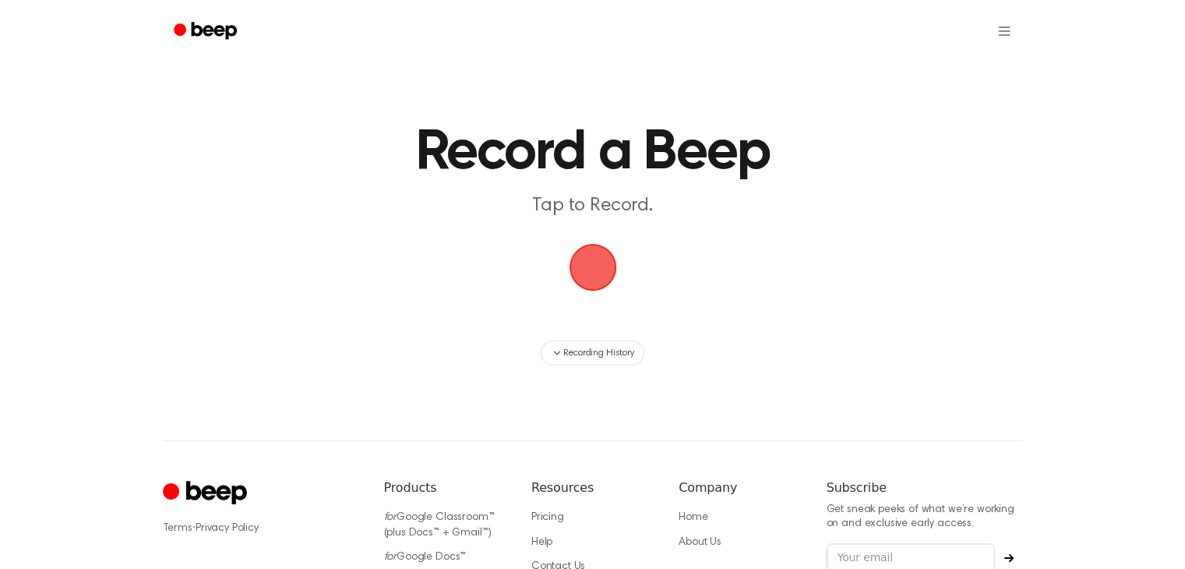
click at [594, 281] on span "button" at bounding box center [593, 267] width 44 height 44
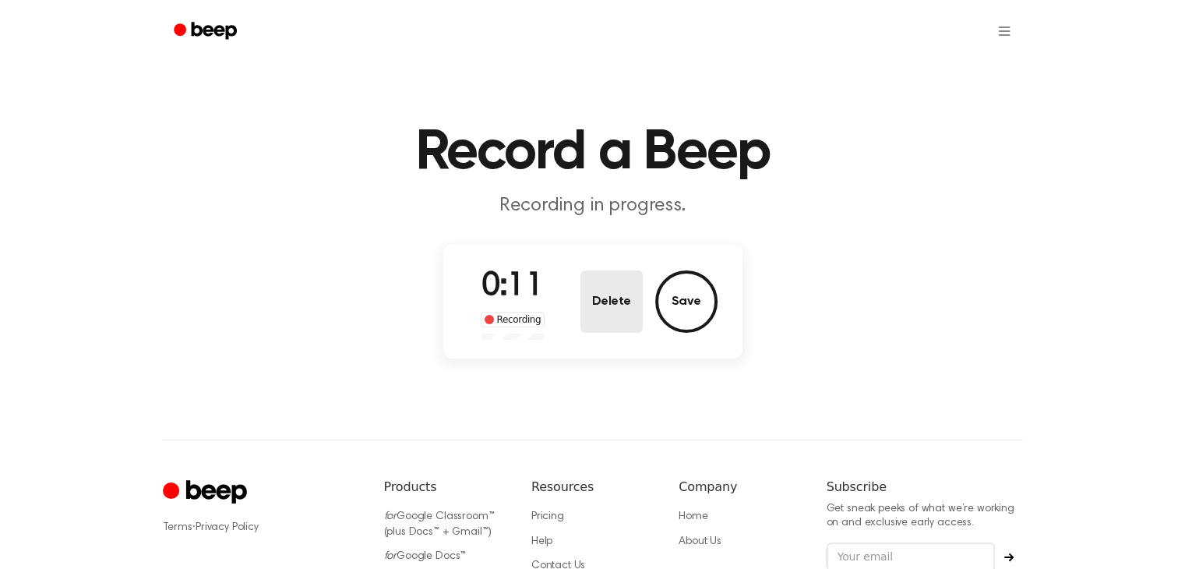
click at [597, 287] on button "Delete" at bounding box center [611, 301] width 62 height 62
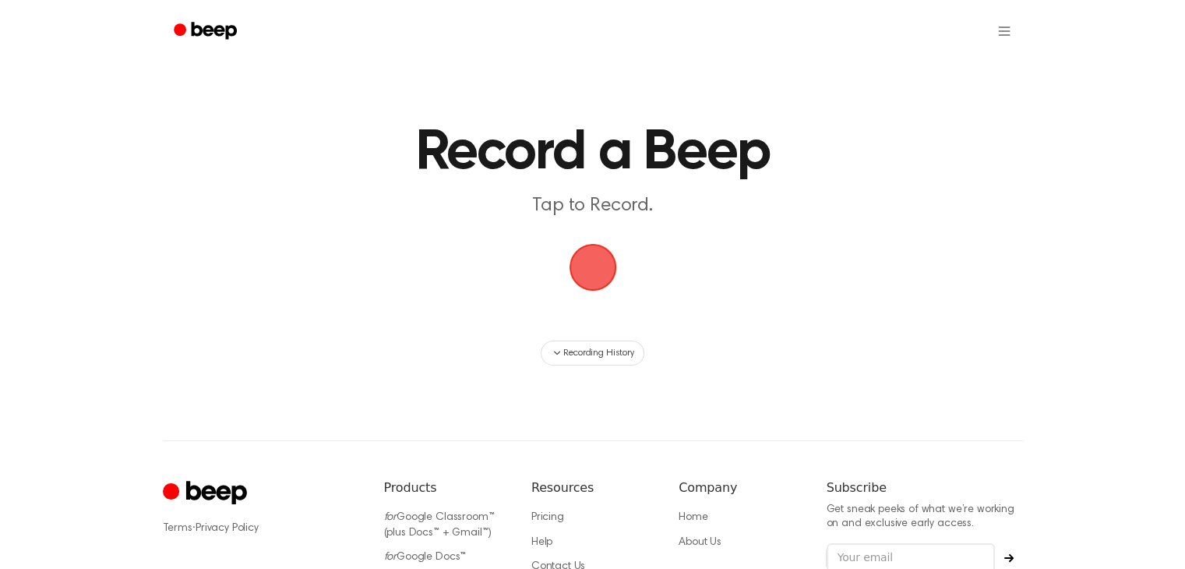
click at [590, 269] on span "button" at bounding box center [593, 267] width 44 height 44
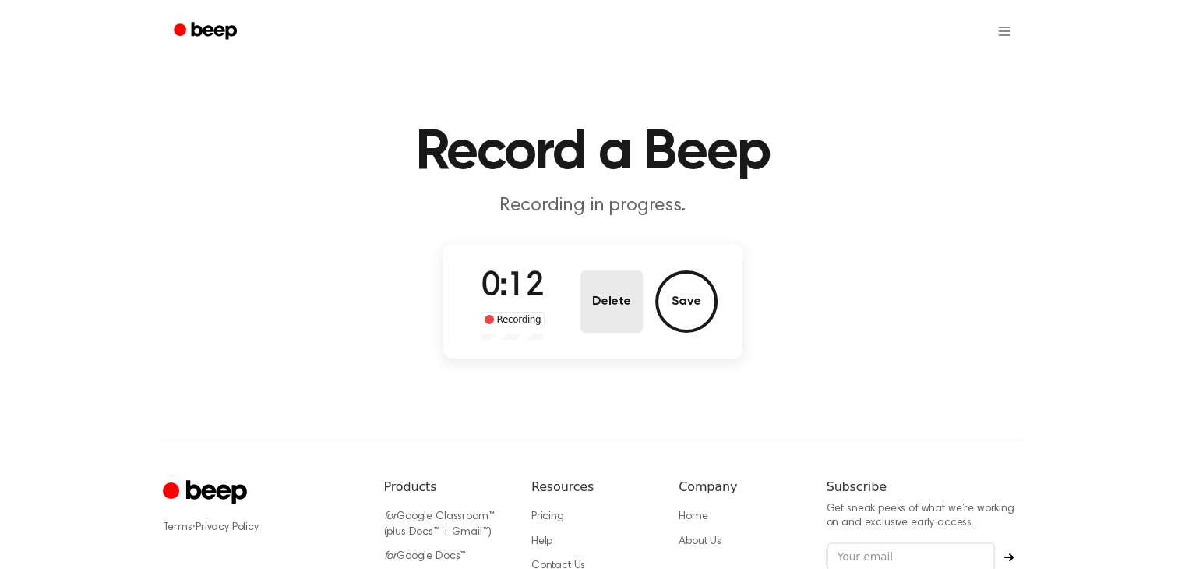
click at [596, 298] on button "Delete" at bounding box center [611, 301] width 62 height 62
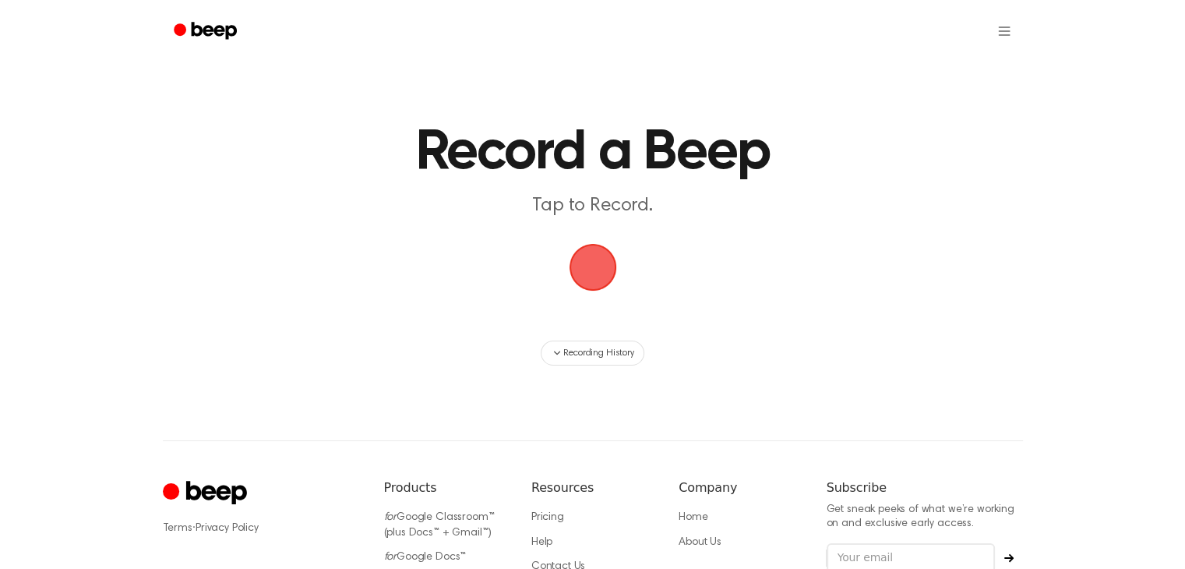
click at [590, 279] on span "button" at bounding box center [593, 267] width 44 height 44
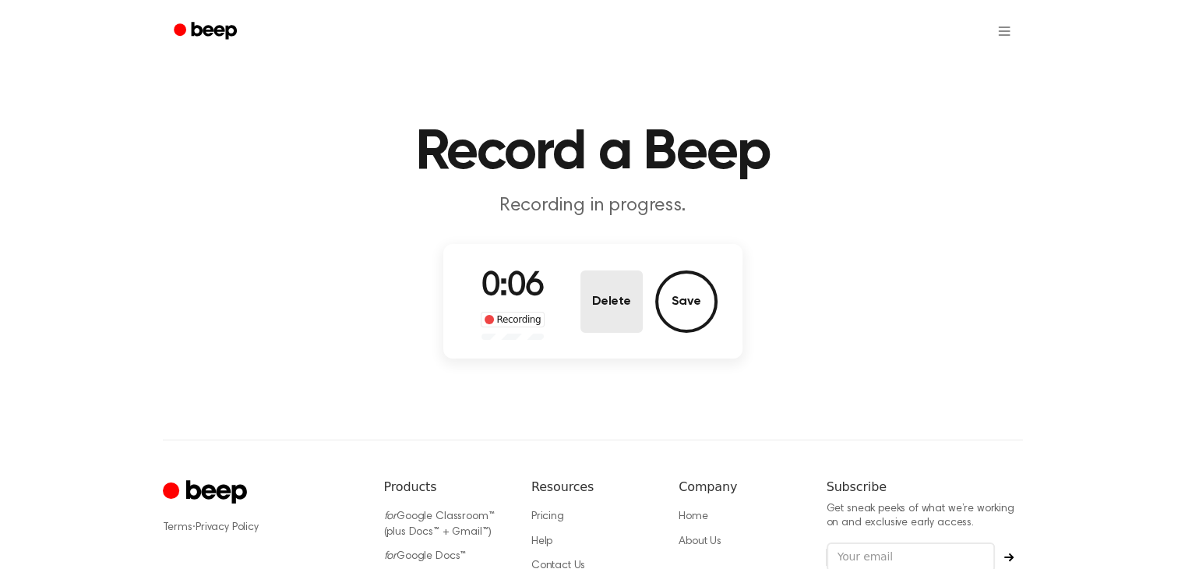
click at [593, 281] on button "Delete" at bounding box center [611, 301] width 62 height 62
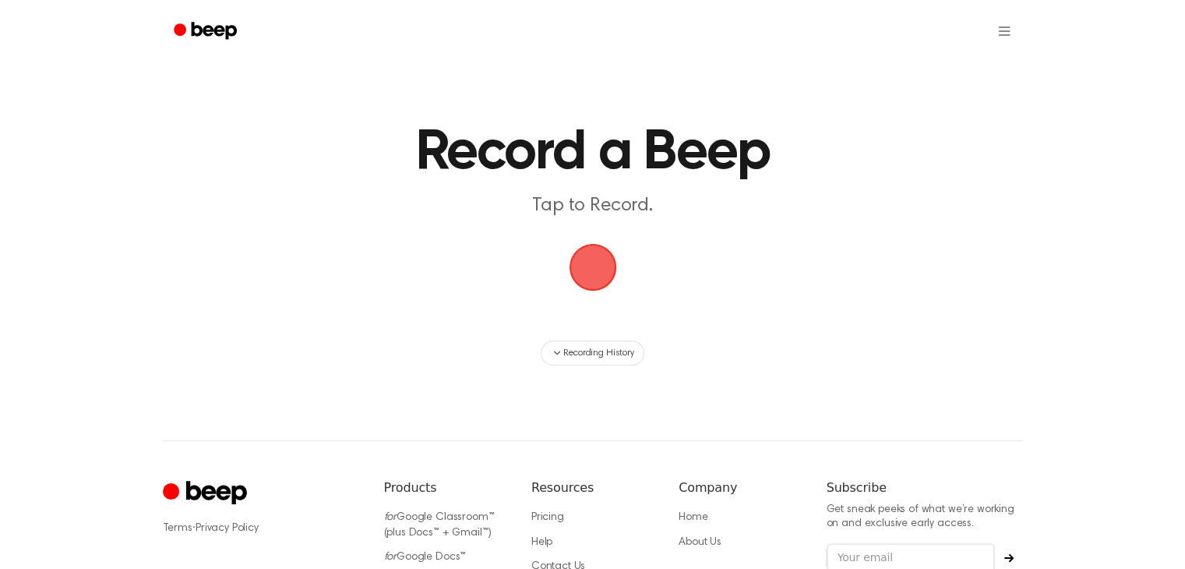
click at [590, 277] on span "button" at bounding box center [593, 267] width 44 height 44
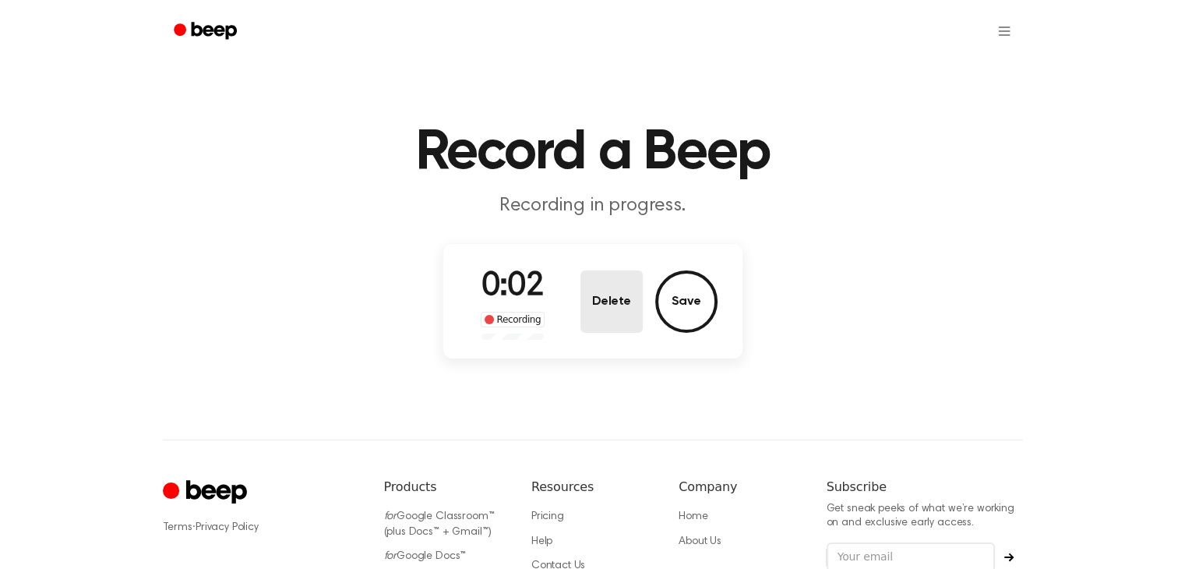
click at [590, 277] on button "Delete" at bounding box center [611, 301] width 62 height 62
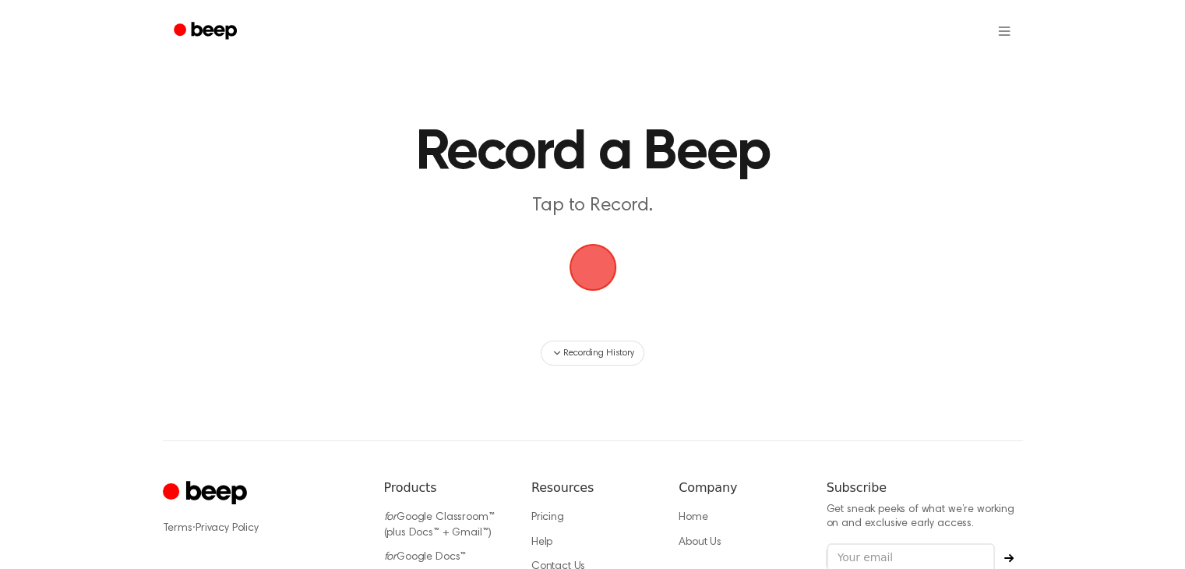
click at [590, 277] on span "button" at bounding box center [593, 267] width 44 height 44
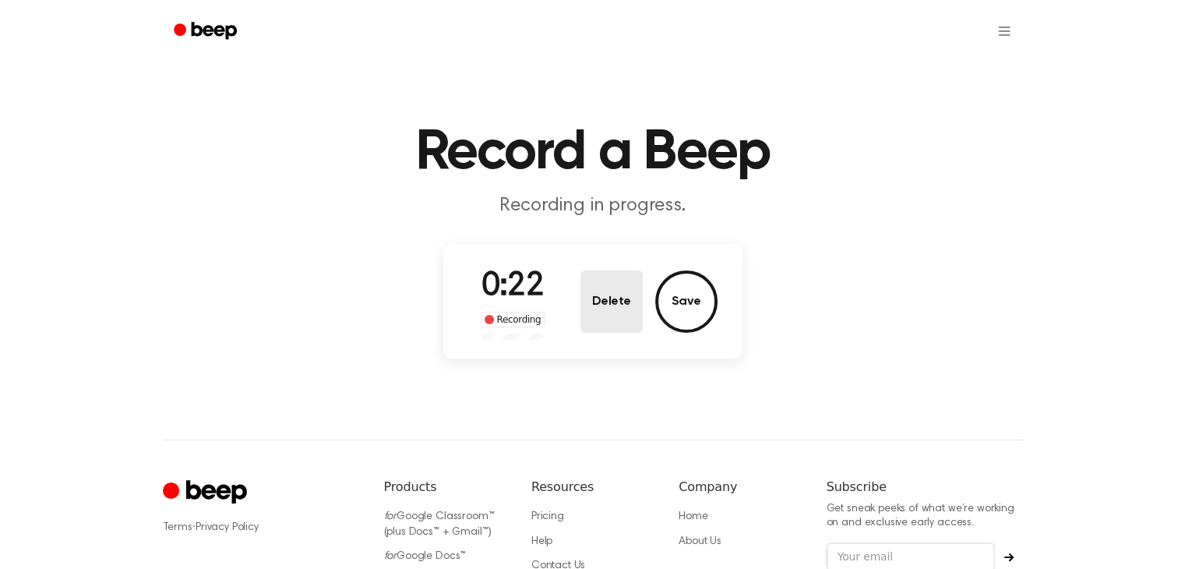
click at [604, 298] on button "Delete" at bounding box center [611, 301] width 62 height 62
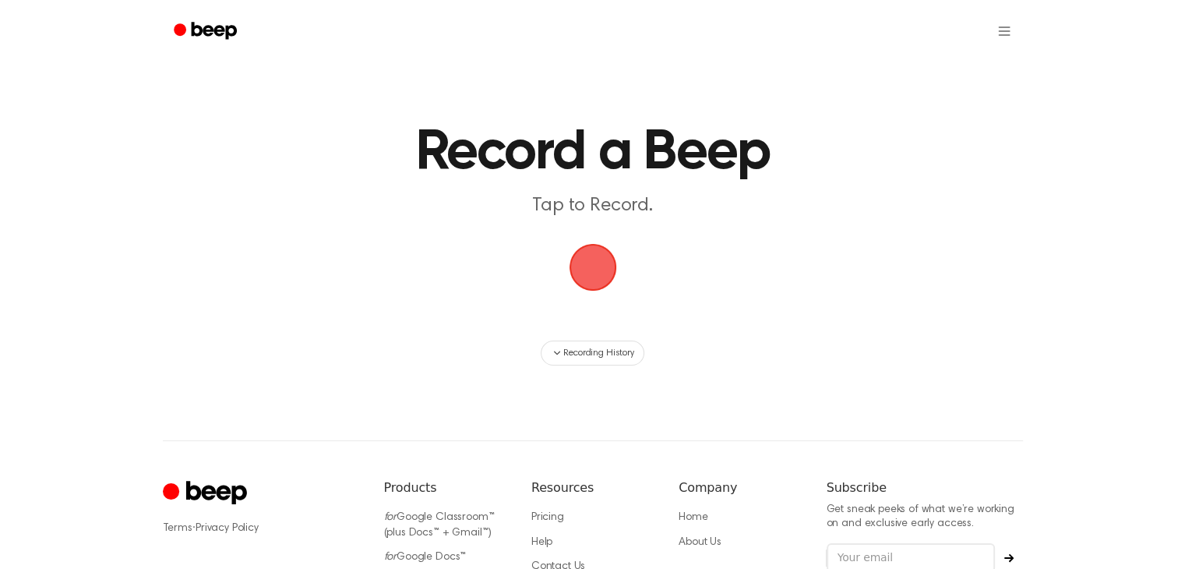
click at [590, 267] on span "button" at bounding box center [593, 267] width 44 height 44
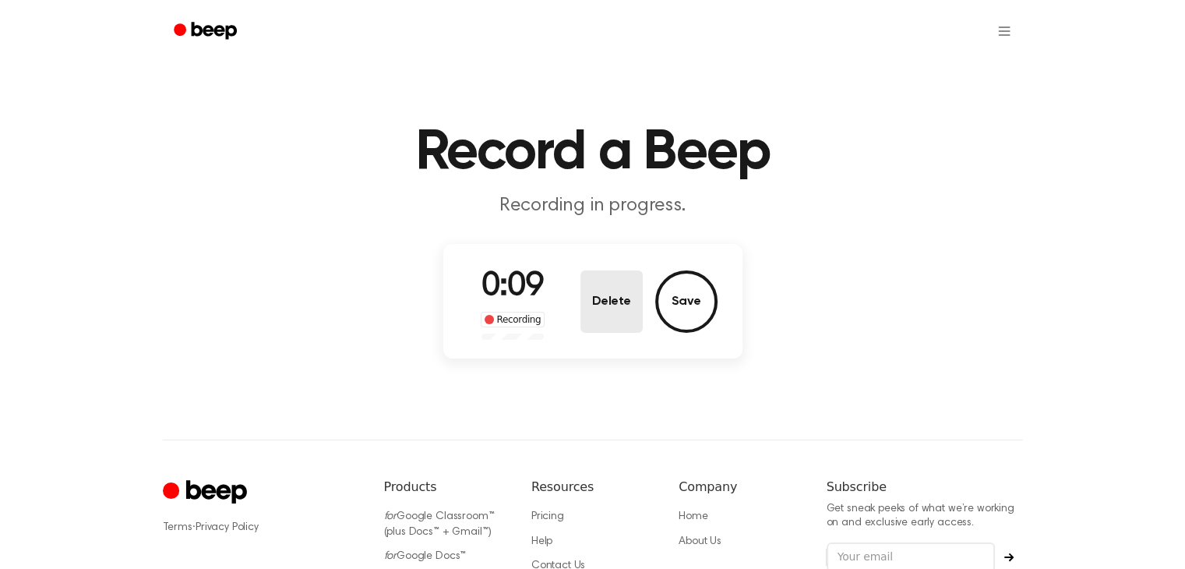
click at [614, 297] on button "Delete" at bounding box center [611, 301] width 62 height 62
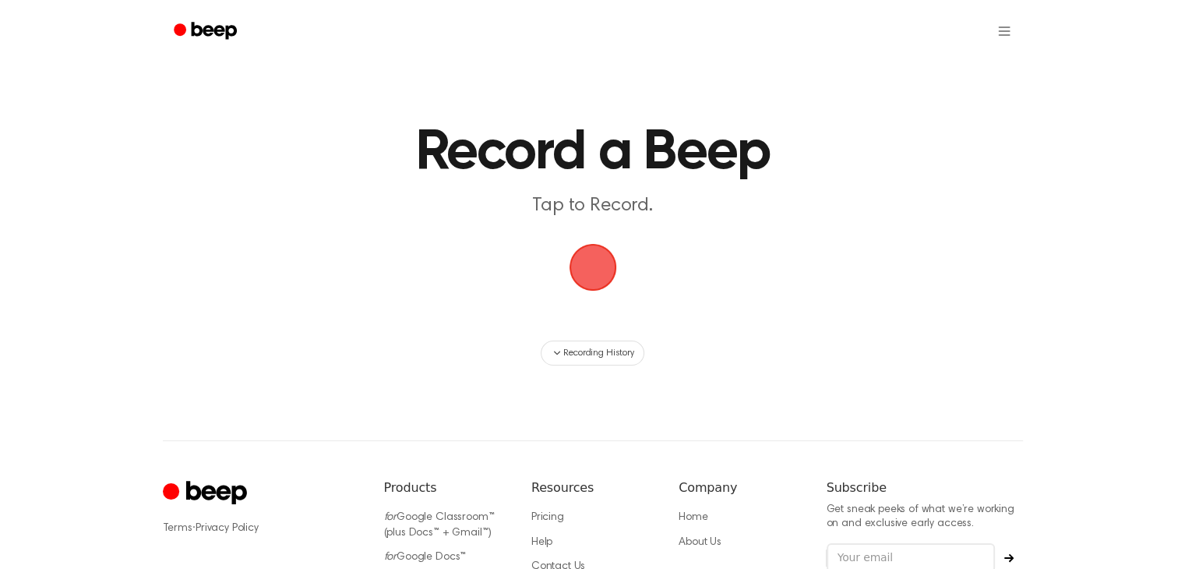
click at [608, 289] on span "button" at bounding box center [593, 267] width 44 height 44
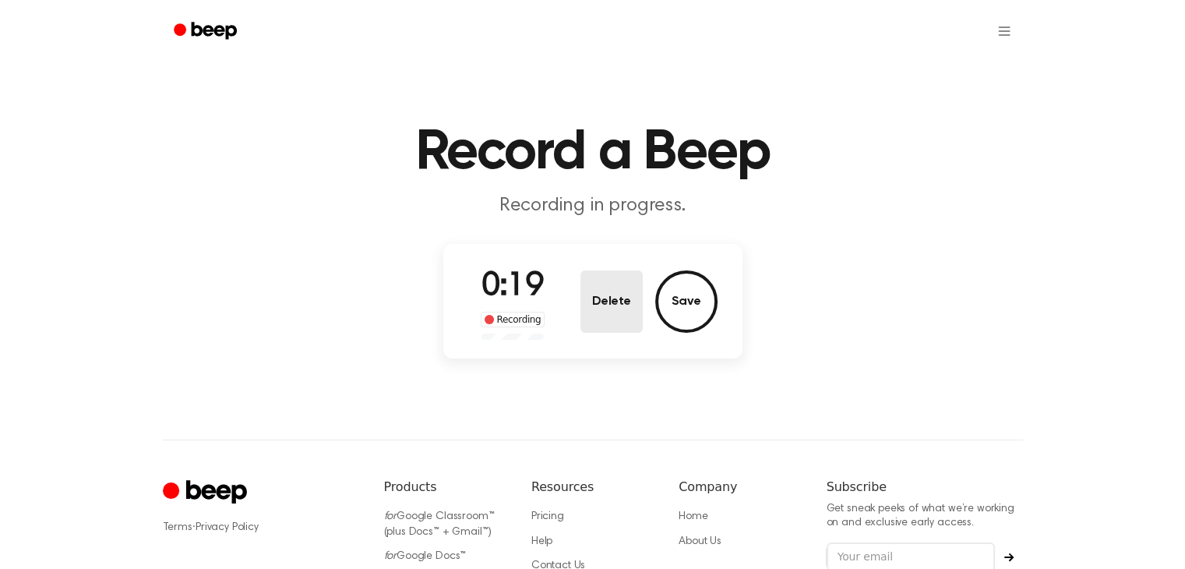
click at [608, 291] on button "Delete" at bounding box center [611, 301] width 62 height 62
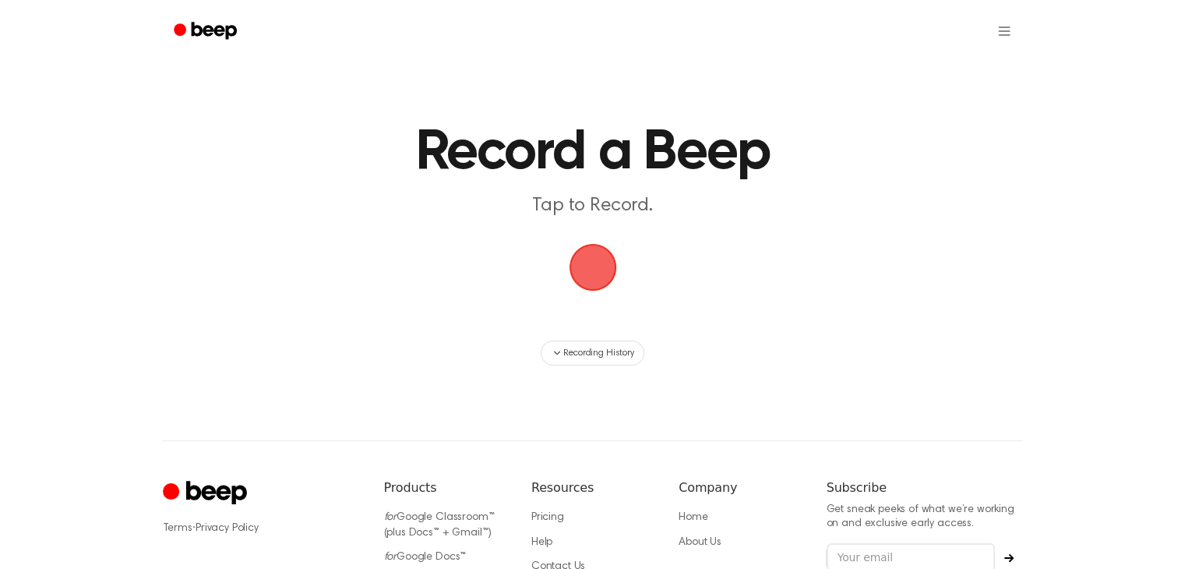
click at [591, 274] on span "button" at bounding box center [593, 267] width 44 height 44
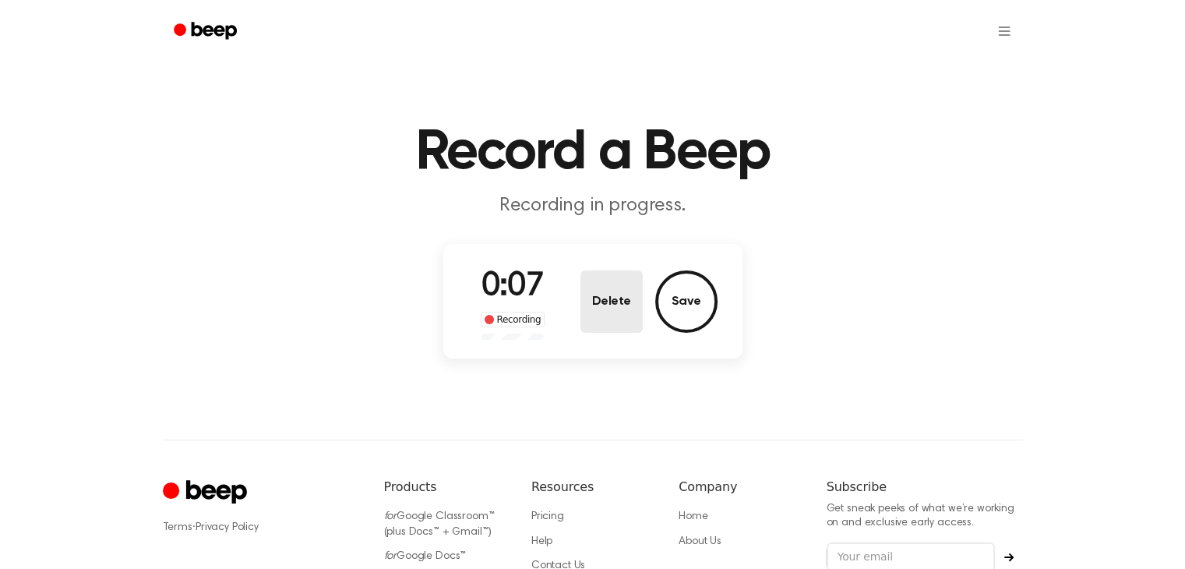
click at [591, 274] on button "Delete" at bounding box center [611, 301] width 62 height 62
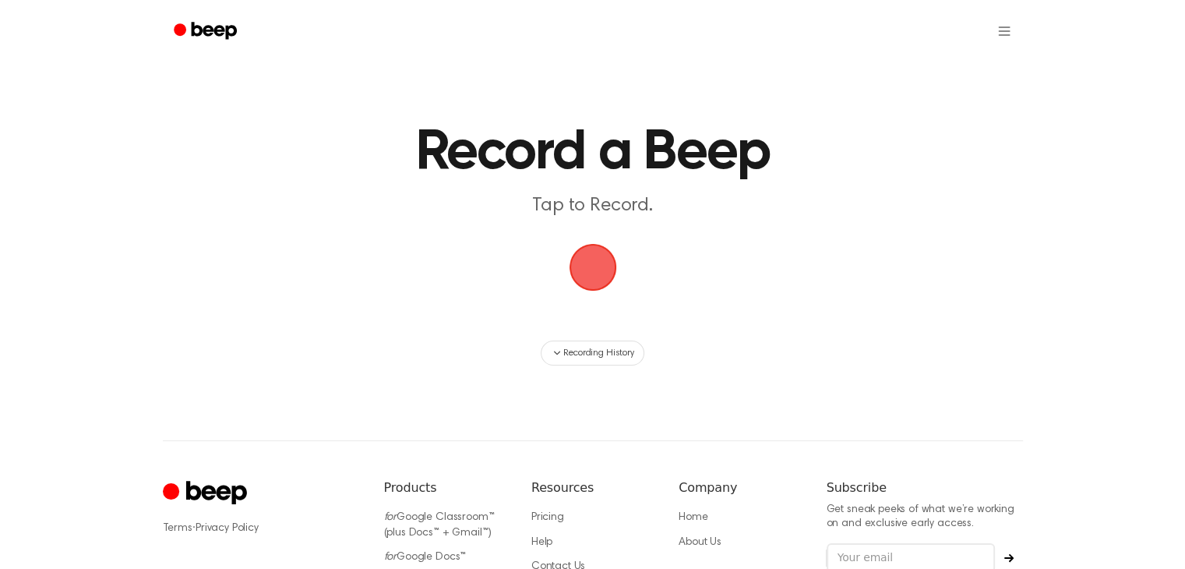
click at [591, 274] on span "button" at bounding box center [593, 267] width 44 height 44
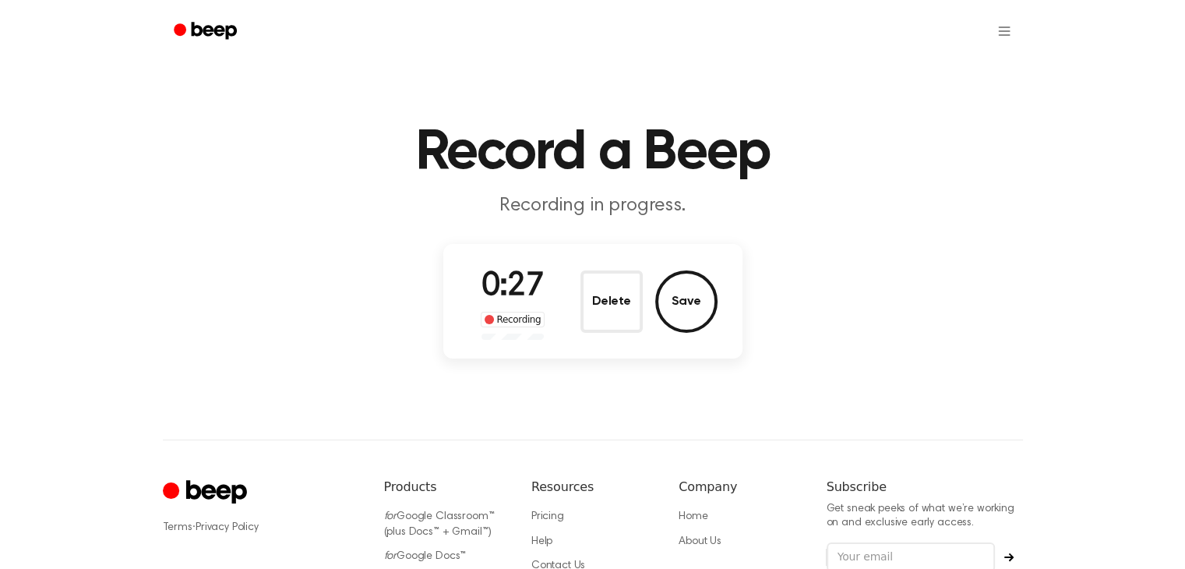
click at [577, 302] on div "0:27 Recording Delete Save" at bounding box center [592, 301] width 249 height 77
click at [587, 301] on button "Delete" at bounding box center [611, 301] width 62 height 62
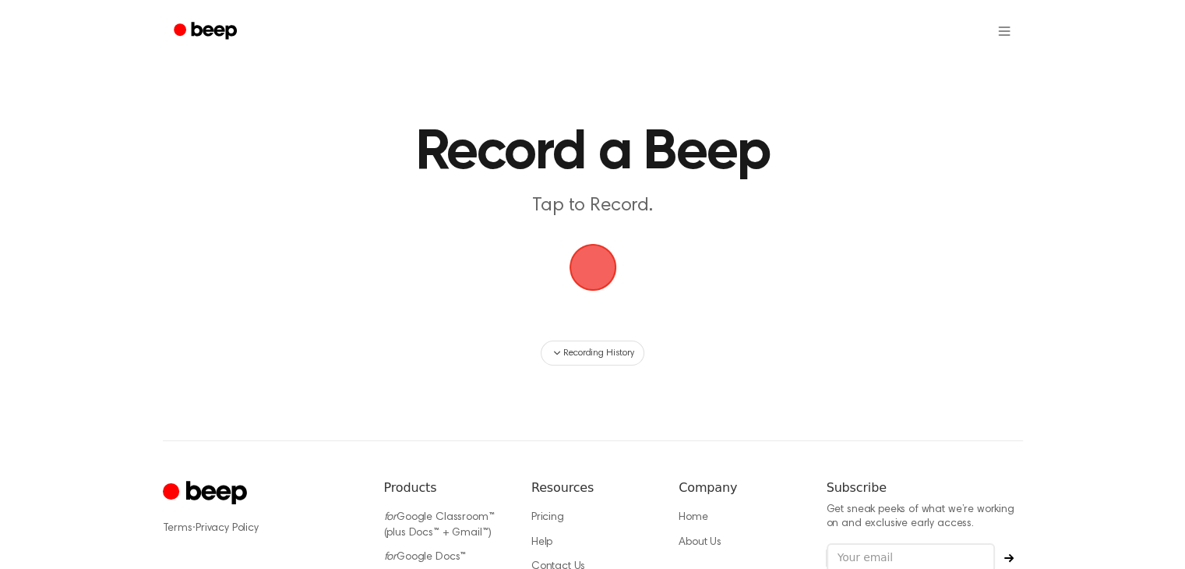
click at [595, 248] on span "button" at bounding box center [593, 267] width 44 height 44
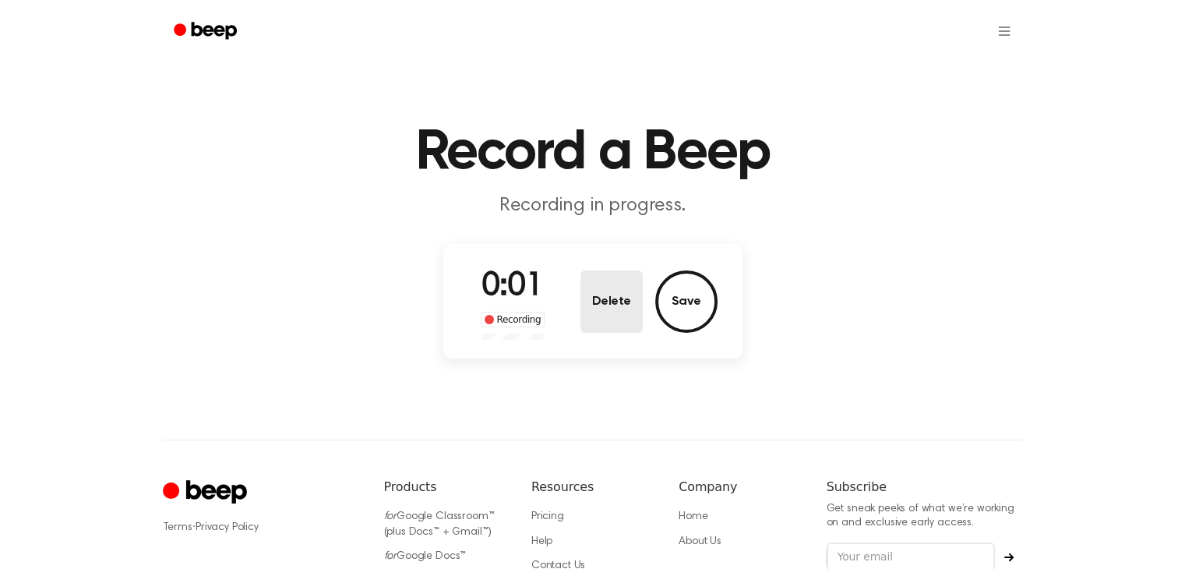
click at [600, 282] on button "Delete" at bounding box center [611, 301] width 62 height 62
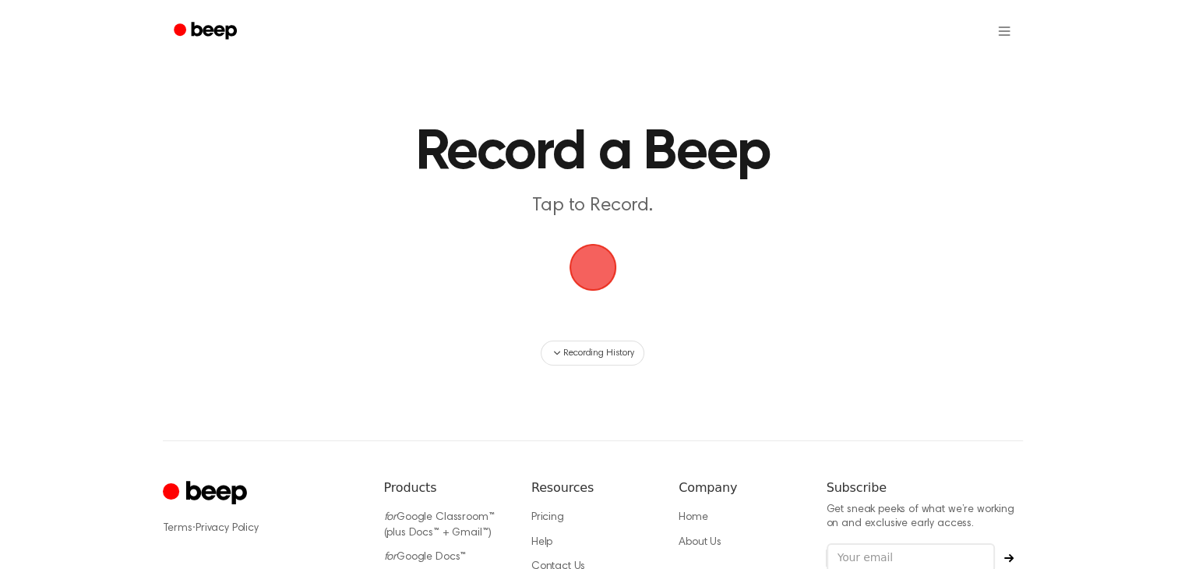
click at [583, 269] on span "button" at bounding box center [593, 267] width 44 height 44
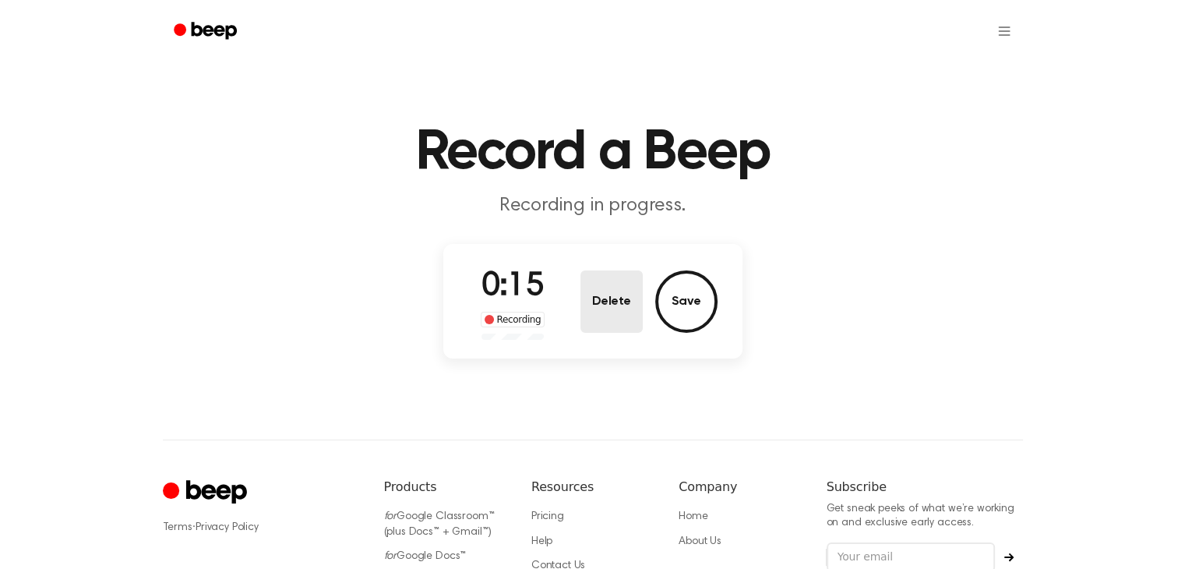
click at [593, 298] on button "Delete" at bounding box center [611, 301] width 62 height 62
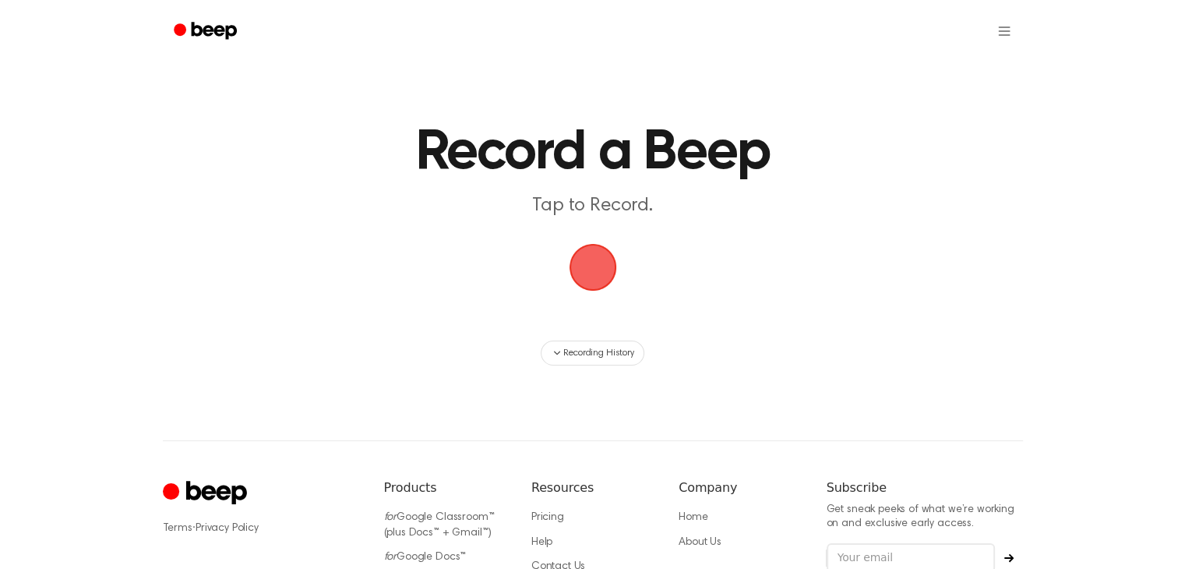
click at [578, 272] on span "button" at bounding box center [593, 268] width 48 height 48
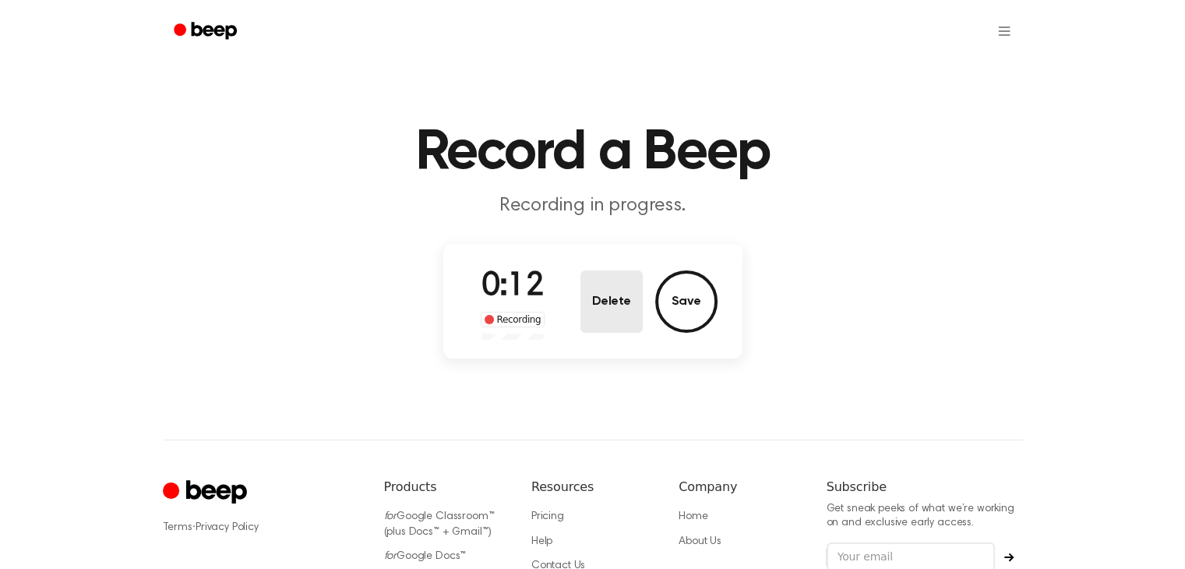
click at [606, 277] on button "Delete" at bounding box center [611, 301] width 62 height 62
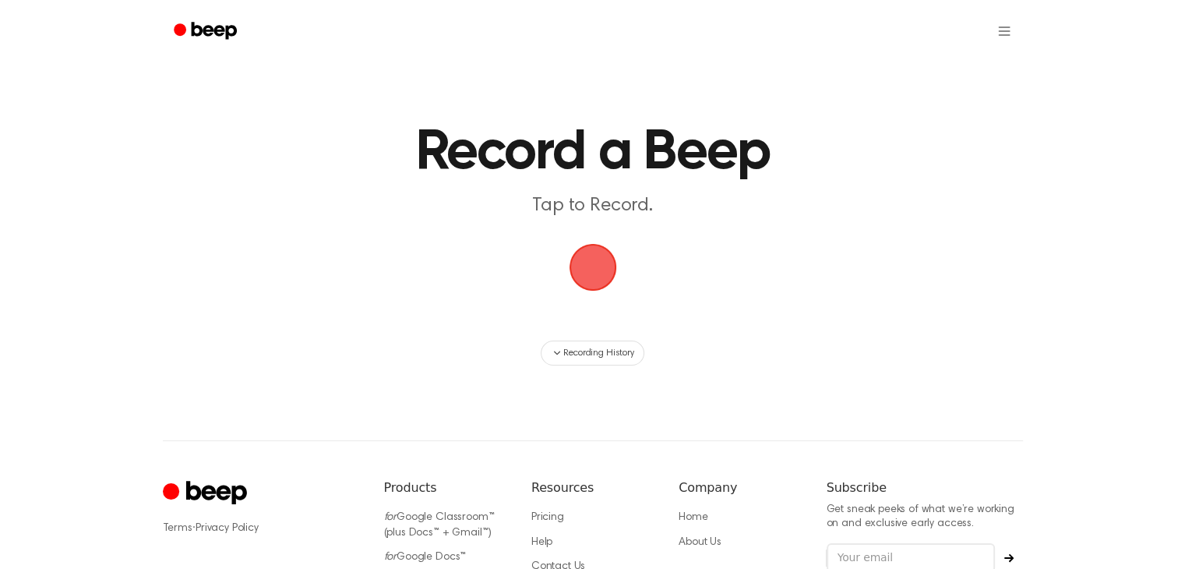
click at [580, 256] on span "button" at bounding box center [593, 267] width 44 height 44
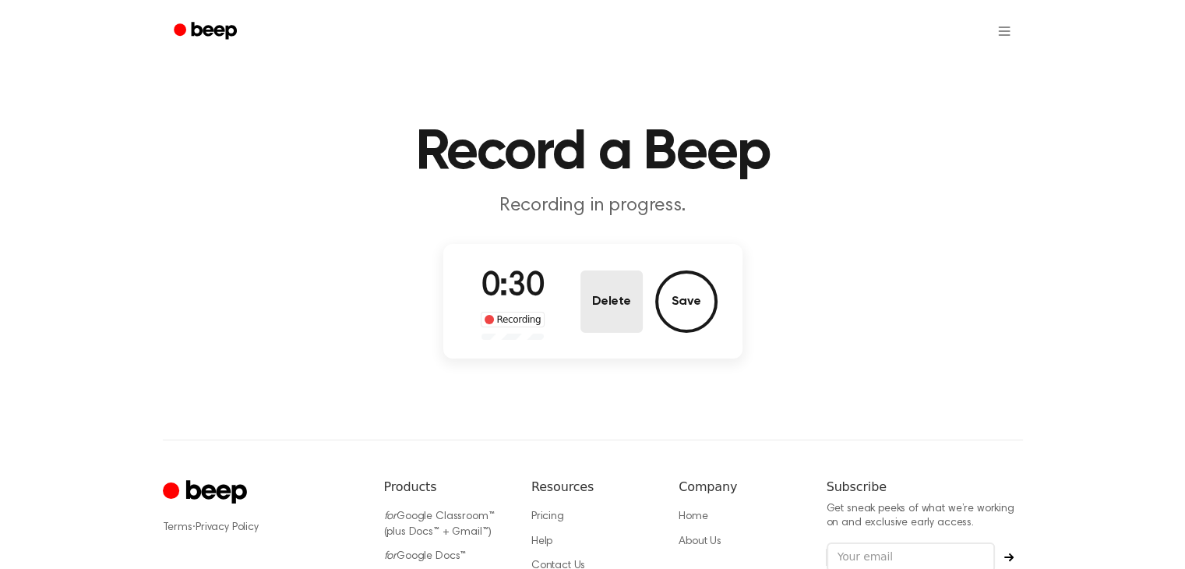
click at [597, 275] on button "Delete" at bounding box center [611, 301] width 62 height 62
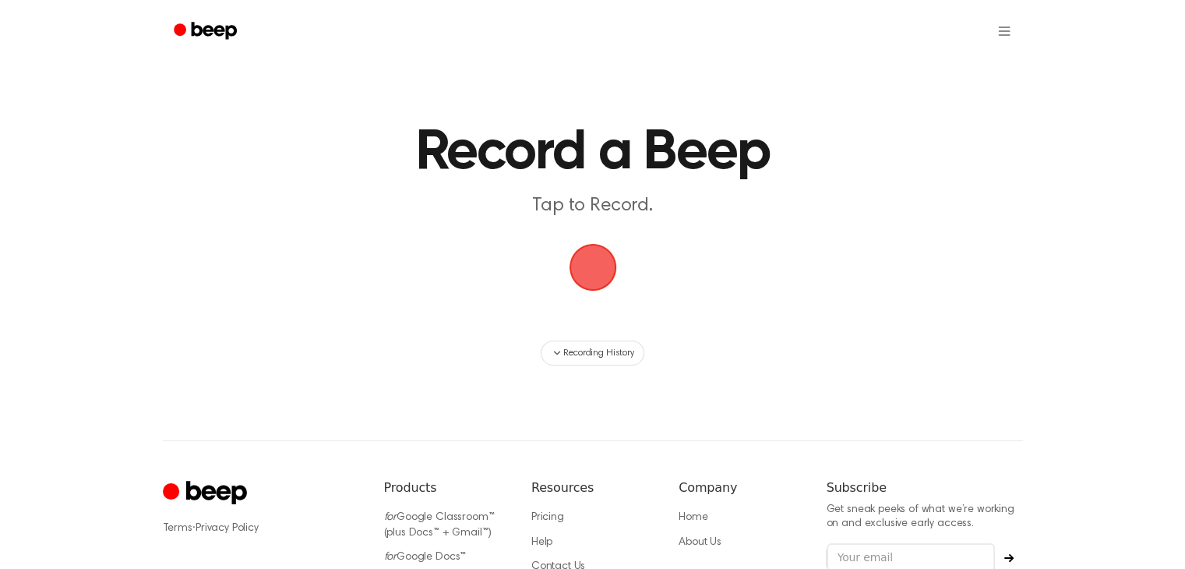
click at [589, 260] on span "button" at bounding box center [593, 267] width 44 height 44
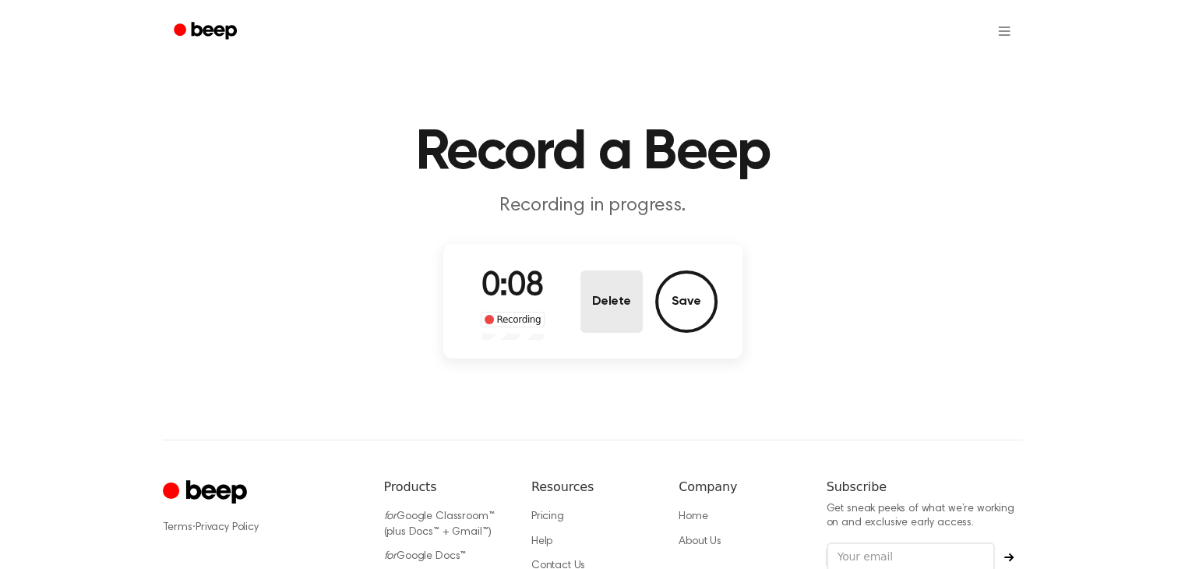
click at [594, 308] on button "Delete" at bounding box center [611, 301] width 62 height 62
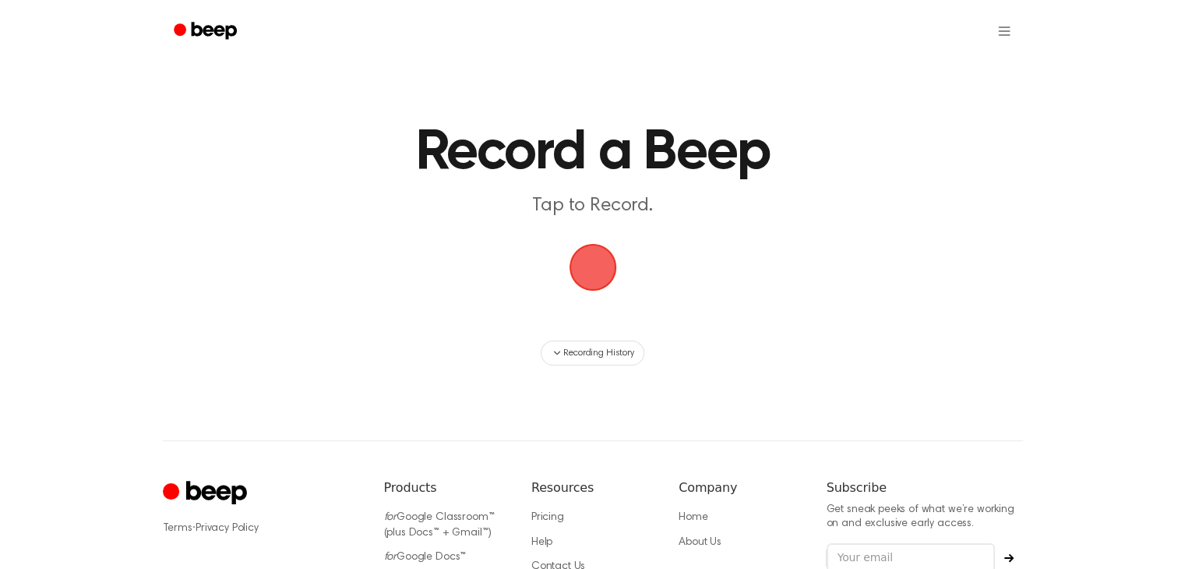
click at [595, 275] on span "button" at bounding box center [593, 267] width 44 height 44
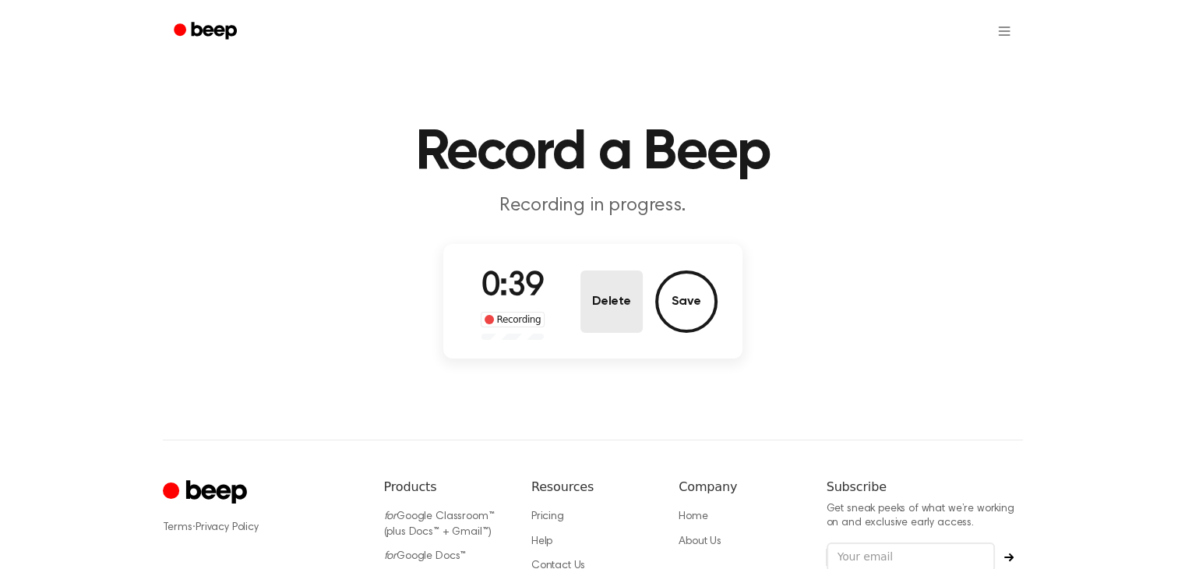
click at [630, 293] on button "Delete" at bounding box center [611, 301] width 62 height 62
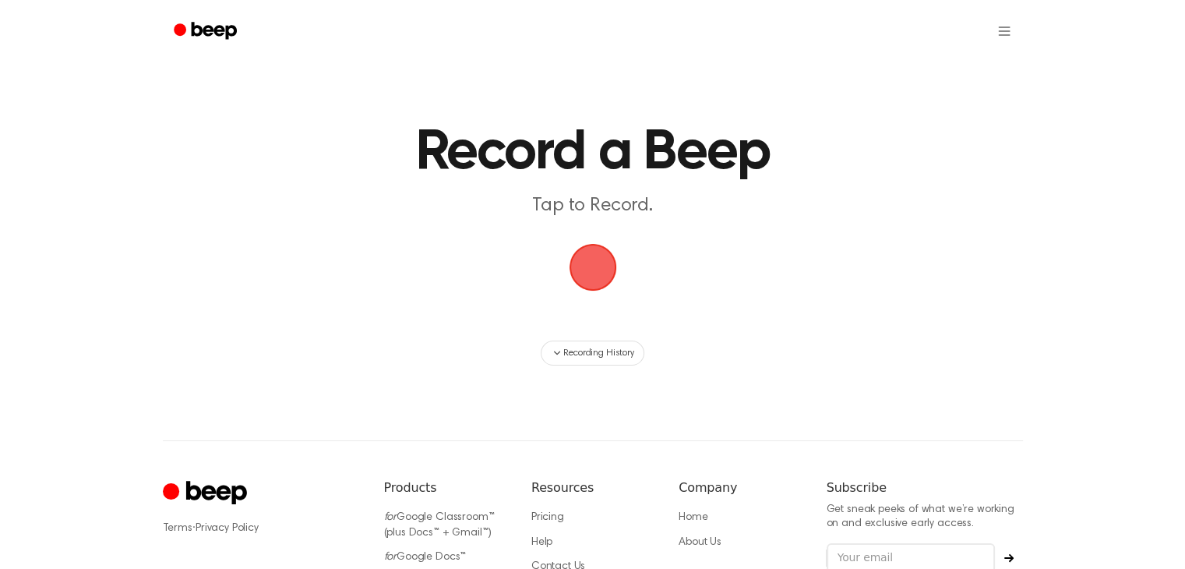
click at [604, 272] on span "button" at bounding box center [593, 267] width 44 height 44
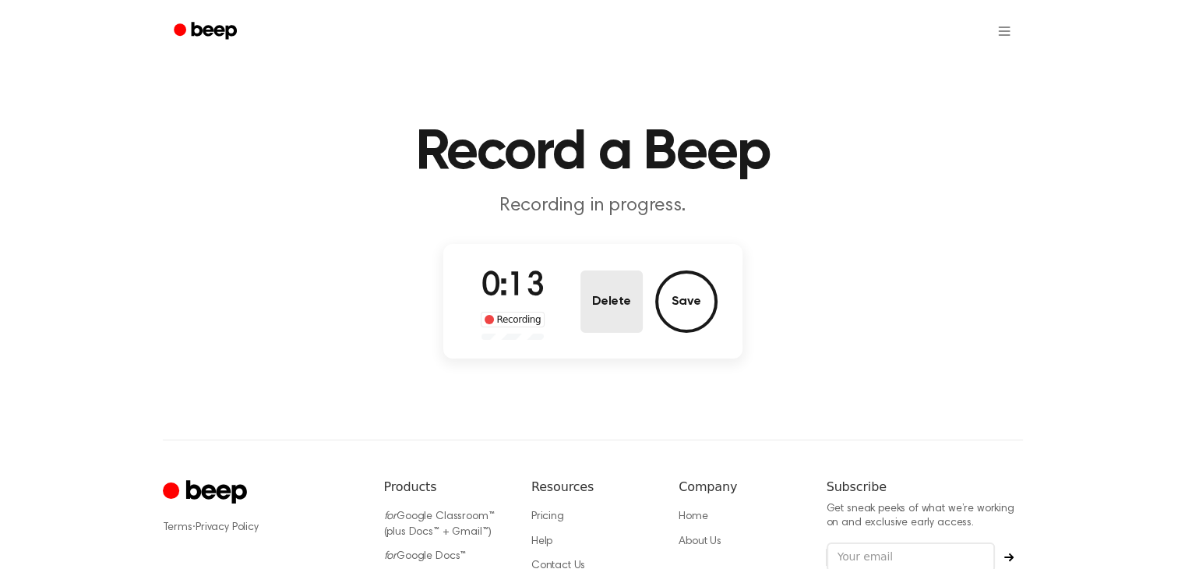
click at [604, 272] on button "Delete" at bounding box center [611, 301] width 62 height 62
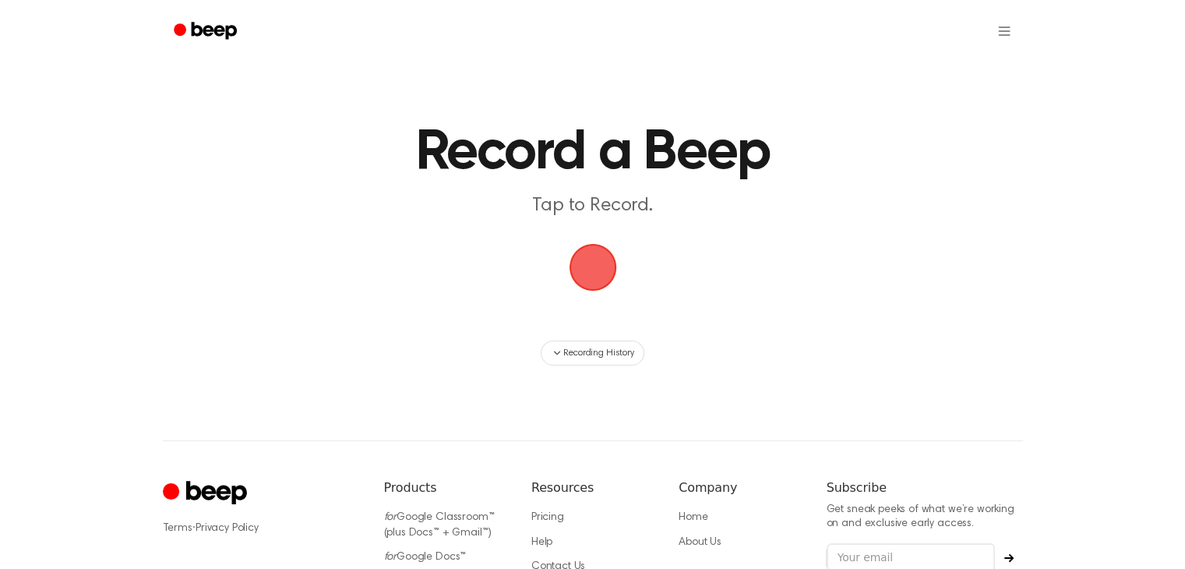
click at [604, 272] on span "button" at bounding box center [593, 267] width 44 height 44
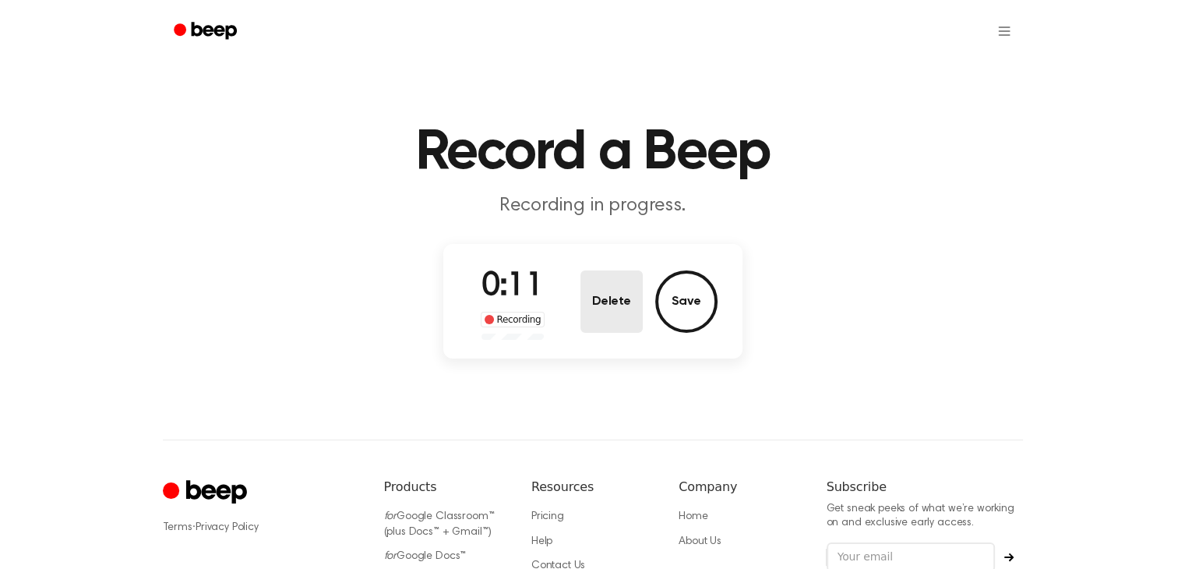
click at [604, 272] on button "Delete" at bounding box center [611, 301] width 62 height 62
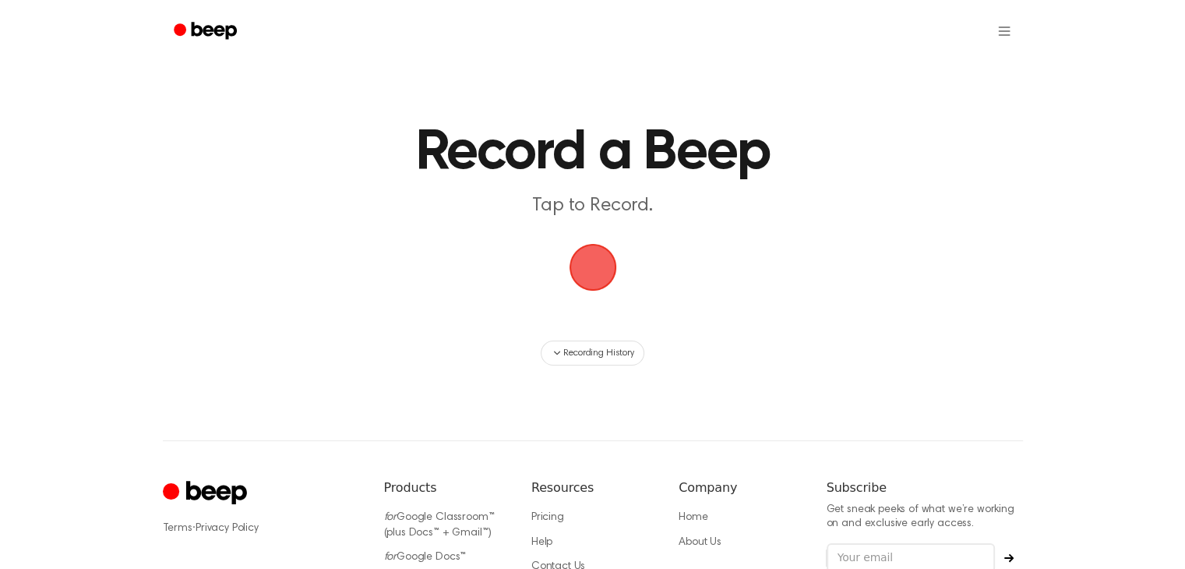
click at [604, 272] on span "button" at bounding box center [593, 267] width 44 height 44
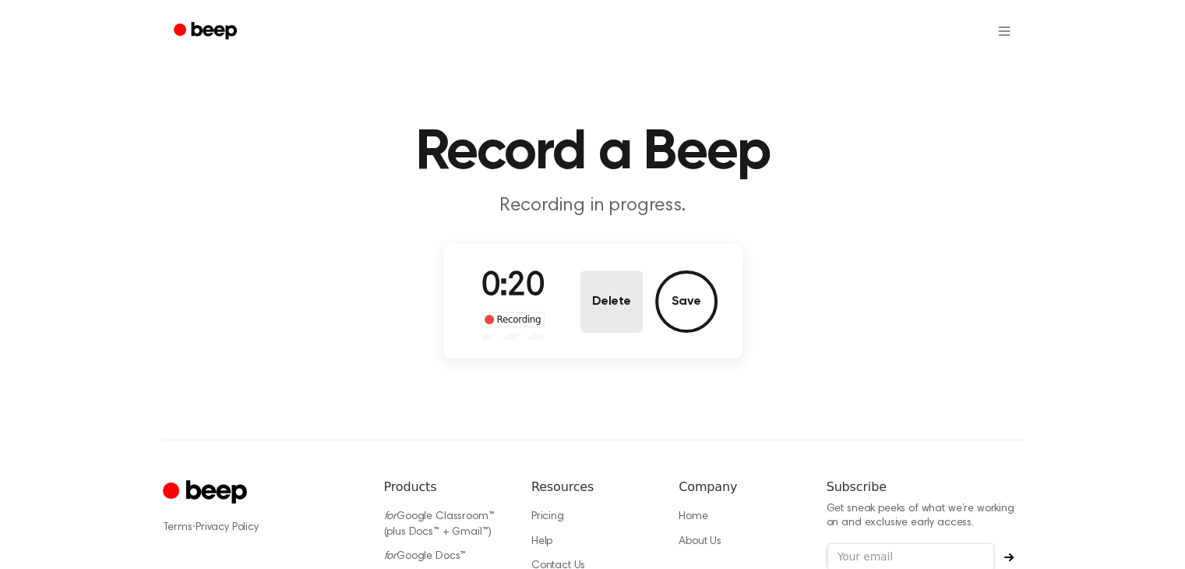
click at [606, 282] on button "Delete" at bounding box center [611, 301] width 62 height 62
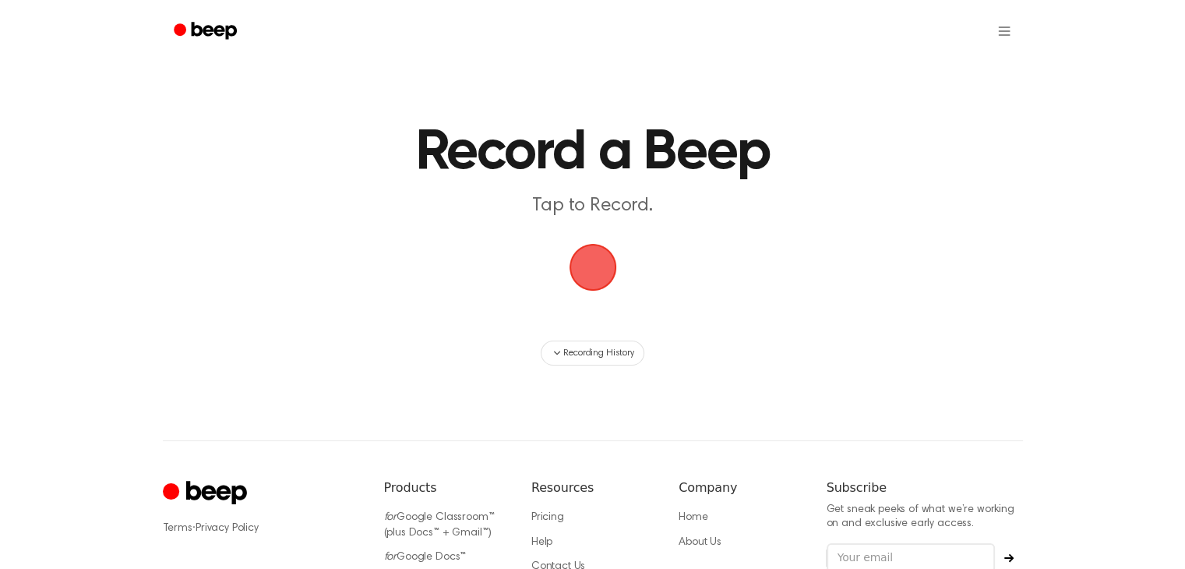
click at [585, 269] on span "button" at bounding box center [593, 267] width 44 height 44
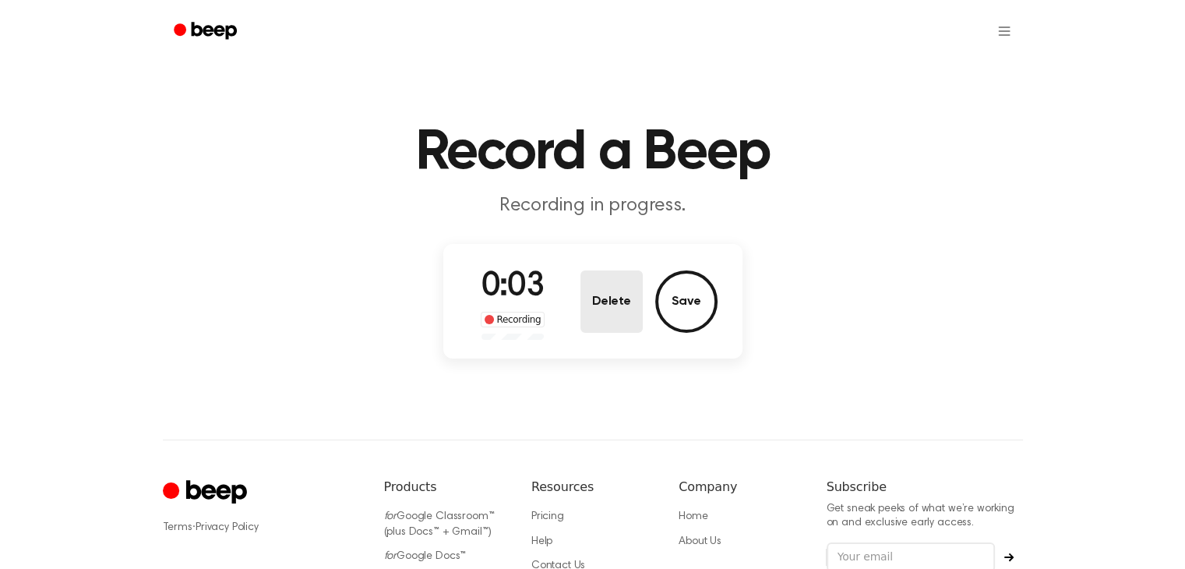
click at [599, 292] on button "Delete" at bounding box center [611, 301] width 62 height 62
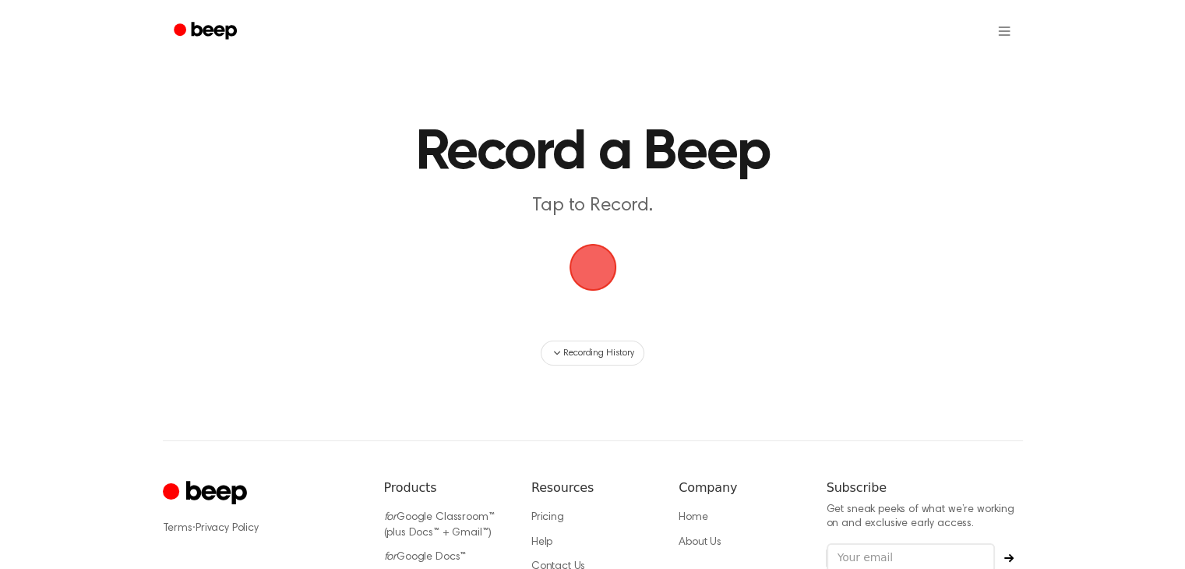
click at [581, 270] on span "button" at bounding box center [593, 267] width 44 height 44
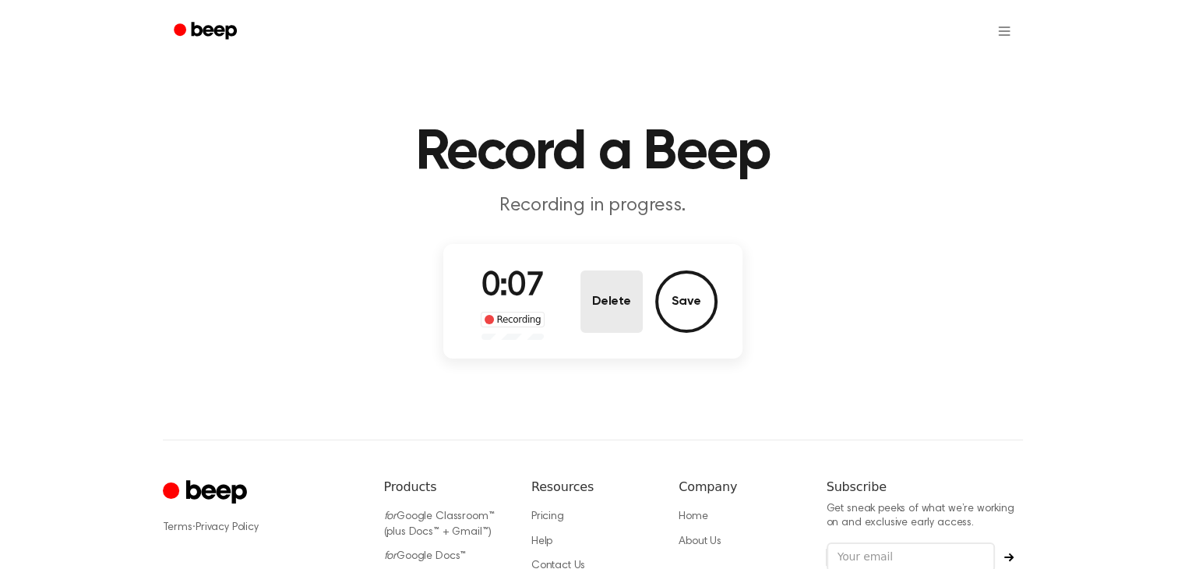
click at [587, 287] on button "Delete" at bounding box center [611, 301] width 62 height 62
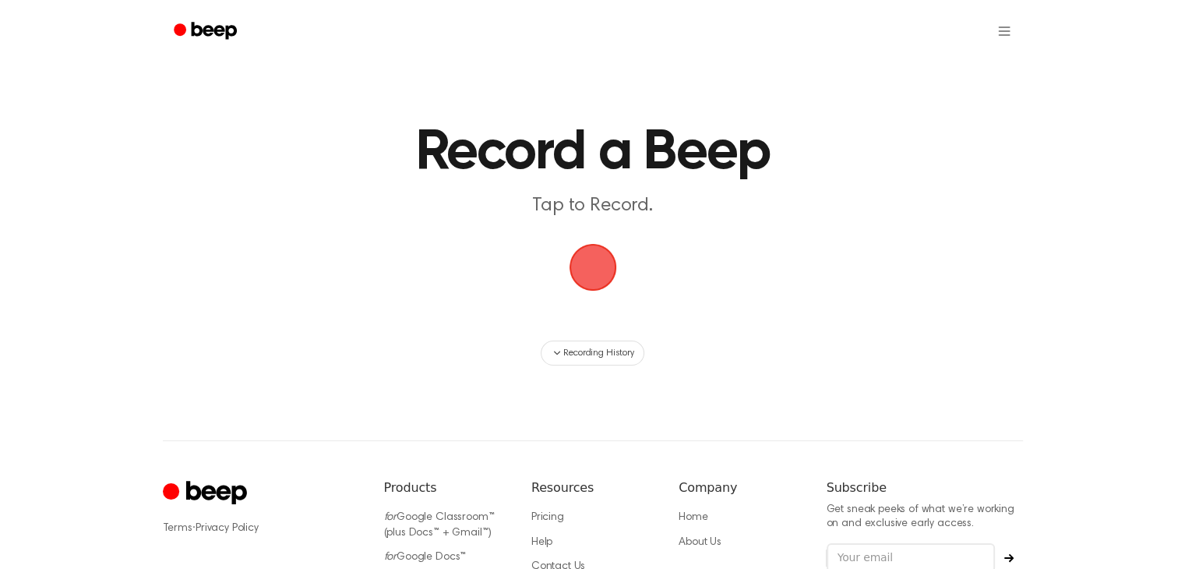
click at [587, 287] on span "button" at bounding box center [593, 267] width 44 height 44
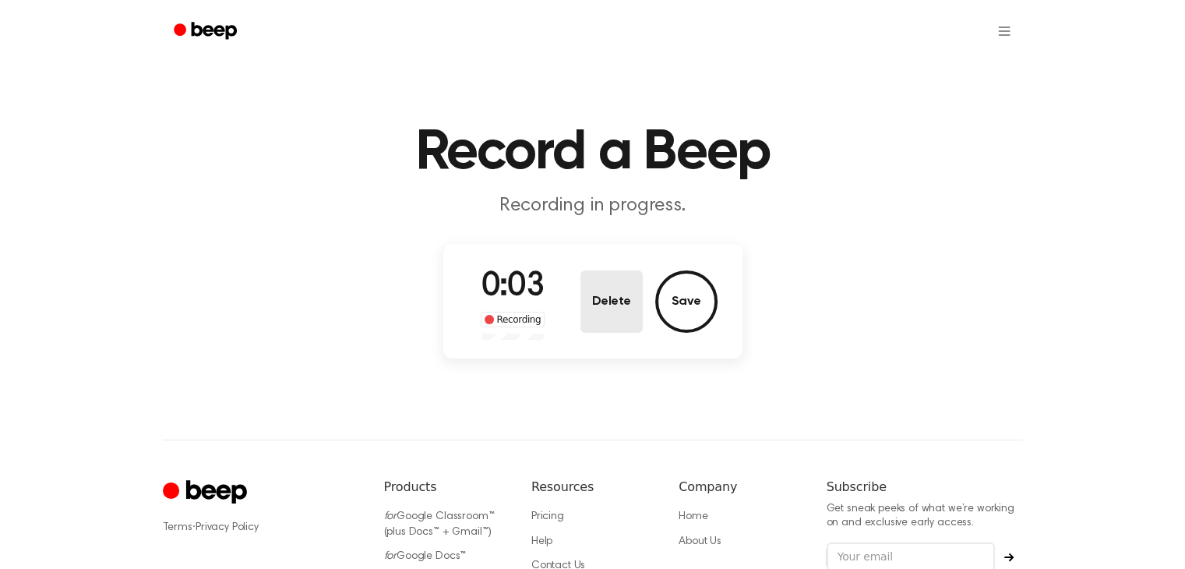
click at [592, 280] on button "Delete" at bounding box center [611, 301] width 62 height 62
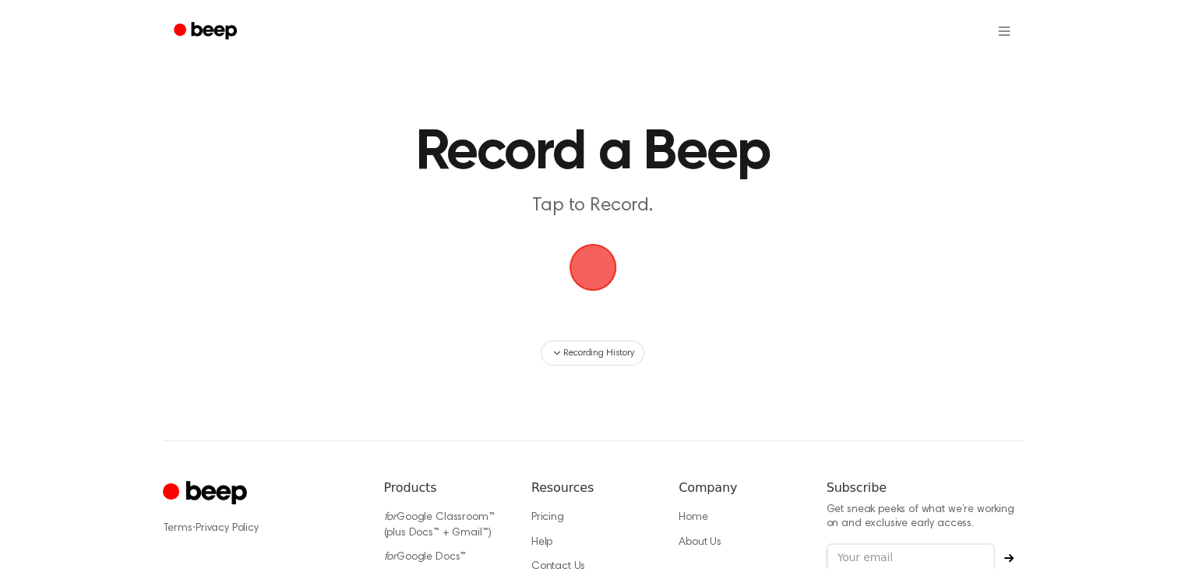
click at [584, 261] on span "button" at bounding box center [593, 267] width 44 height 44
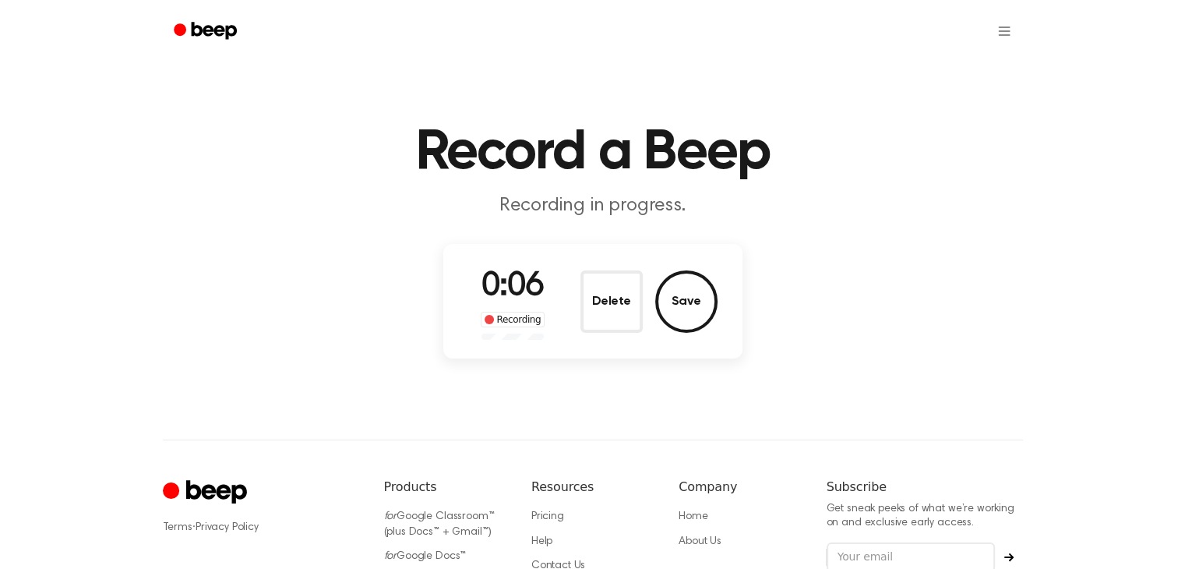
click at [584, 261] on div "0:06 Recording Delete Save" at bounding box center [592, 301] width 299 height 115
click at [601, 281] on button "Delete" at bounding box center [611, 301] width 62 height 62
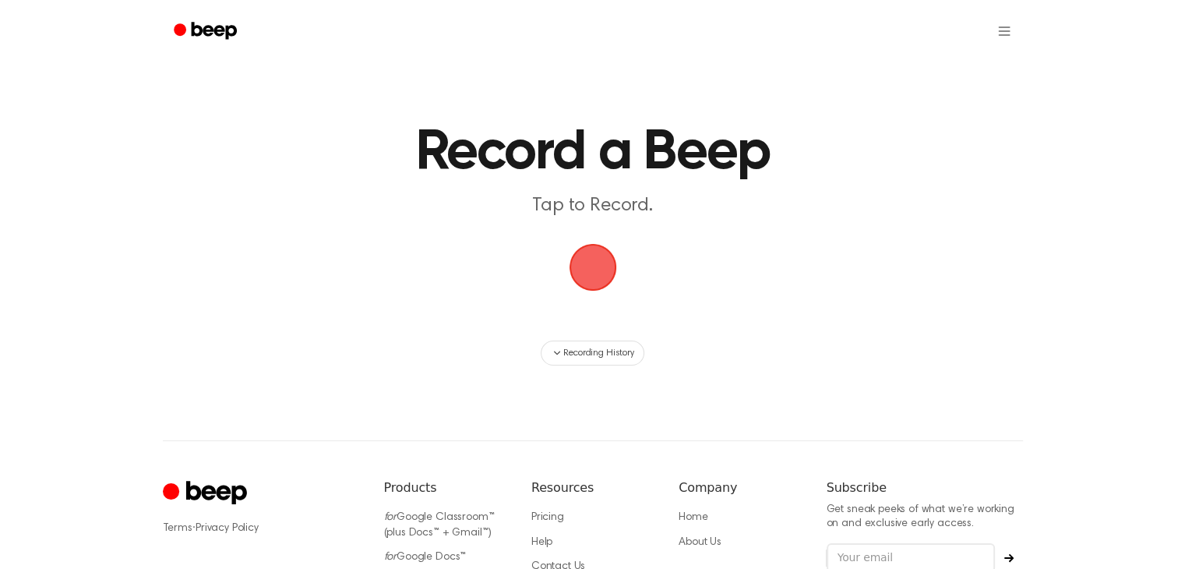
click at [590, 271] on span "button" at bounding box center [593, 267] width 44 height 44
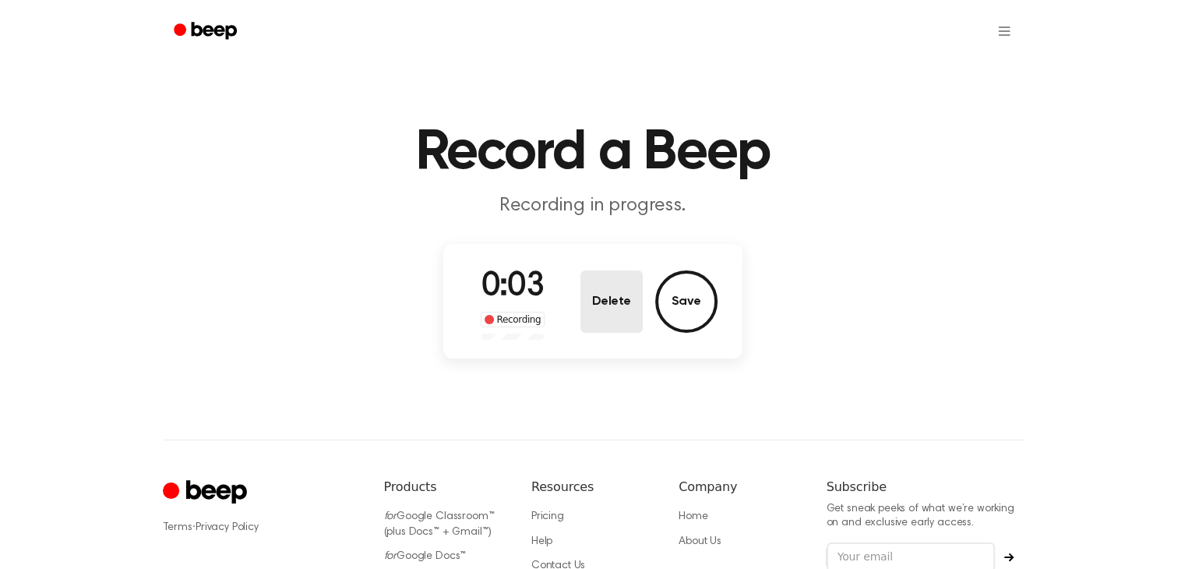
click at [593, 280] on button "Delete" at bounding box center [611, 301] width 62 height 62
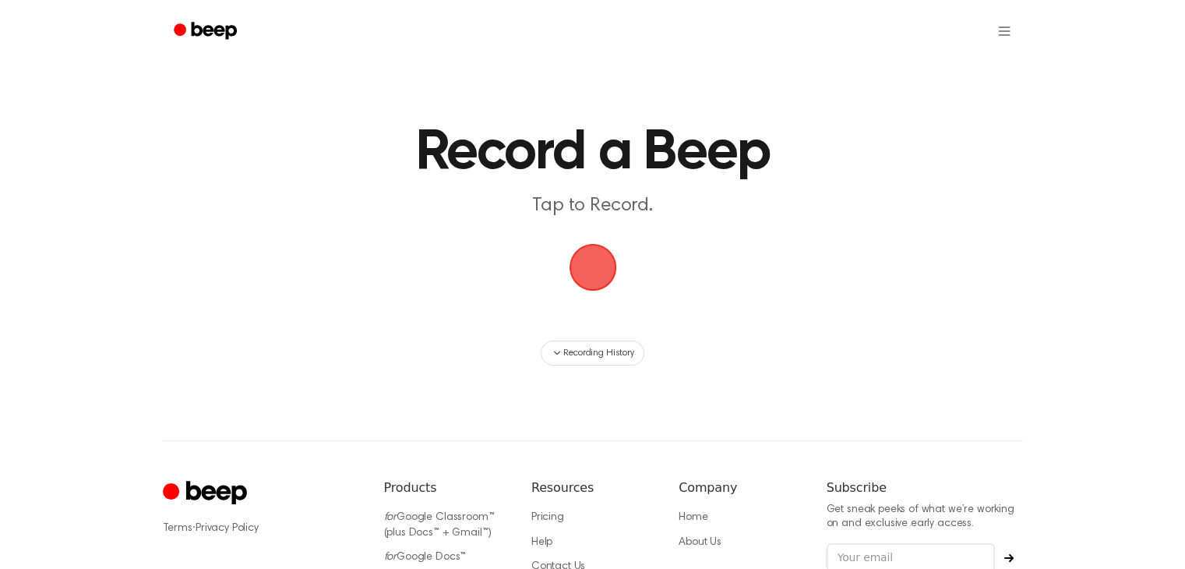
click at [574, 246] on span "button" at bounding box center [593, 267] width 56 height 56
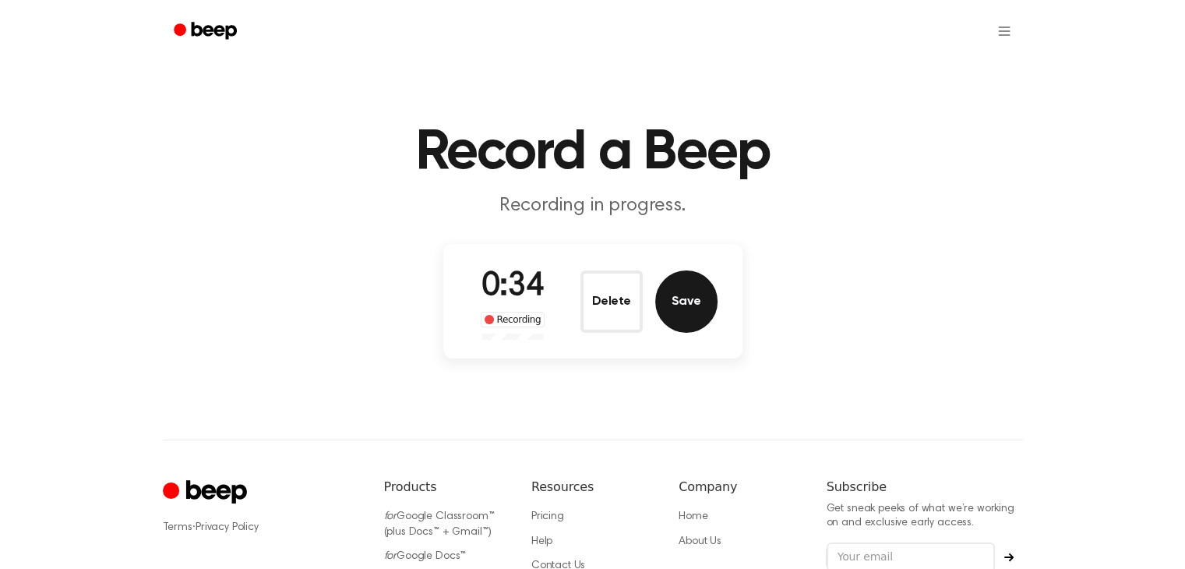
click at [684, 291] on button "Save" at bounding box center [686, 301] width 62 height 62
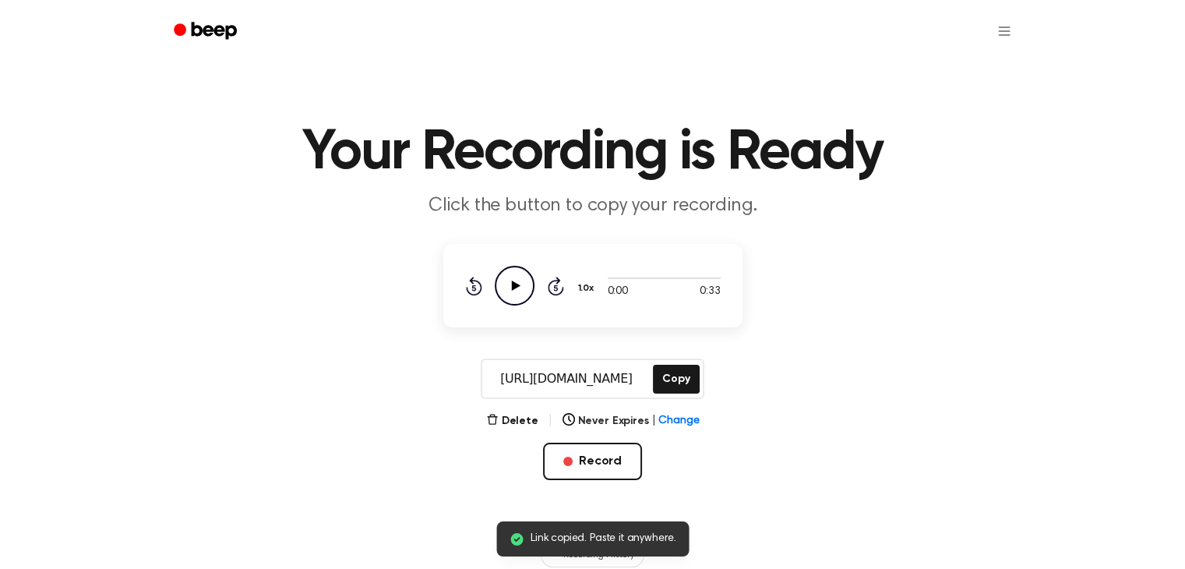
click at [514, 277] on icon "Play Audio" at bounding box center [515, 286] width 40 height 40
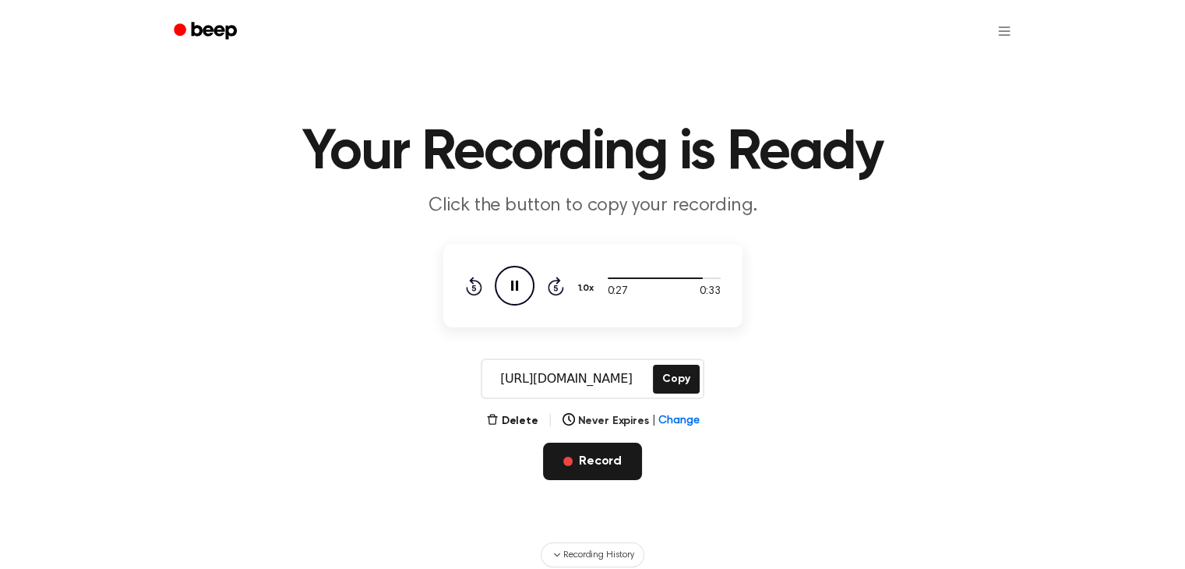
click at [595, 447] on button "Record" at bounding box center [592, 460] width 99 height 37
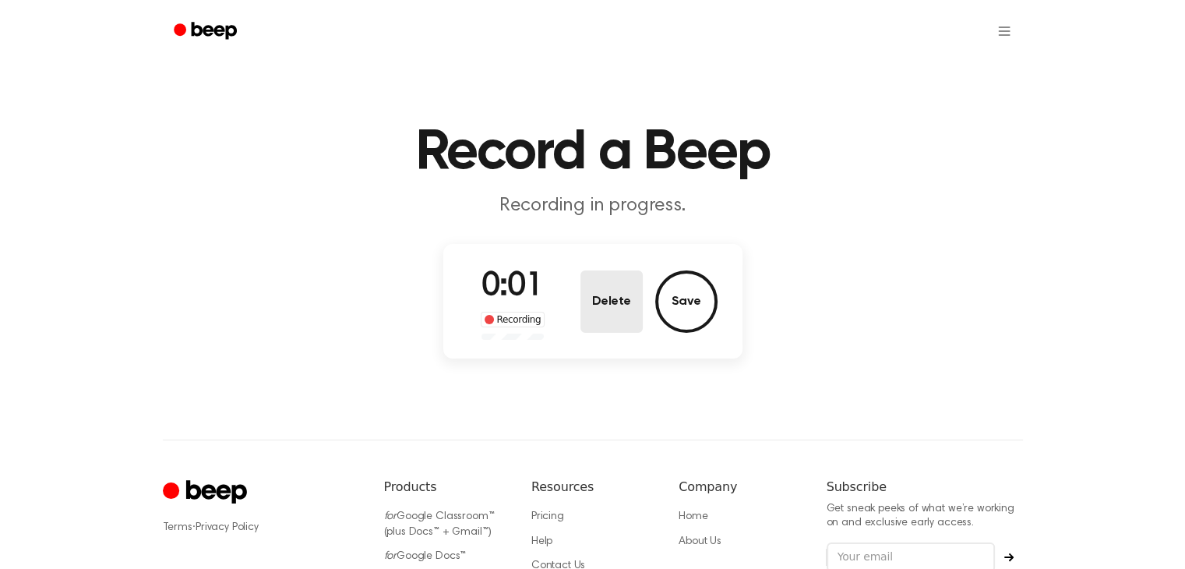
click at [607, 308] on button "Delete" at bounding box center [611, 301] width 62 height 62
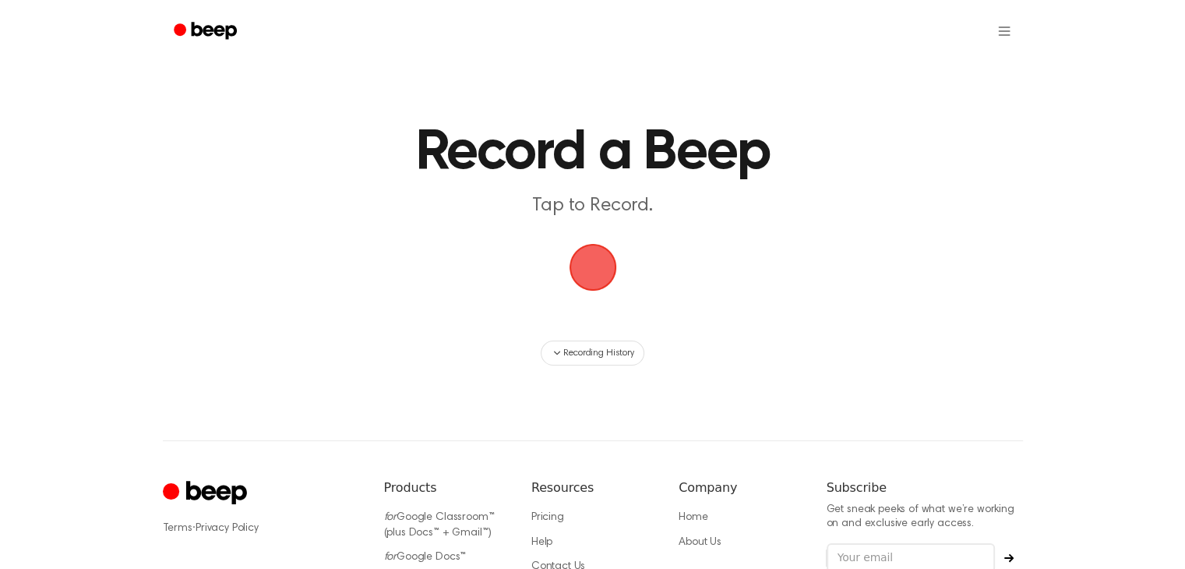
click at [591, 284] on span "button" at bounding box center [593, 267] width 44 height 44
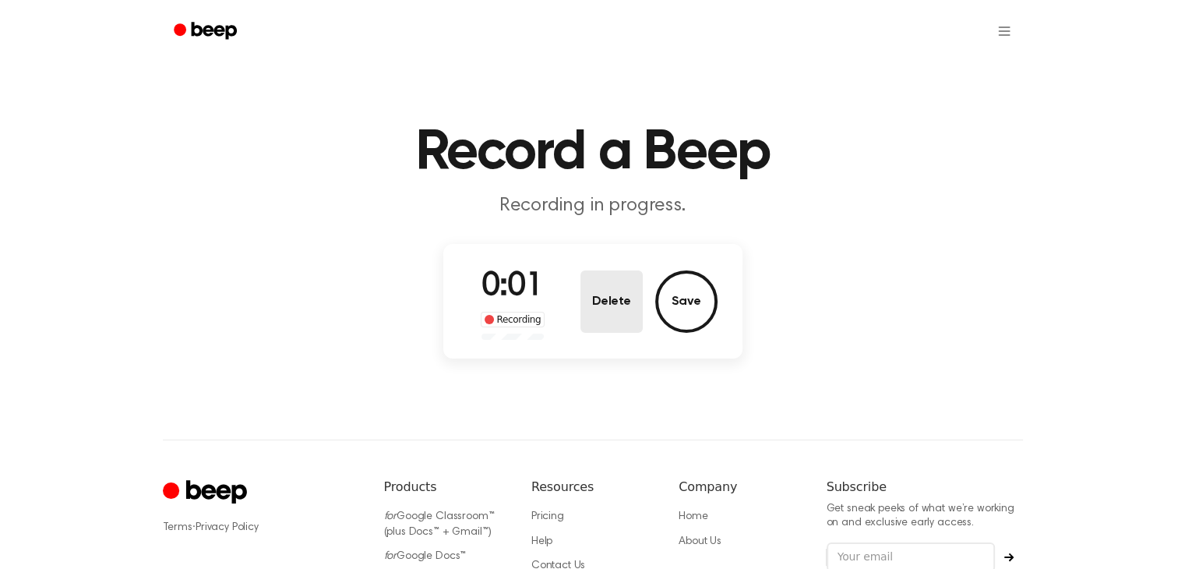
click at [602, 303] on button "Delete" at bounding box center [611, 301] width 62 height 62
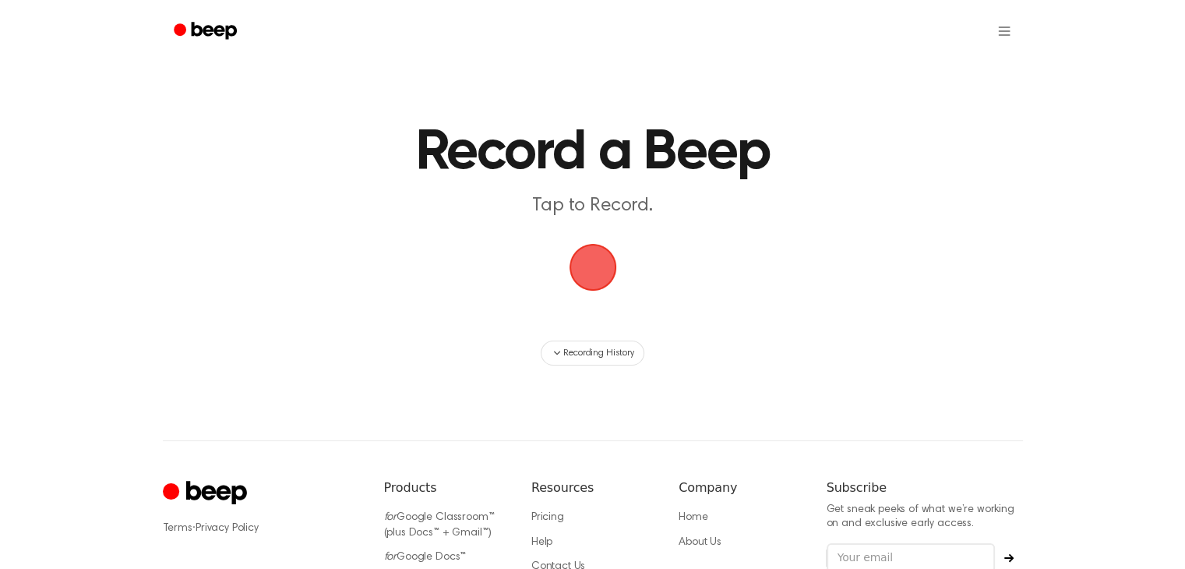
click at [592, 289] on span "button" at bounding box center [593, 267] width 44 height 44
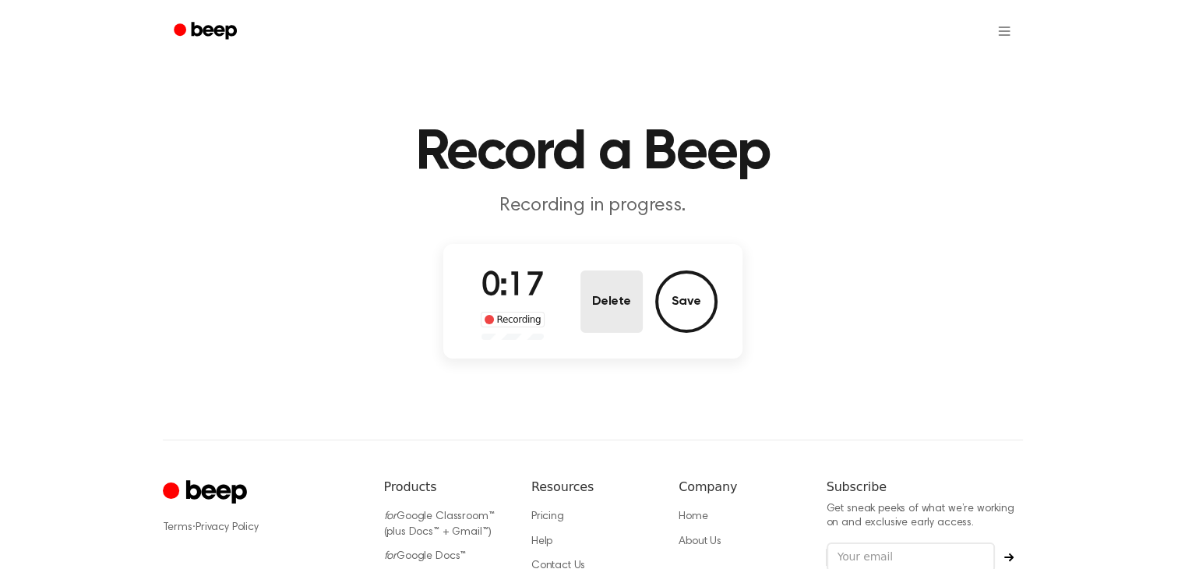
click at [592, 293] on button "Delete" at bounding box center [611, 301] width 62 height 62
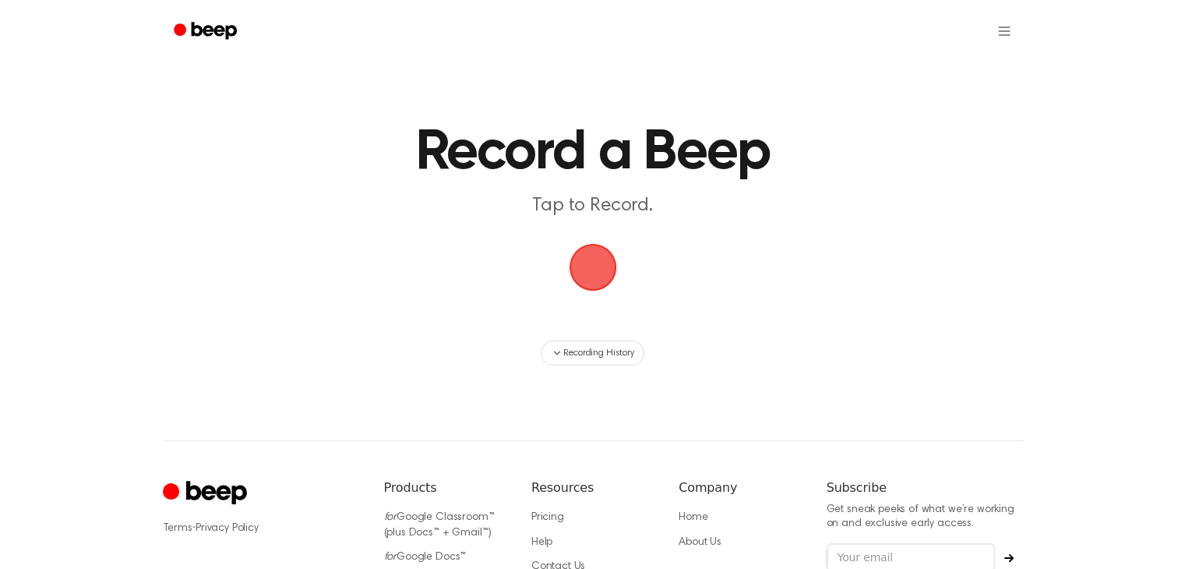
click at [592, 289] on span "button" at bounding box center [593, 267] width 44 height 44
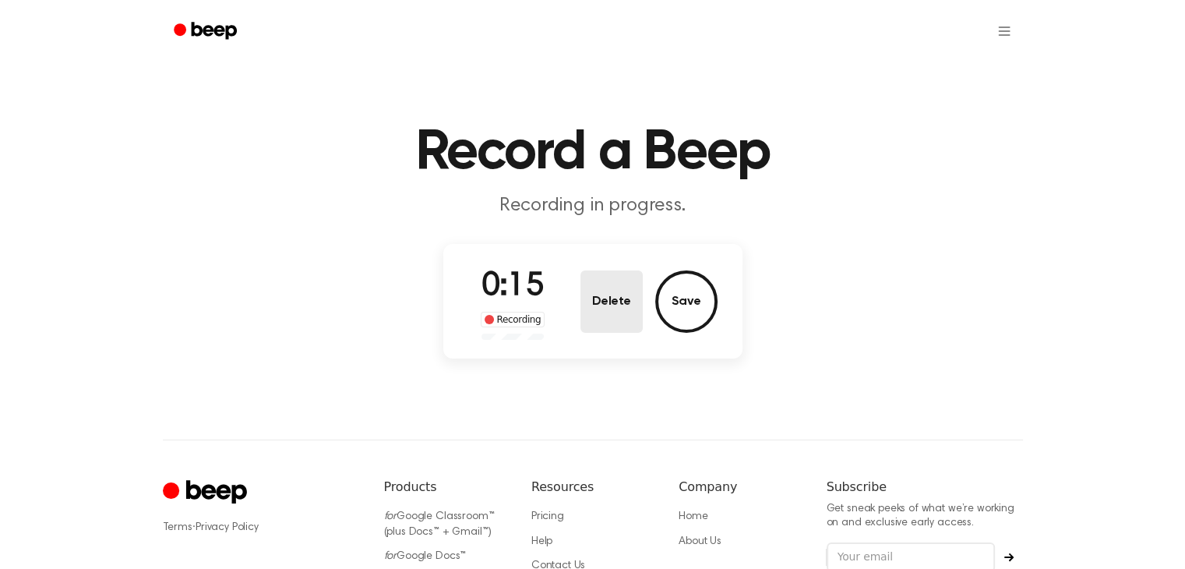
click at [592, 293] on button "Delete" at bounding box center [611, 301] width 62 height 62
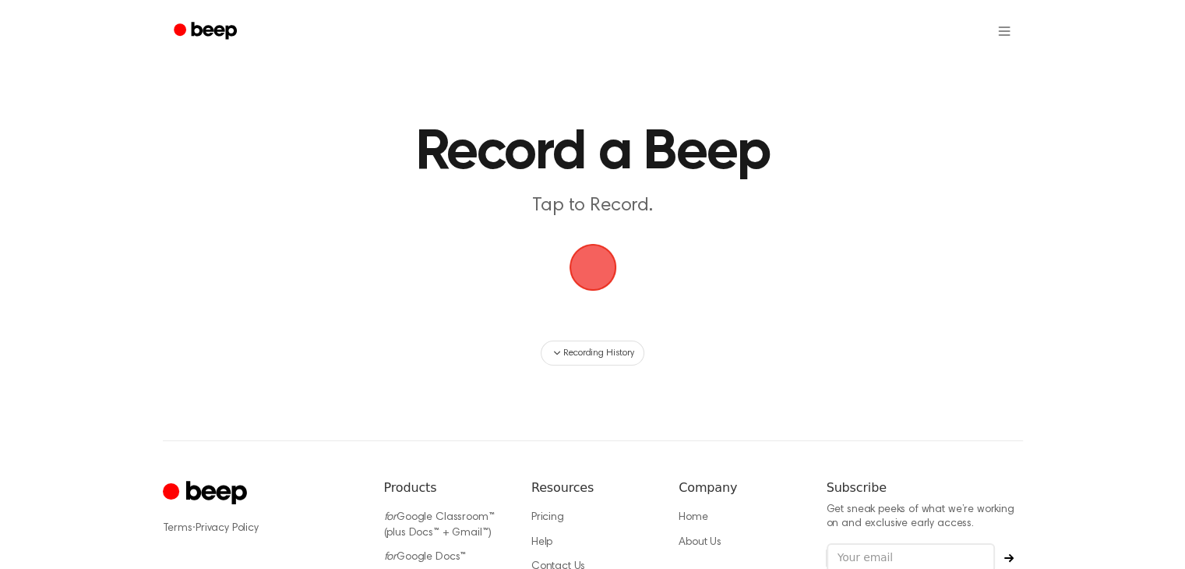
click at [592, 289] on span "button" at bounding box center [593, 267] width 44 height 44
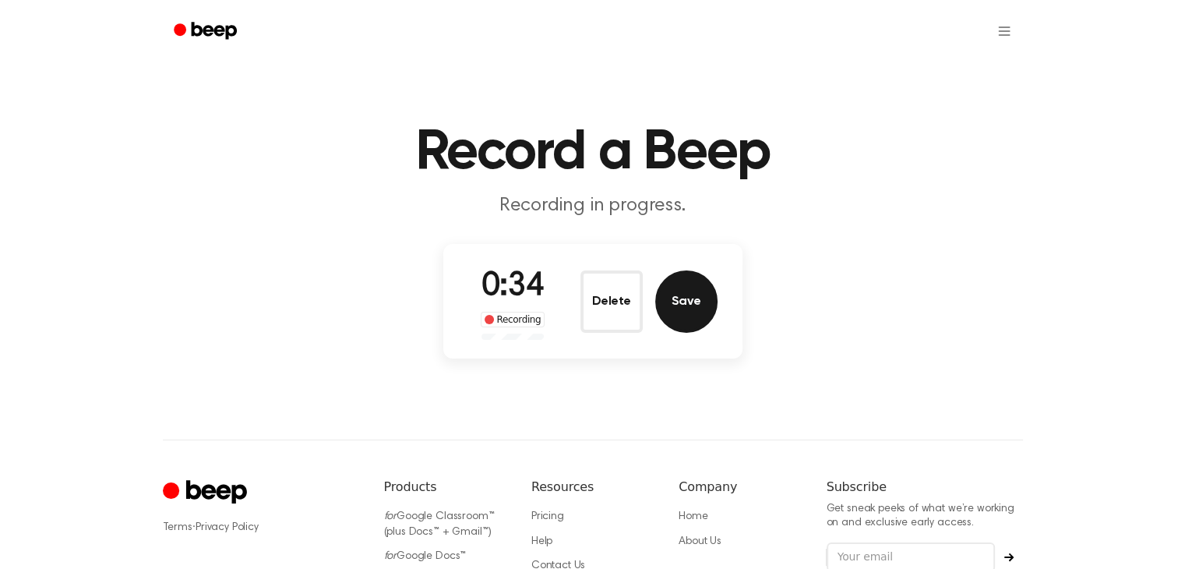
click at [700, 300] on button "Save" at bounding box center [686, 301] width 62 height 62
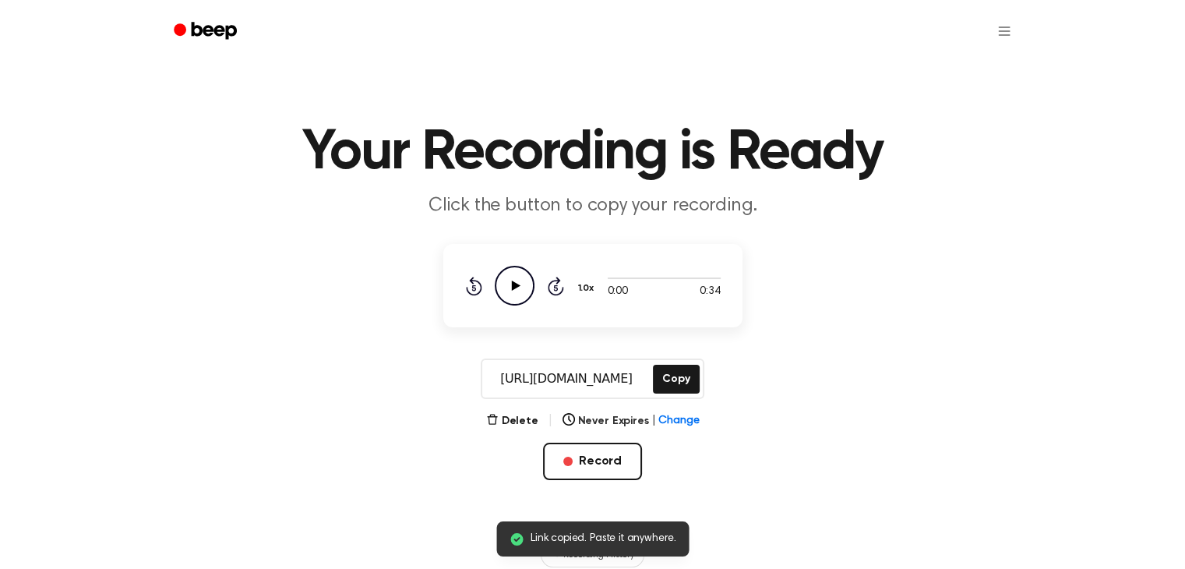
click at [503, 284] on icon "Play Audio" at bounding box center [515, 286] width 40 height 40
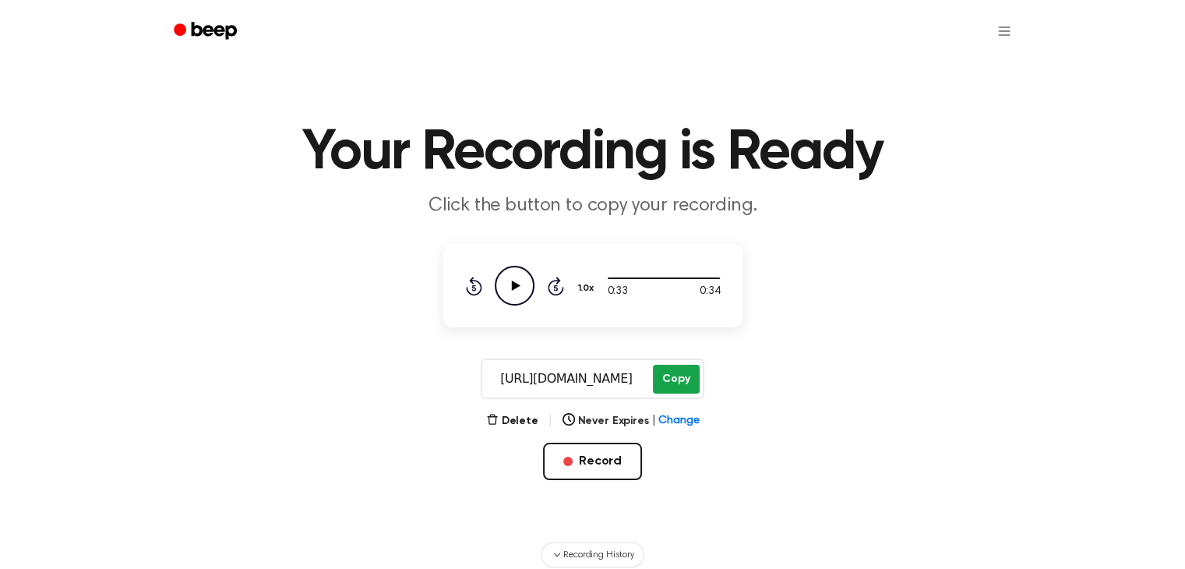
click at [689, 382] on button "Copy" at bounding box center [676, 379] width 46 height 29
